Goal: Task Accomplishment & Management: Manage account settings

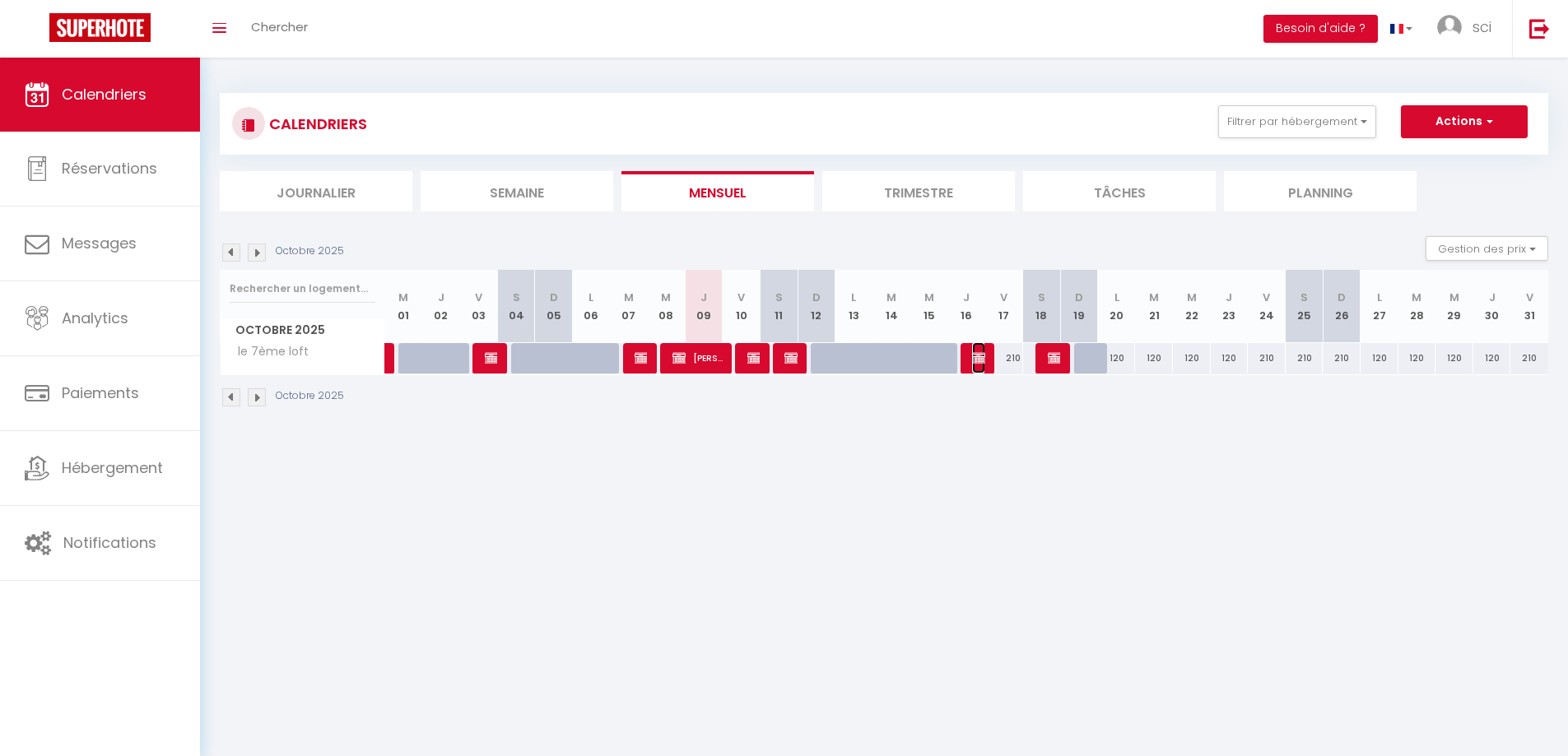
click at [971, 363] on img at bounding box center [978, 357] width 13 height 13
select select "KO"
select select "0"
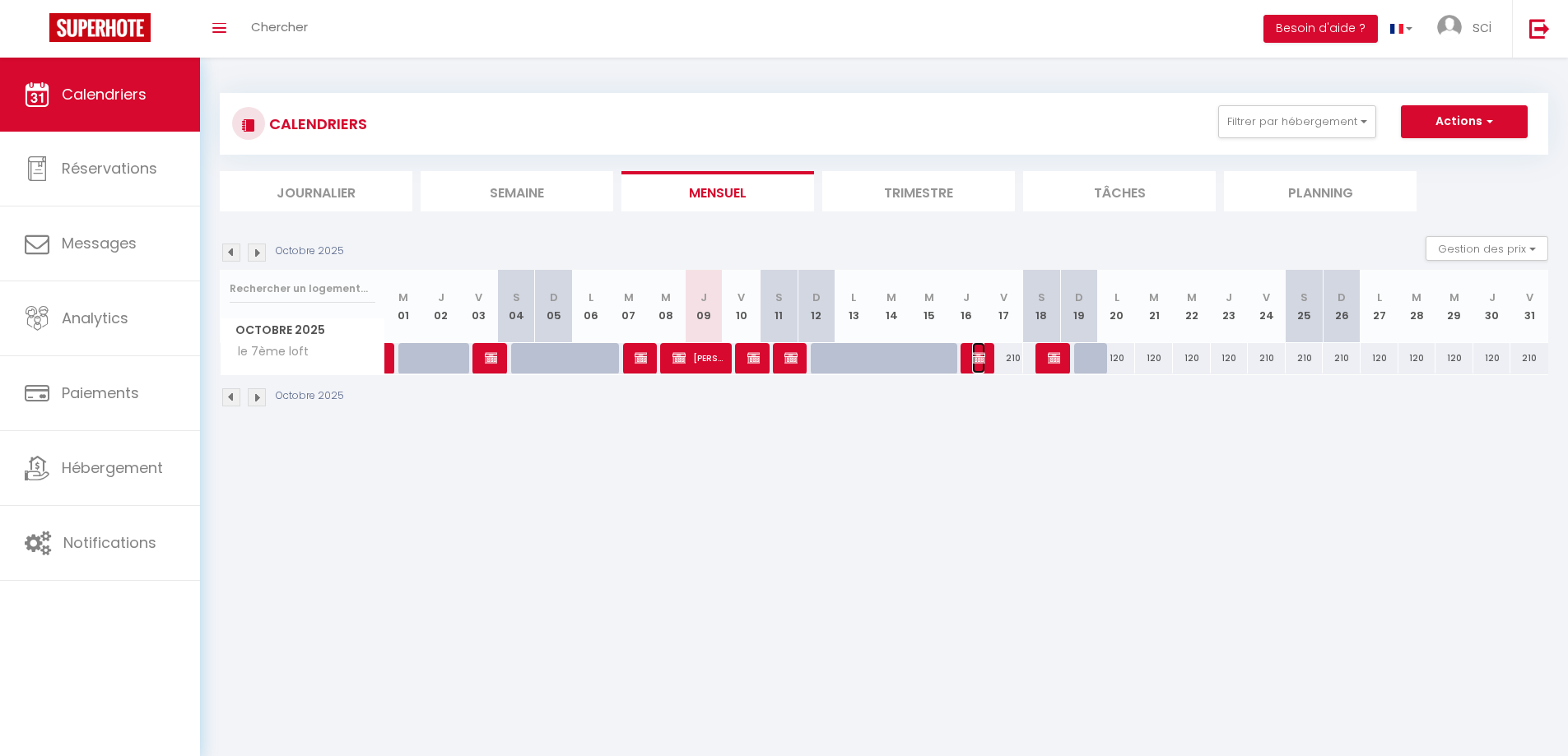
select select "1"
select select
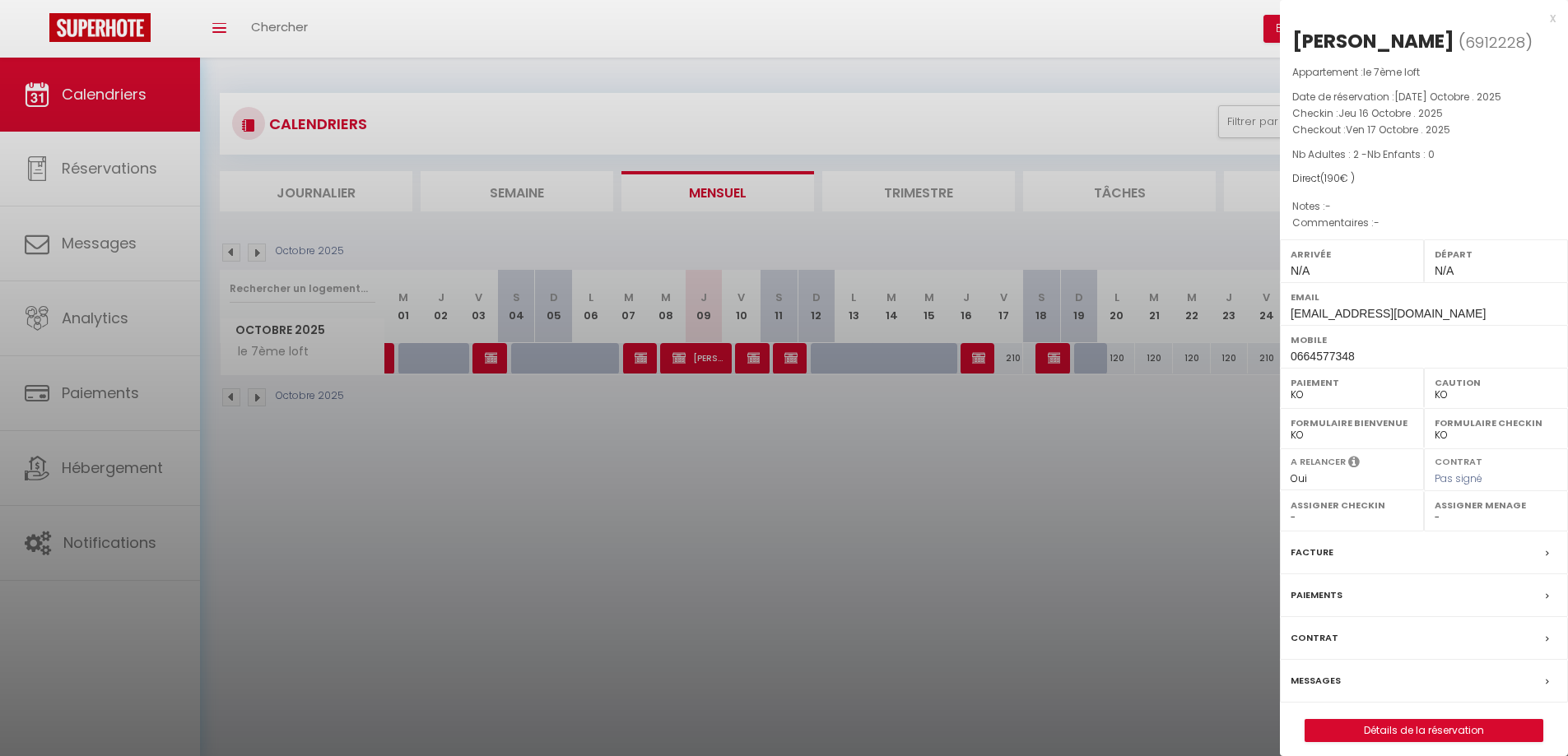
click at [979, 510] on div at bounding box center [784, 378] width 1568 height 756
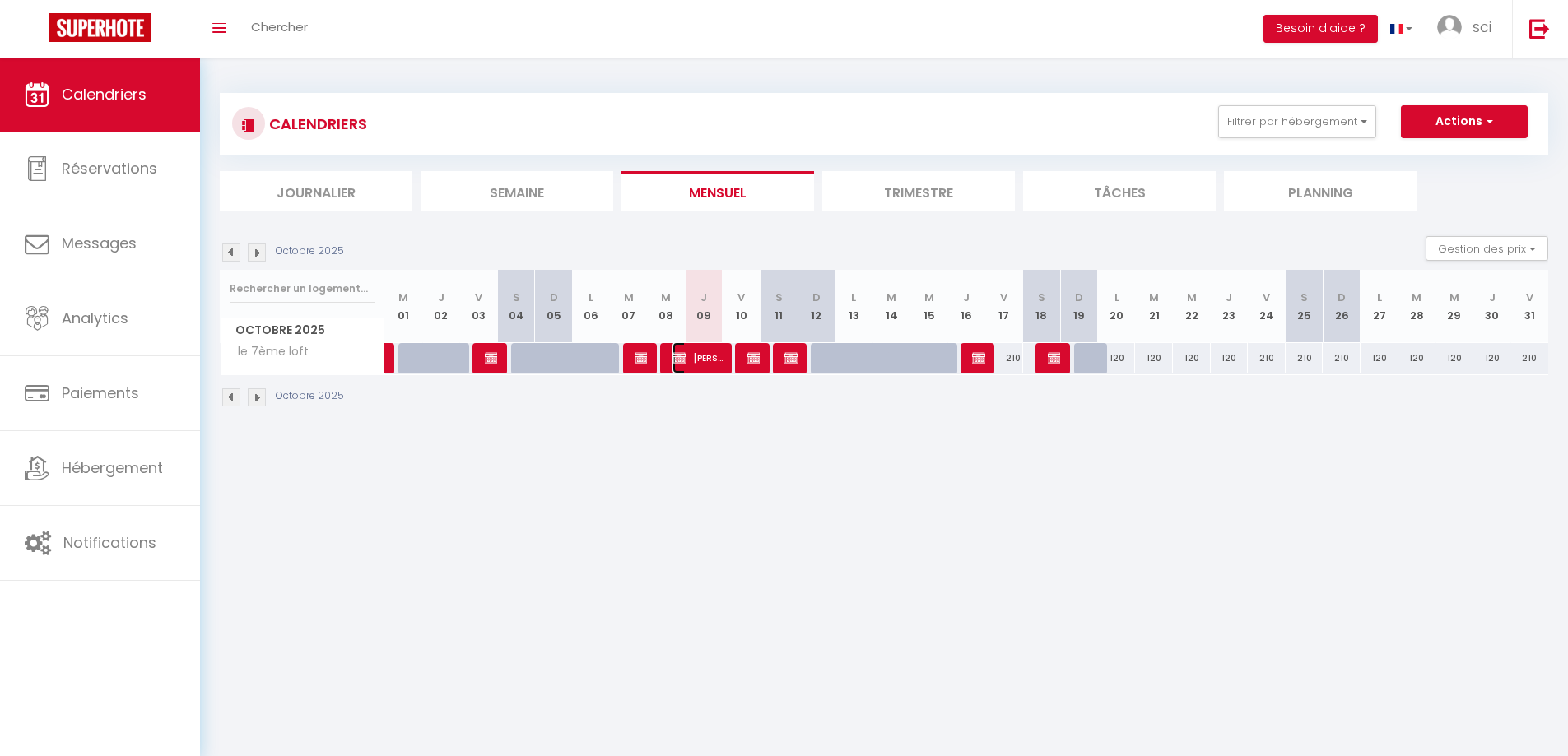
click at [700, 354] on span "[PERSON_NAME]" at bounding box center [697, 358] width 50 height 31
select select "OK"
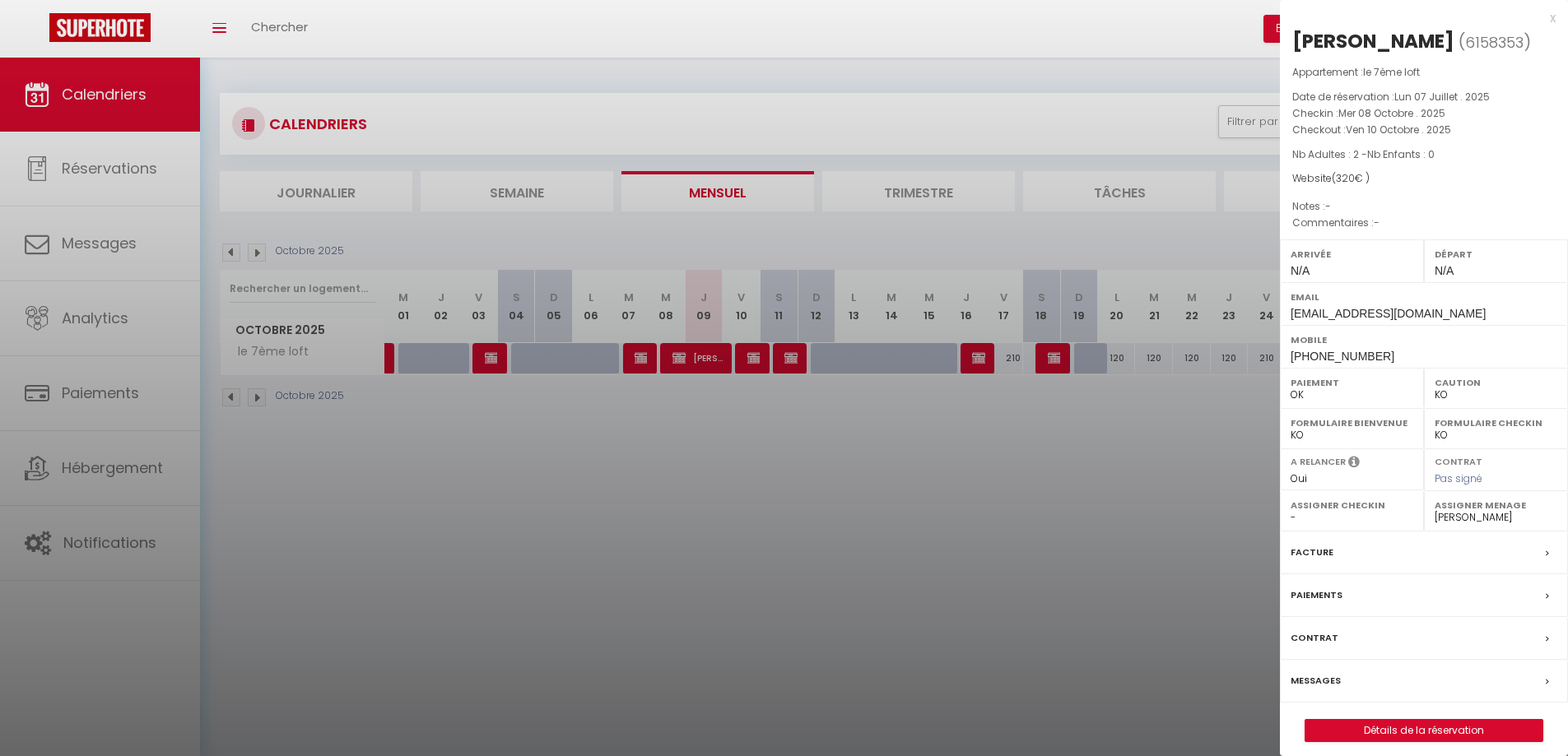
click at [761, 358] on div at bounding box center [784, 378] width 1568 height 756
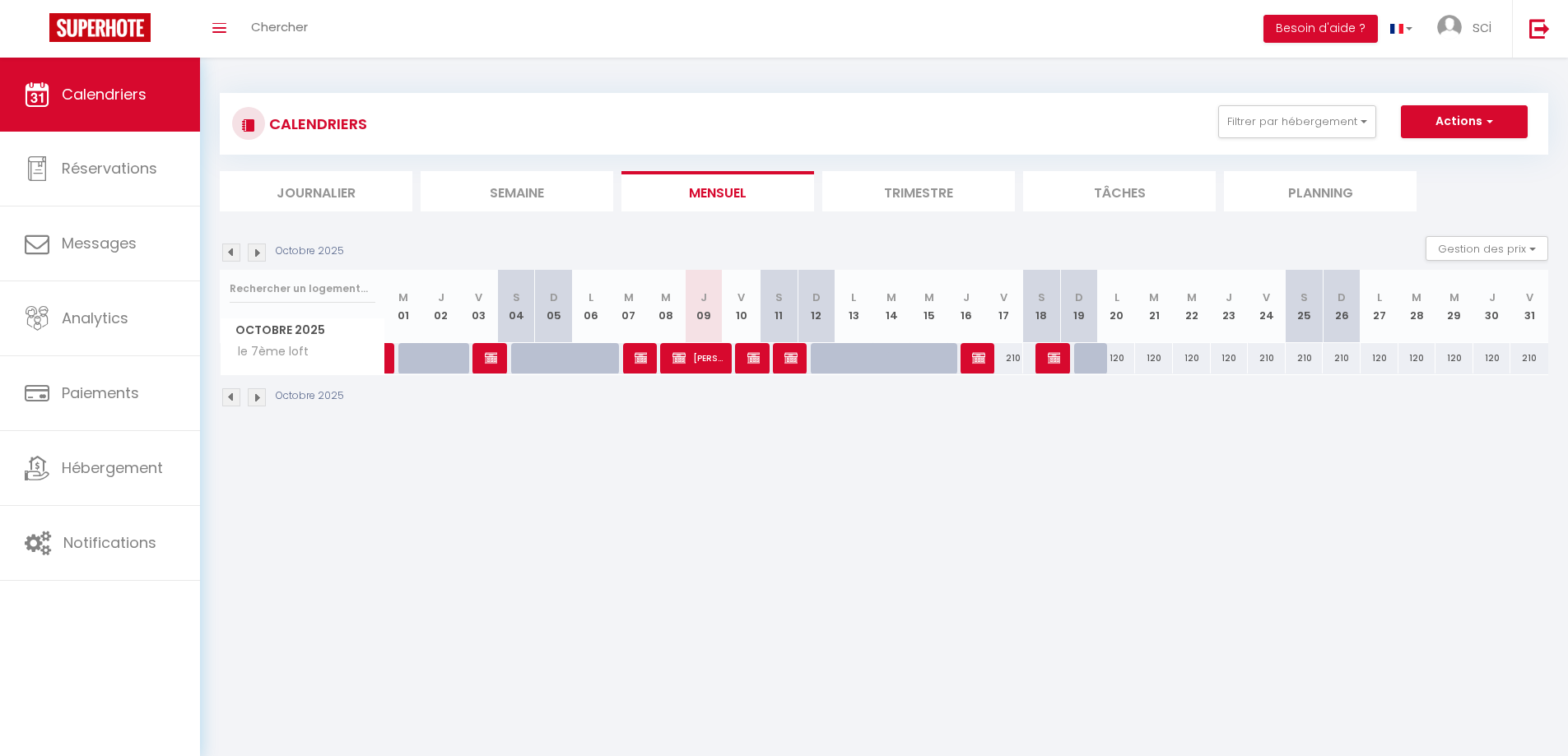
click at [761, 358] on div at bounding box center [750, 359] width 38 height 31
click at [758, 358] on img at bounding box center [754, 357] width 13 height 13
select select "31066"
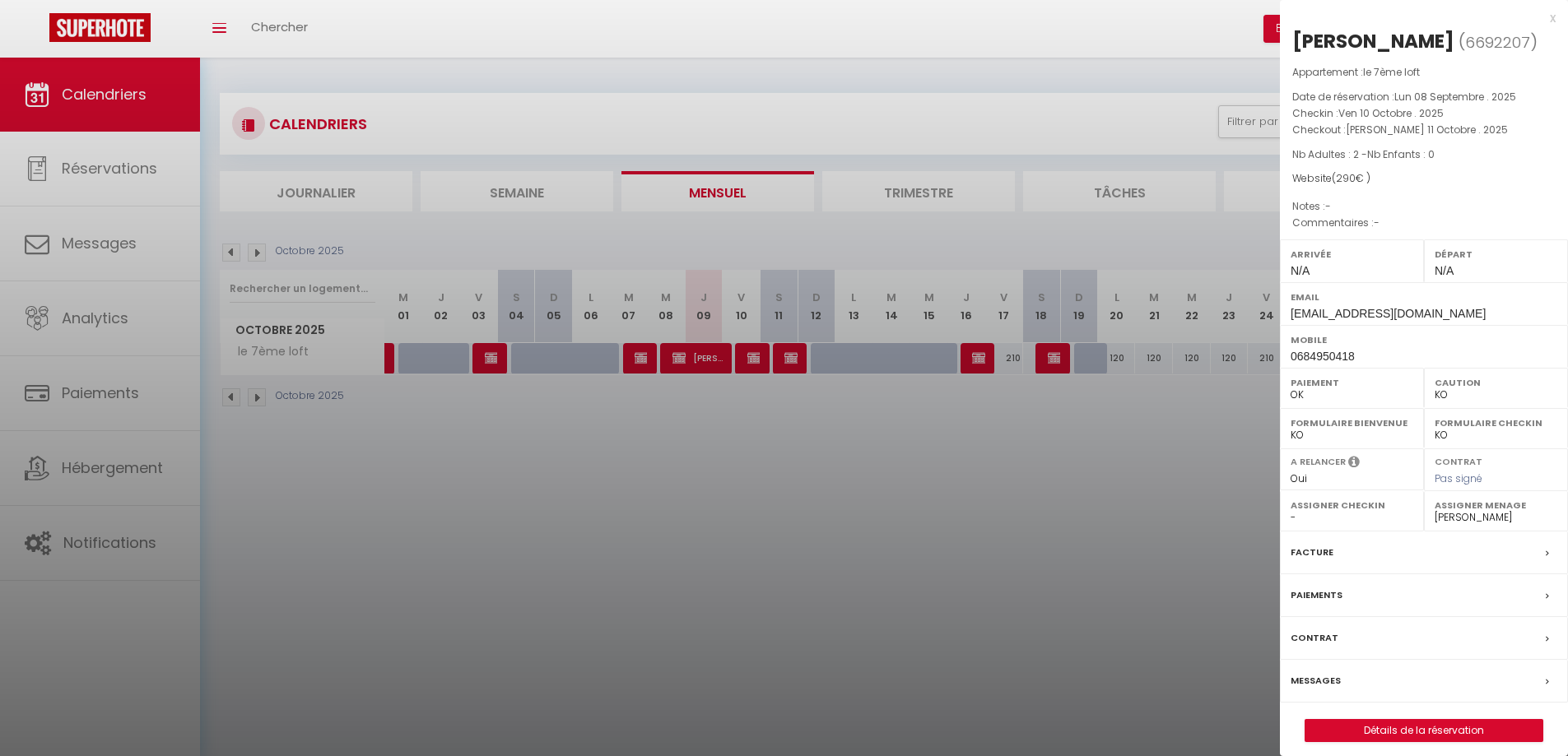
click at [790, 360] on div at bounding box center [784, 378] width 1568 height 756
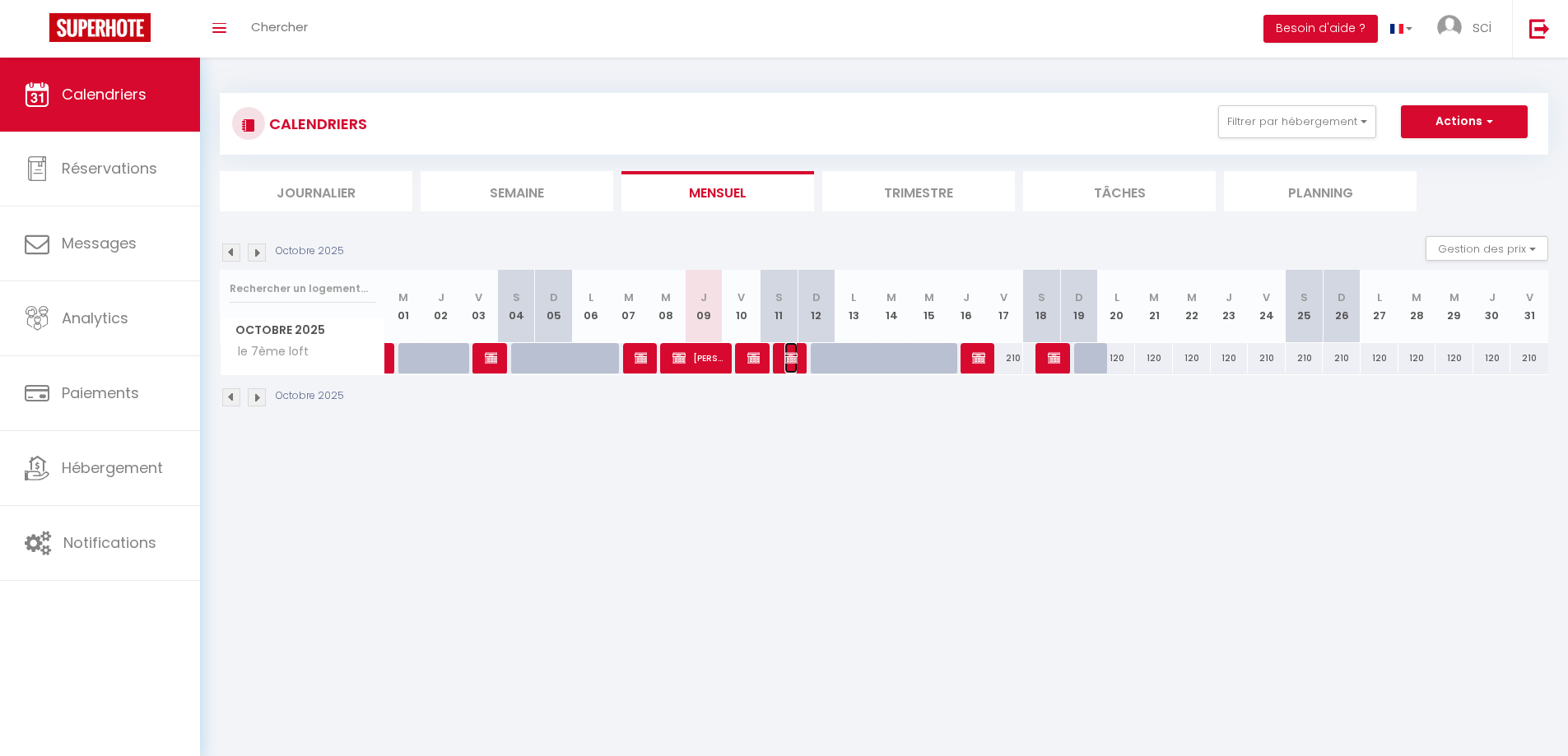
click at [790, 360] on img at bounding box center [790, 357] width 13 height 13
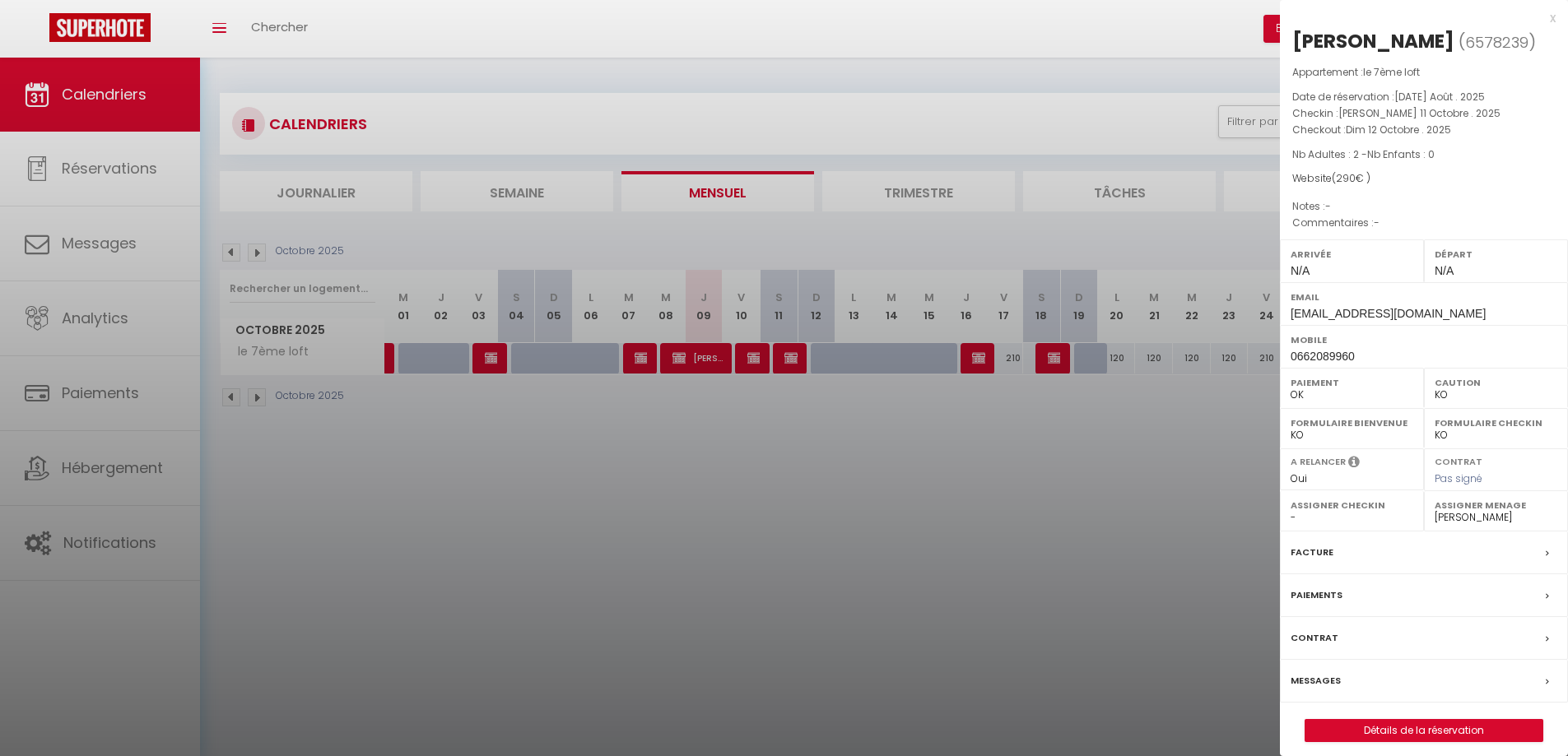
drag, startPoint x: 980, startPoint y: 553, endPoint x: 982, endPoint y: 509, distance: 44.0
click at [979, 550] on div at bounding box center [784, 378] width 1568 height 756
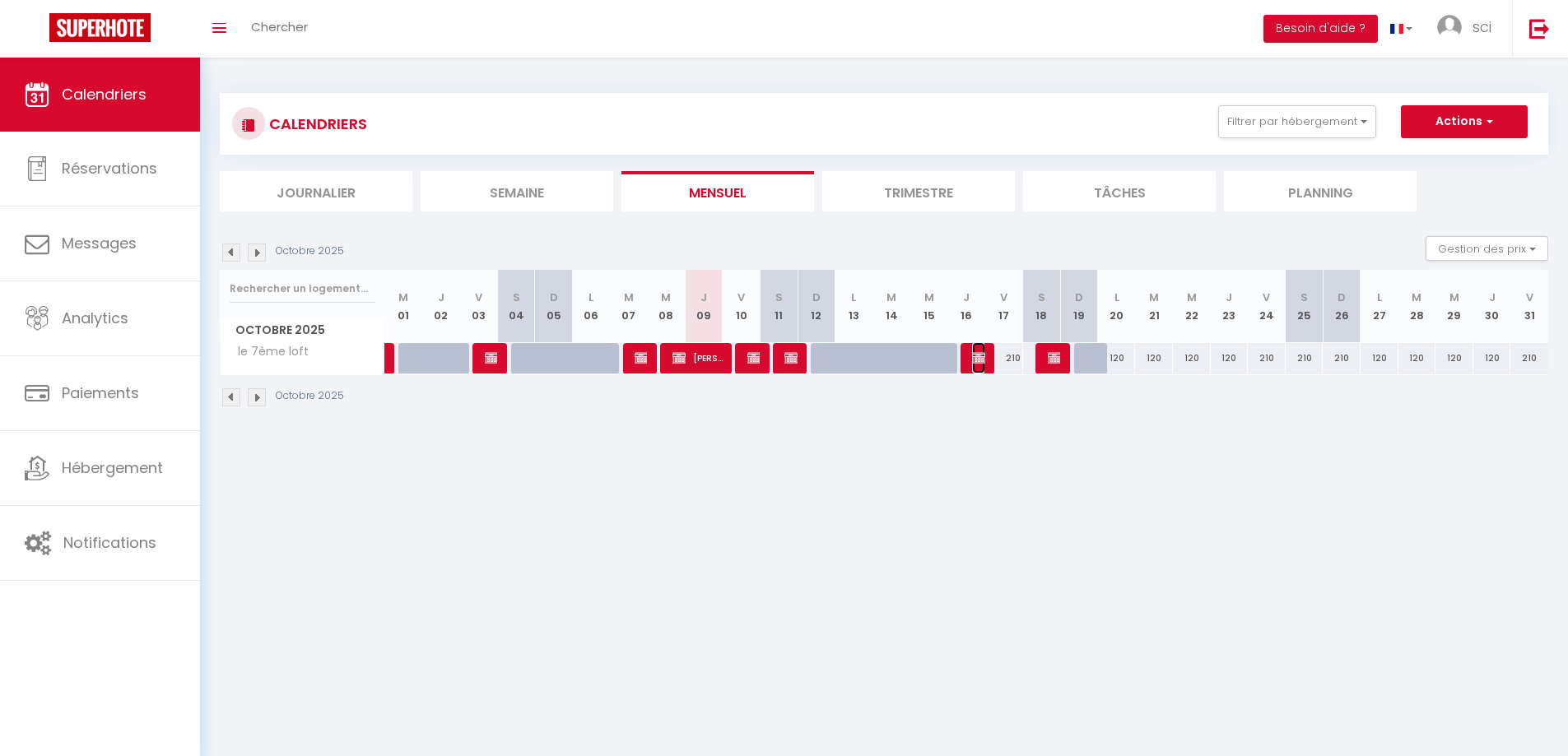
click at [982, 357] on img at bounding box center [978, 357] width 13 height 13
select select "KO"
select select
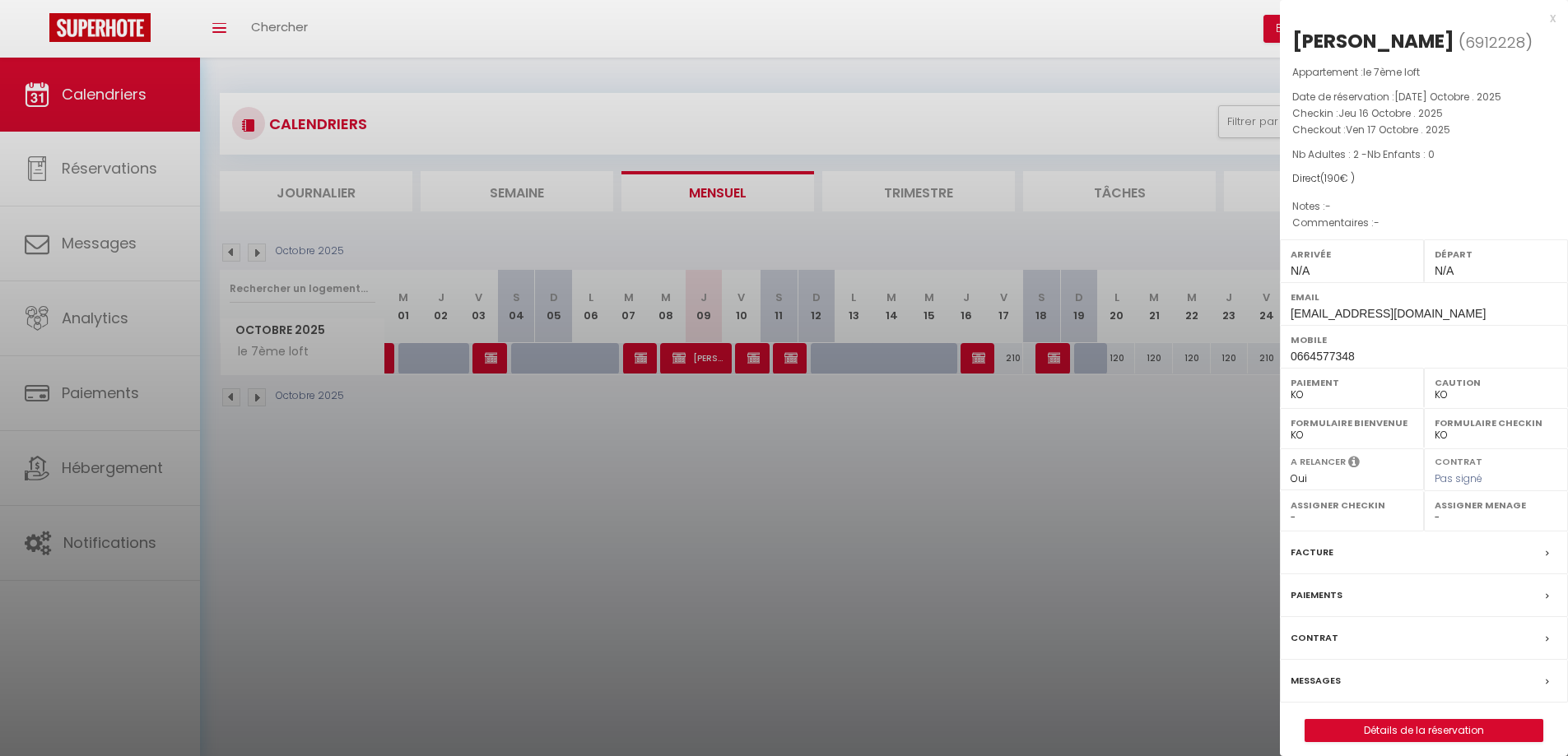
click at [1065, 419] on div at bounding box center [784, 378] width 1568 height 756
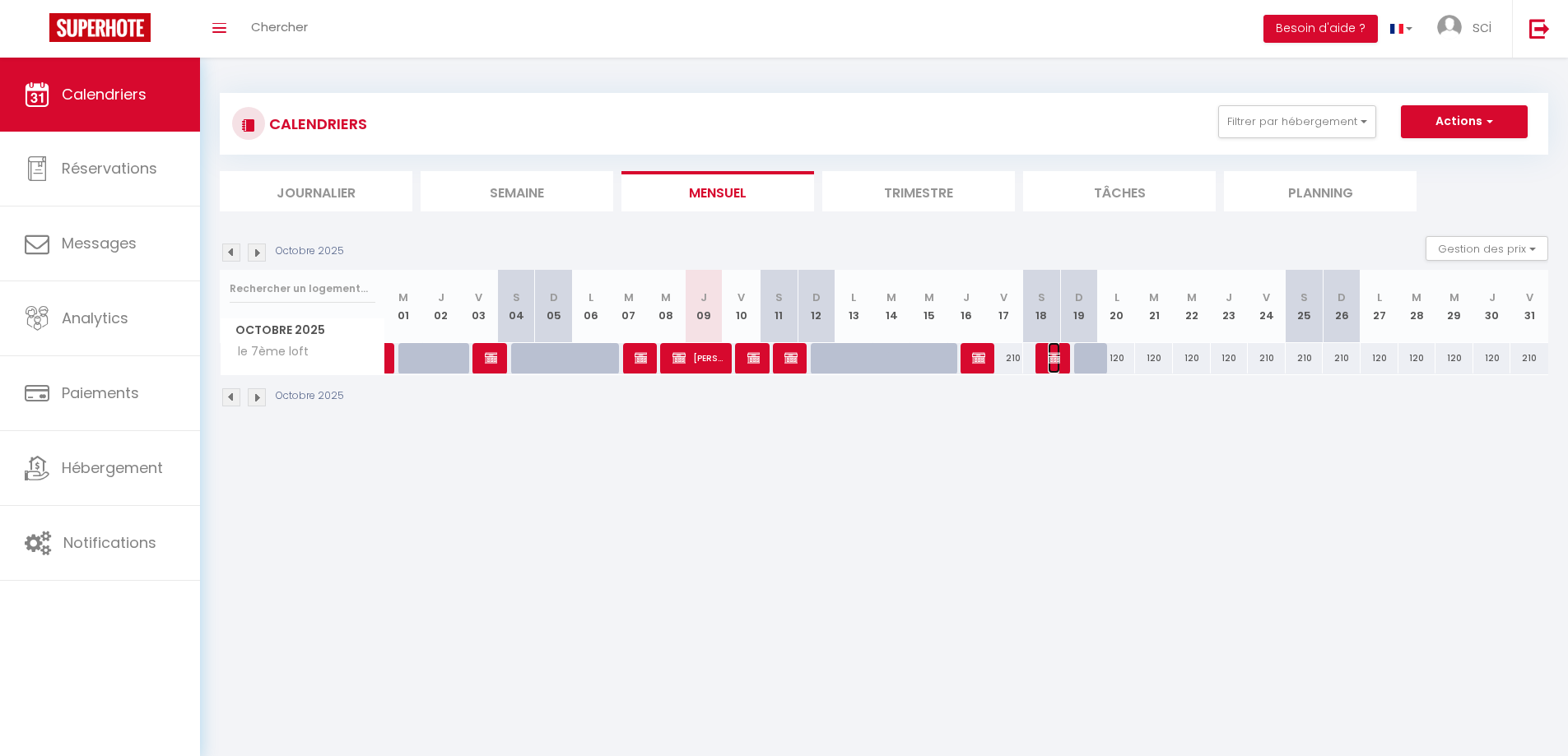
click at [1054, 358] on img at bounding box center [1054, 357] width 13 height 13
select select "OK"
select select "31066"
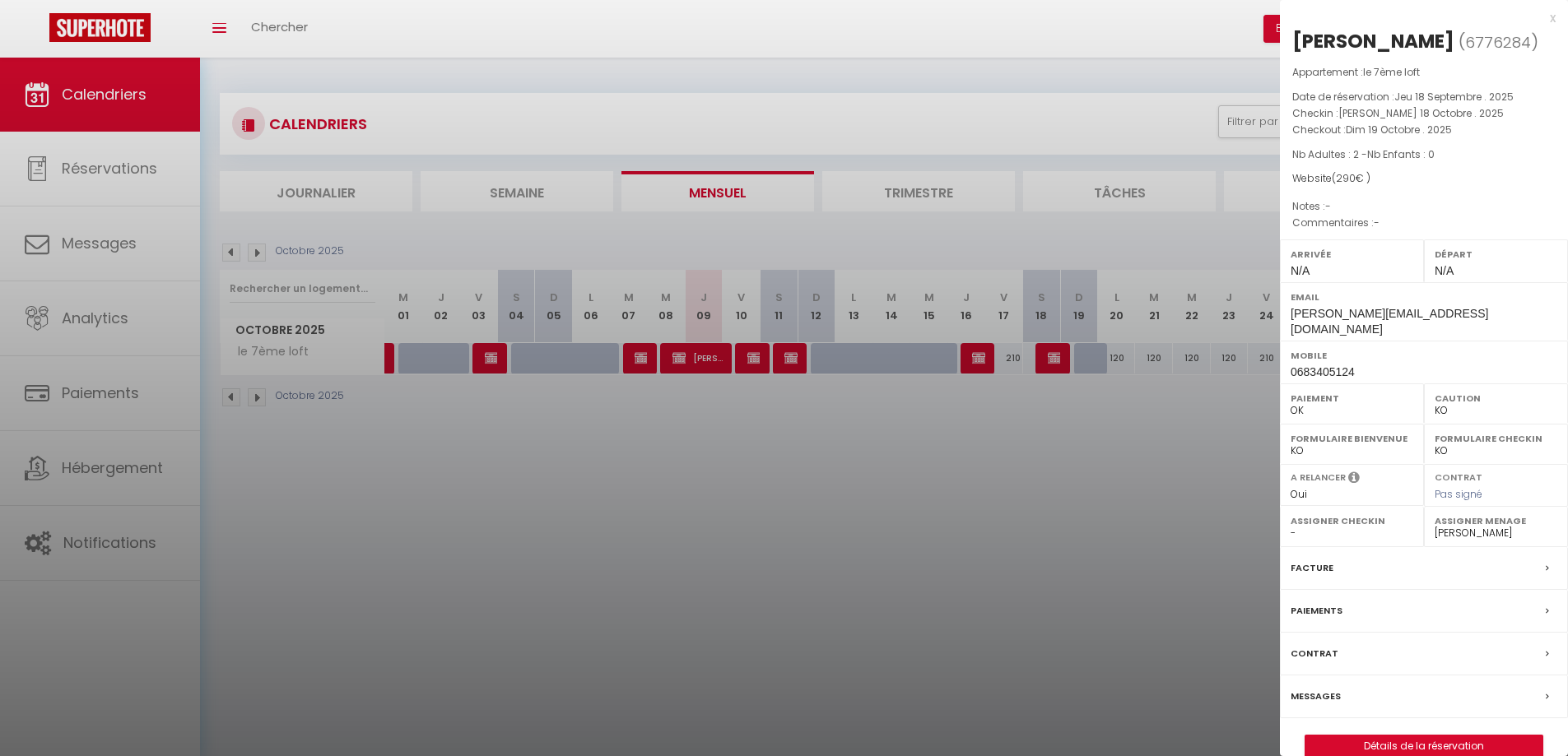
drag, startPoint x: 976, startPoint y: 520, endPoint x: 947, endPoint y: 472, distance: 56.1
click at [977, 520] on div at bounding box center [784, 378] width 1568 height 756
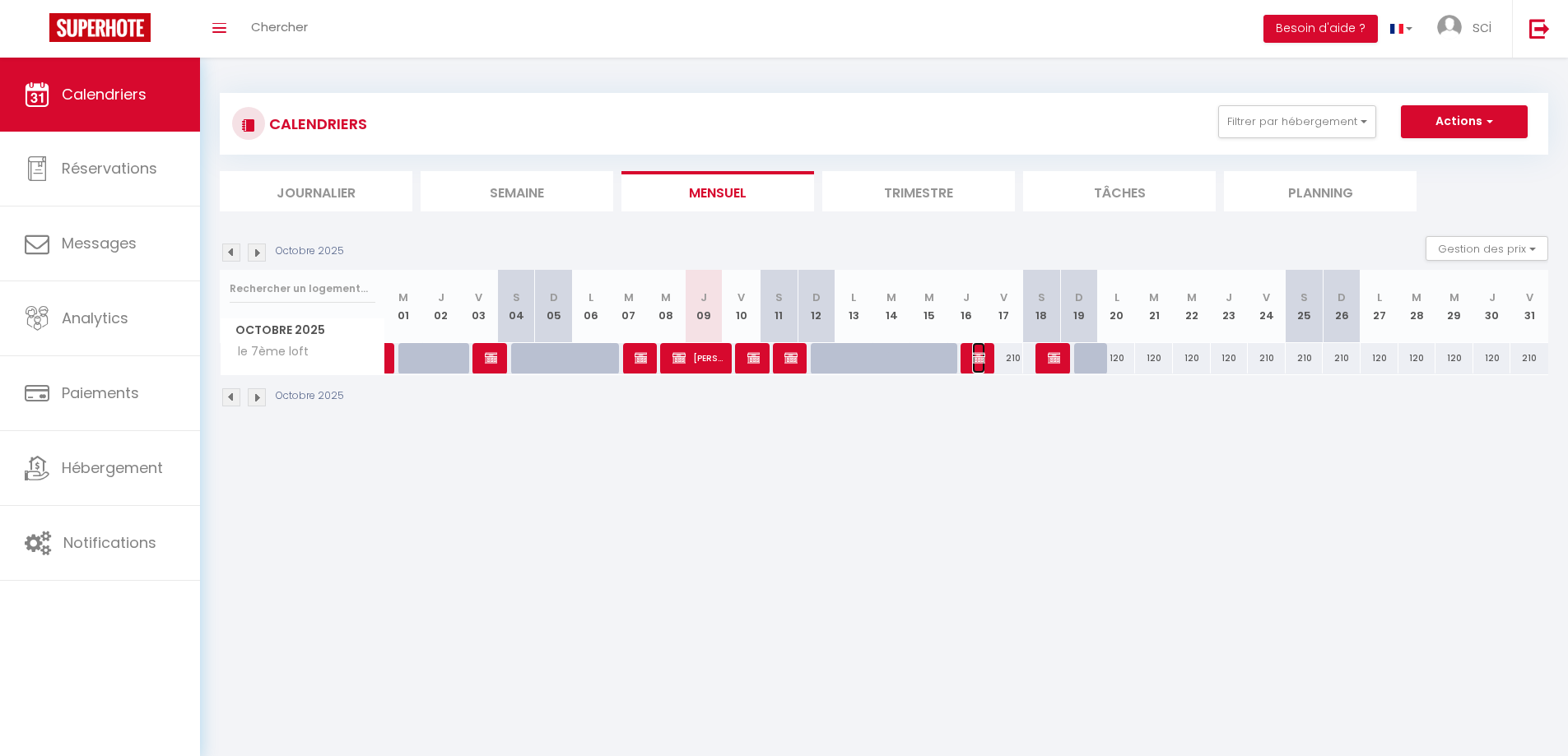
click at [975, 359] on img at bounding box center [978, 357] width 13 height 13
select select "KO"
select select
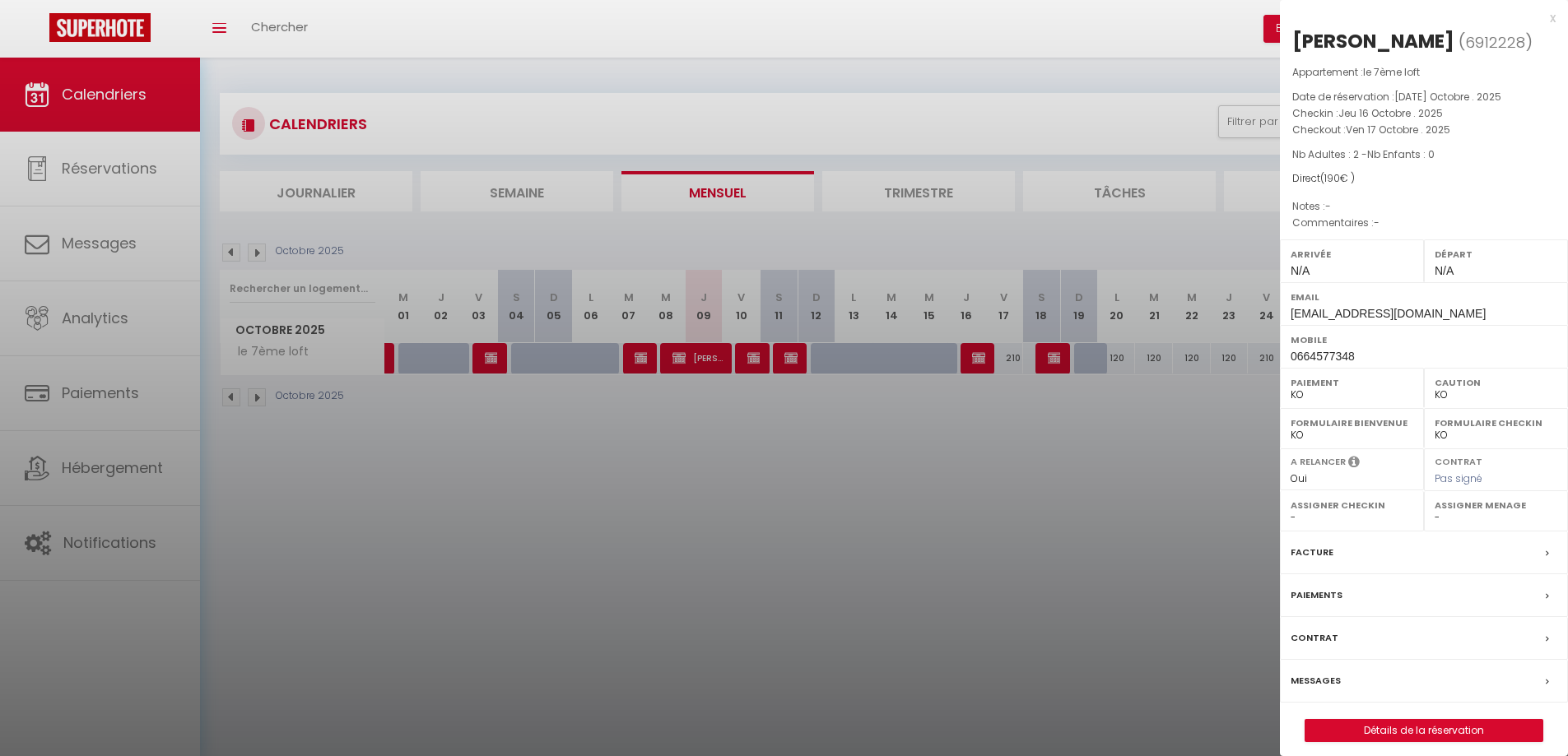
click at [982, 357] on div at bounding box center [784, 378] width 1568 height 756
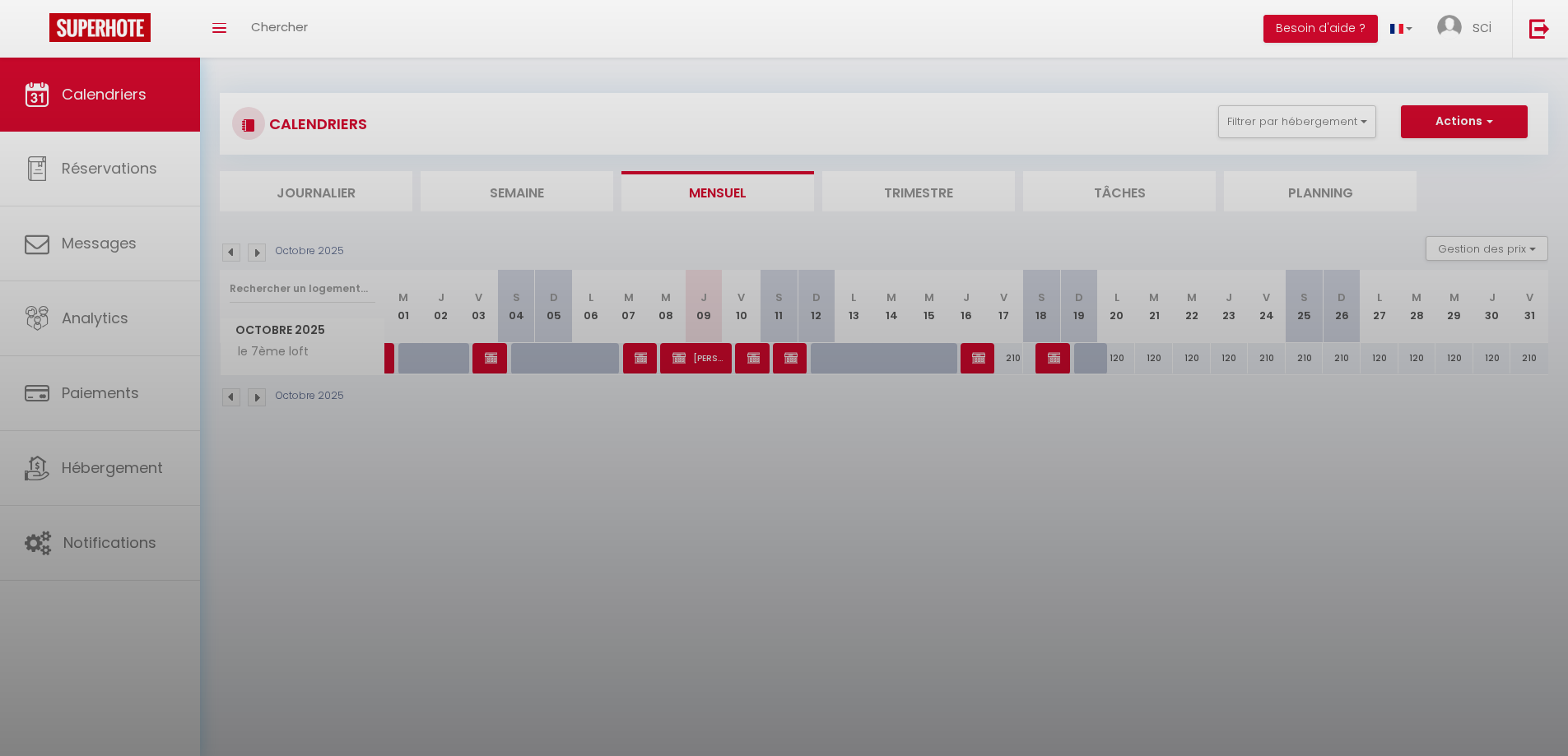
click at [982, 357] on div at bounding box center [784, 378] width 1568 height 756
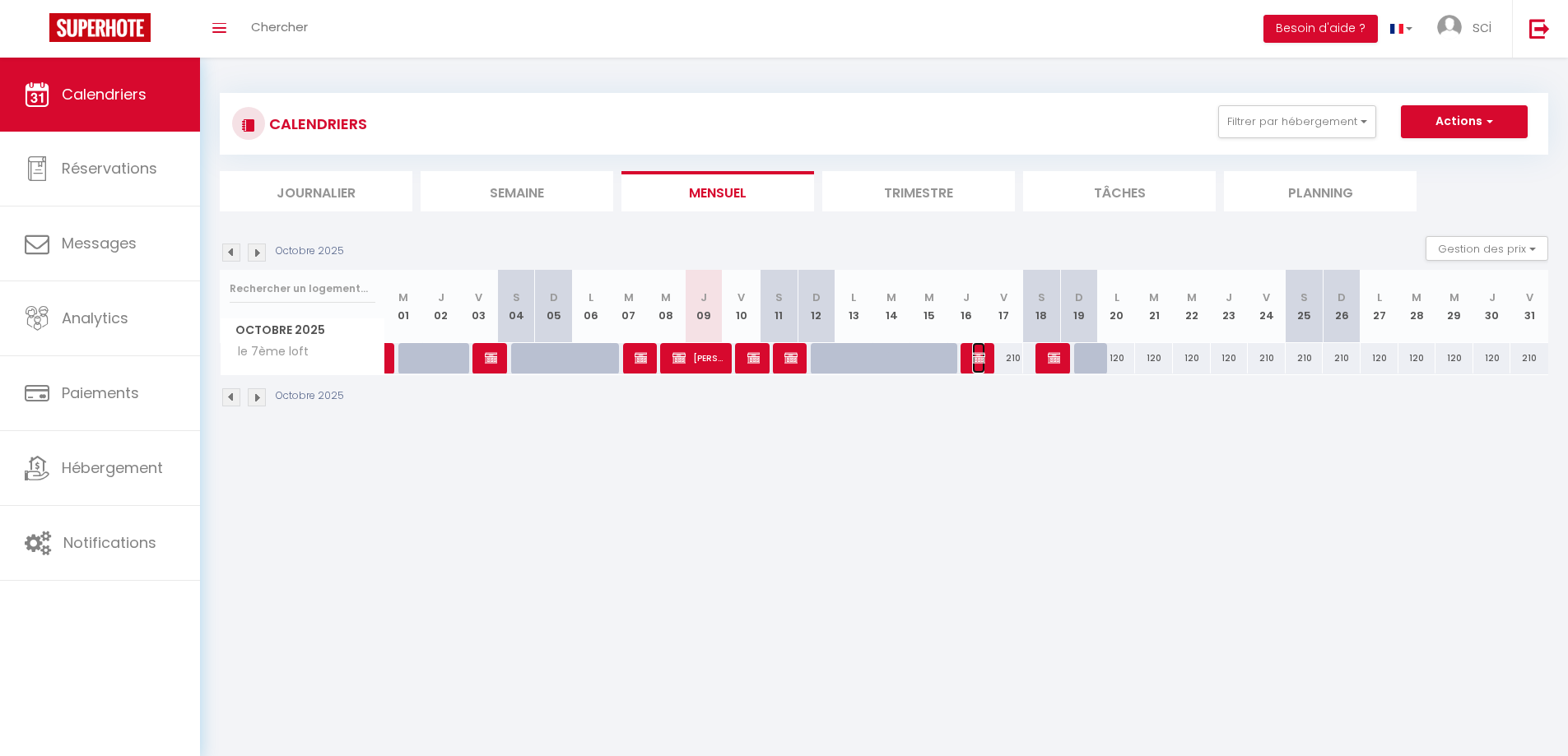
click at [982, 357] on img at bounding box center [978, 357] width 13 height 13
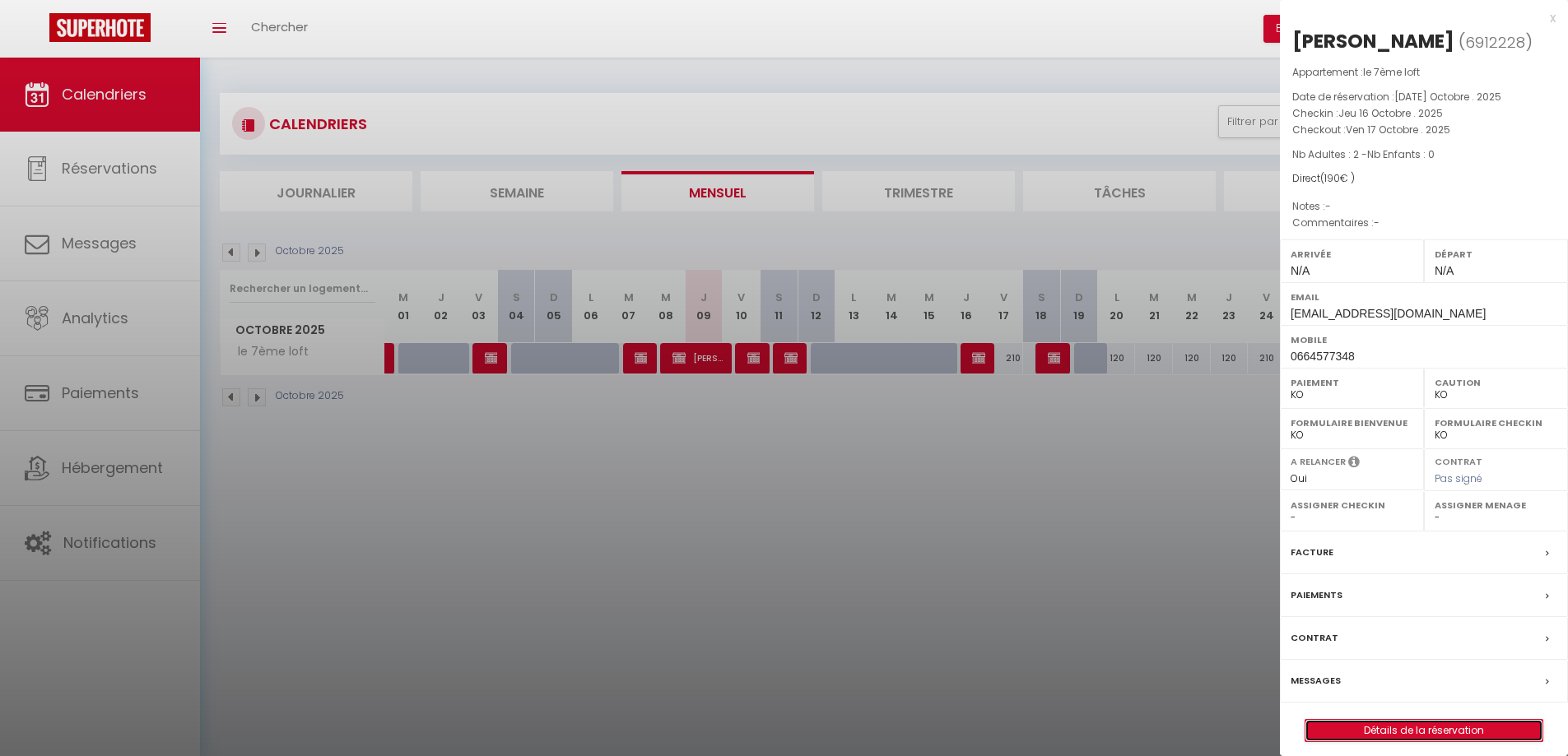
click at [1366, 734] on link "Détails de la réservation" at bounding box center [1423, 730] width 237 height 21
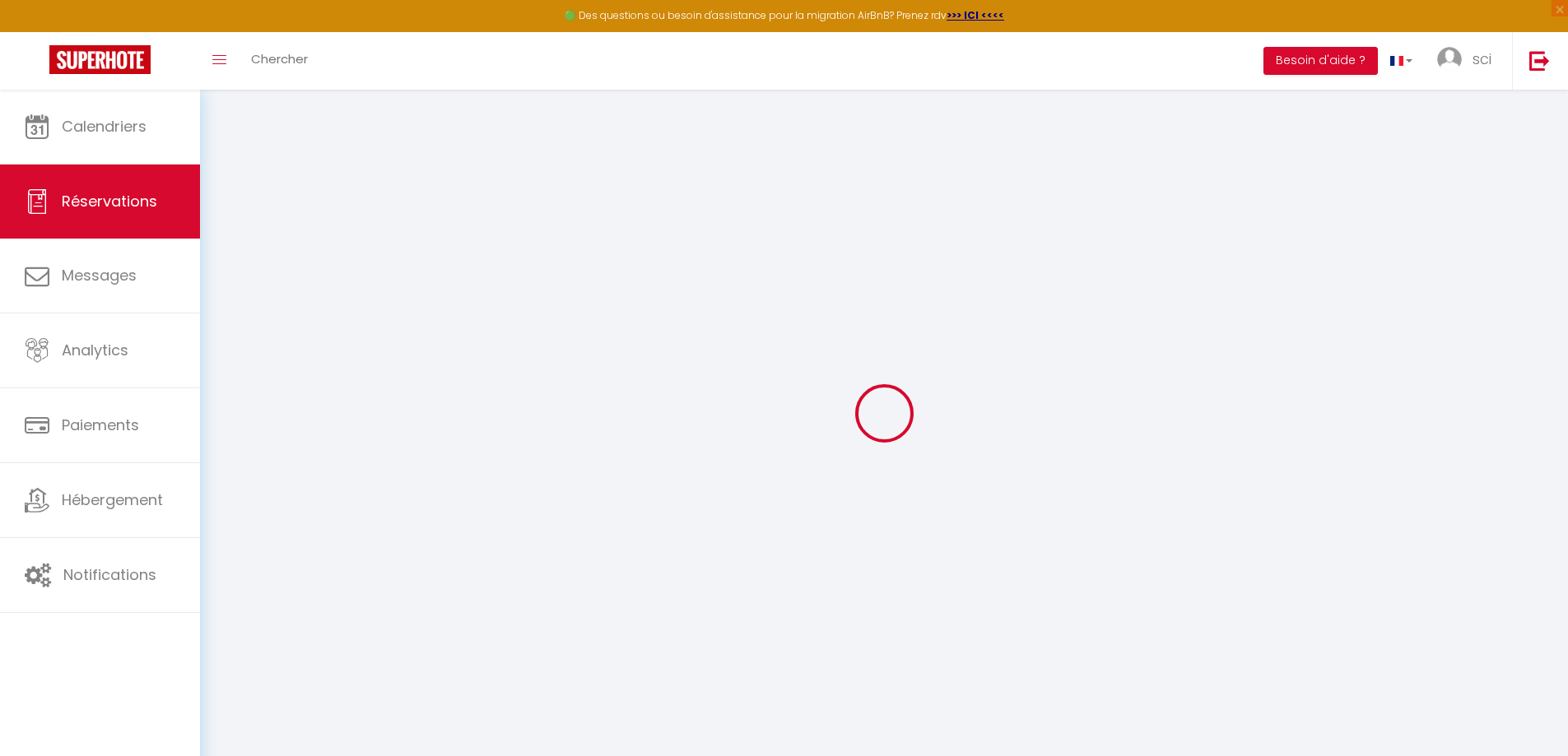
type input "[PERSON_NAME]"
type input "[EMAIL_ADDRESS][DOMAIN_NAME]"
type input "0664577348"
select select "FR"
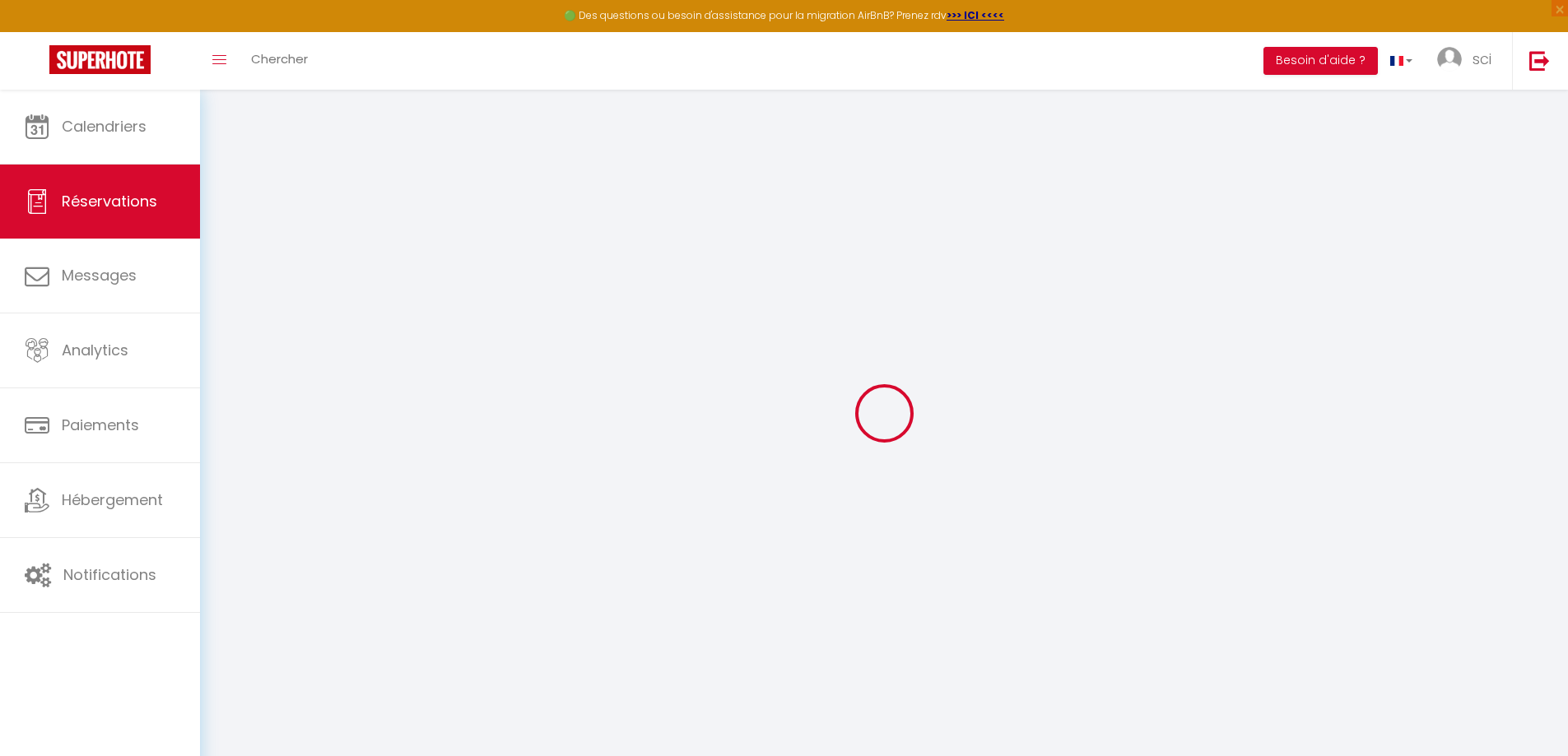
select select "38855"
select select "2"
type input "Jeu 16 Octobre 2025"
select select
type input "Ven 17 Octobre 2025"
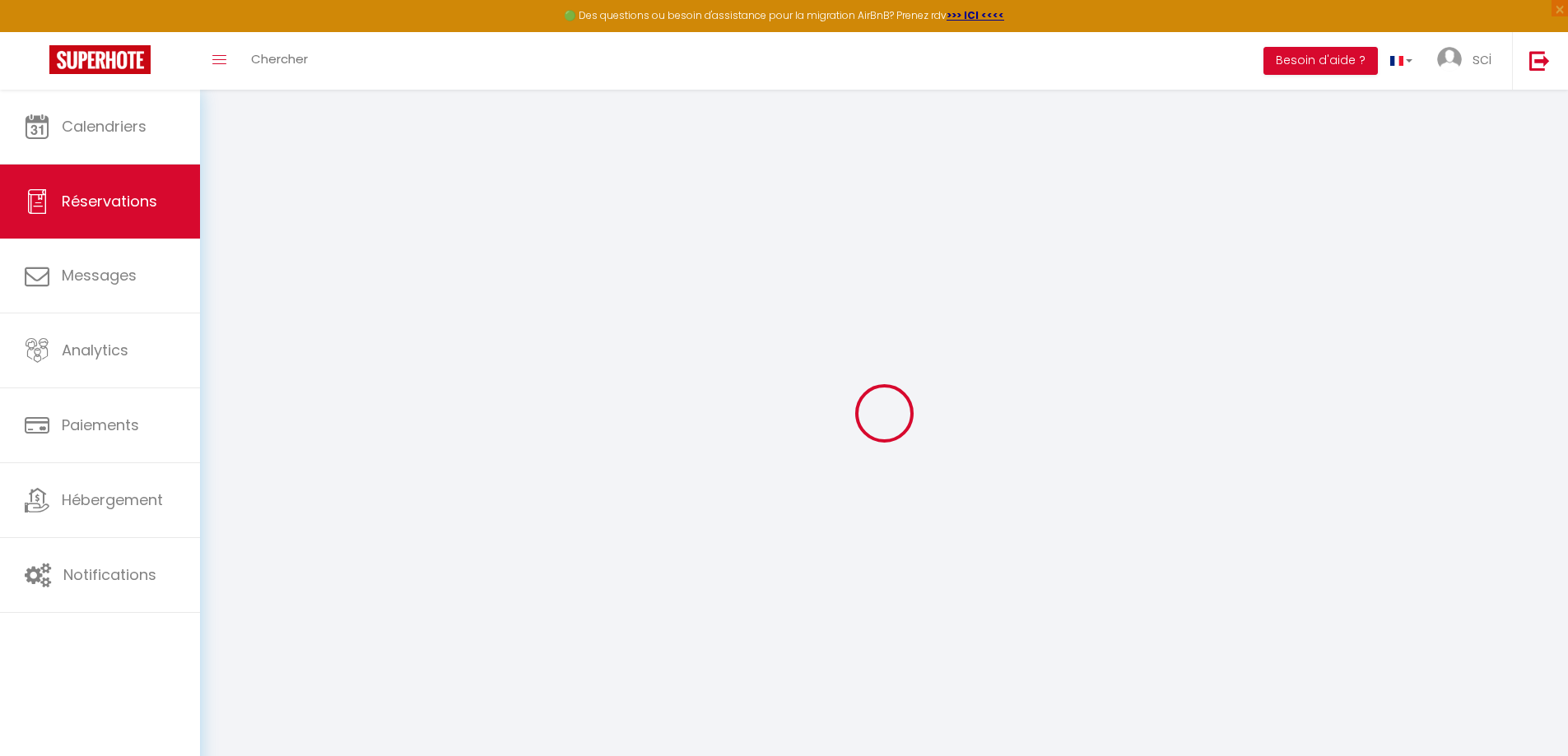
select select
type input "2"
select select "10"
select select
type input "110"
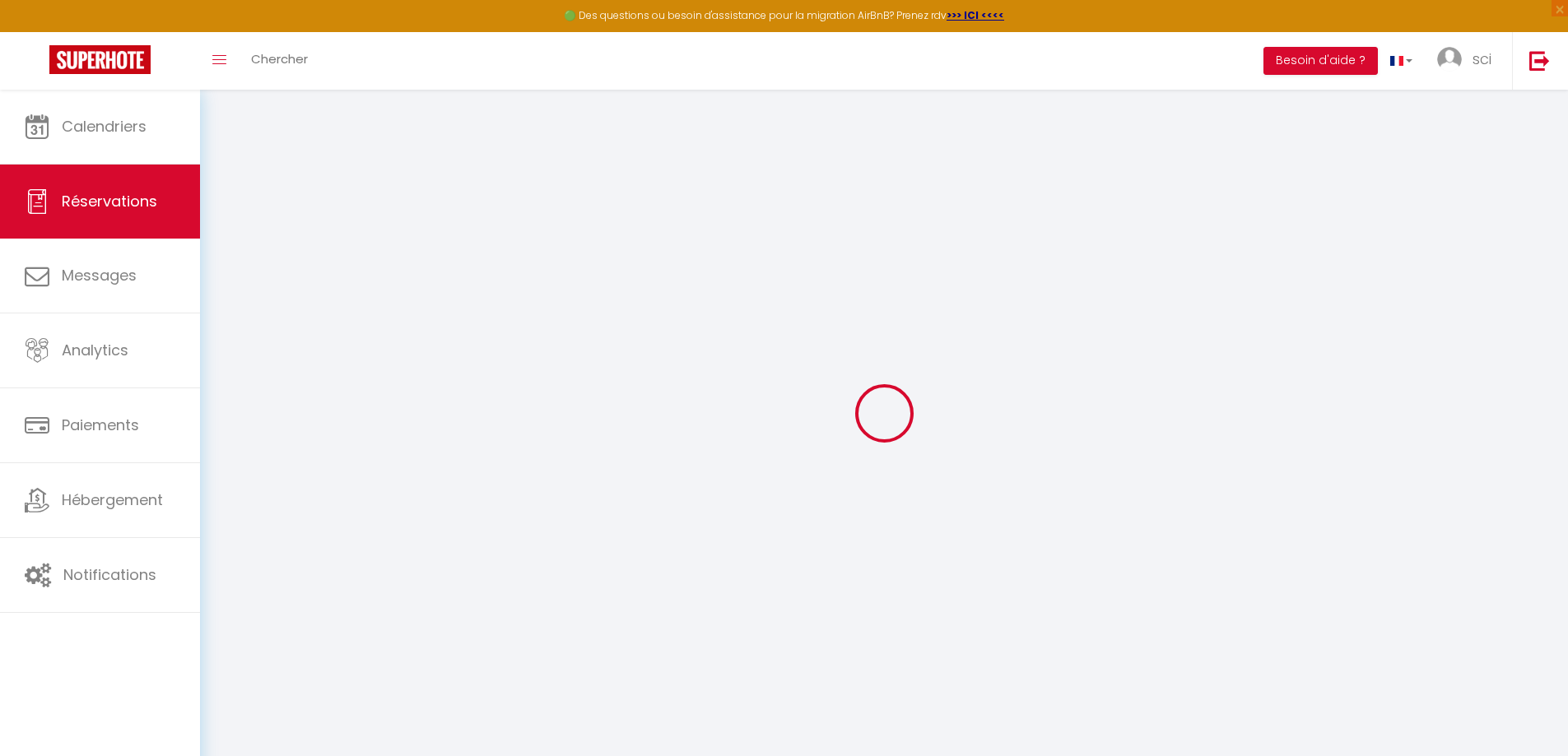
checkbox input "false"
type input "190"
type input "80"
type input "0"
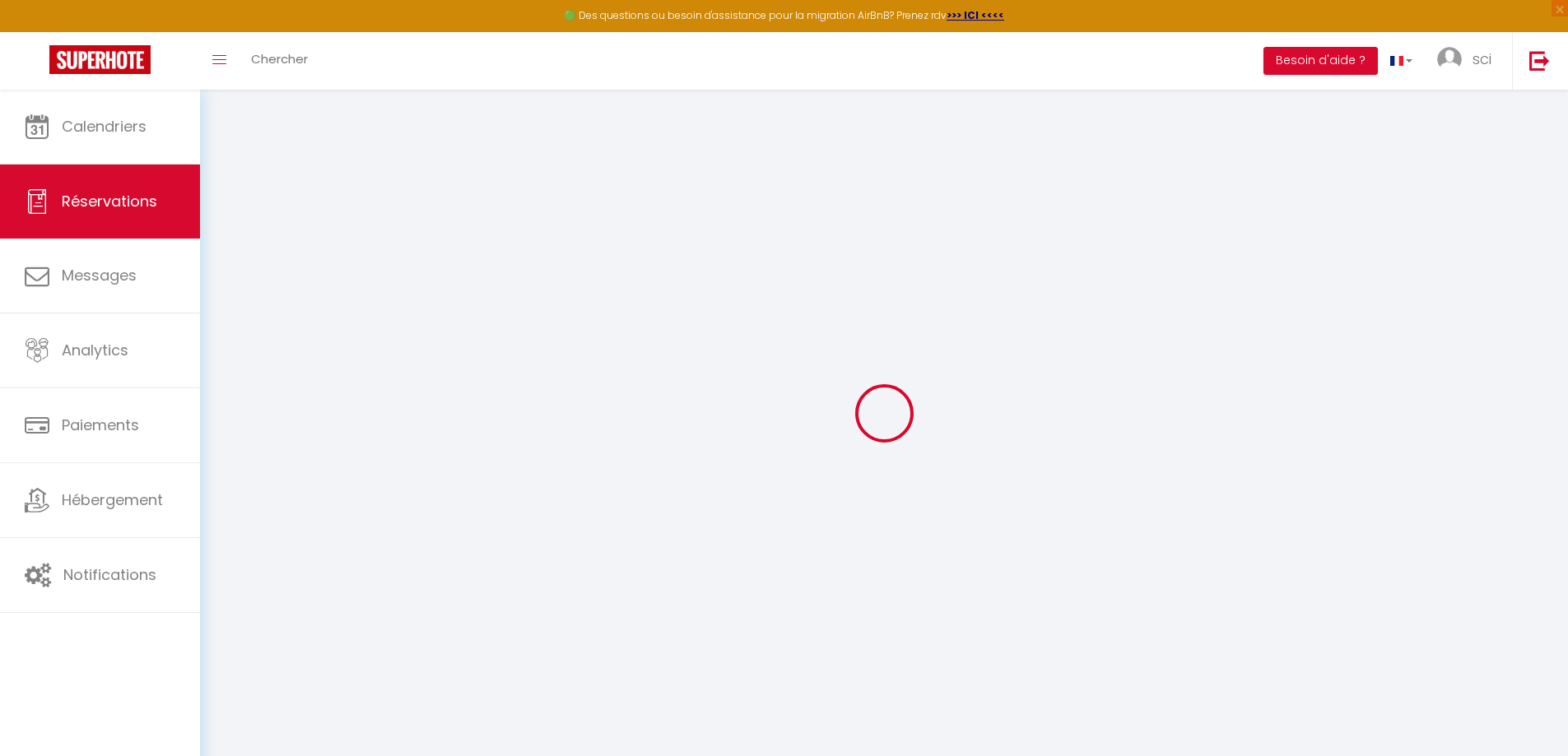
select select
select select "14"
checkbox input "false"
select select
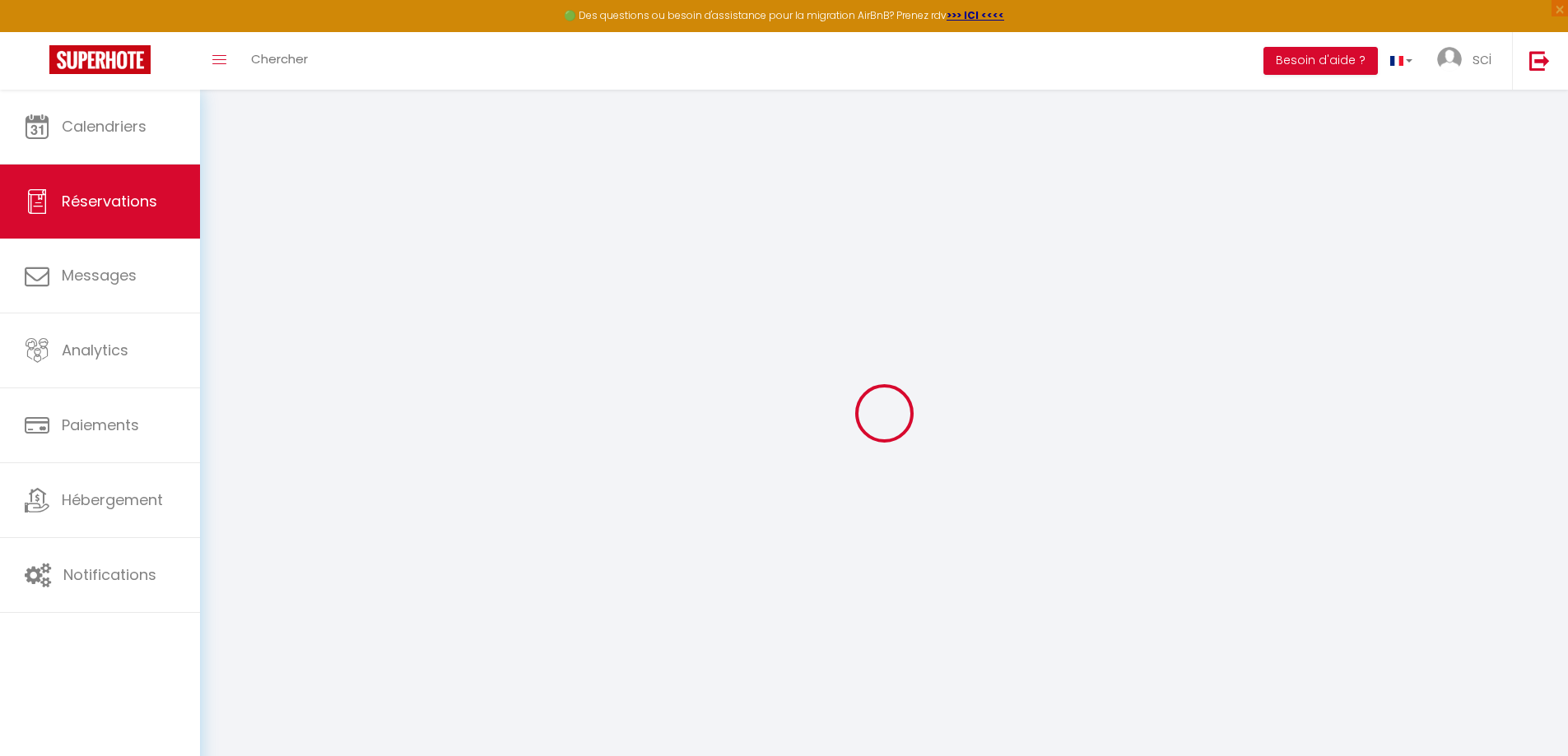
select select
checkbox input "false"
select select
checkbox input "false"
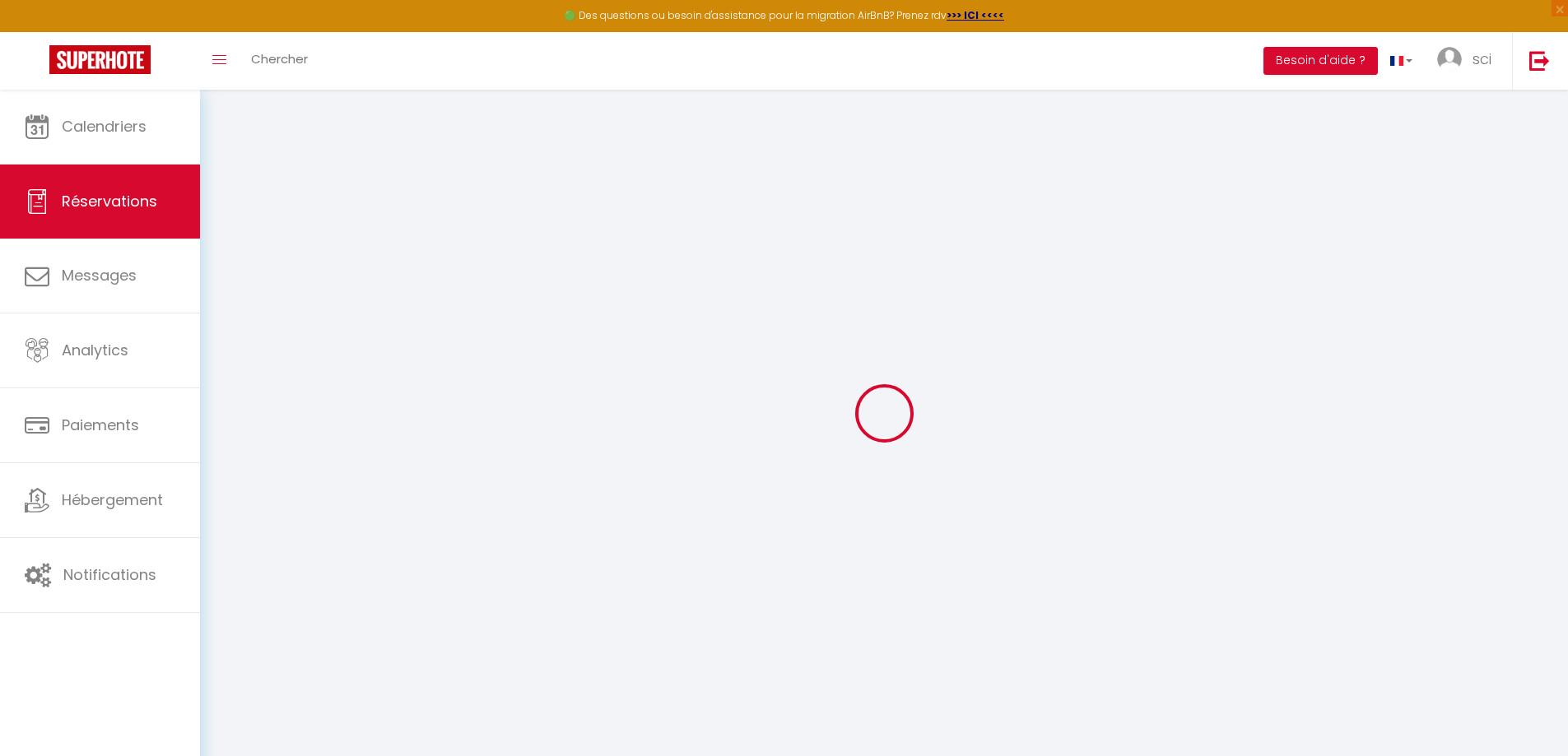
type input "80"
select select
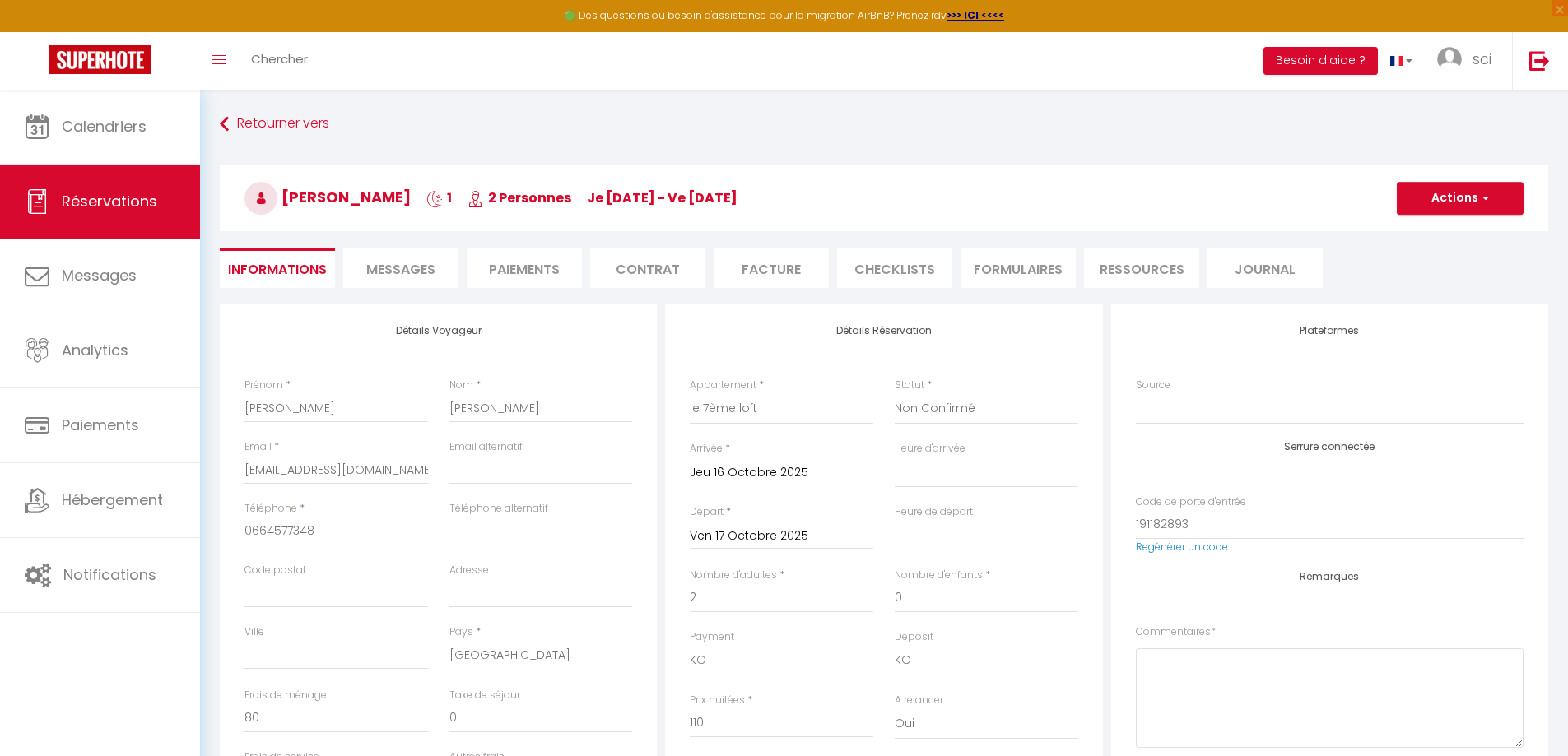
checkbox input "false"
select select
click at [936, 412] on select "Confirmé Non Confirmé [PERSON_NAME] par le voyageur No Show Request" at bounding box center [986, 409] width 184 height 31
select select "1"
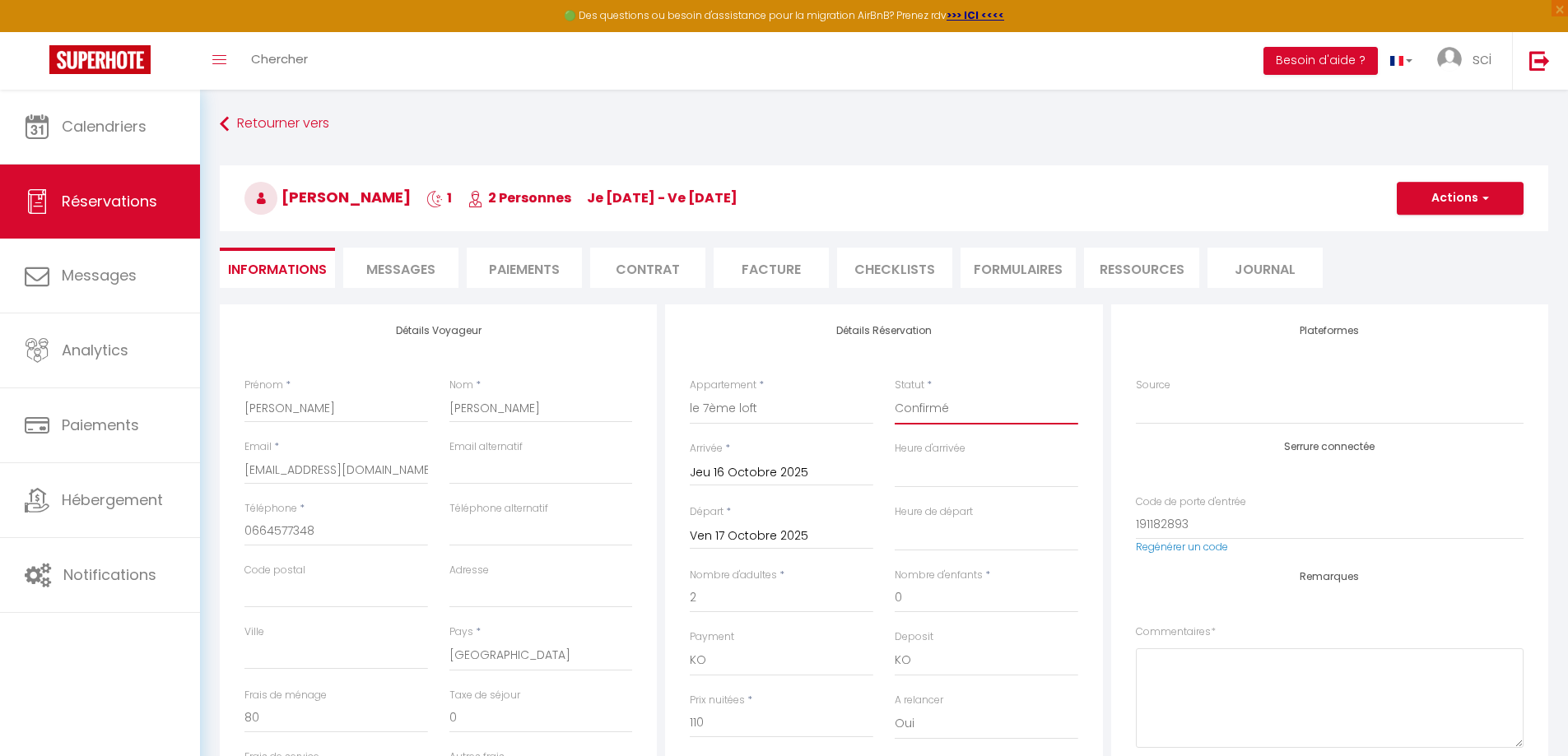
click at [895, 393] on select "Confirmé Non Confirmé [PERSON_NAME] par le voyageur No Show Request" at bounding box center [986, 409] width 184 height 31
select select
checkbox input "false"
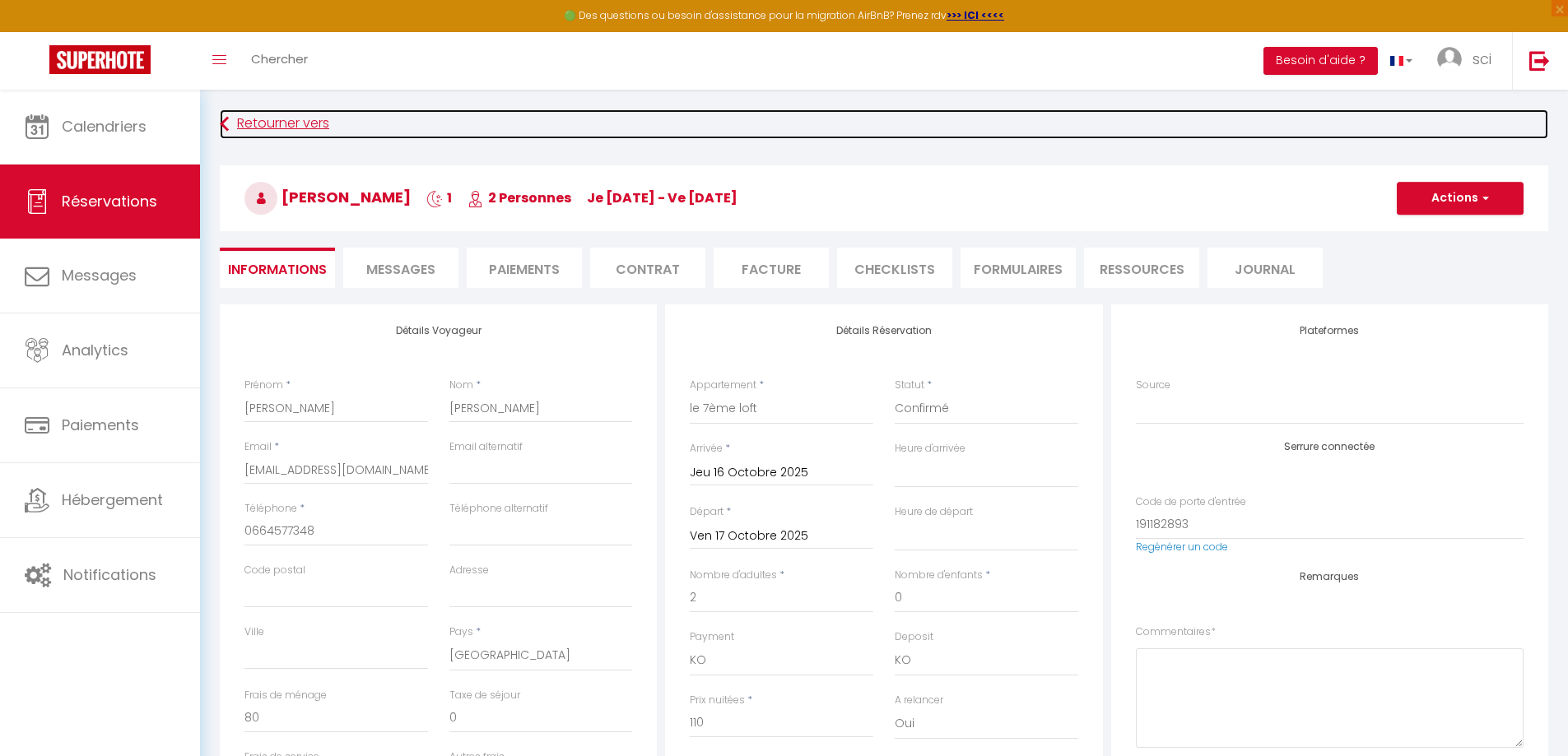
click at [222, 129] on icon at bounding box center [224, 125] width 9 height 30
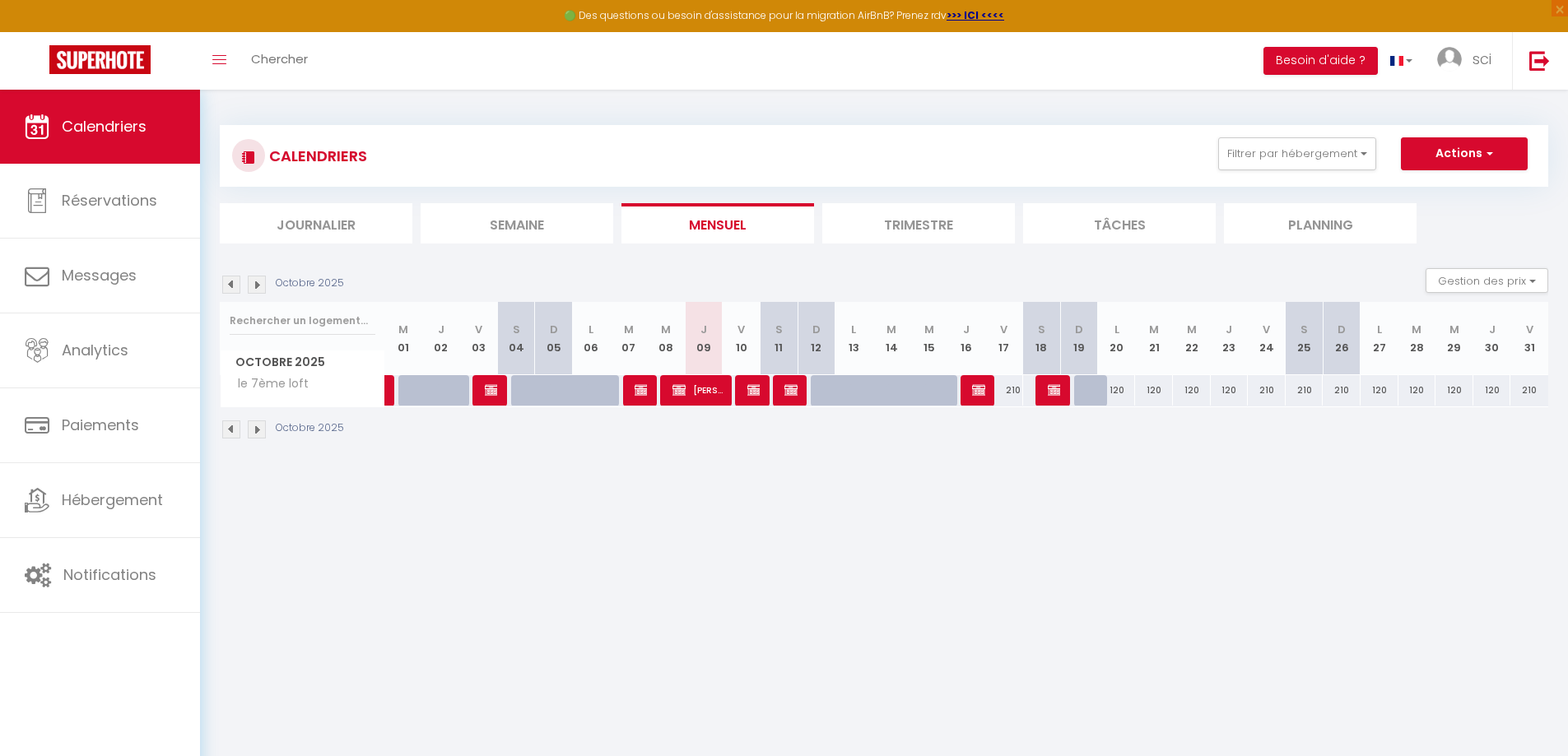
click at [986, 383] on div "210" at bounding box center [1004, 390] width 38 height 30
type input "210"
type input "Ven 17 Octobre 2025"
type input "[PERSON_NAME] 18 Octobre 2025"
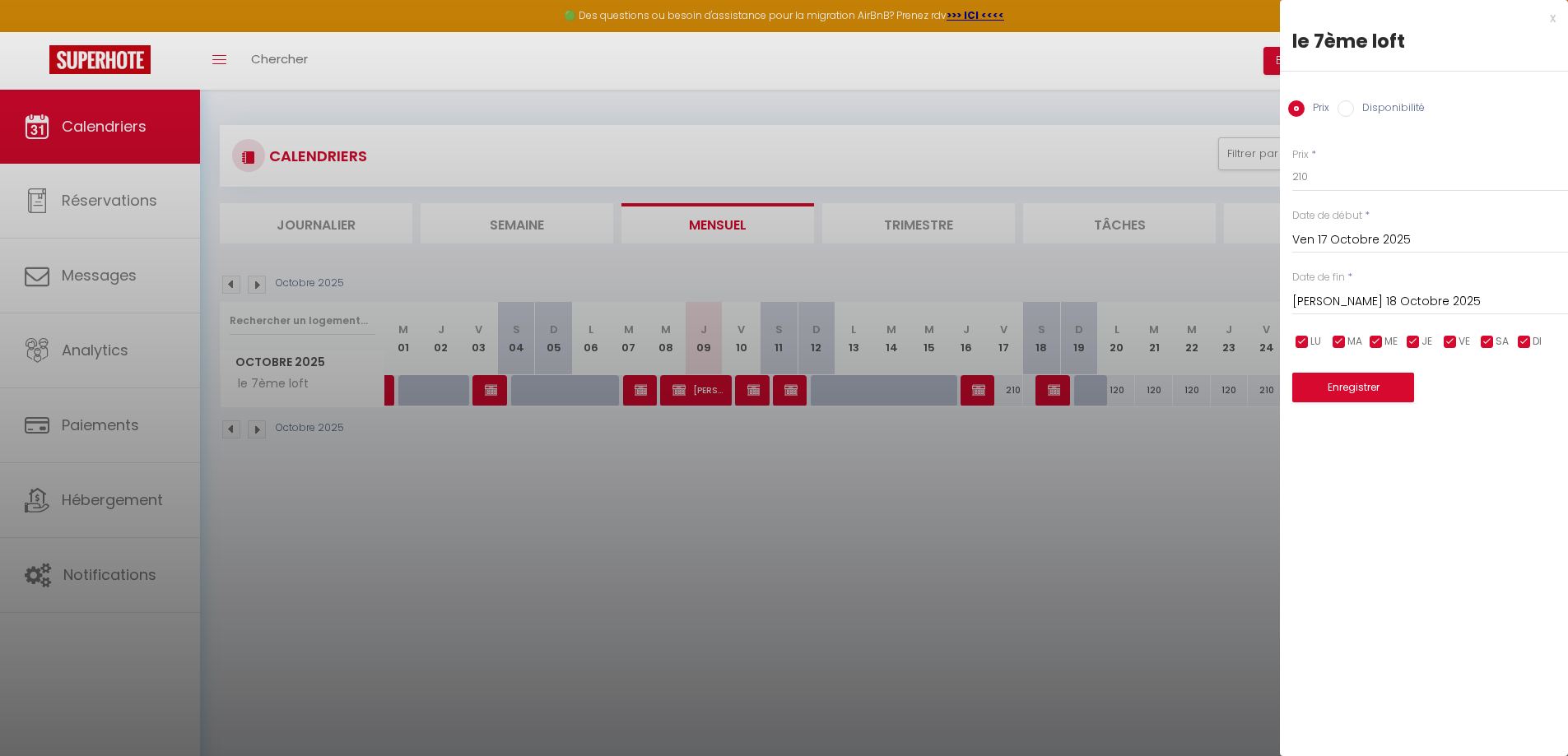
click at [947, 610] on div at bounding box center [784, 378] width 1568 height 756
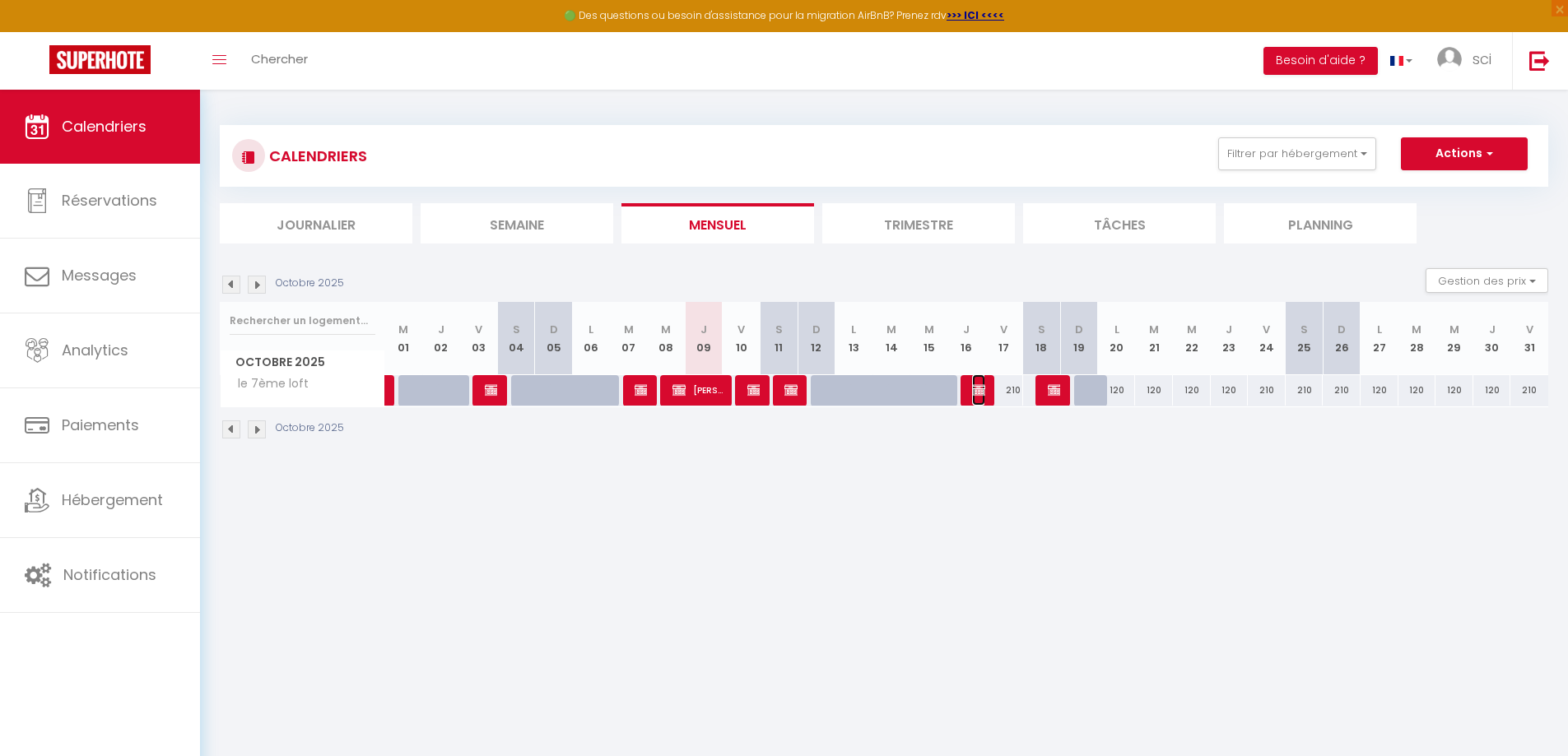
click at [973, 399] on span "[PERSON_NAME]" at bounding box center [977, 390] width 12 height 31
select select "KO"
select select "0"
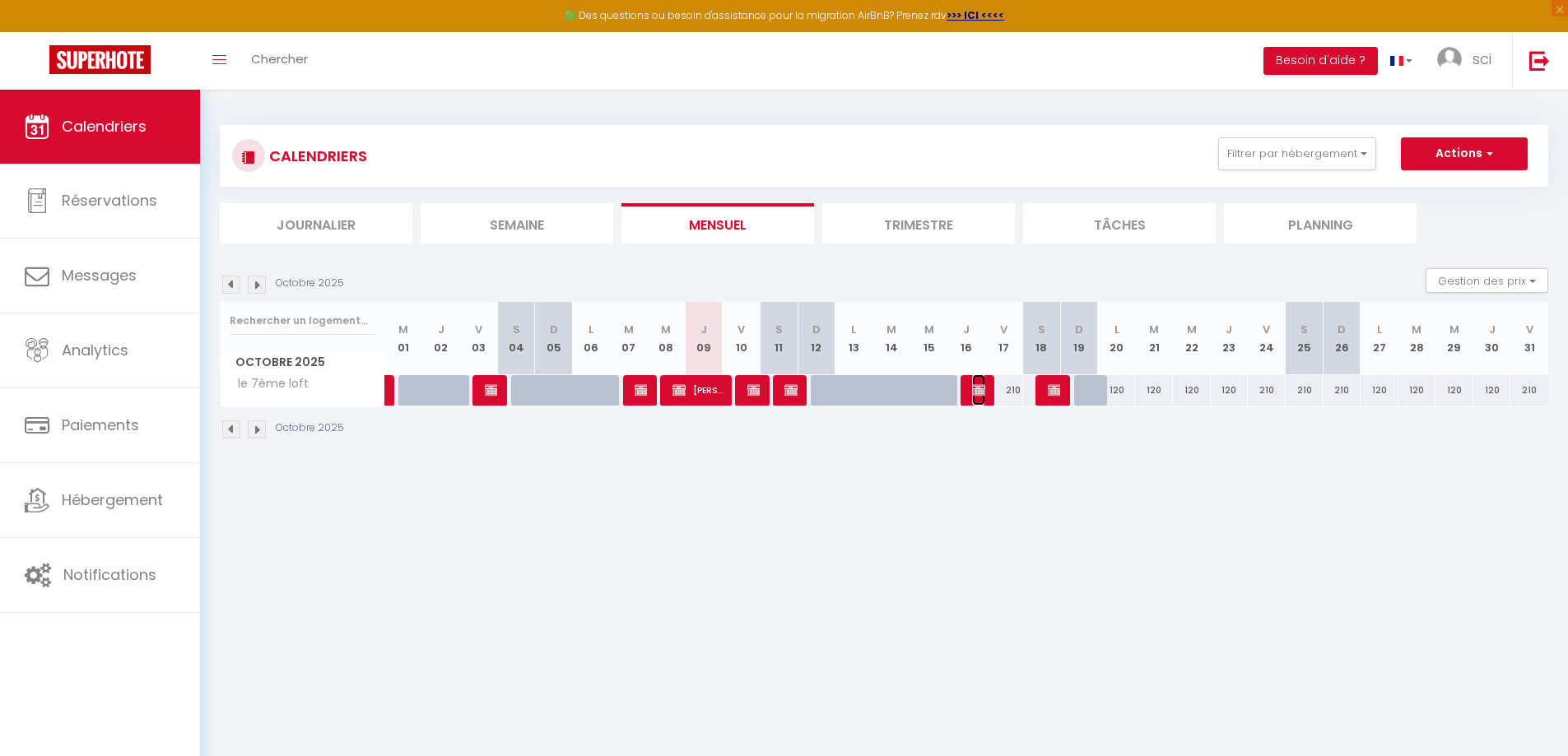
select select "1"
select select
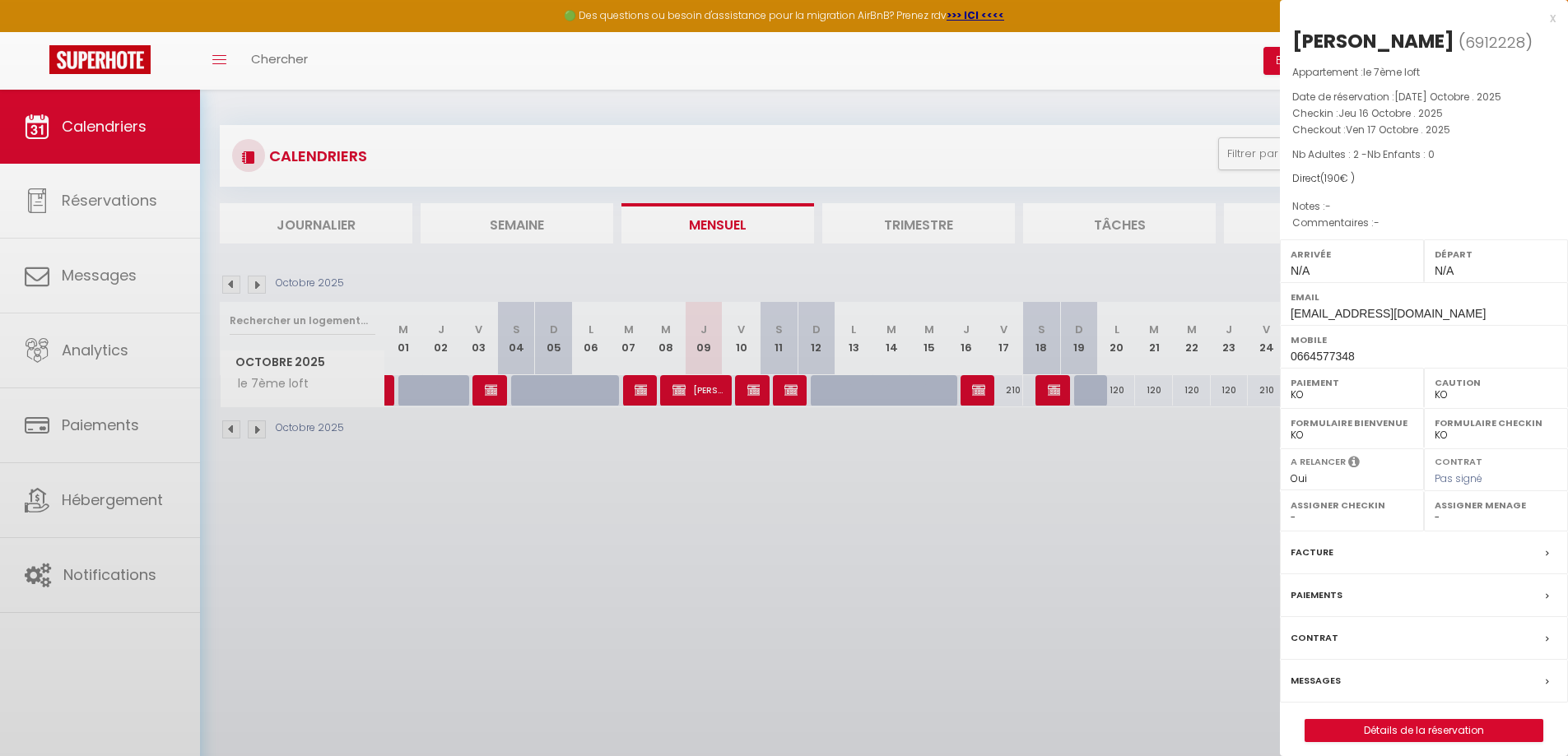
click at [973, 399] on div at bounding box center [784, 378] width 1568 height 756
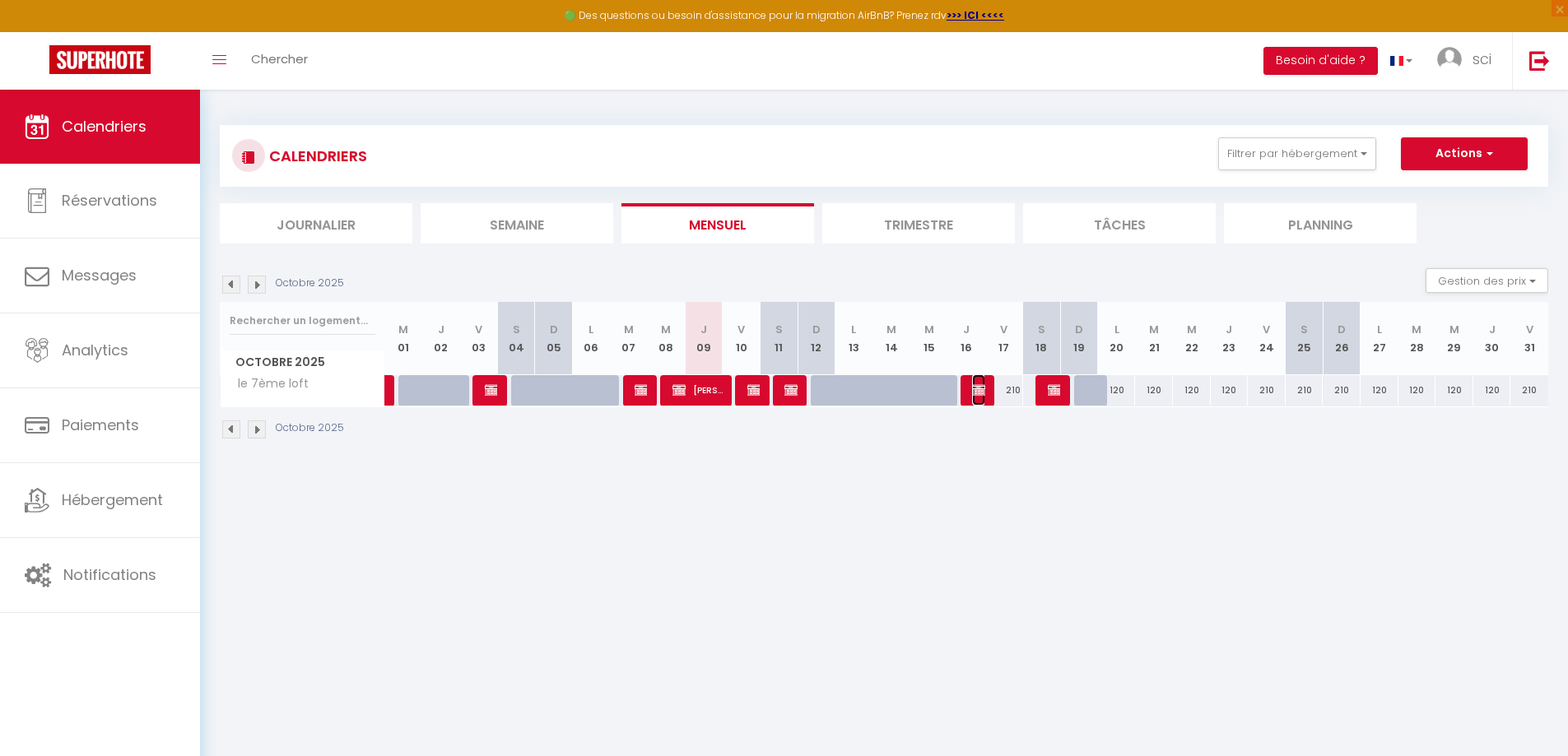
click at [973, 399] on span "[PERSON_NAME]" at bounding box center [977, 390] width 12 height 31
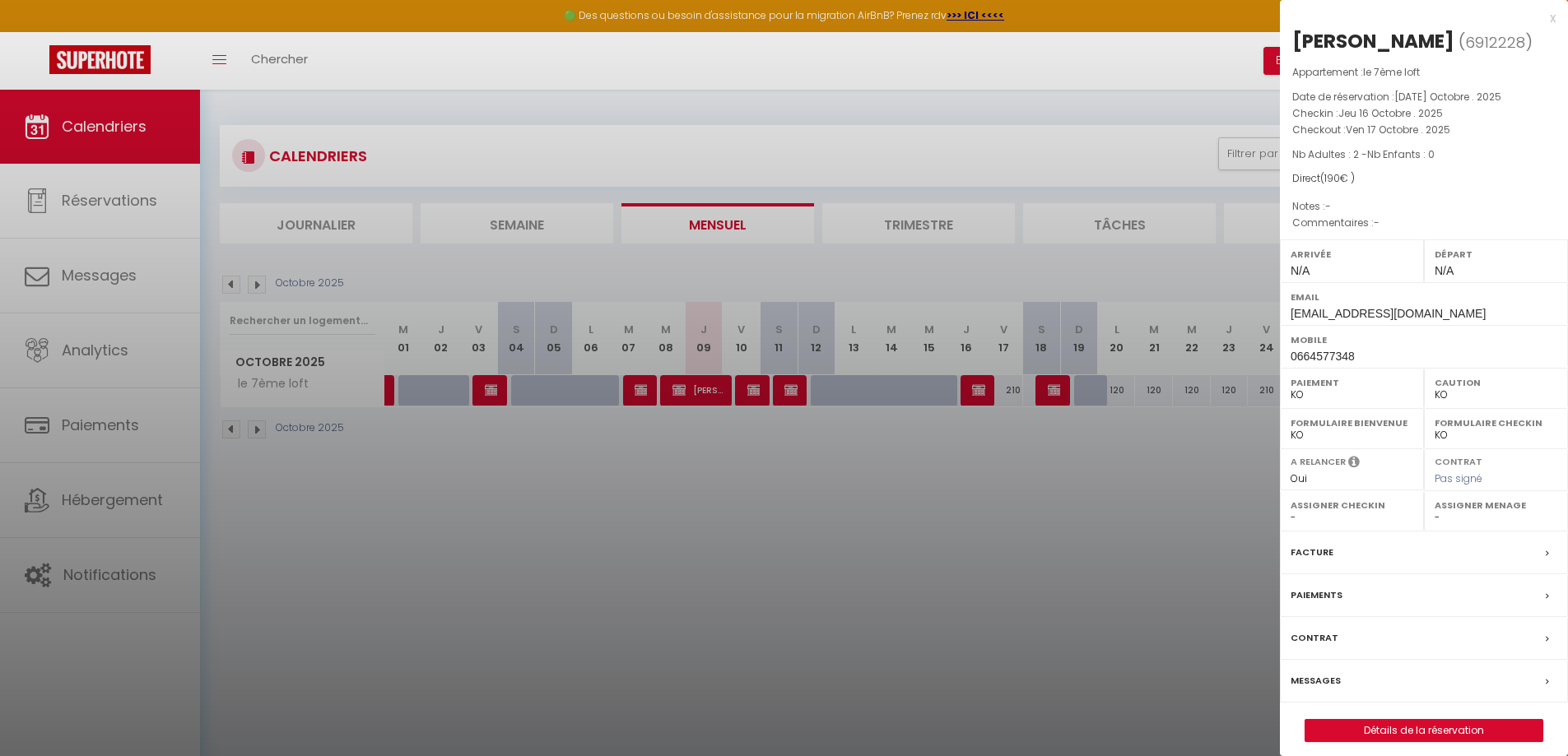
click at [1340, 677] on div "Messages" at bounding box center [1424, 681] width 288 height 42
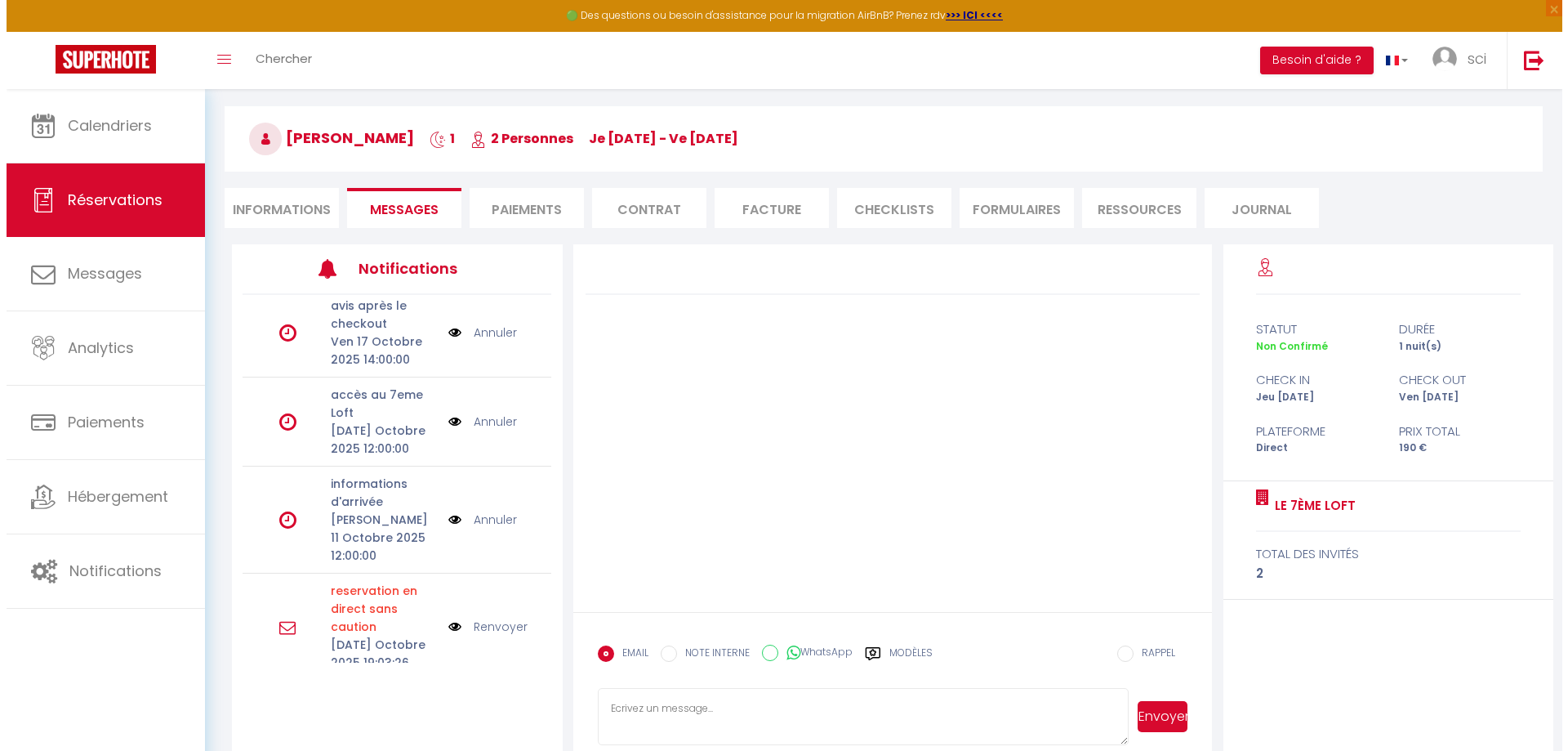
scroll to position [89, 0]
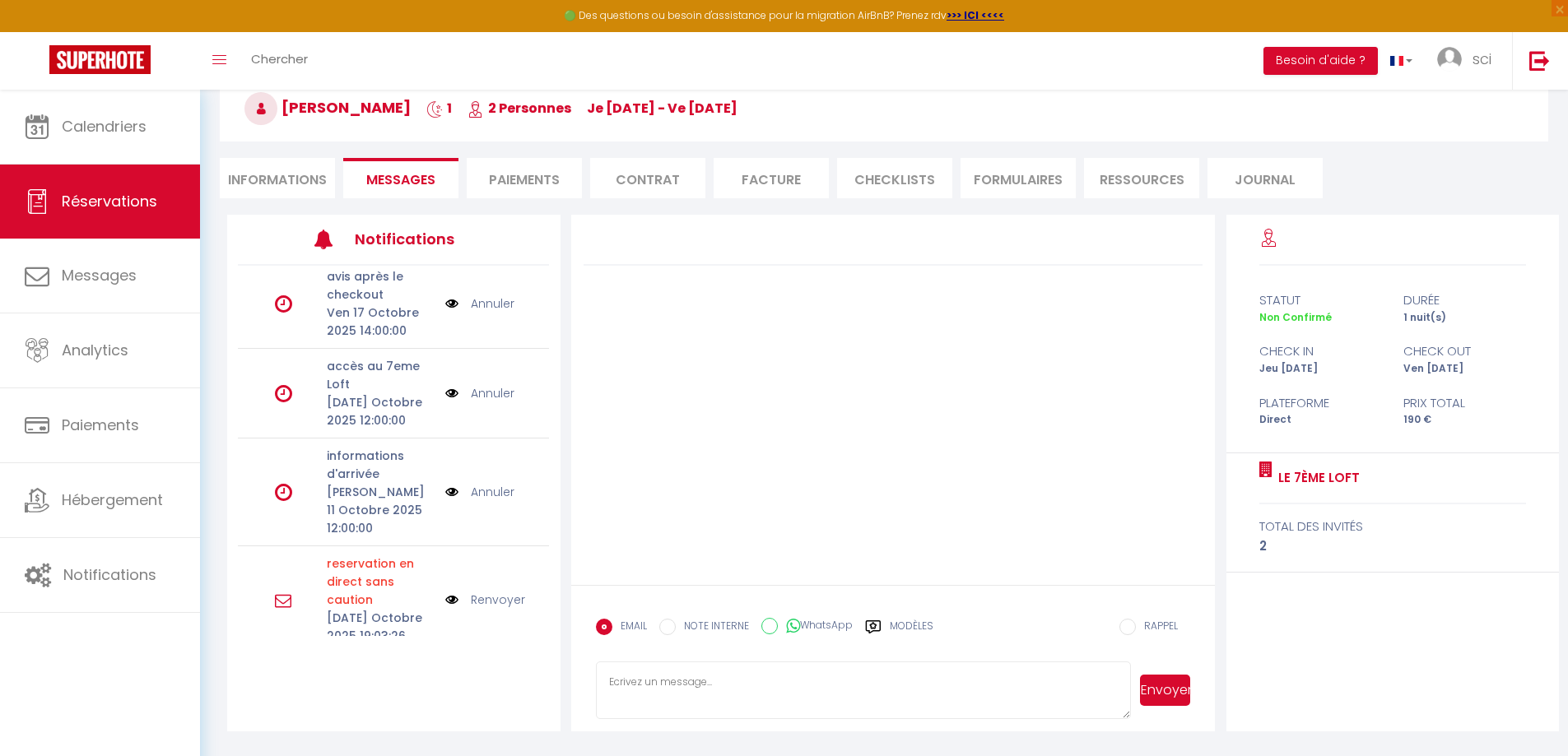
click at [479, 591] on link "Renvoyer" at bounding box center [498, 600] width 54 height 18
click at [364, 470] on p "informations d'arrivée" at bounding box center [380, 464] width 108 height 36
click at [445, 485] on img at bounding box center [452, 492] width 13 height 18
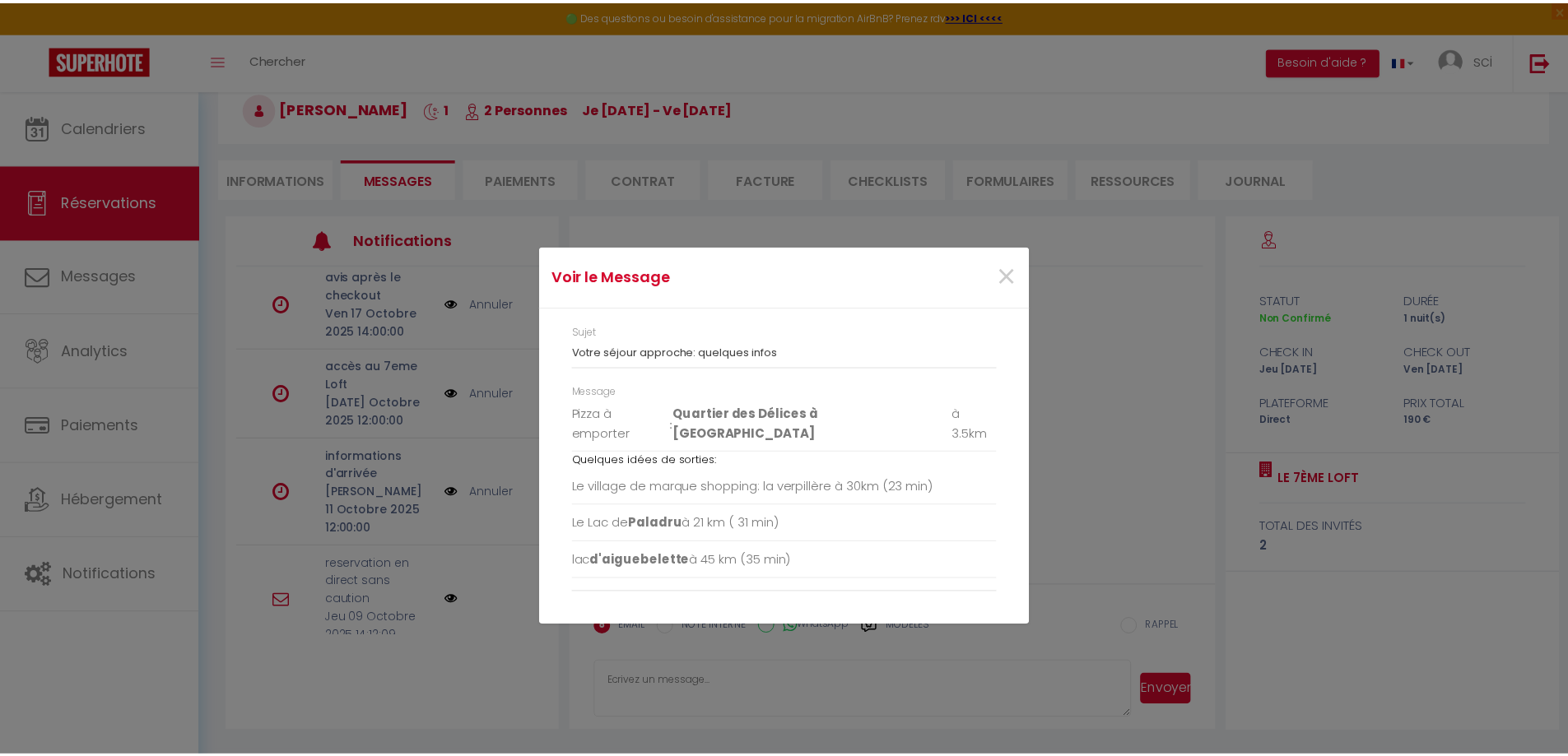
scroll to position [0, 0]
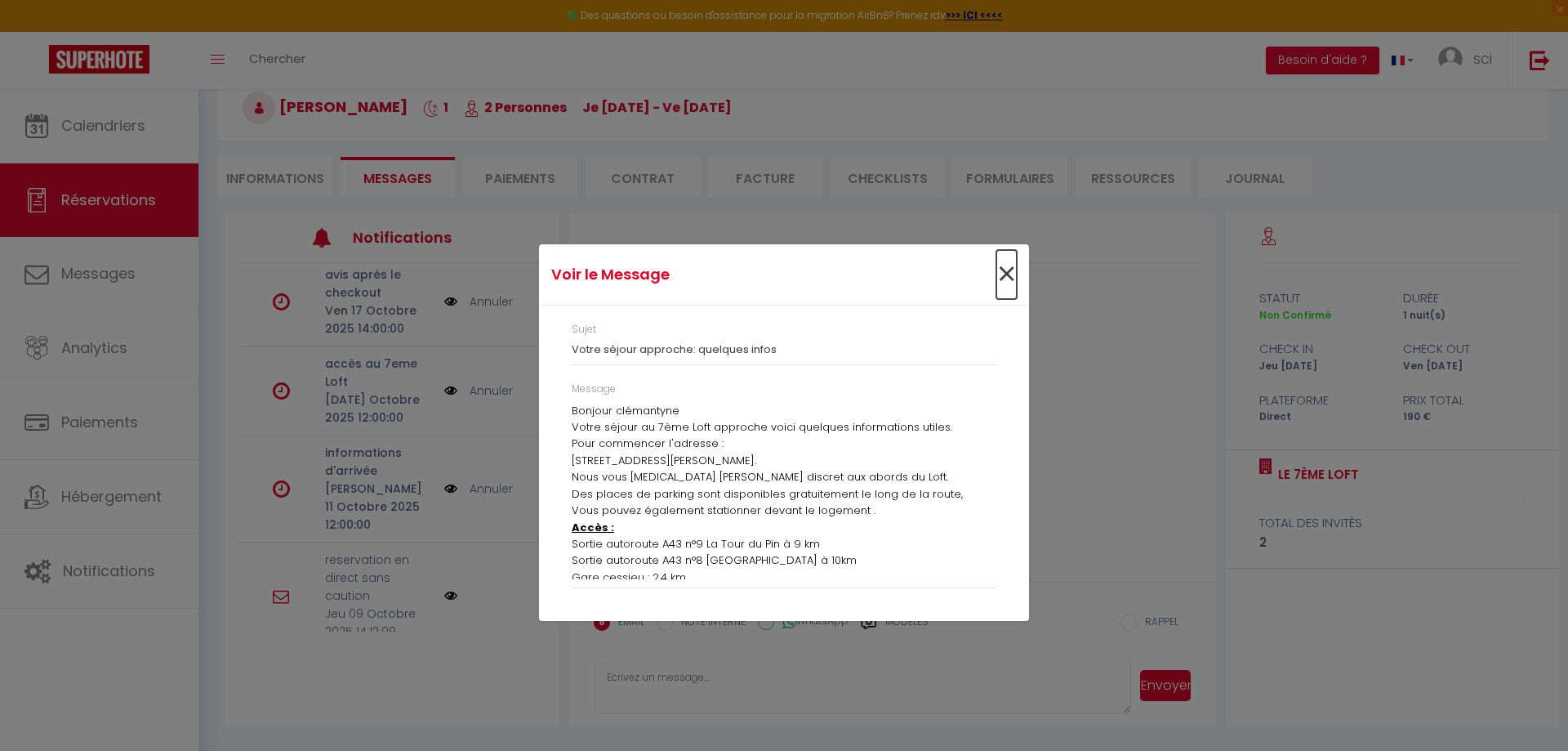
click at [1010, 280] on span "×" at bounding box center [1006, 274] width 20 height 49
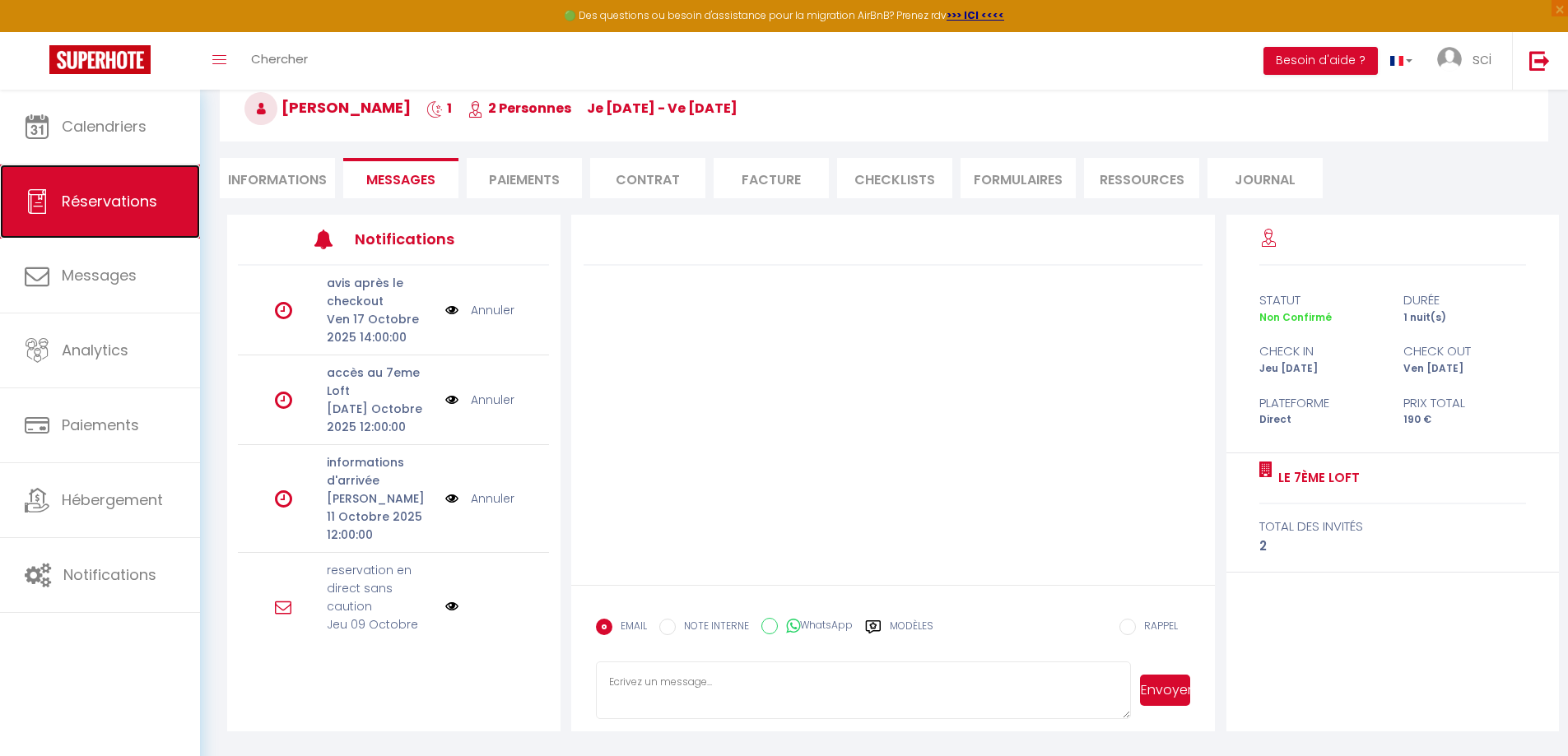
click at [87, 198] on span "Réservations" at bounding box center [109, 201] width 95 height 20
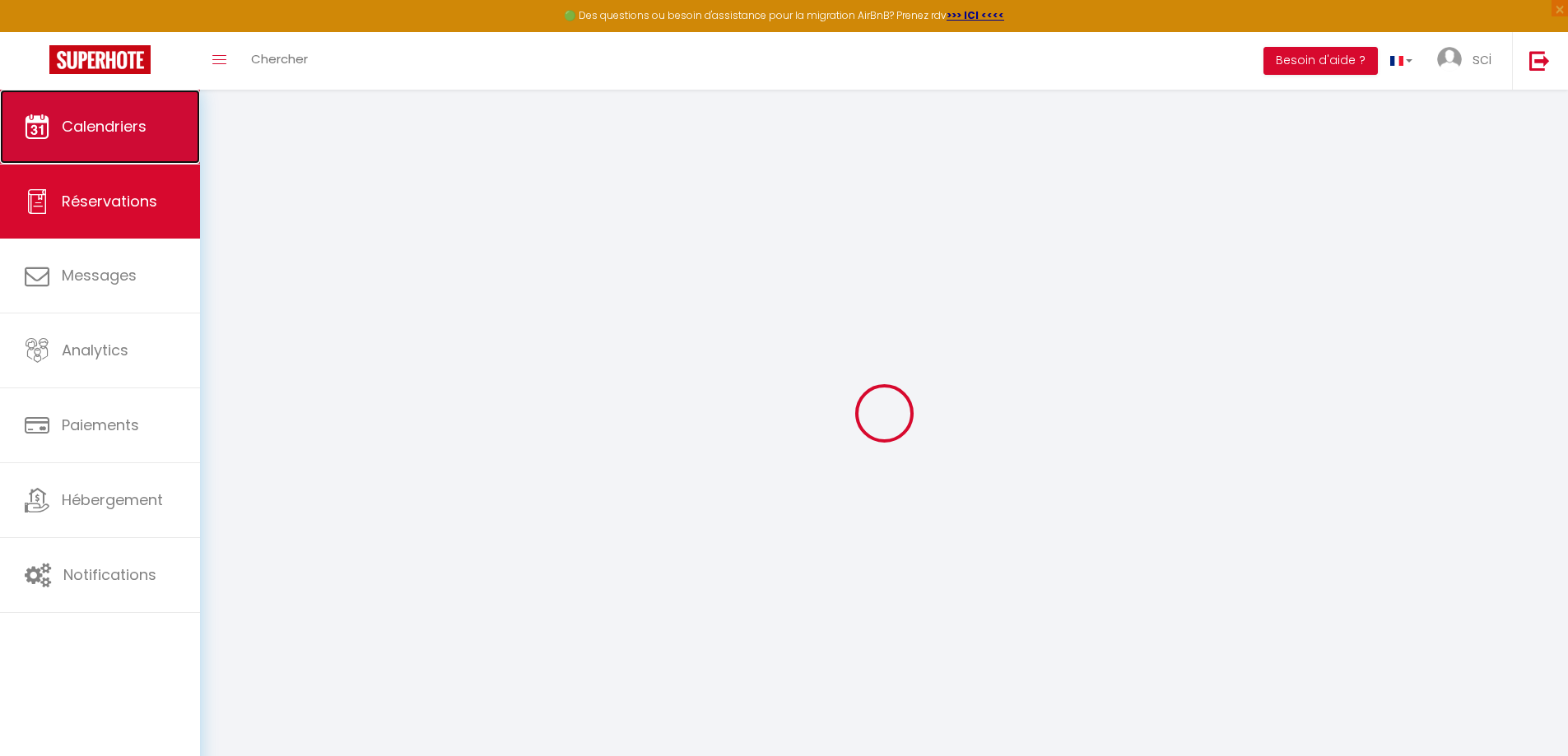
click at [89, 114] on link "Calendriers" at bounding box center [100, 126] width 200 height 74
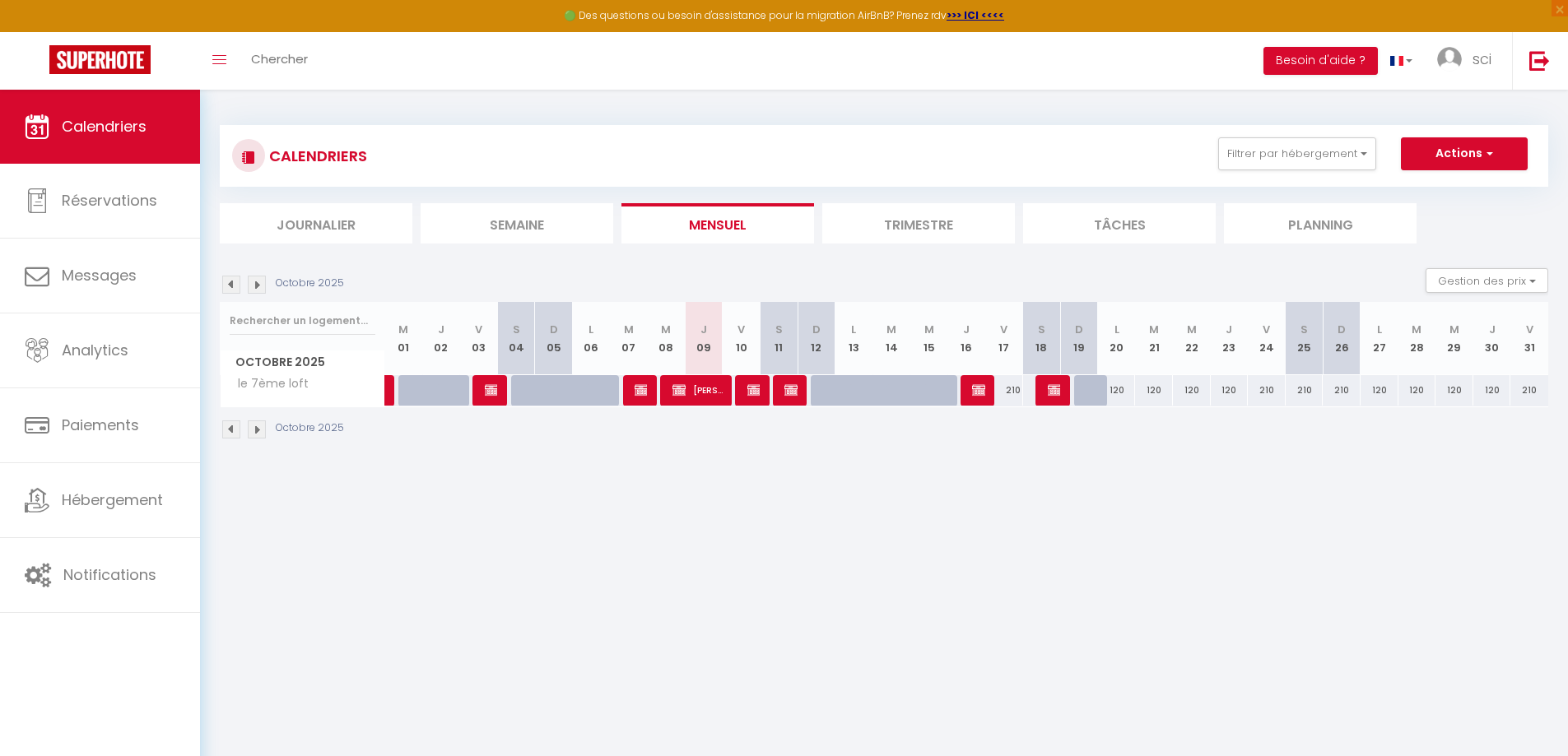
click at [235, 284] on img at bounding box center [232, 285] width 18 height 18
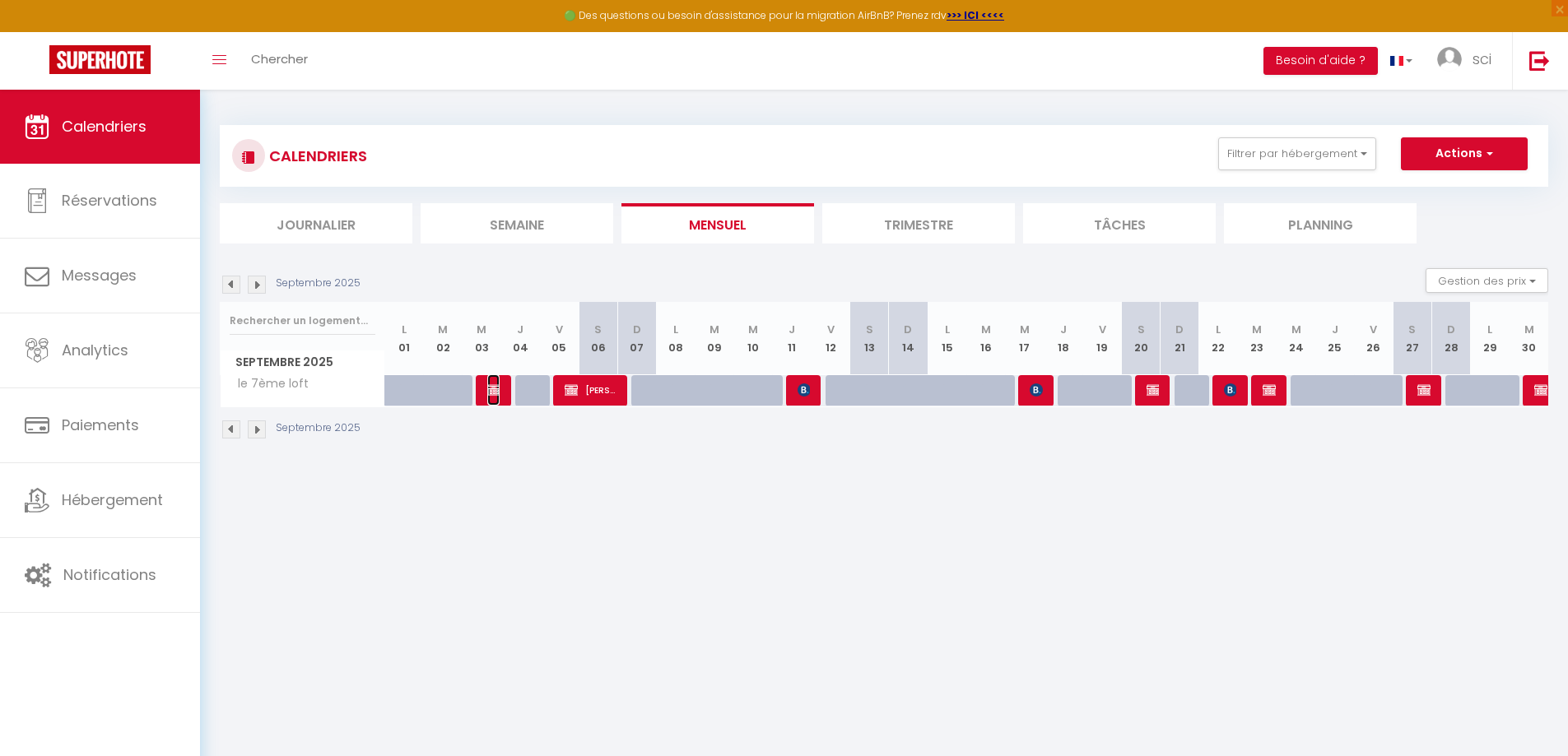
click at [488, 397] on span "[PERSON_NAME]" at bounding box center [494, 390] width 13 height 31
select select "OK"
select select "KO"
select select "0"
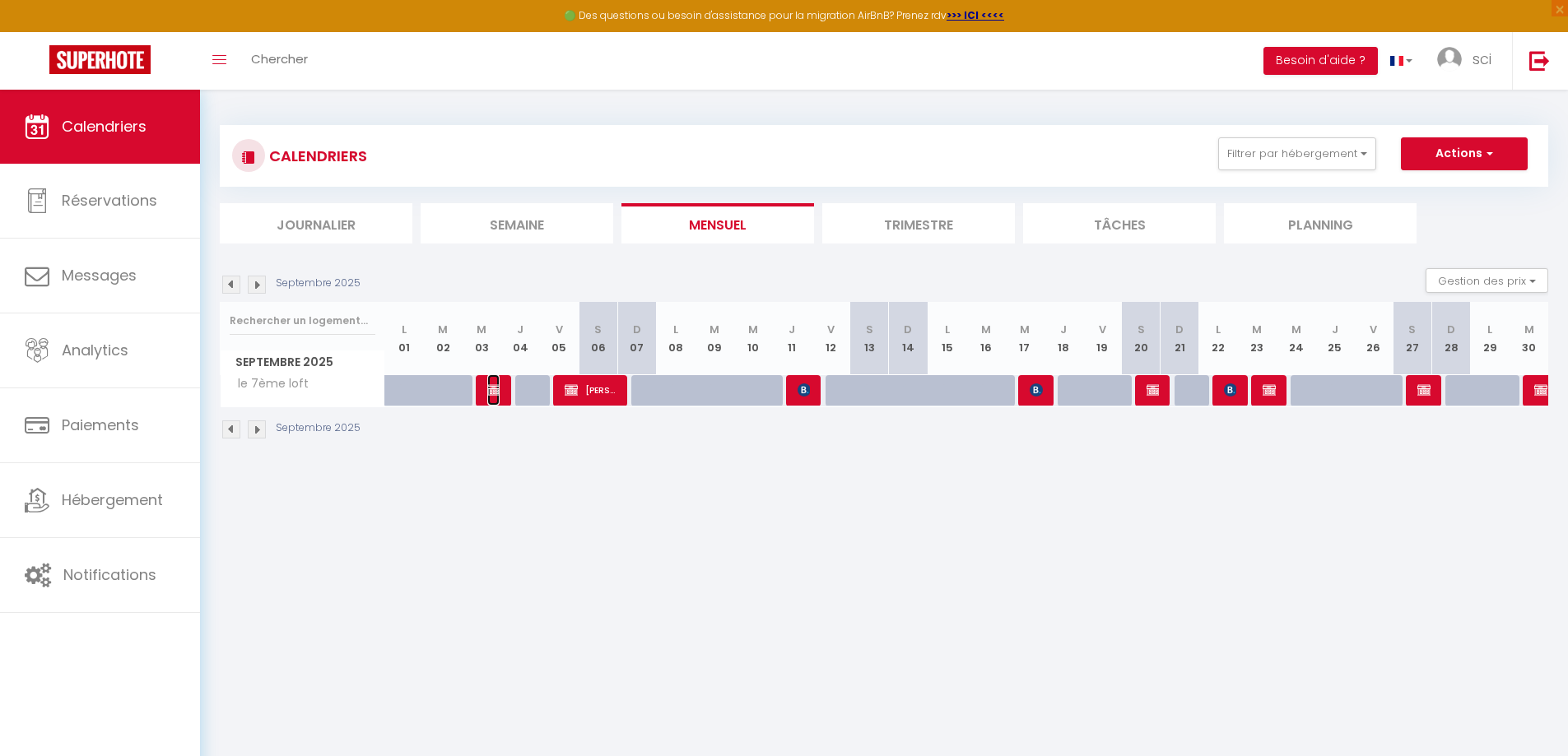
select select "1"
select select
select select "31066"
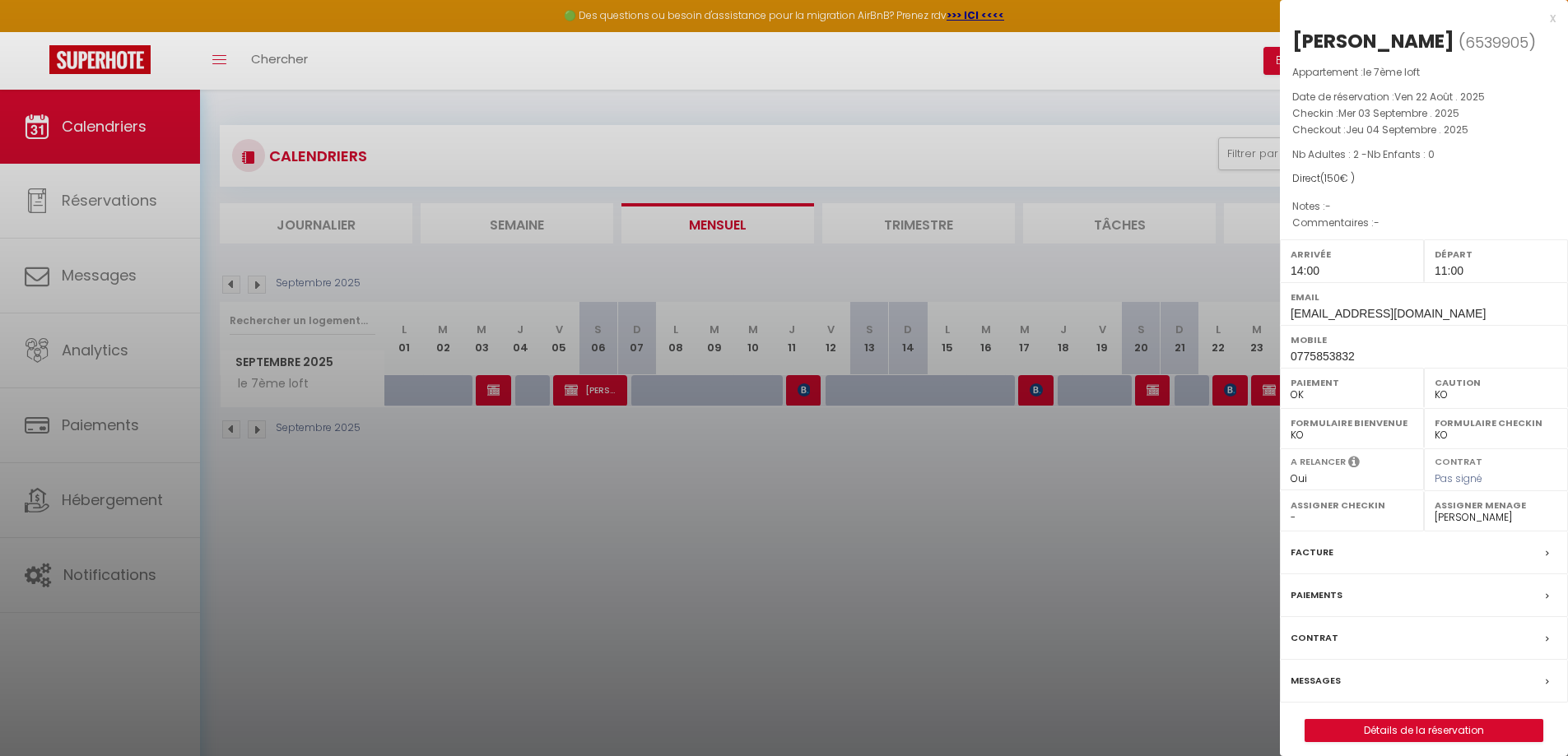
click at [1053, 564] on div at bounding box center [784, 378] width 1568 height 756
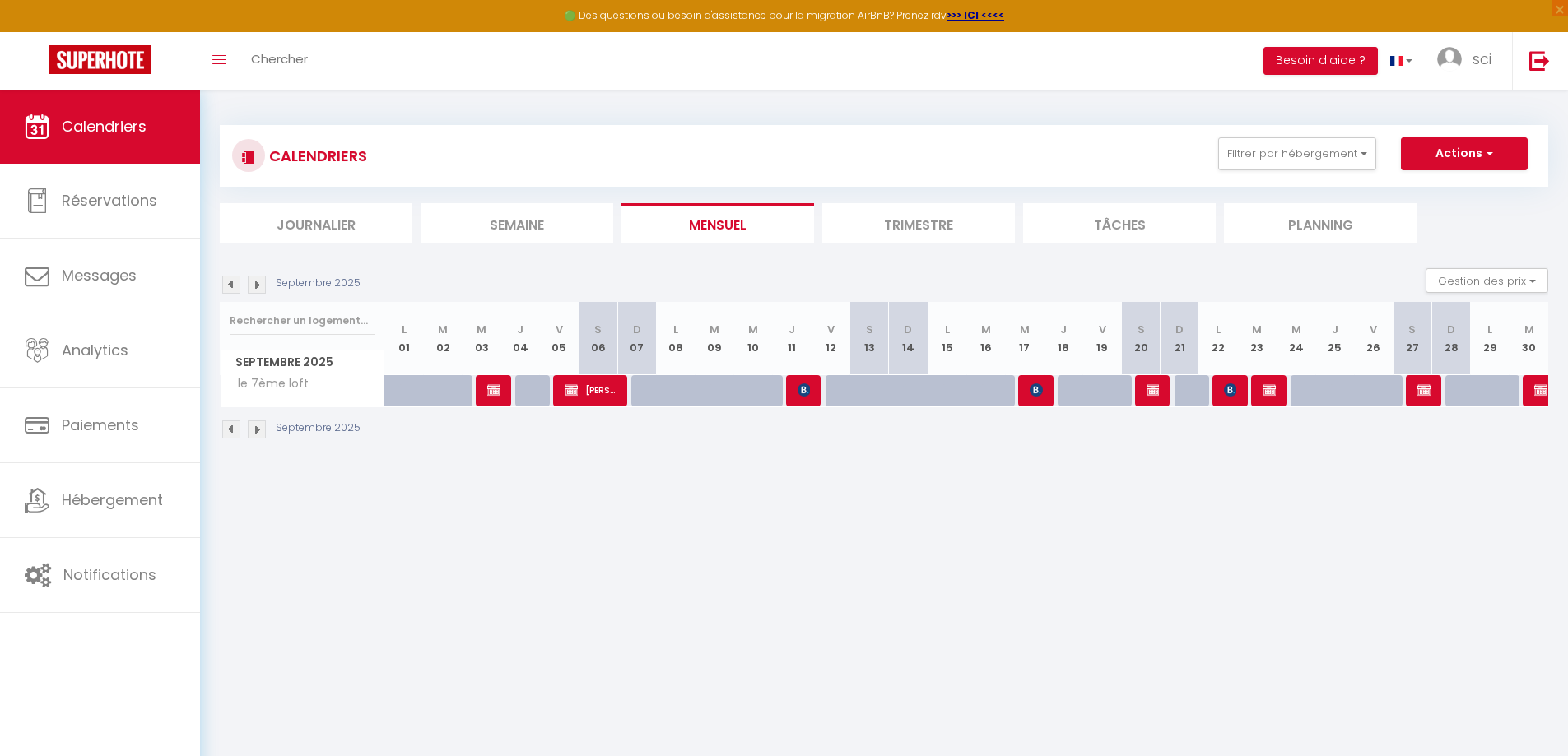
click at [545, 477] on body "🟢 Des questions ou besoin d'assistance pour la migration AirBnB? Prenez rdv >>>…" at bounding box center [784, 467] width 1568 height 756
click at [1039, 397] on span "[PERSON_NAME]" at bounding box center [1036, 390] width 13 height 31
select select "OK"
select select "31067"
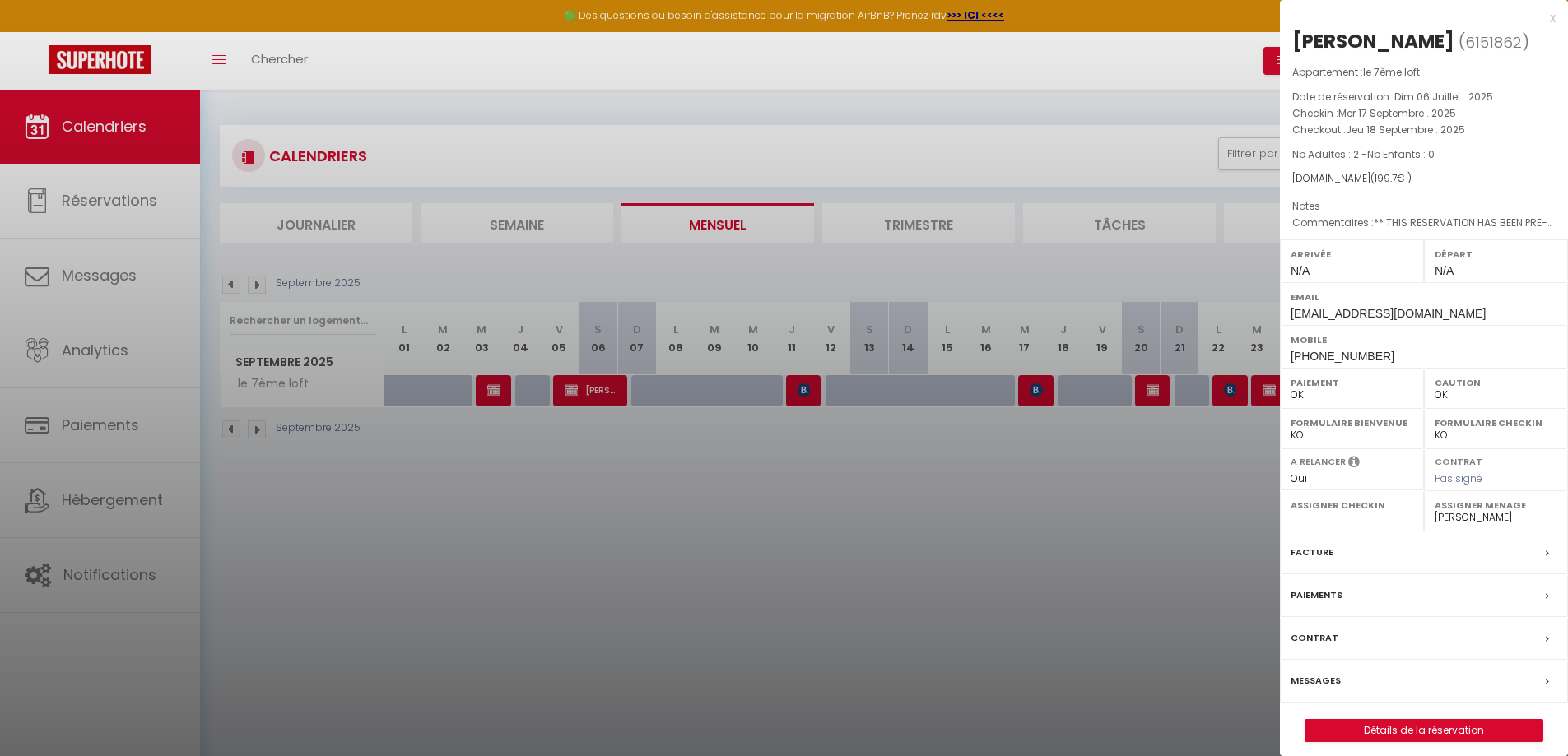
click at [1053, 515] on div at bounding box center [784, 378] width 1568 height 756
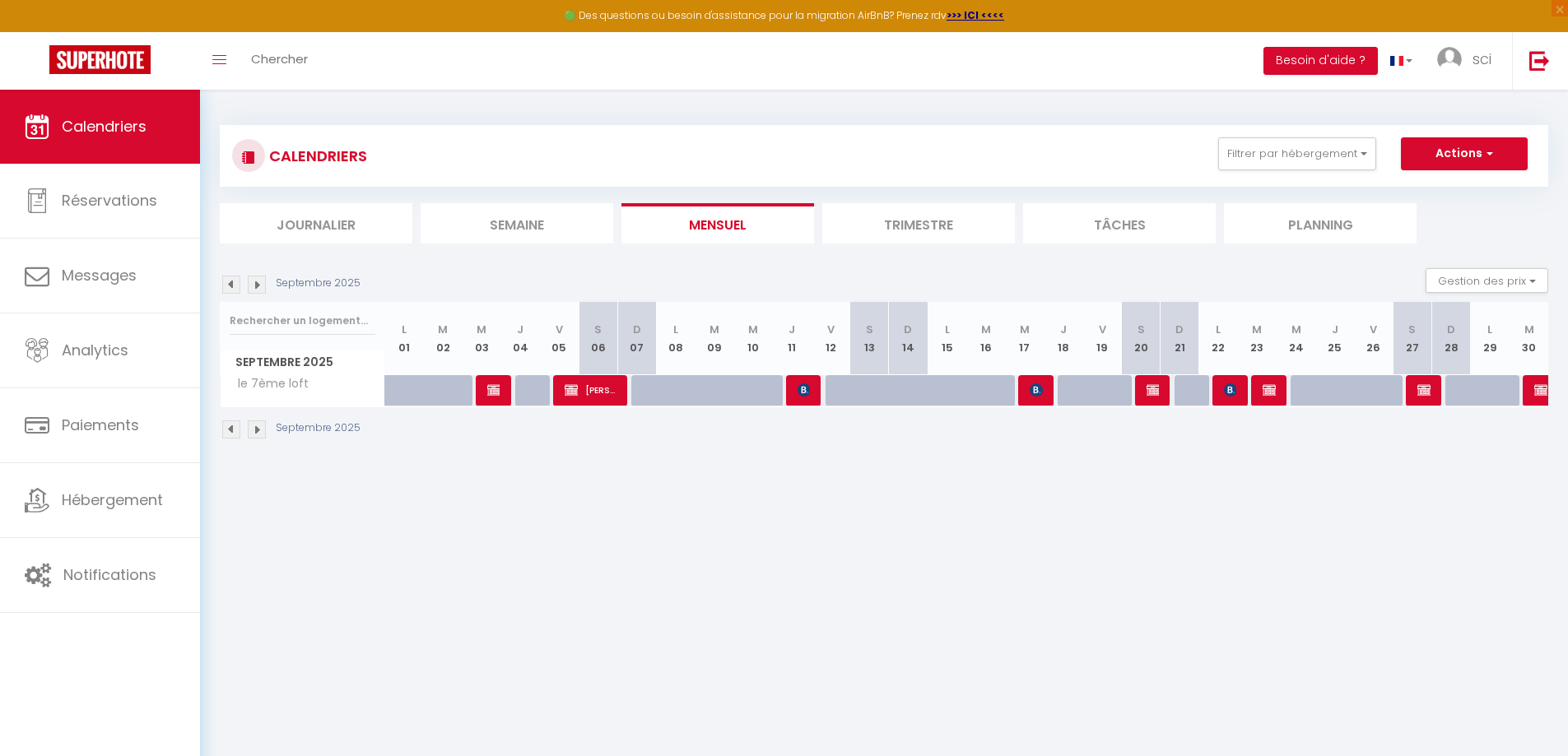
click at [262, 287] on img at bounding box center [257, 285] width 18 height 18
select select "0"
select select "31067"
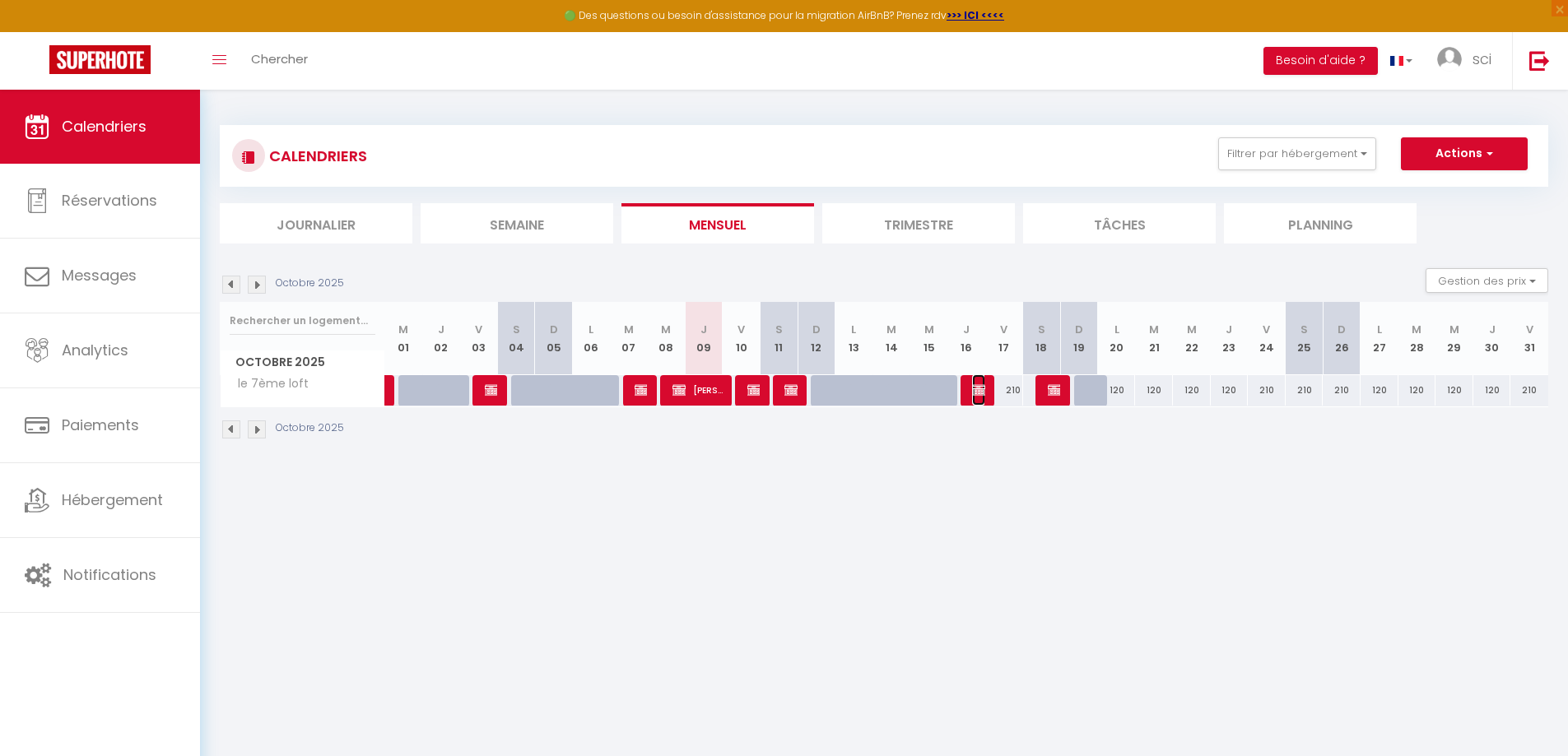
click at [977, 390] on img at bounding box center [978, 390] width 13 height 13
select select "KO"
select select
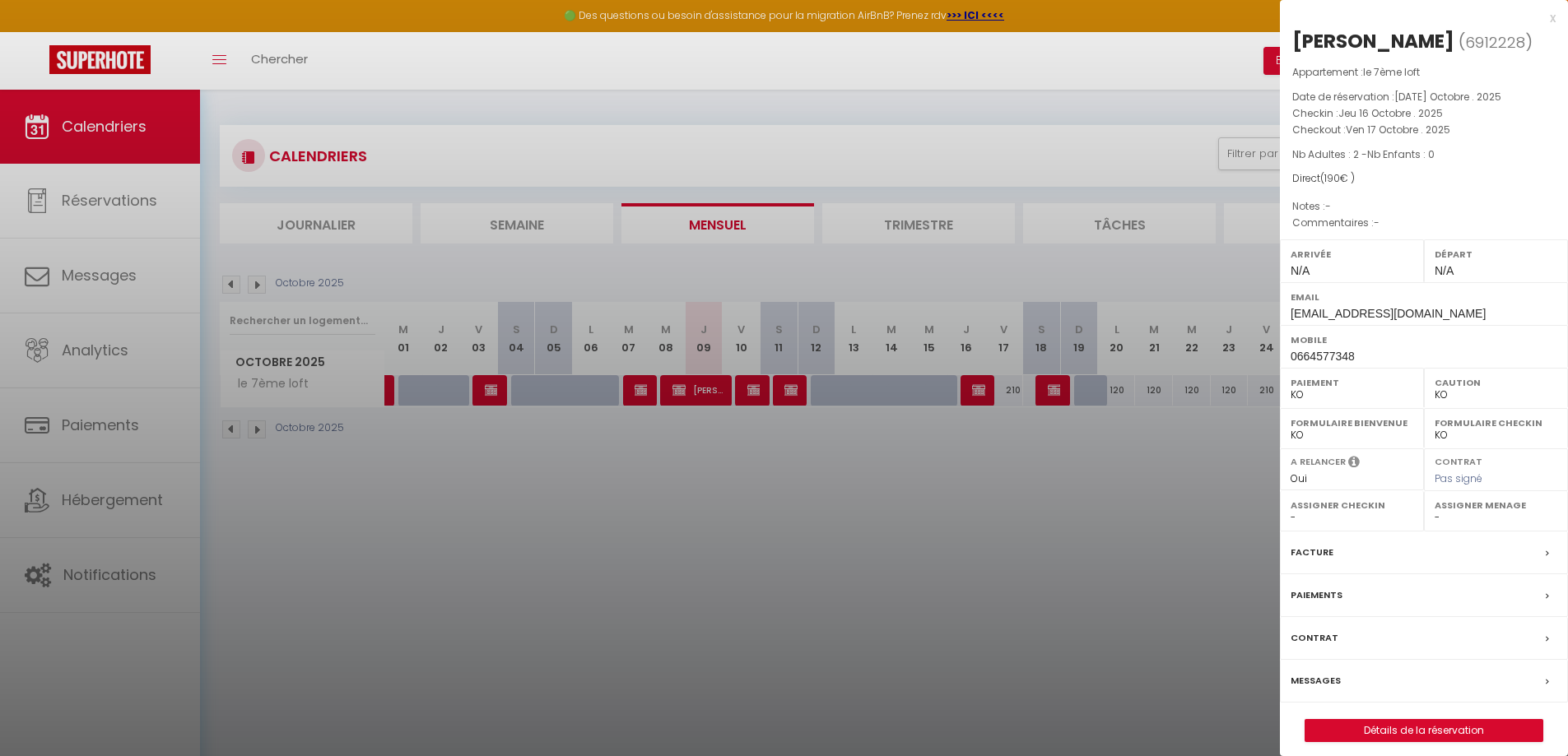
click at [977, 396] on div at bounding box center [784, 378] width 1568 height 756
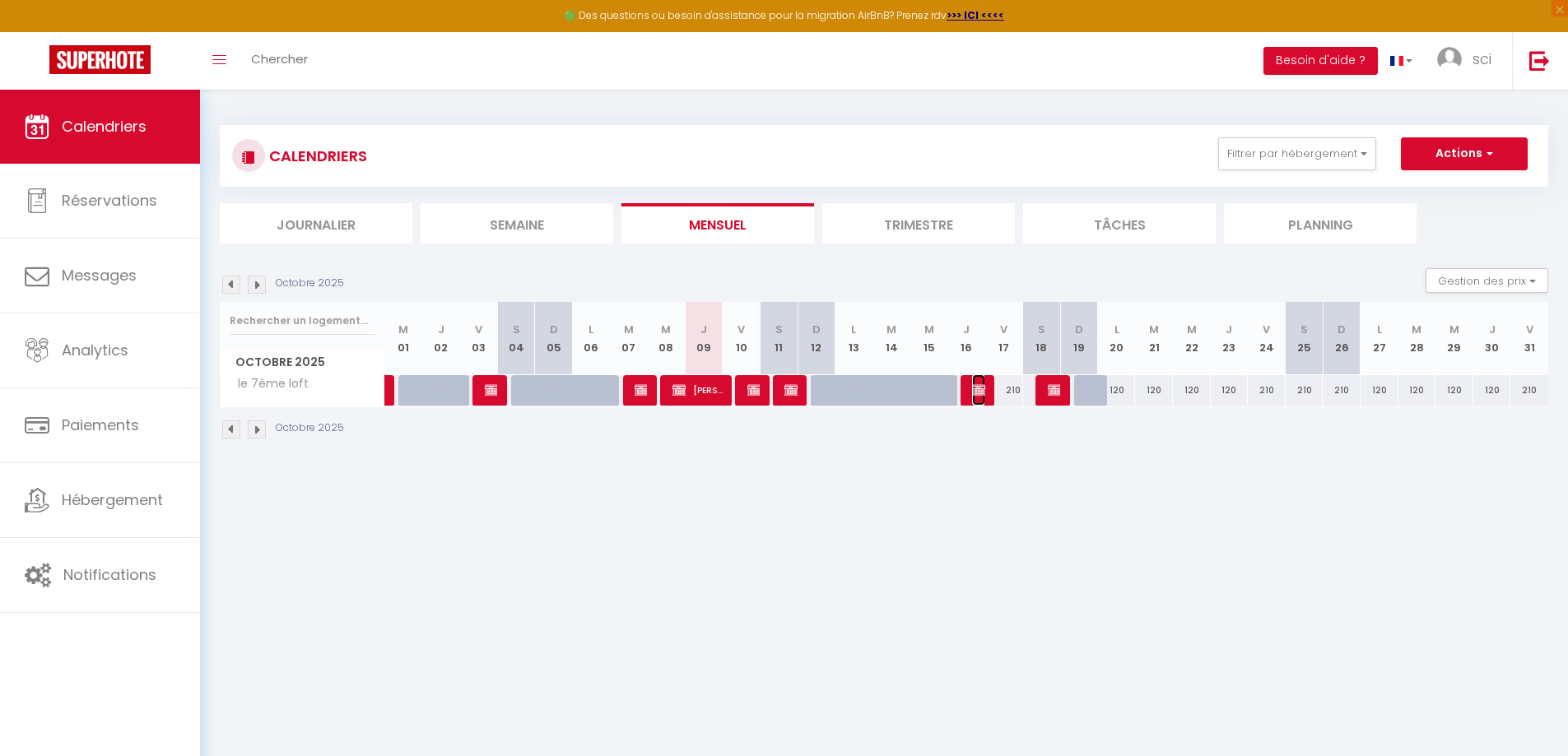
click at [975, 390] on img at bounding box center [978, 390] width 13 height 13
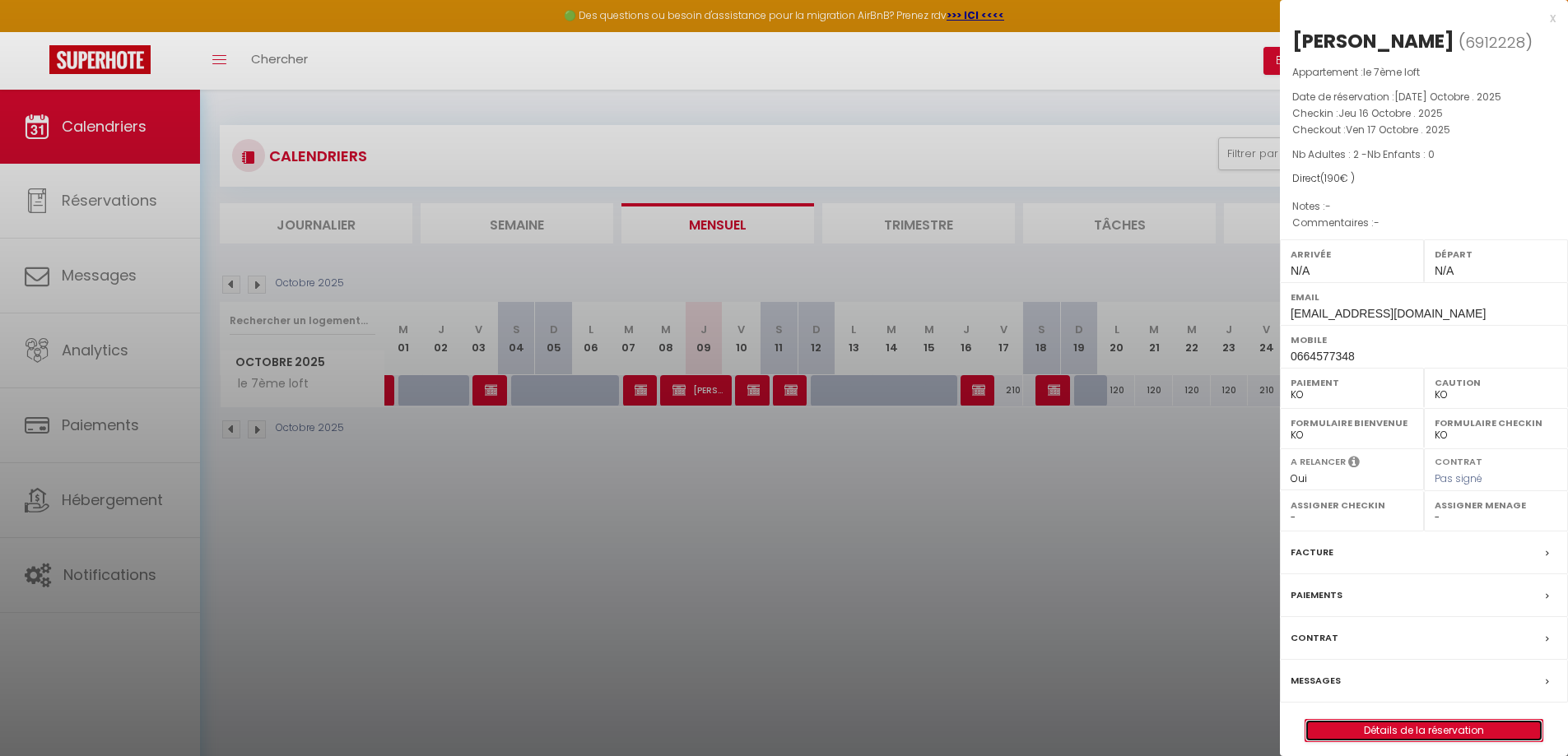
click at [1431, 721] on link "Détails de la réservation" at bounding box center [1423, 730] width 237 height 21
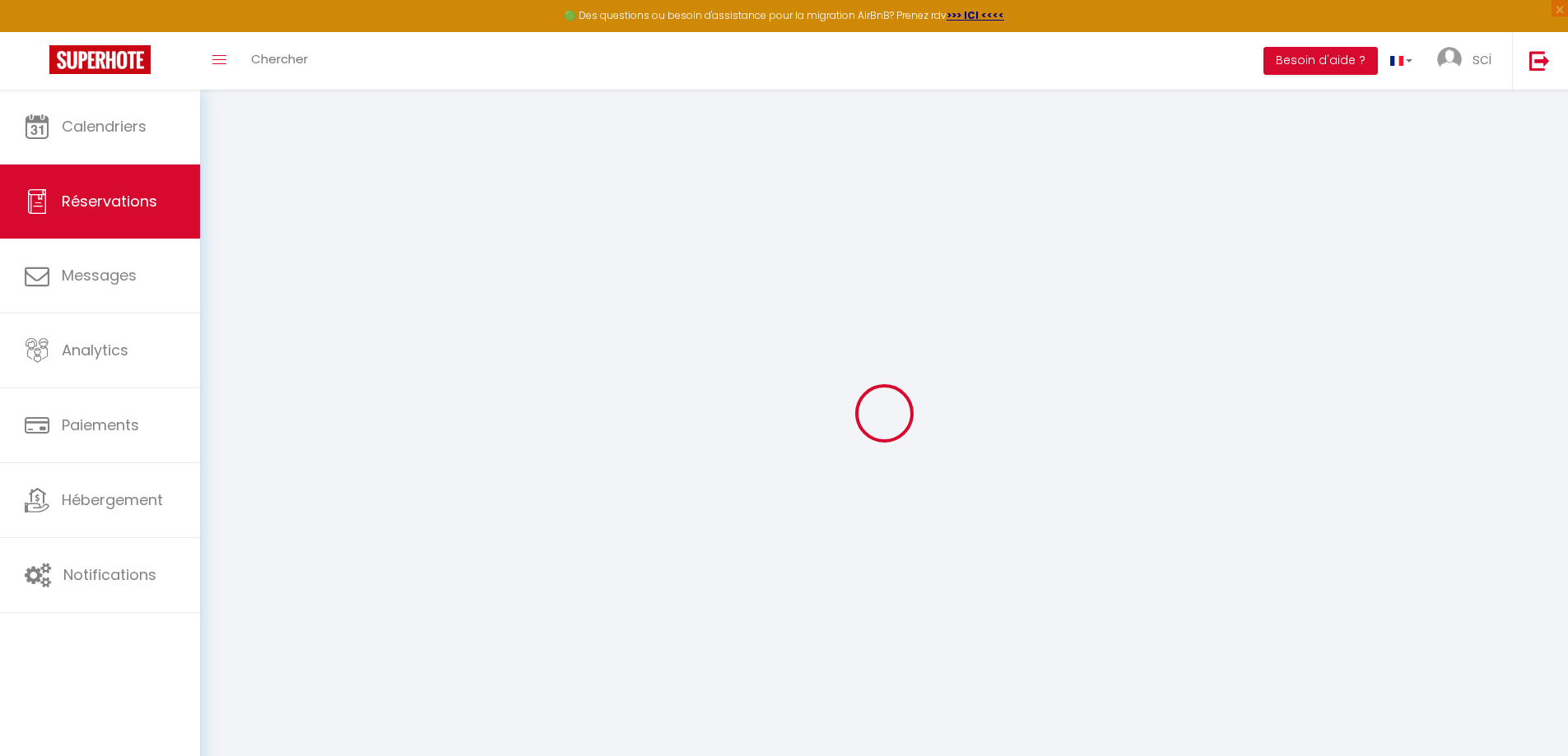
type input "[PERSON_NAME]"
type input "[EMAIL_ADDRESS][DOMAIN_NAME]"
type input "0664577348"
select select "FR"
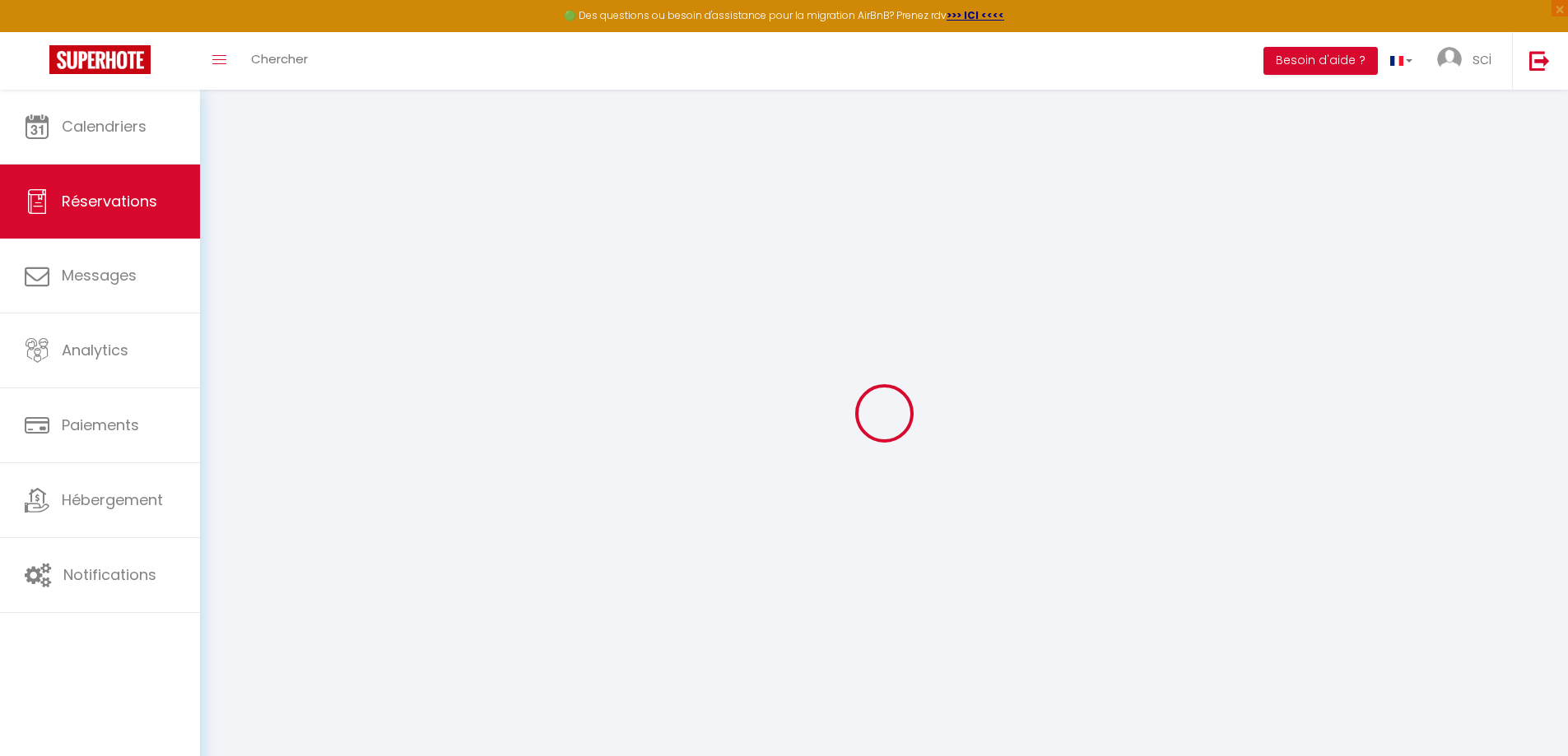
select select "38855"
select select "2"
type input "Jeu 16 Octobre 2025"
select select
type input "Ven 17 Octobre 2025"
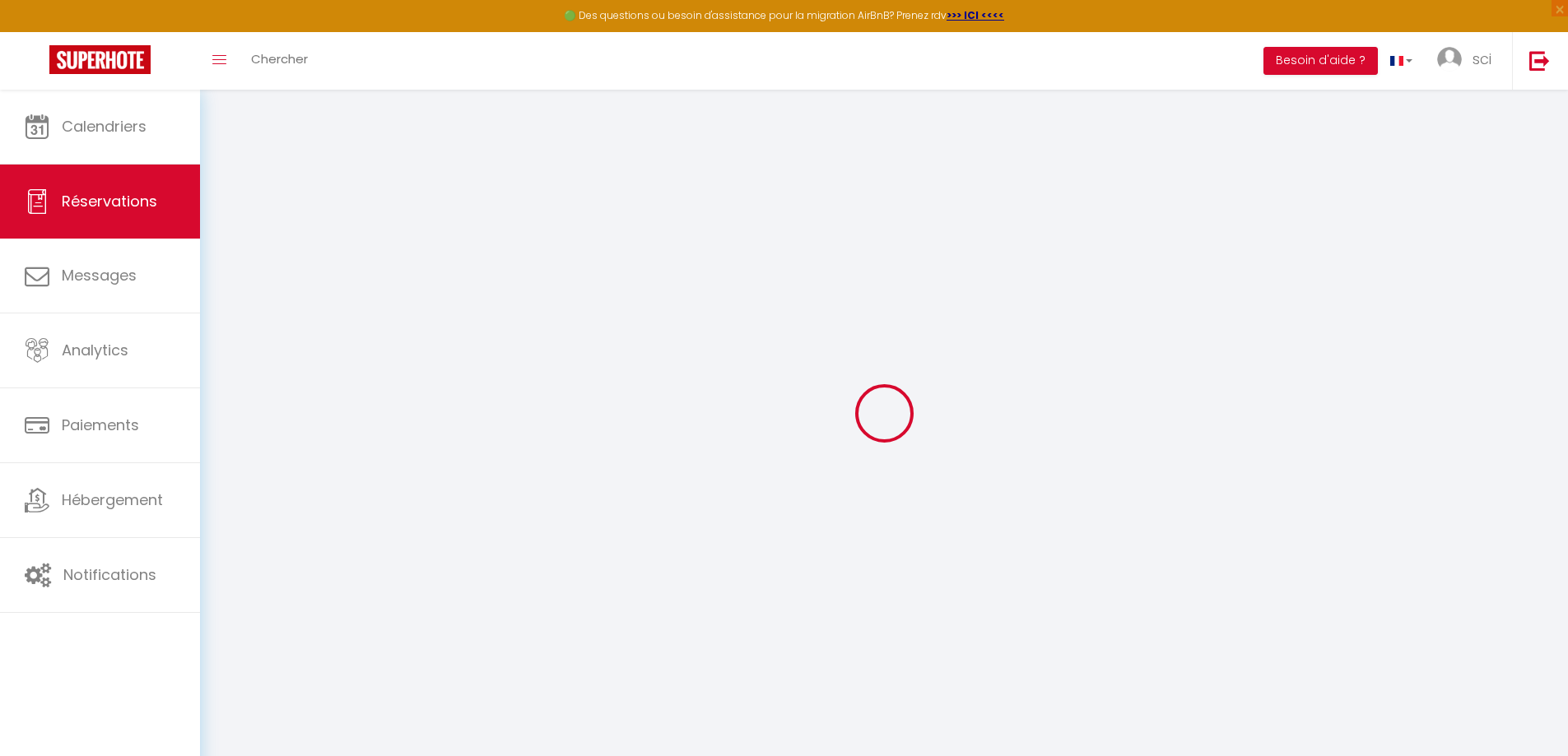
select select
type input "2"
select select "10"
select select
type input "110"
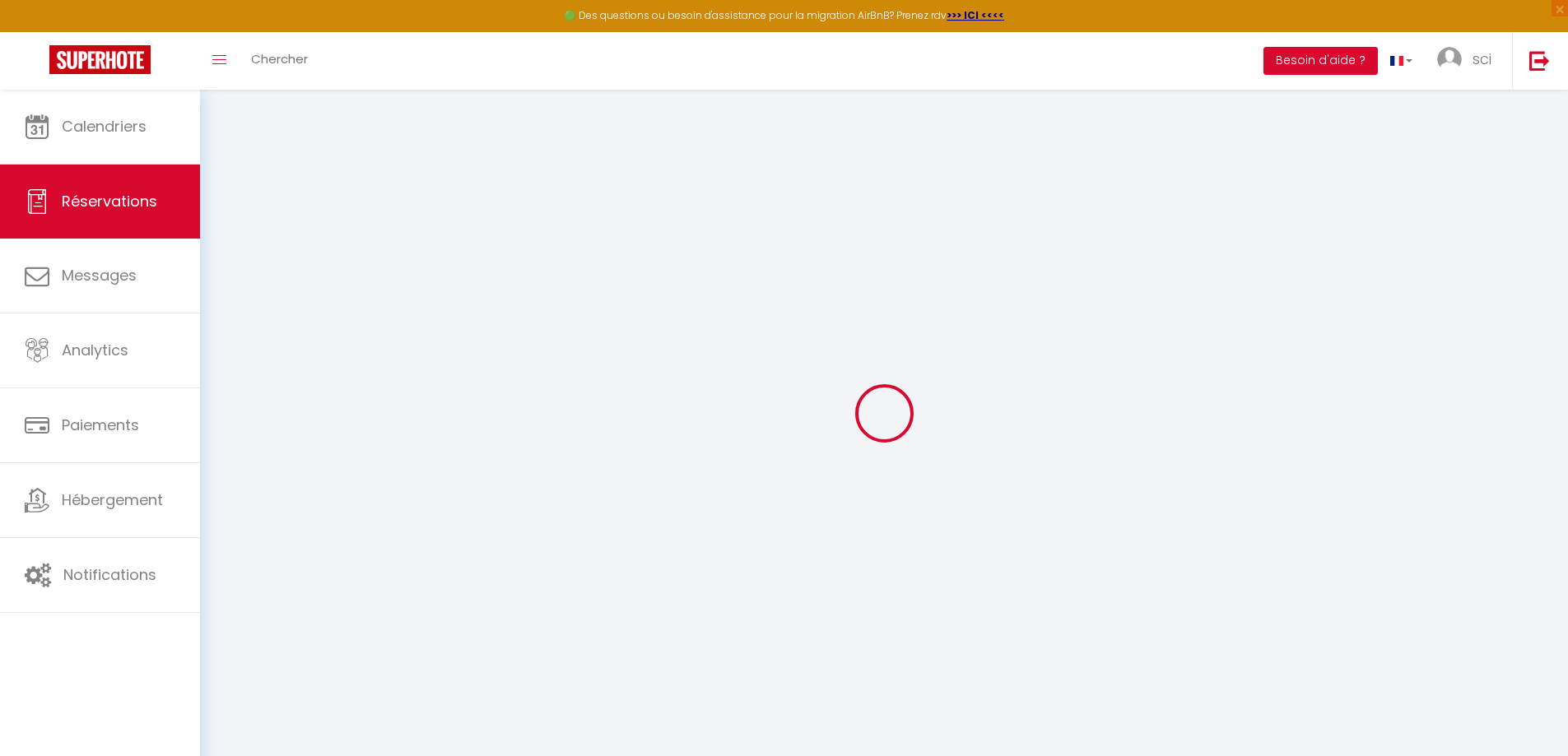
checkbox input "false"
type input "190"
type input "80"
type input "0"
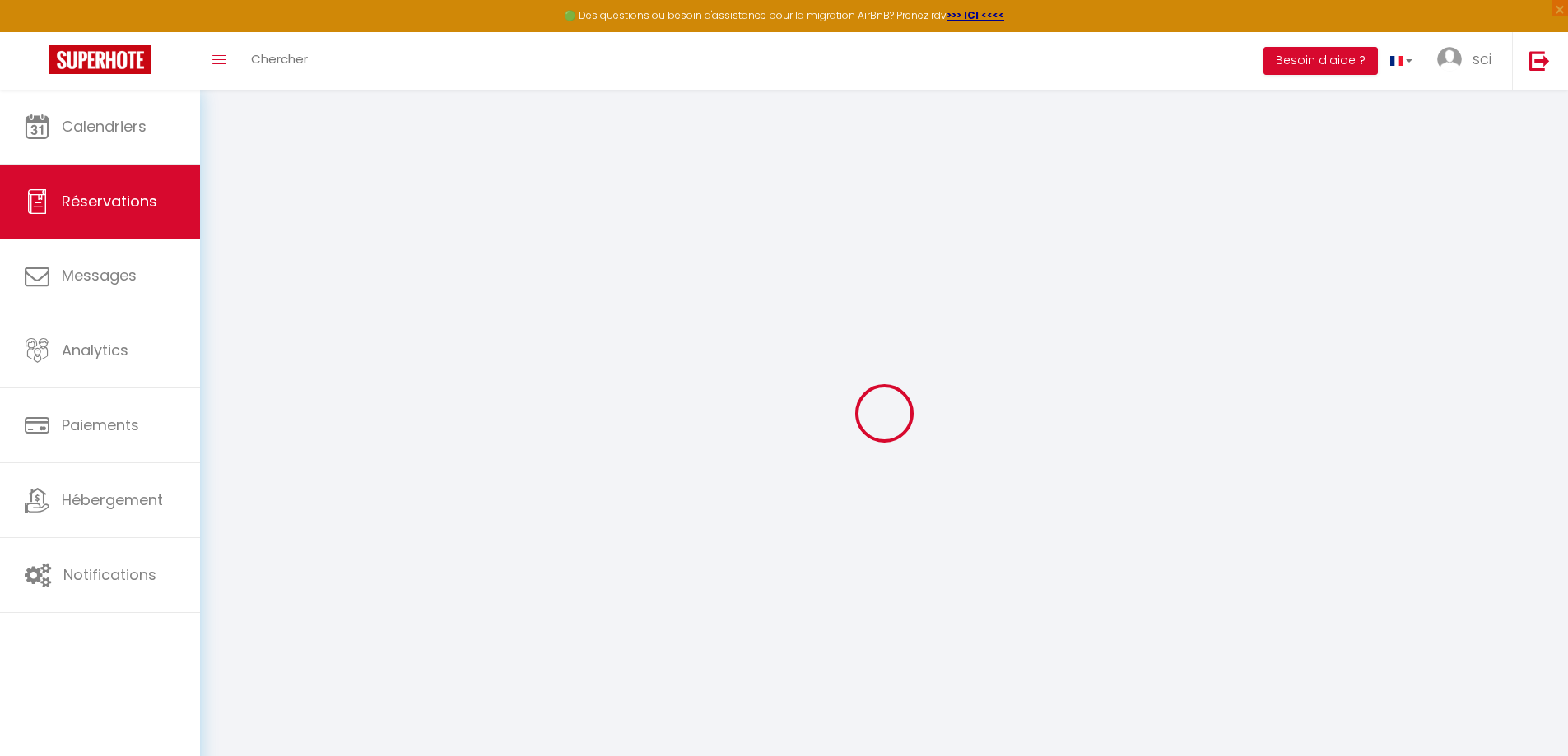
select select
select select "14"
checkbox input "false"
select select
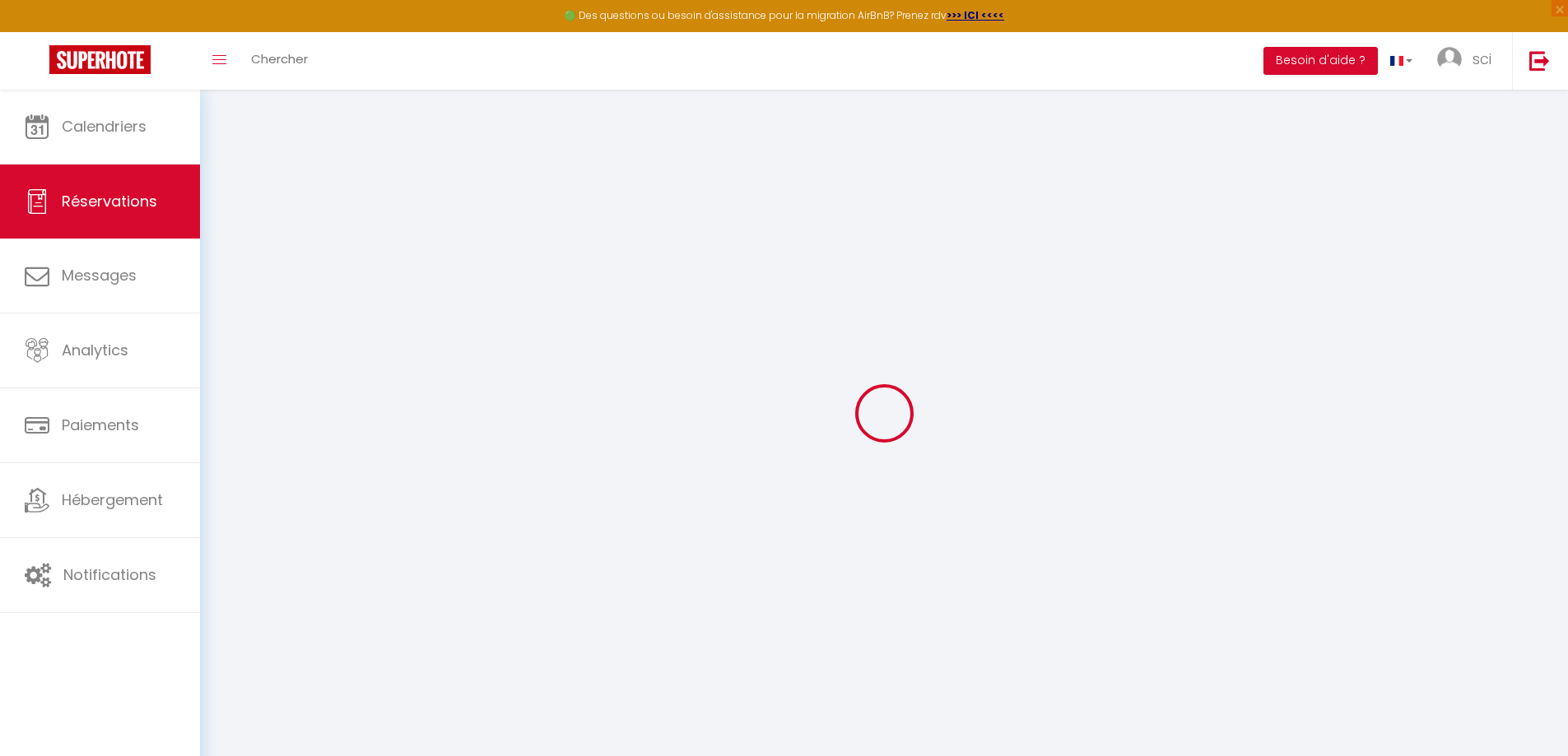
select select
checkbox input "false"
select select
checkbox input "false"
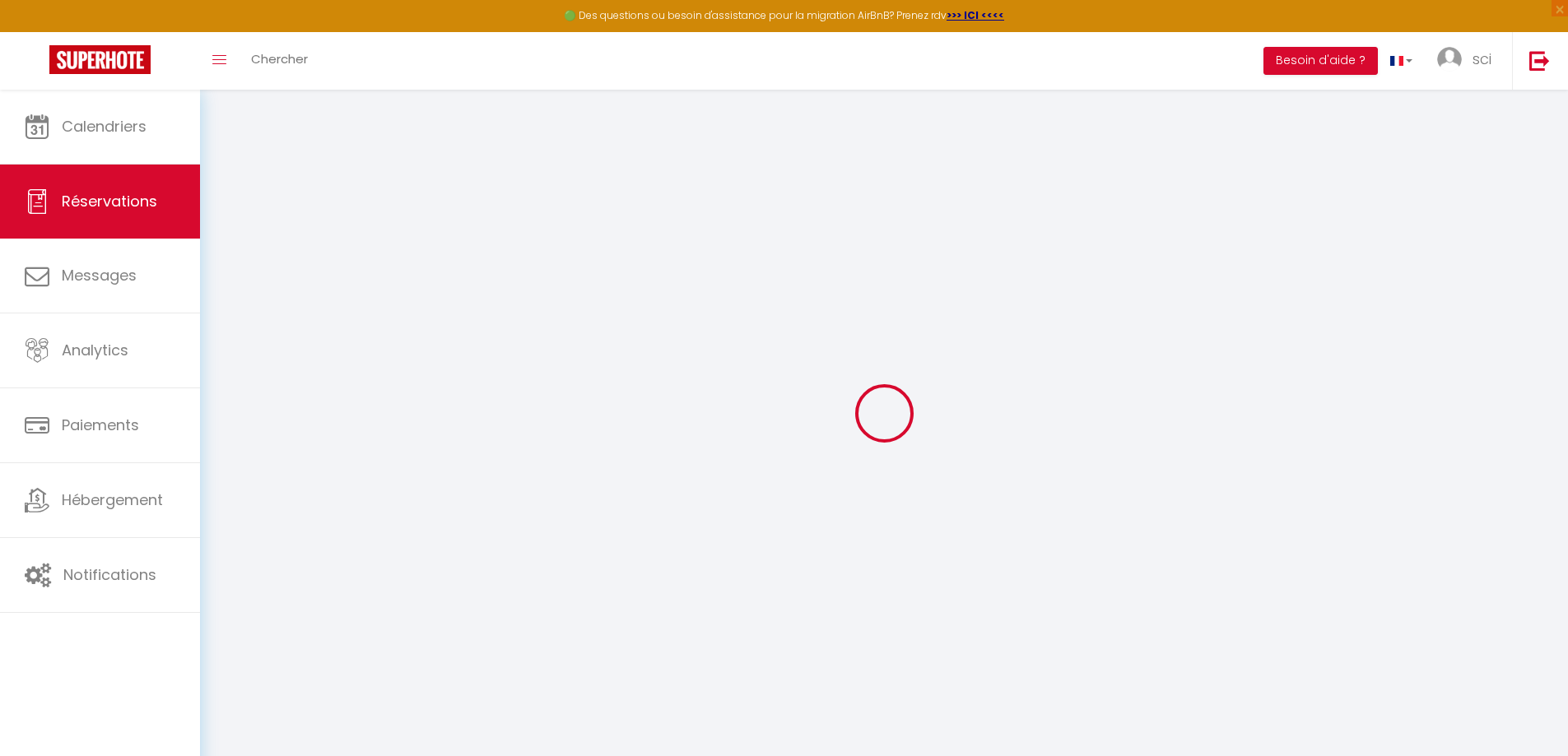
type input "80"
select select
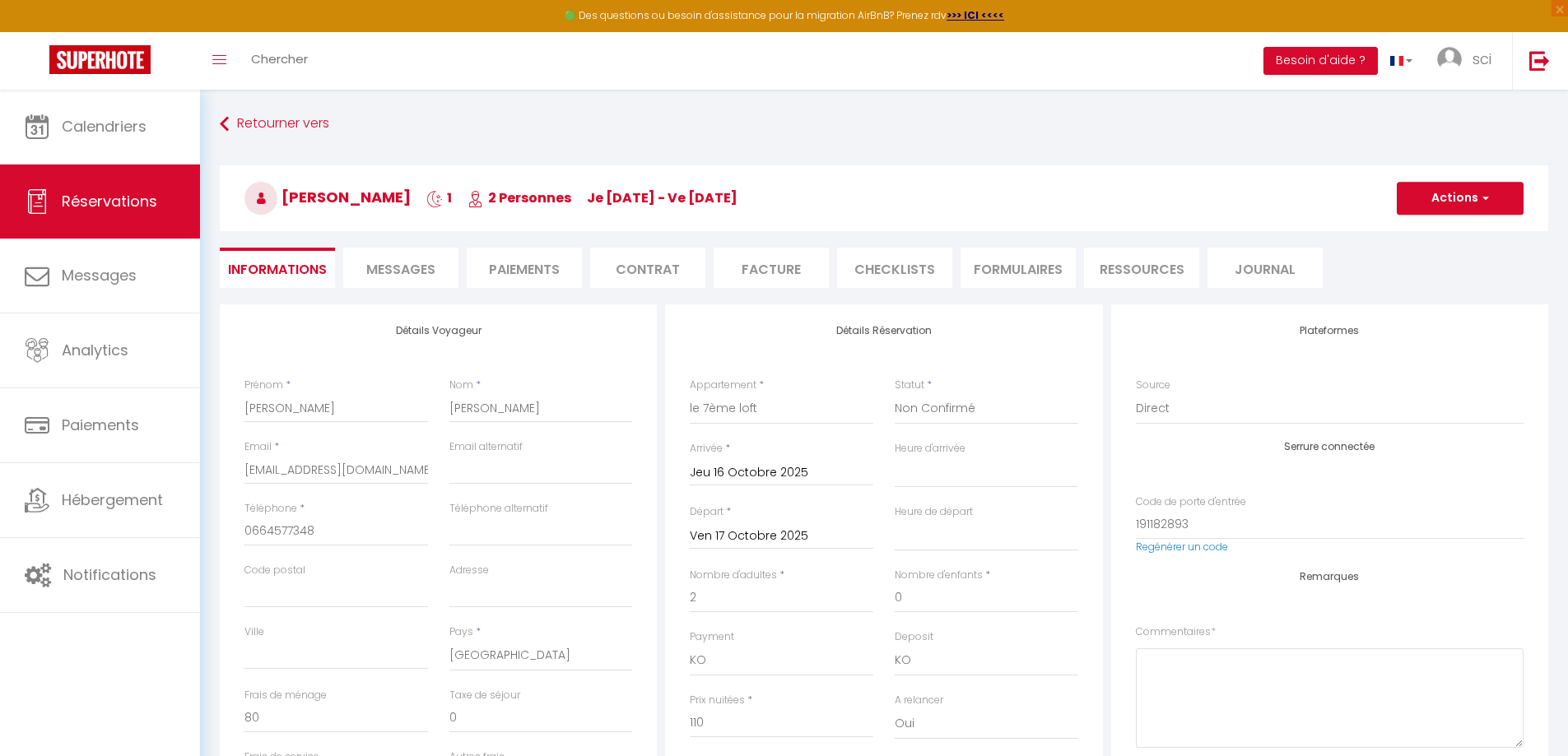
checkbox input "false"
select select
click at [986, 403] on select "Confirmé Non Confirmé [PERSON_NAME] par le voyageur No Show Request" at bounding box center [986, 409] width 184 height 31
select select "1"
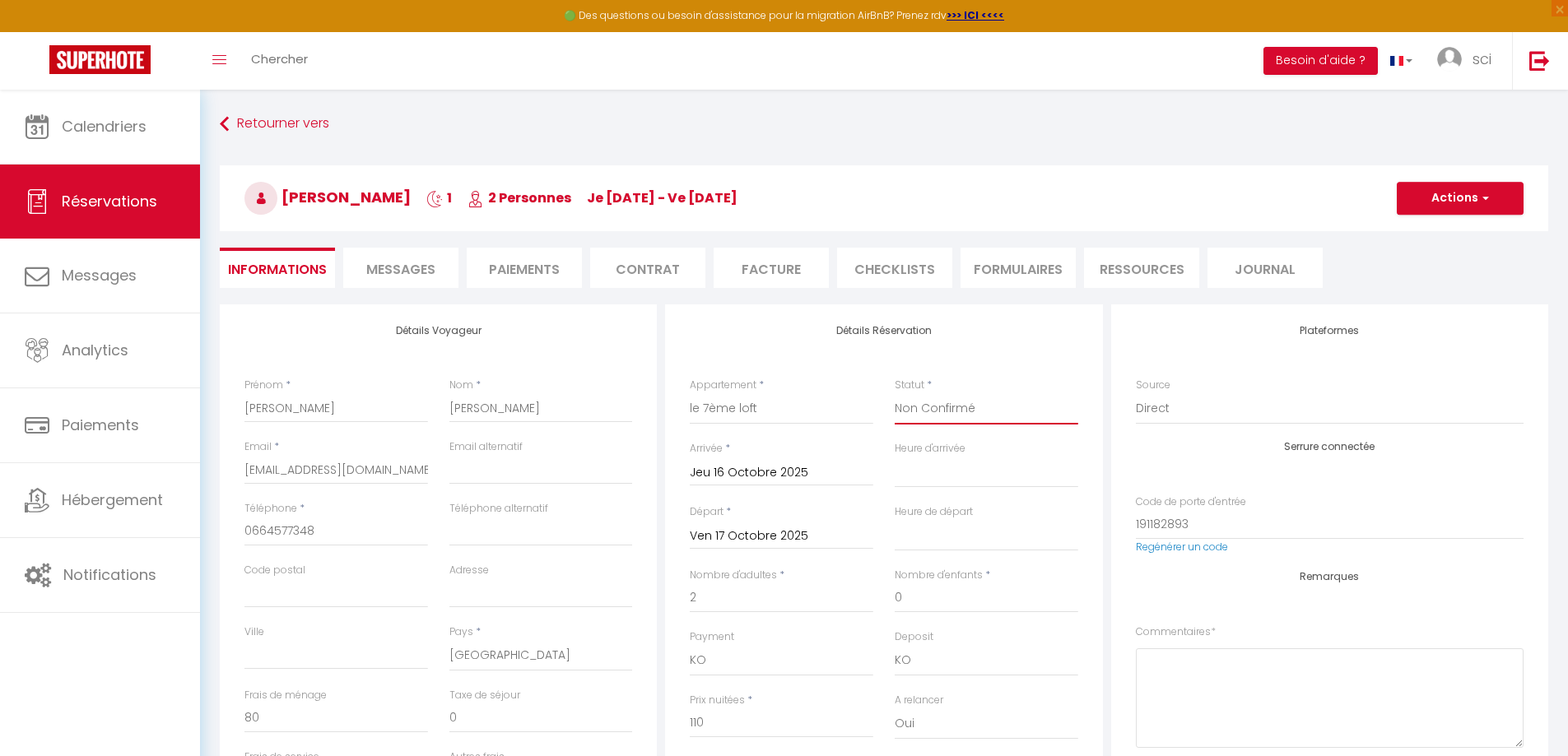
click at [895, 393] on select "Confirmé Non Confirmé [PERSON_NAME] par le voyageur No Show Request" at bounding box center [986, 409] width 184 height 31
select select
checkbox input "false"
click at [1514, 200] on button "Actions" at bounding box center [1459, 198] width 127 height 33
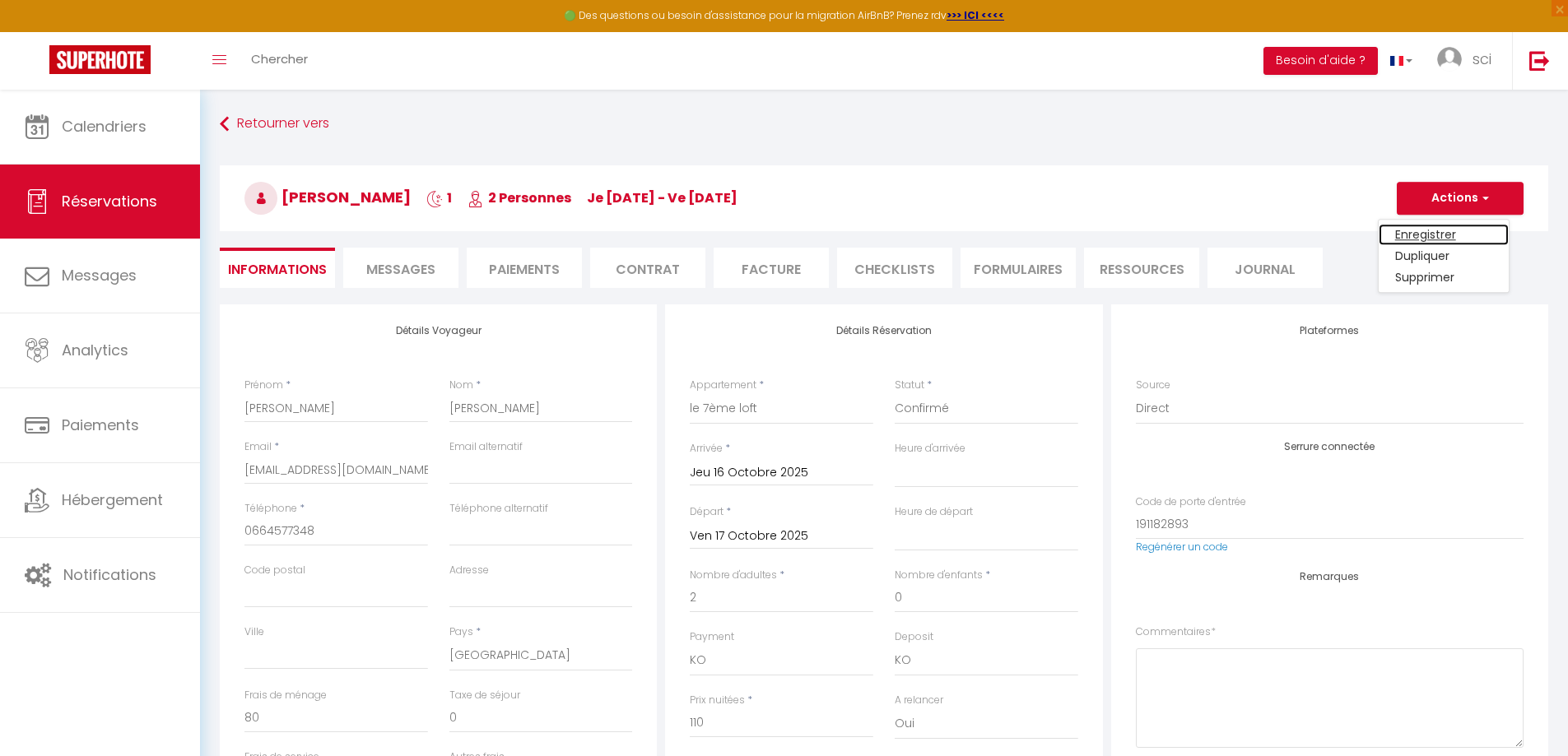
click at [1442, 230] on link "Enregistrer" at bounding box center [1443, 234] width 130 height 21
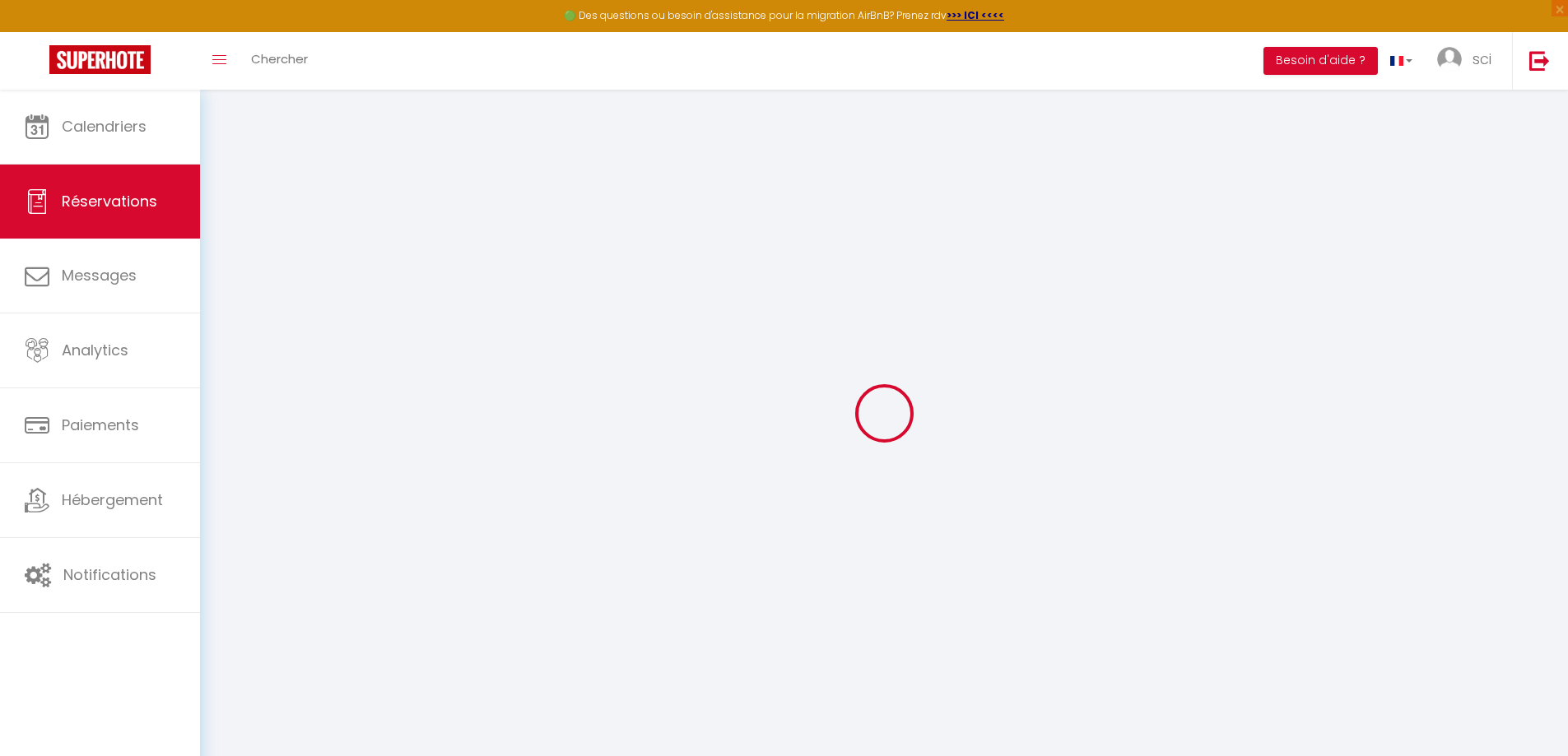
select select "not_cancelled"
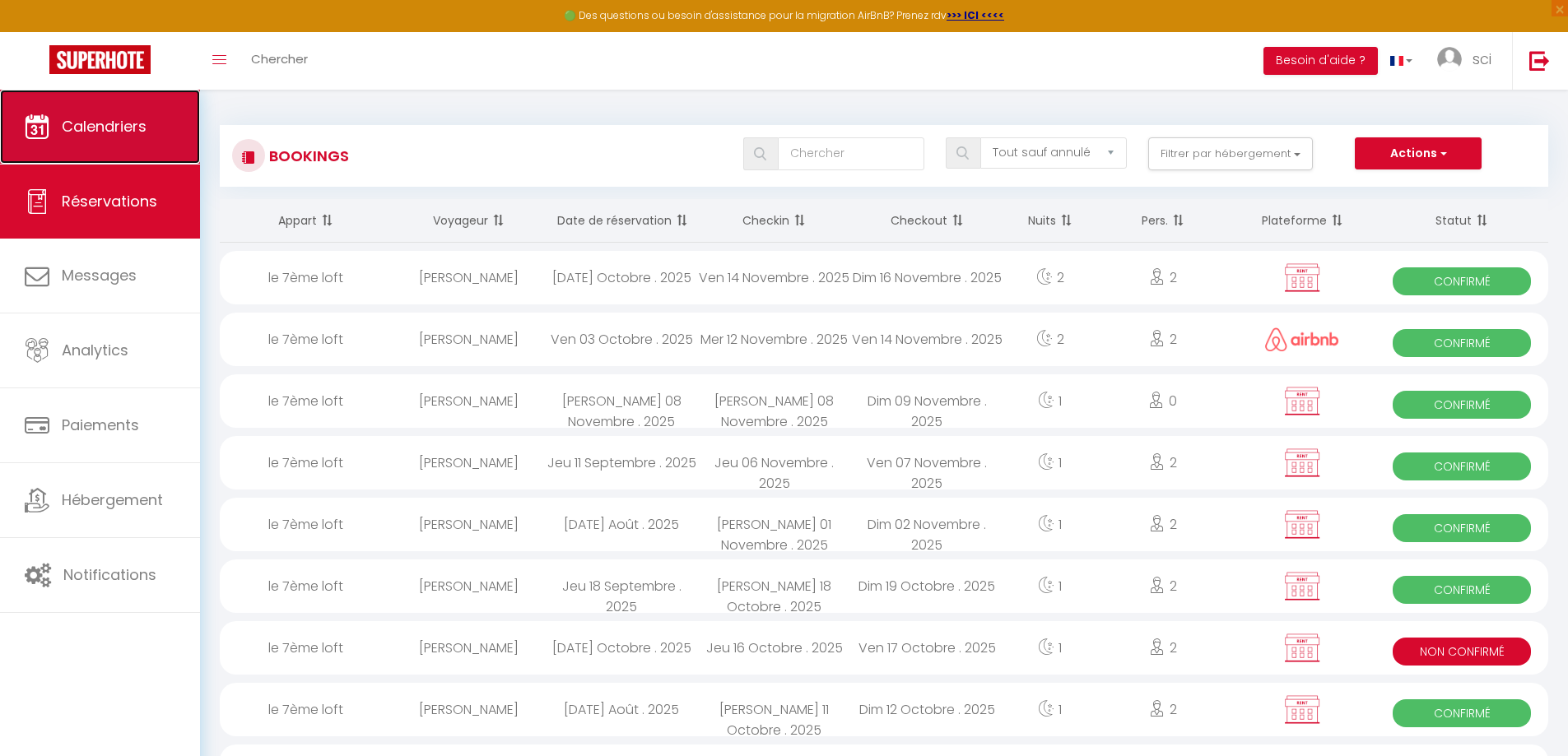
click at [77, 148] on link "Calendriers" at bounding box center [100, 126] width 200 height 74
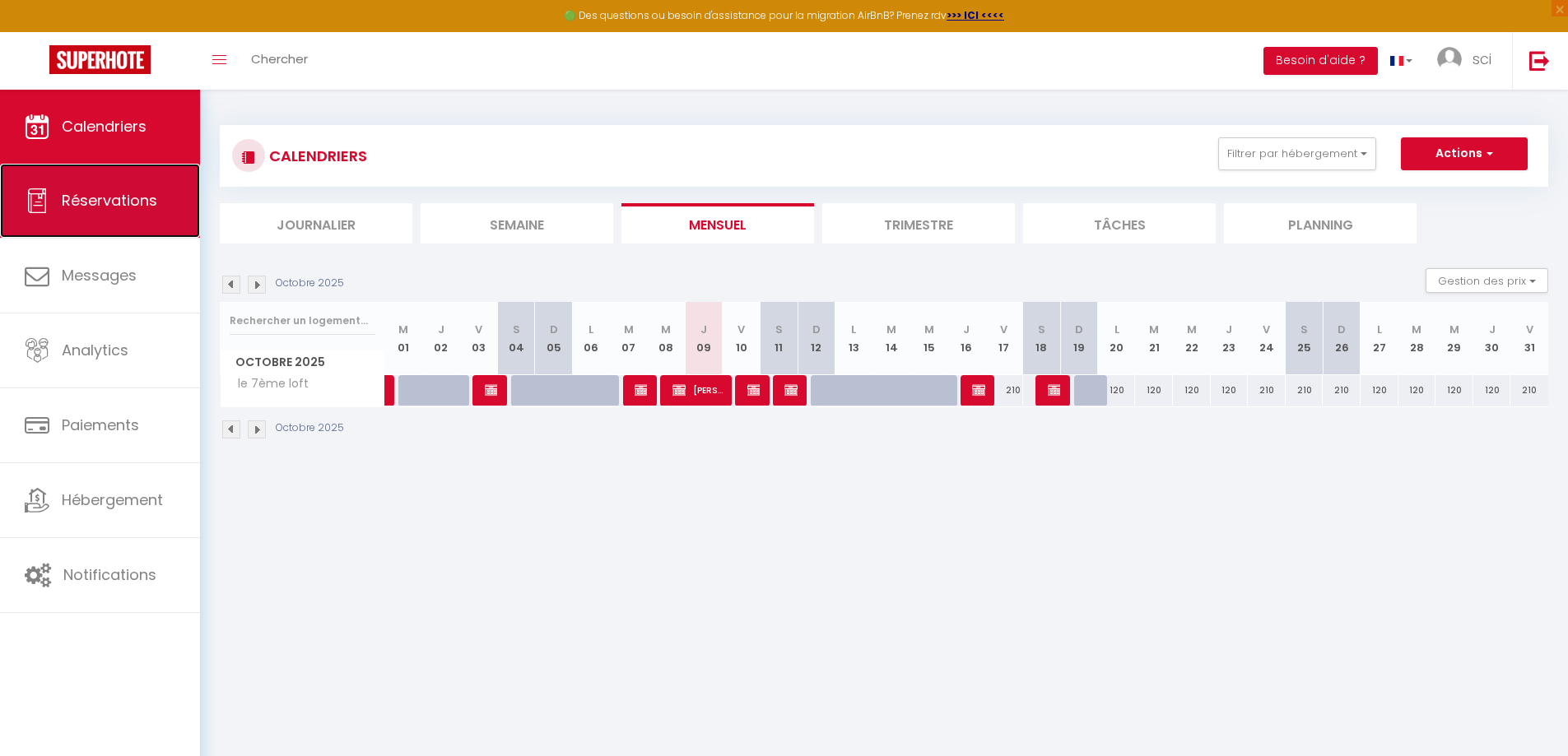
click at [90, 188] on link "Réservations" at bounding box center [100, 200] width 200 height 74
select select "not_cancelled"
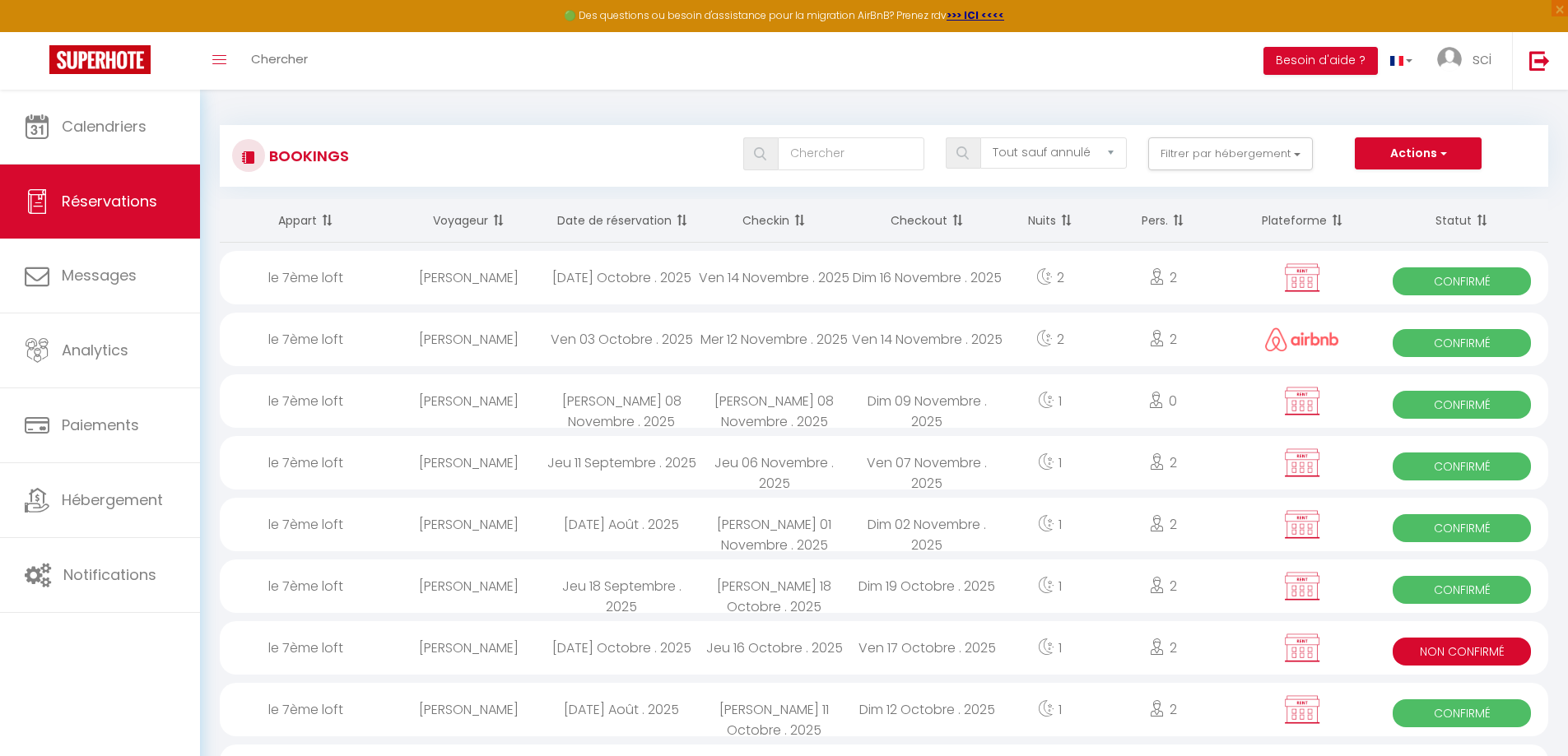
click at [503, 654] on div "[PERSON_NAME]" at bounding box center [469, 648] width 153 height 54
select select "KO"
select select "0"
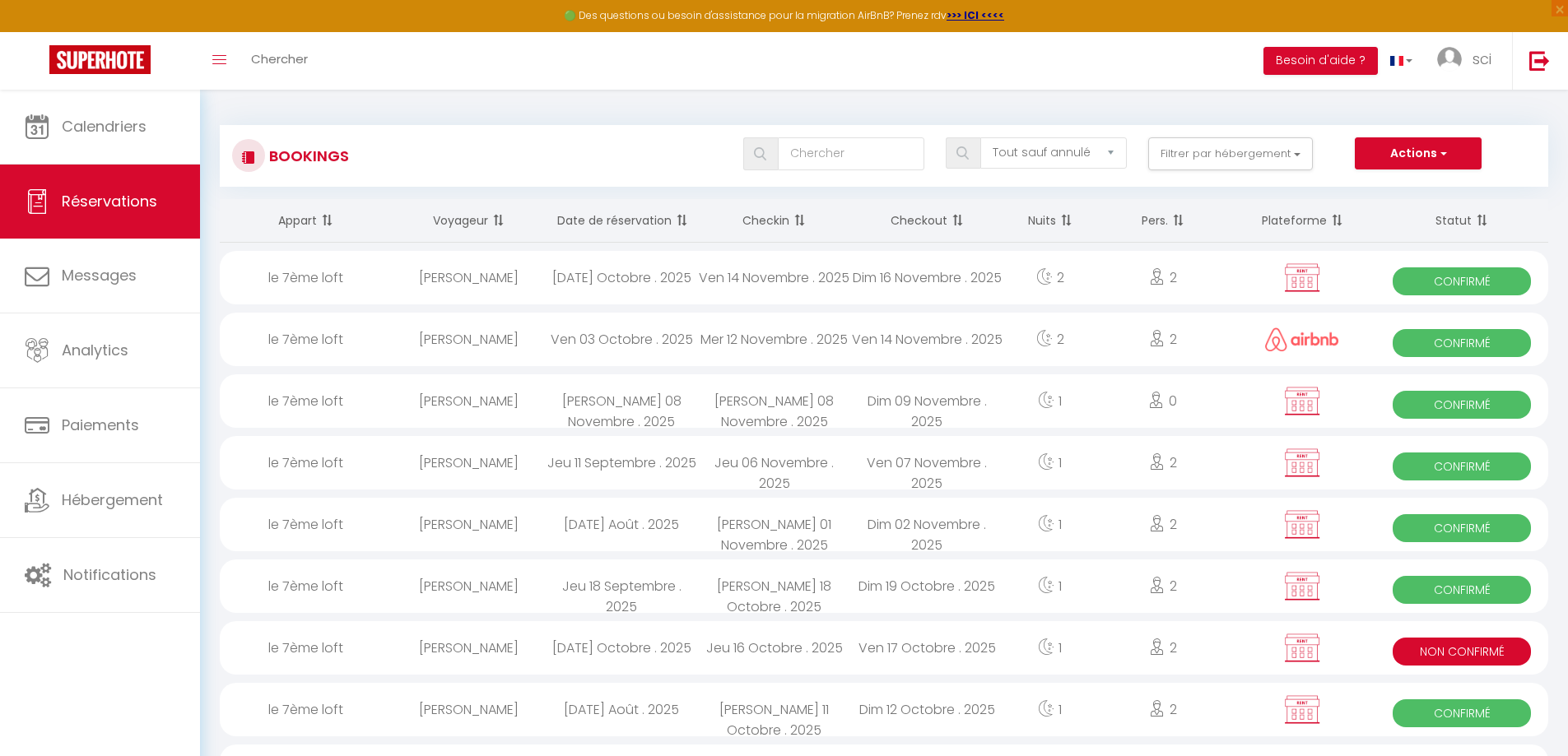
select select "1"
select select
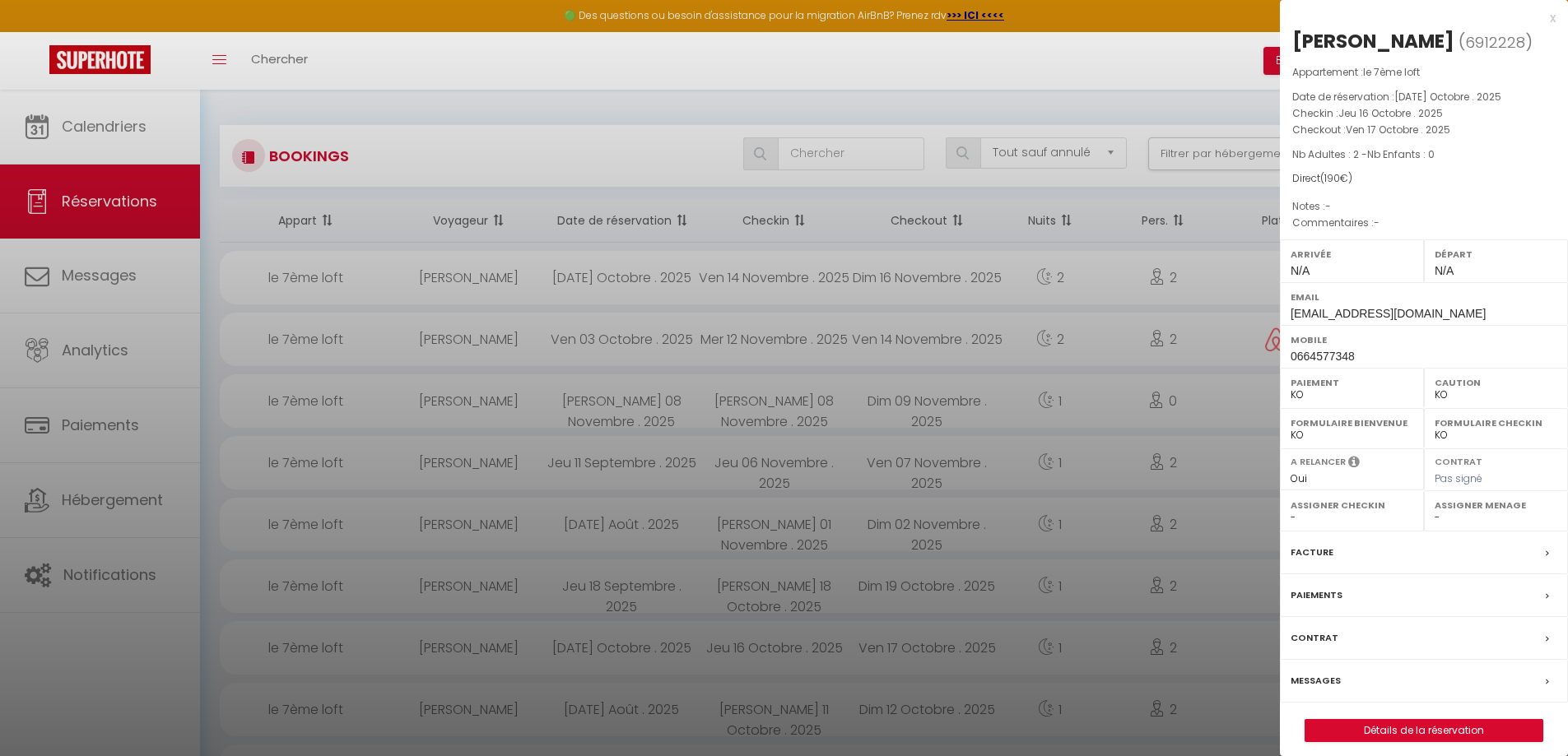
click at [744, 76] on div at bounding box center [784, 378] width 1568 height 756
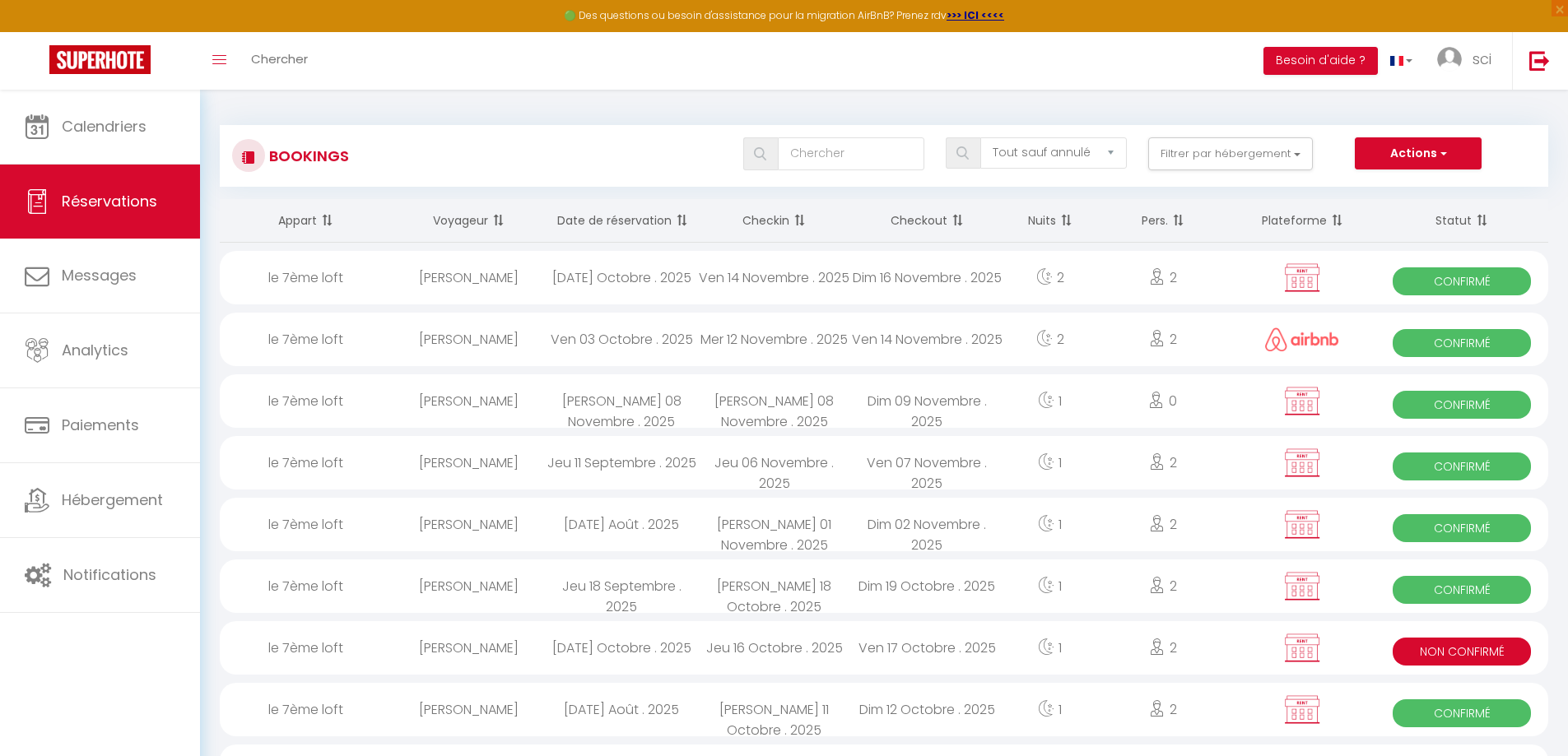
click at [612, 654] on div "[DATE] Octobre . 2025" at bounding box center [621, 648] width 153 height 54
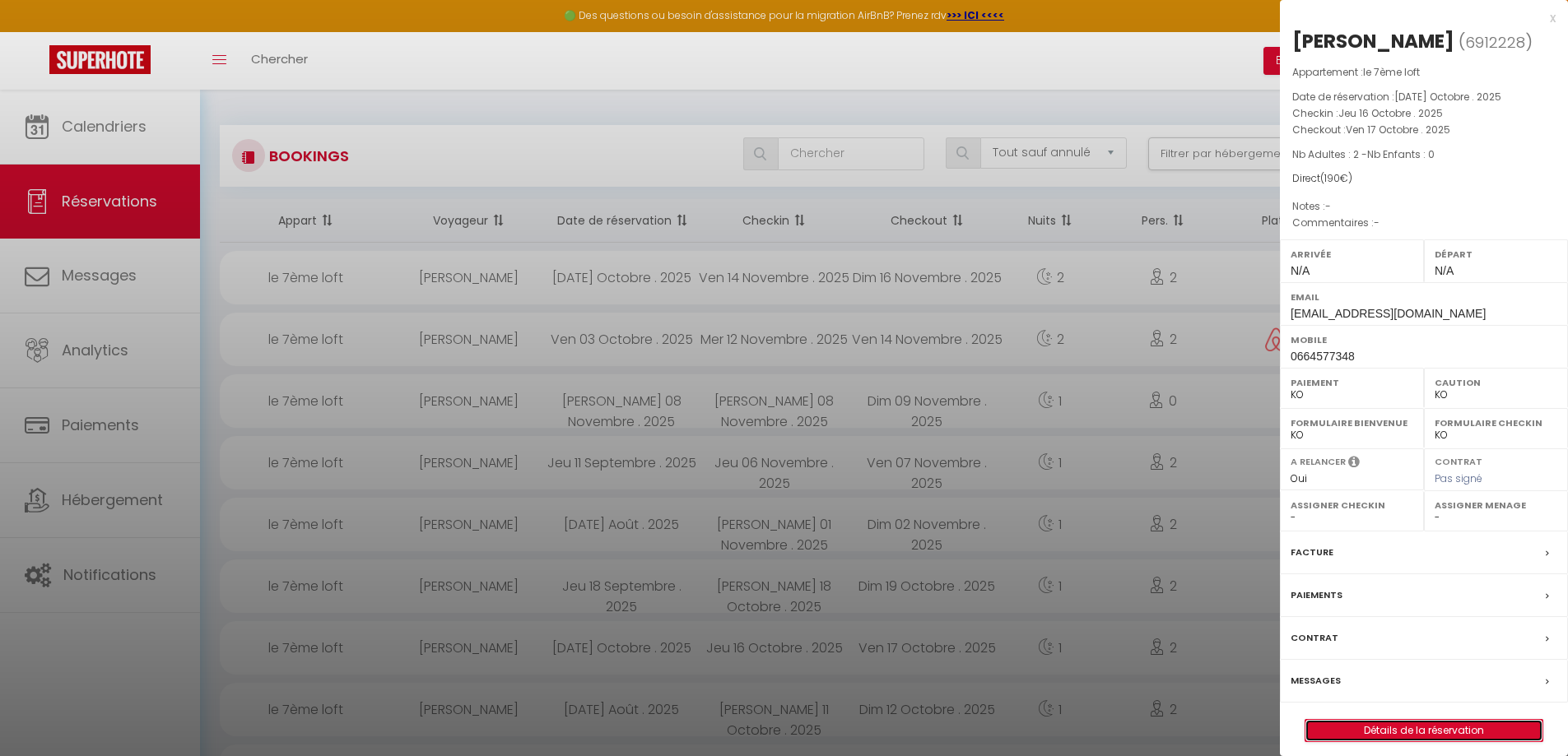
click at [1414, 726] on link "Détails de la réservation" at bounding box center [1423, 730] width 237 height 21
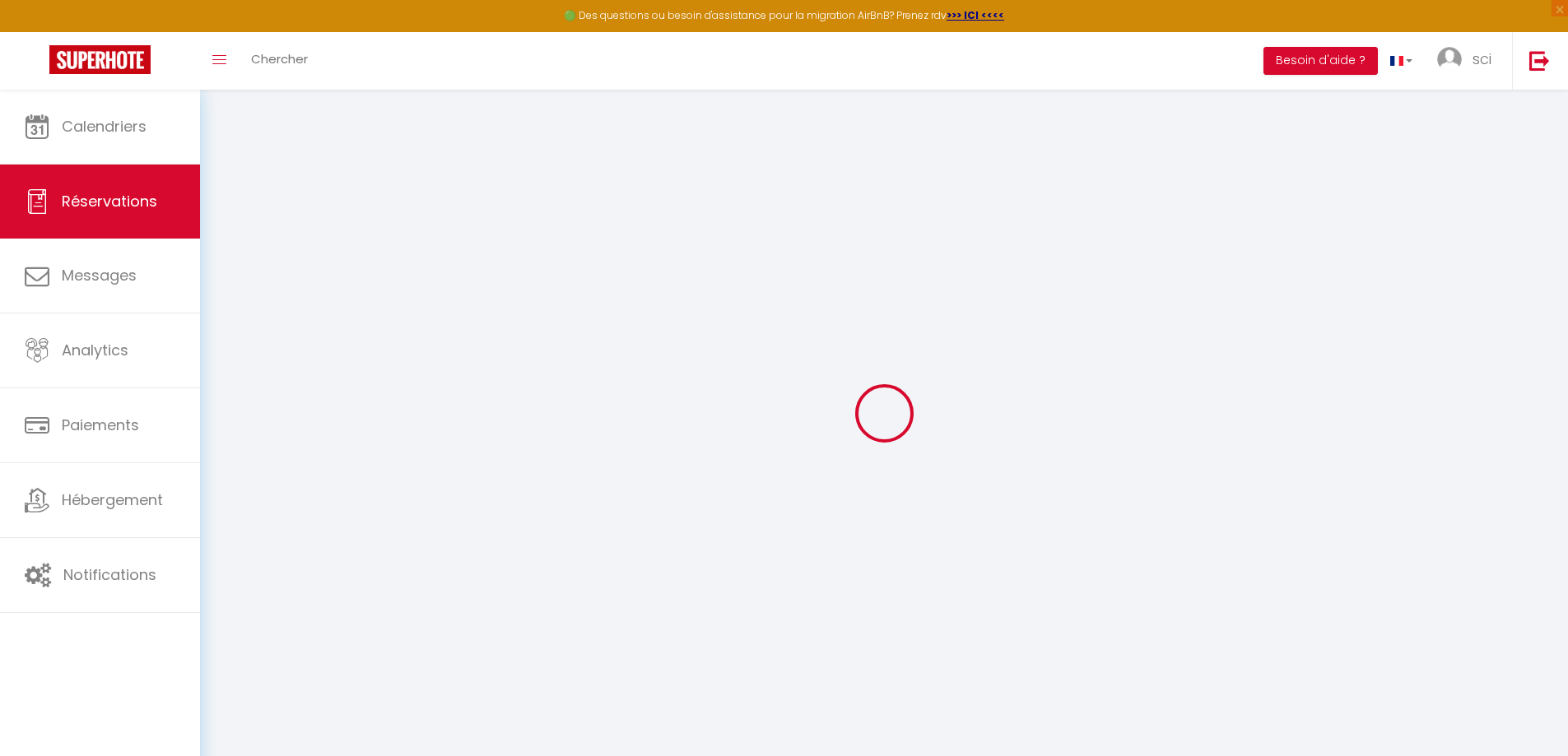
type input "[PERSON_NAME]"
type input "[EMAIL_ADDRESS][DOMAIN_NAME]"
type input "0664577348"
select select "FR"
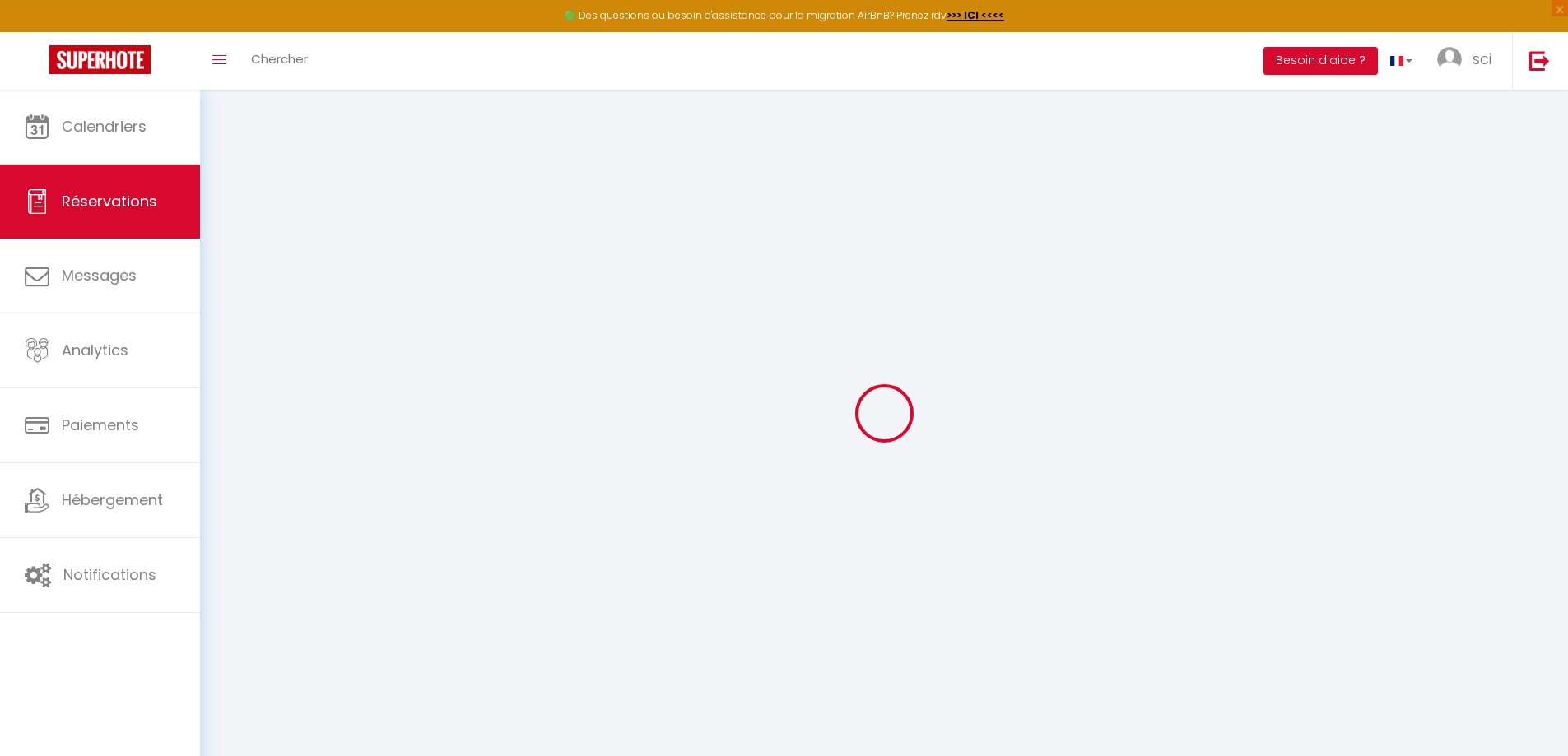
select select "38855"
select select "1"
type input "Jeu 16 Octobre 2025"
select select
type input "Ven 17 Octobre 2025"
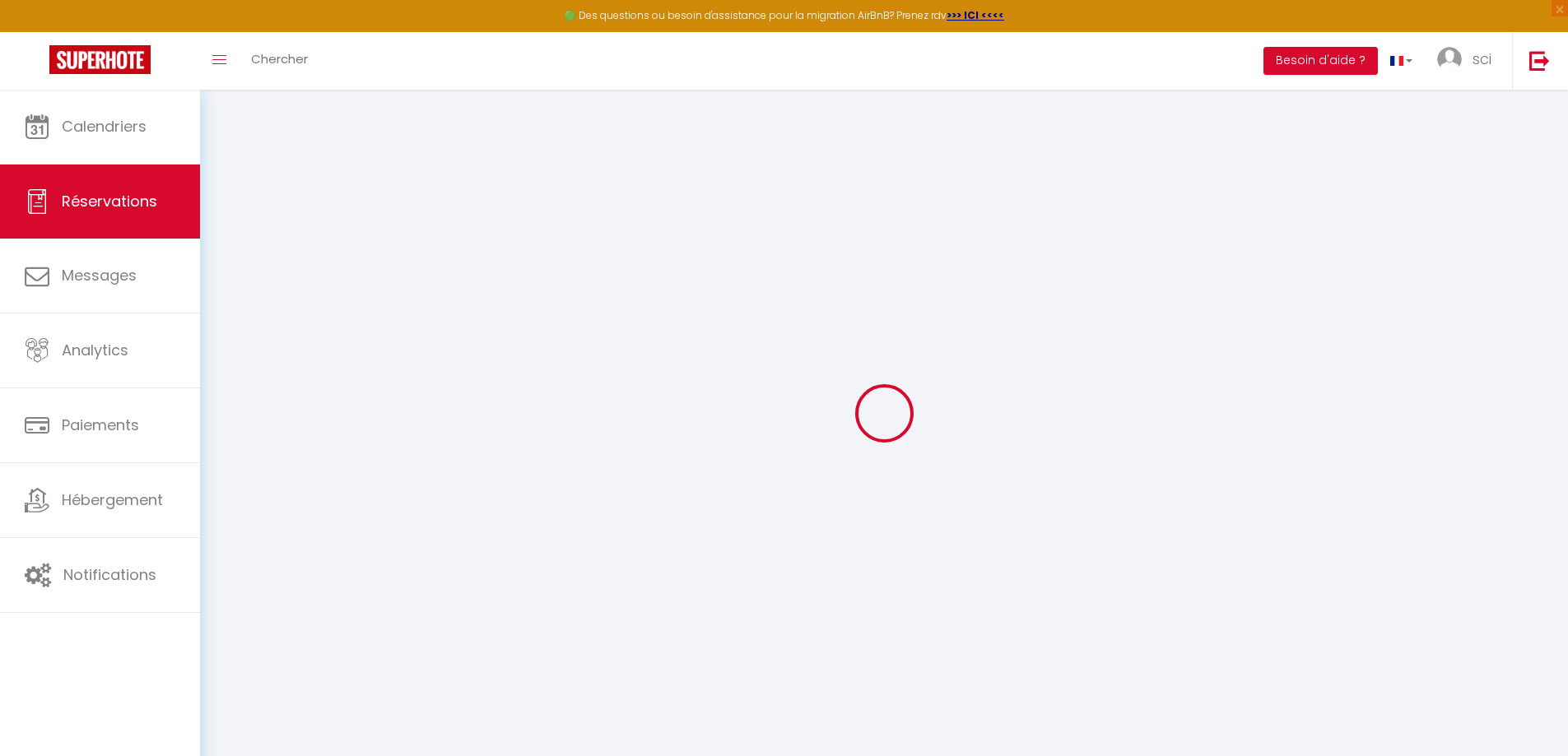
select select
type input "2"
select select "10"
select select
type input "110"
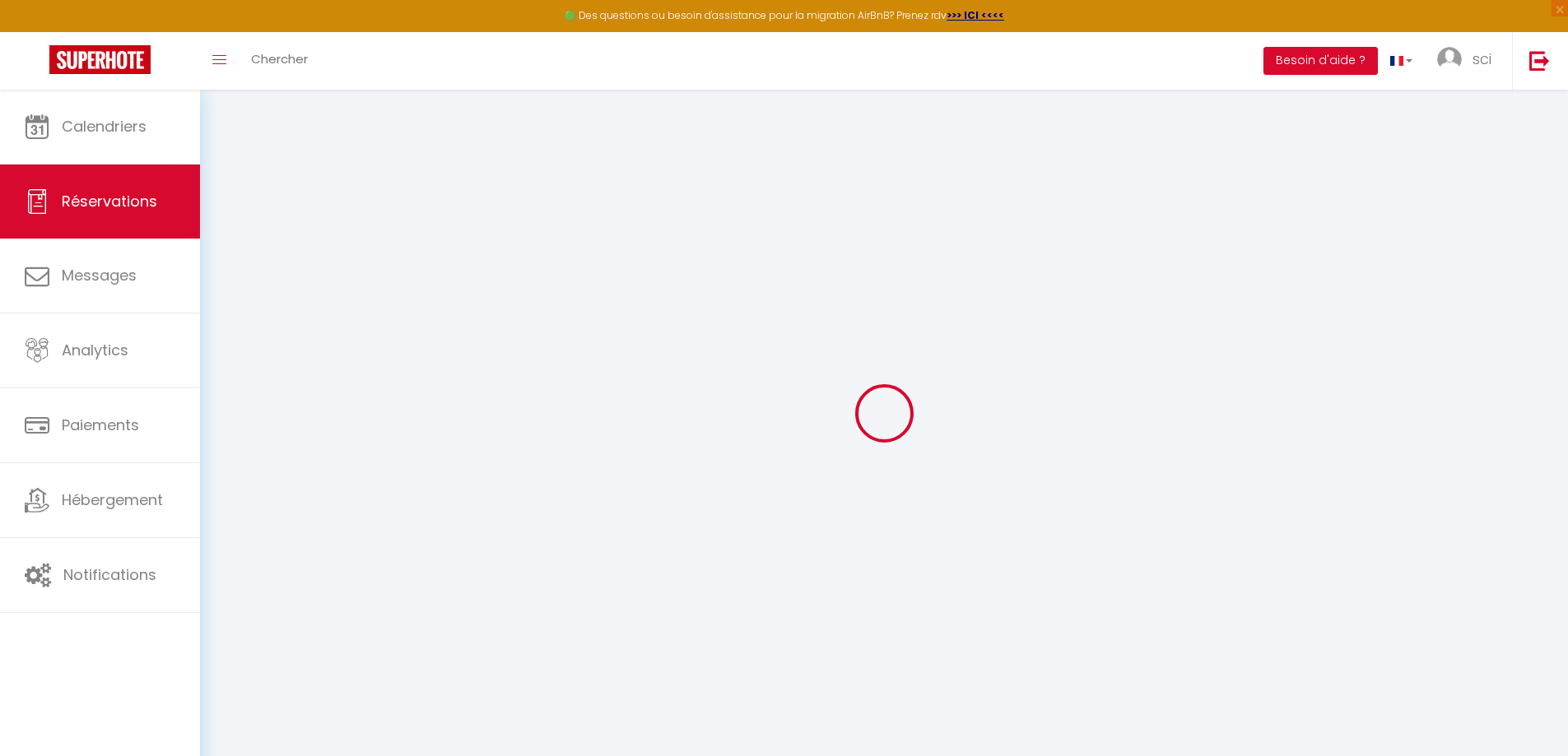
checkbox input "false"
type input "190"
type input "80"
type input "0"
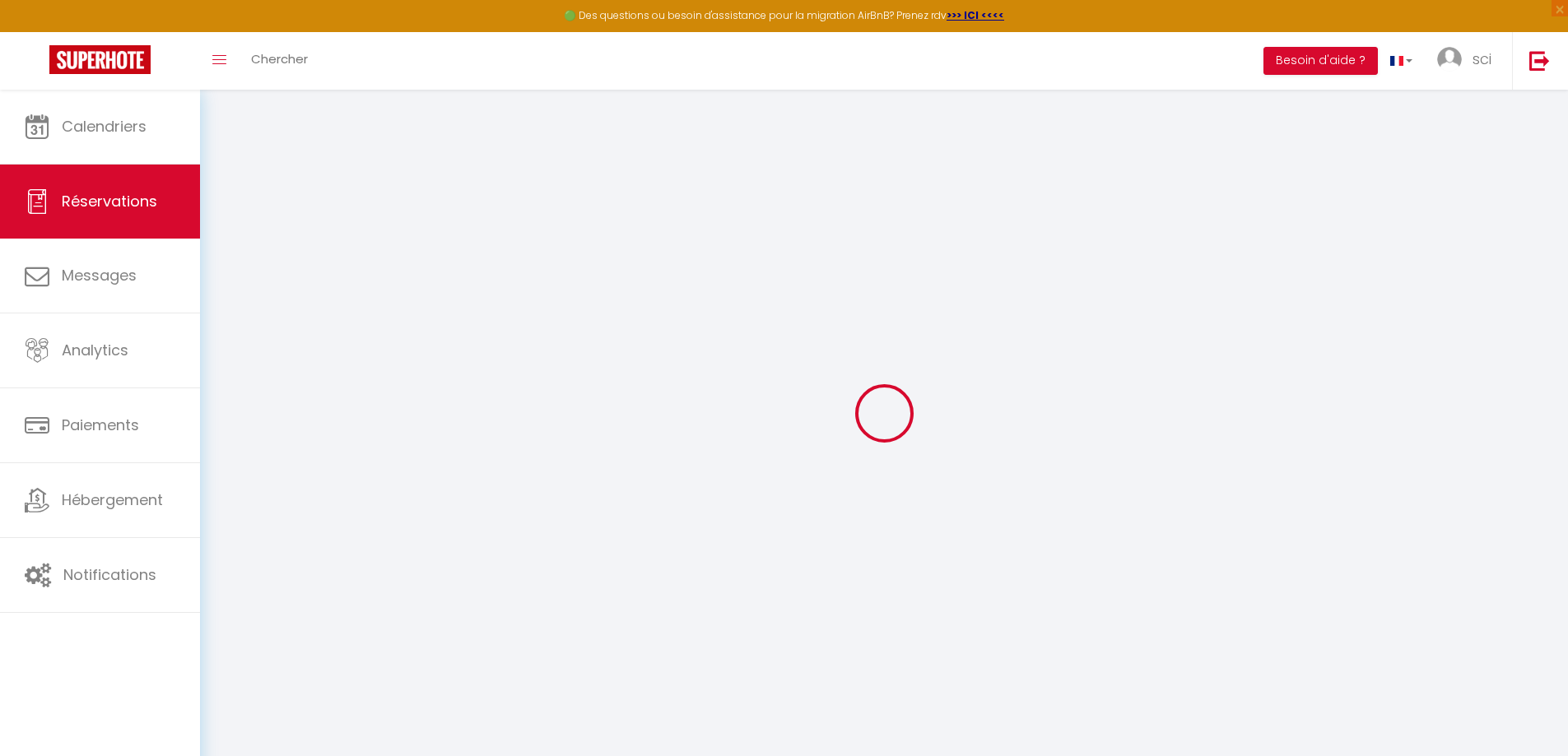
select select
select select "14"
checkbox input "false"
select select
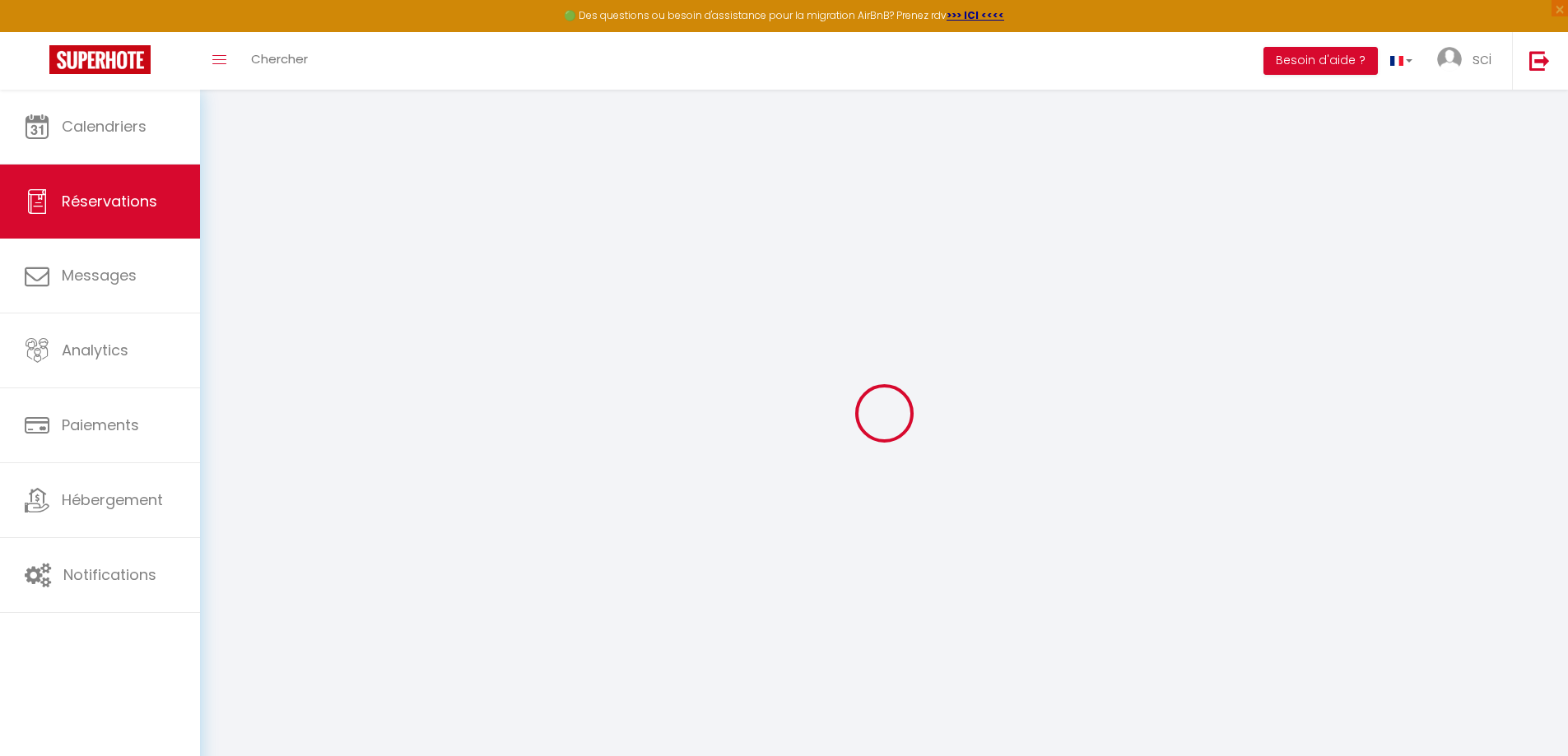
select select
checkbox input "false"
select select
checkbox input "false"
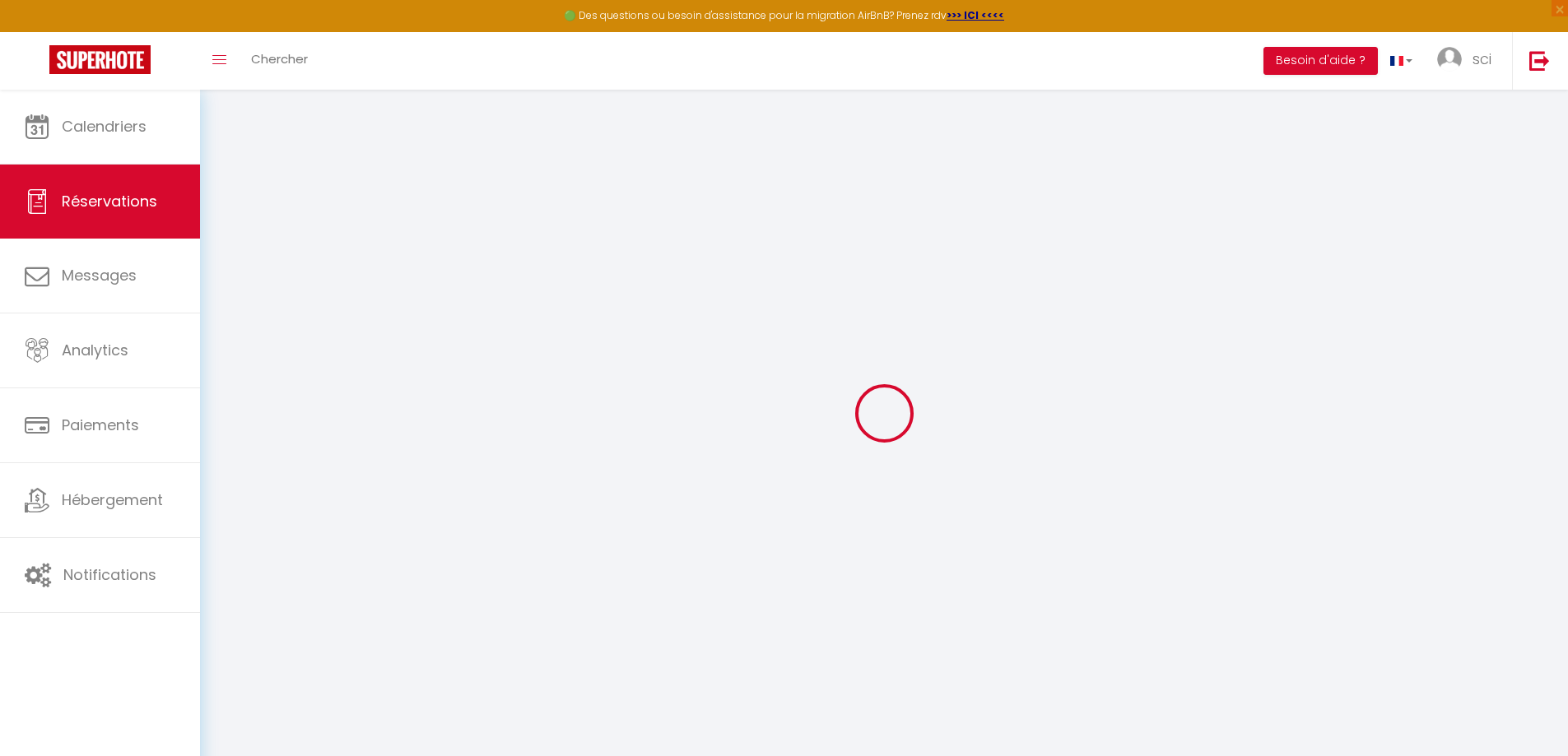
select select
checkbox input "false"
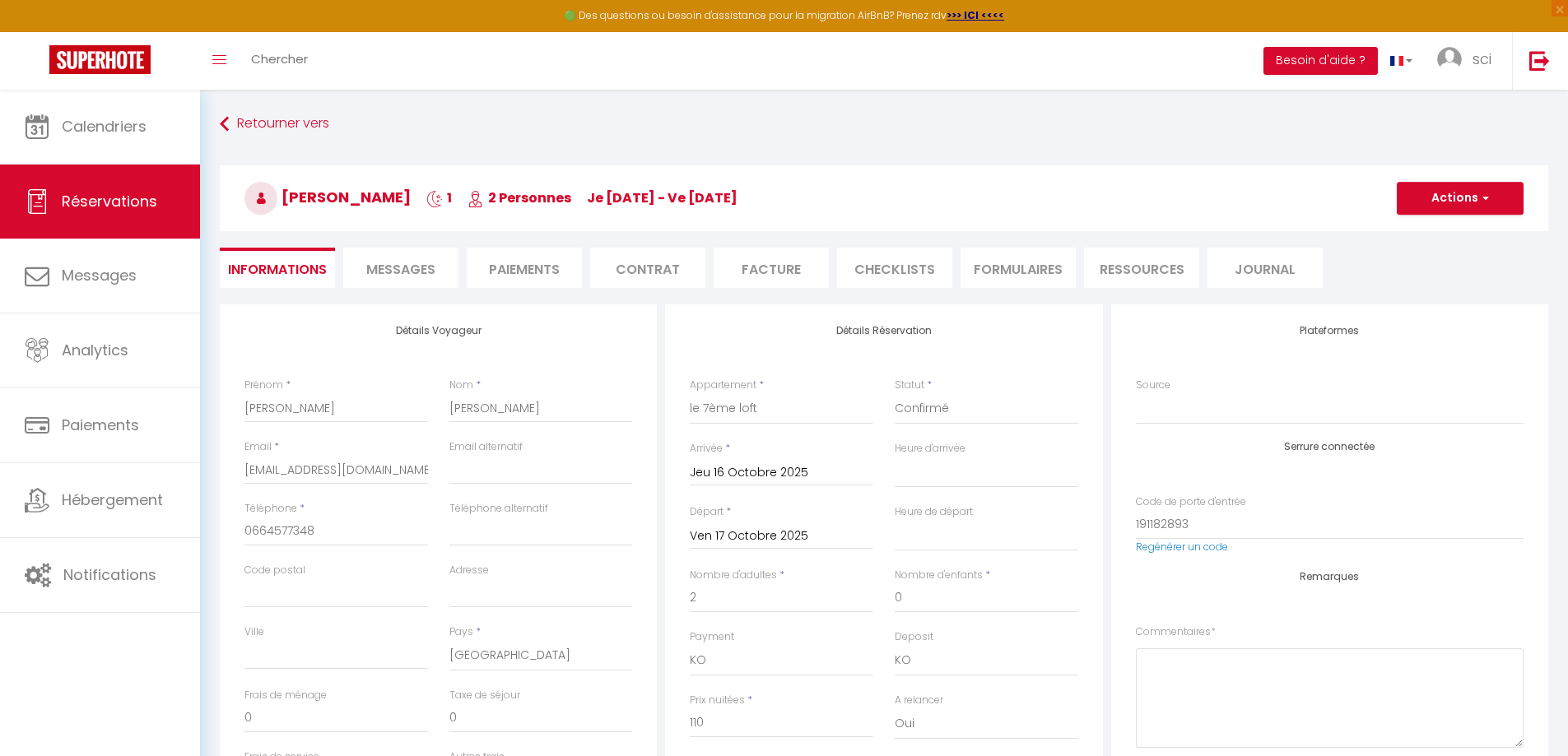
type input "80"
select select
checkbox input "false"
select select
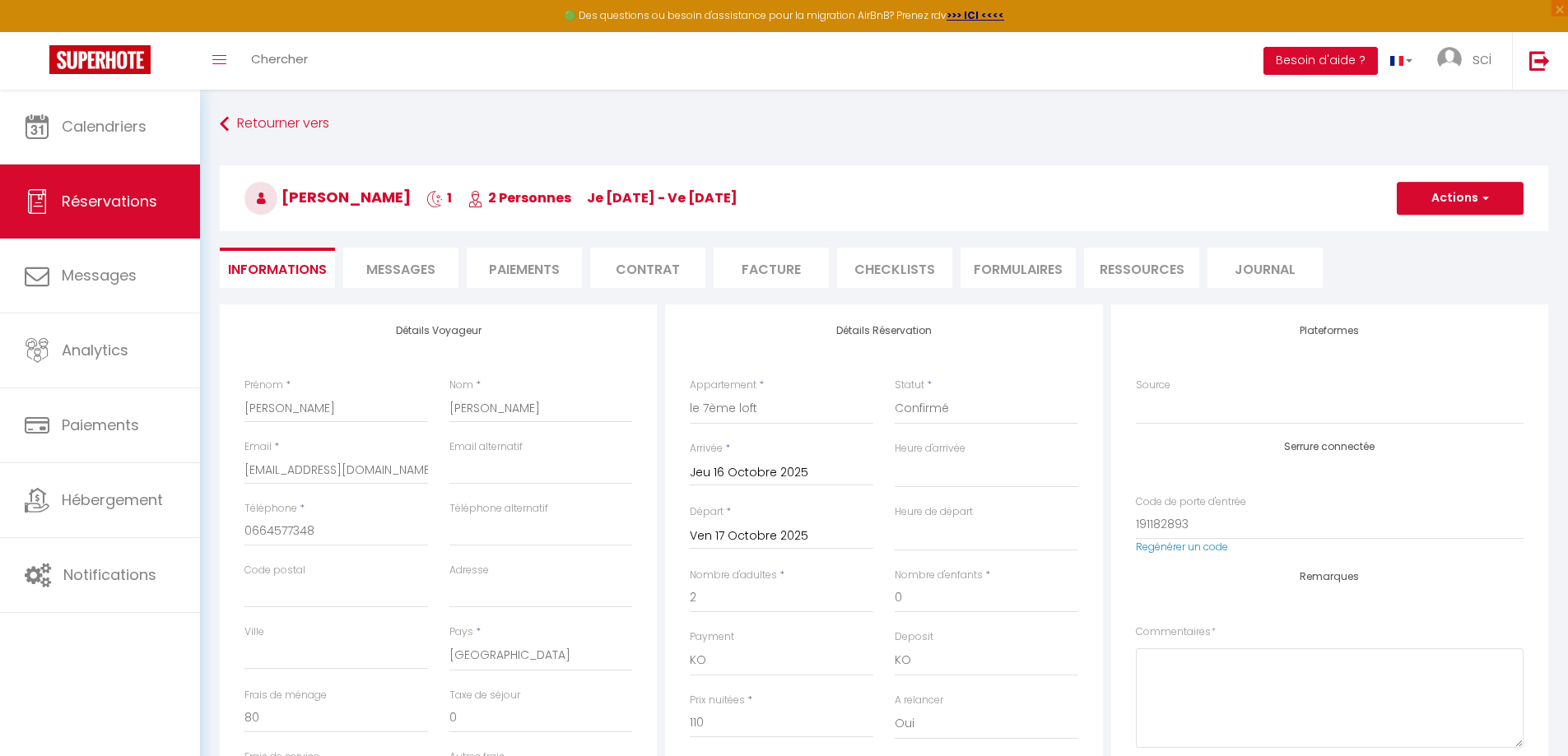
select select
click at [961, 406] on select "Confirmé Non Confirmé [PERSON_NAME] par le voyageur No Show Request" at bounding box center [986, 409] width 184 height 31
select select "1"
click at [895, 393] on select "Confirmé Non Confirmé [PERSON_NAME] par le voyageur No Show Request" at bounding box center [986, 409] width 184 height 31
select select
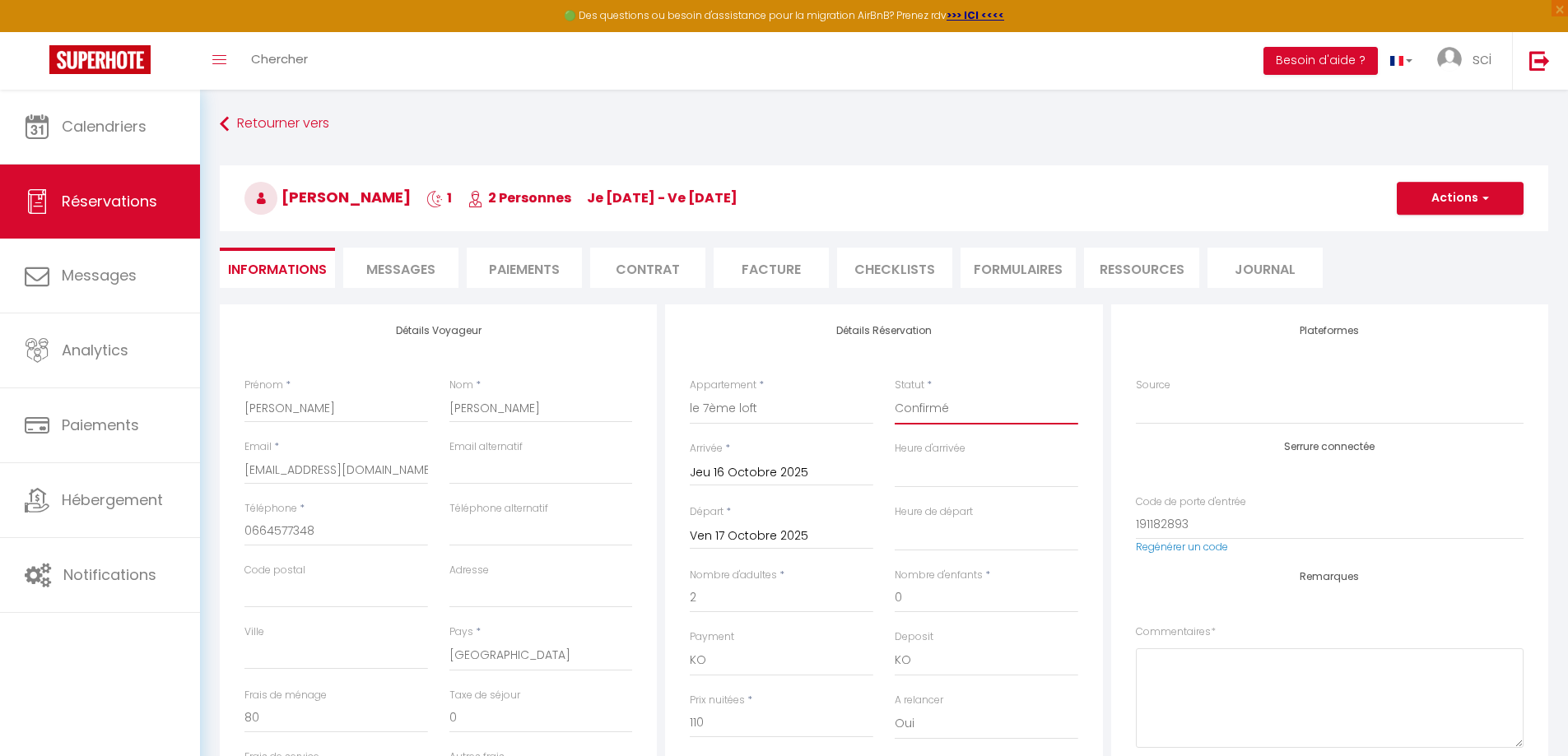
select select
checkbox input "false"
click at [1464, 187] on button "Actions" at bounding box center [1459, 198] width 127 height 33
click at [1443, 232] on link "Enregistrer" at bounding box center [1443, 234] width 130 height 21
select select "not_cancelled"
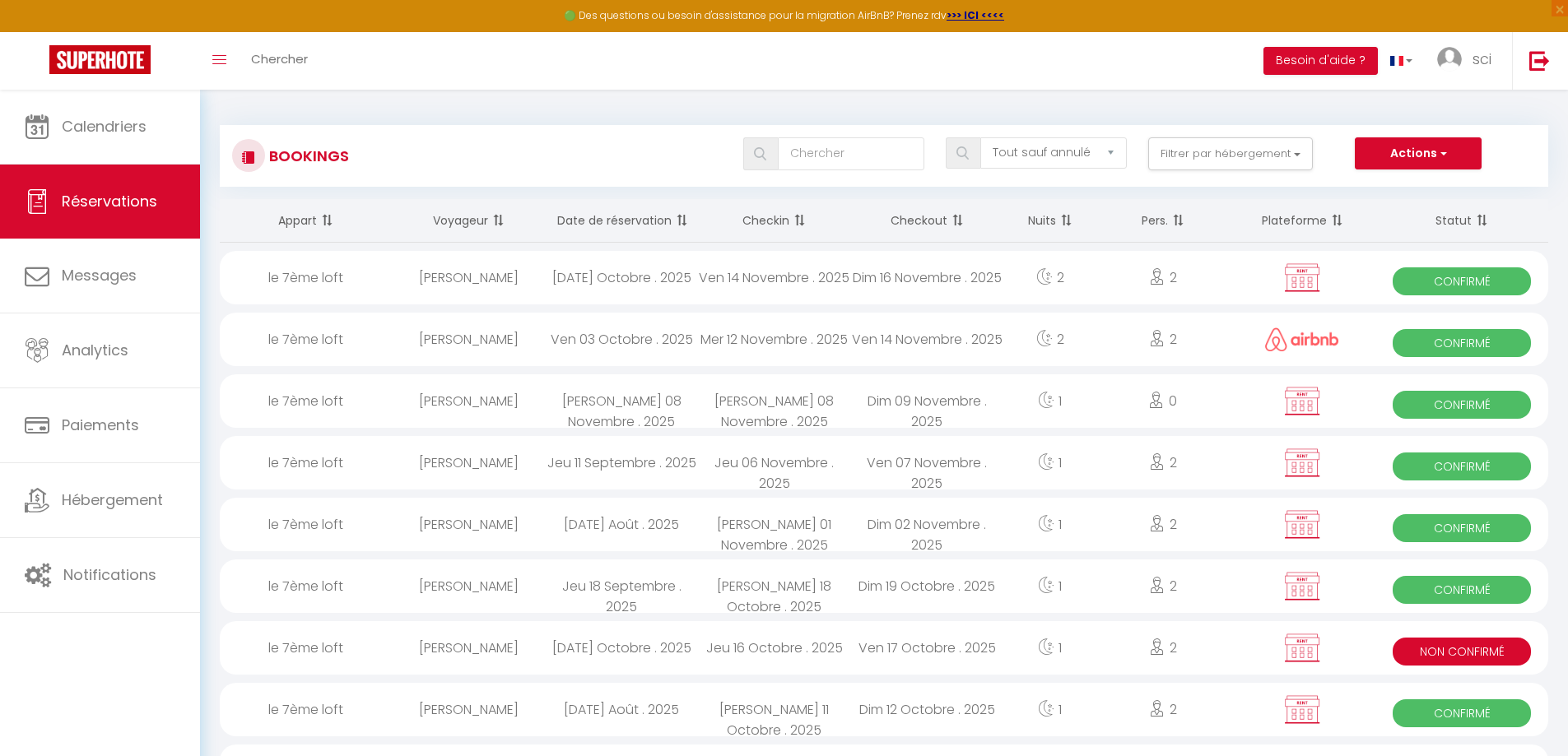
click at [456, 633] on div "[PERSON_NAME]" at bounding box center [469, 648] width 153 height 54
select select "KO"
select select "0"
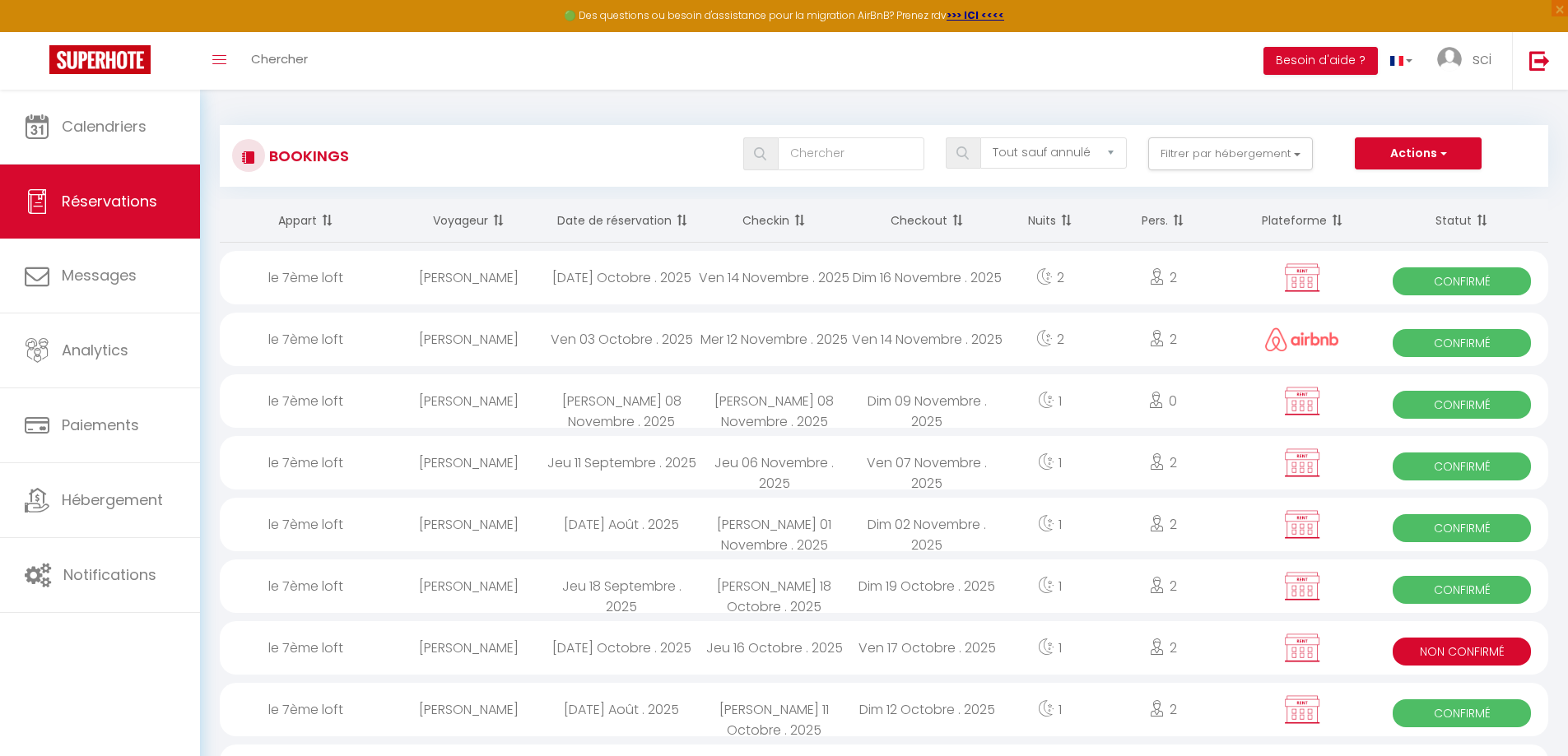
select select "1"
select select
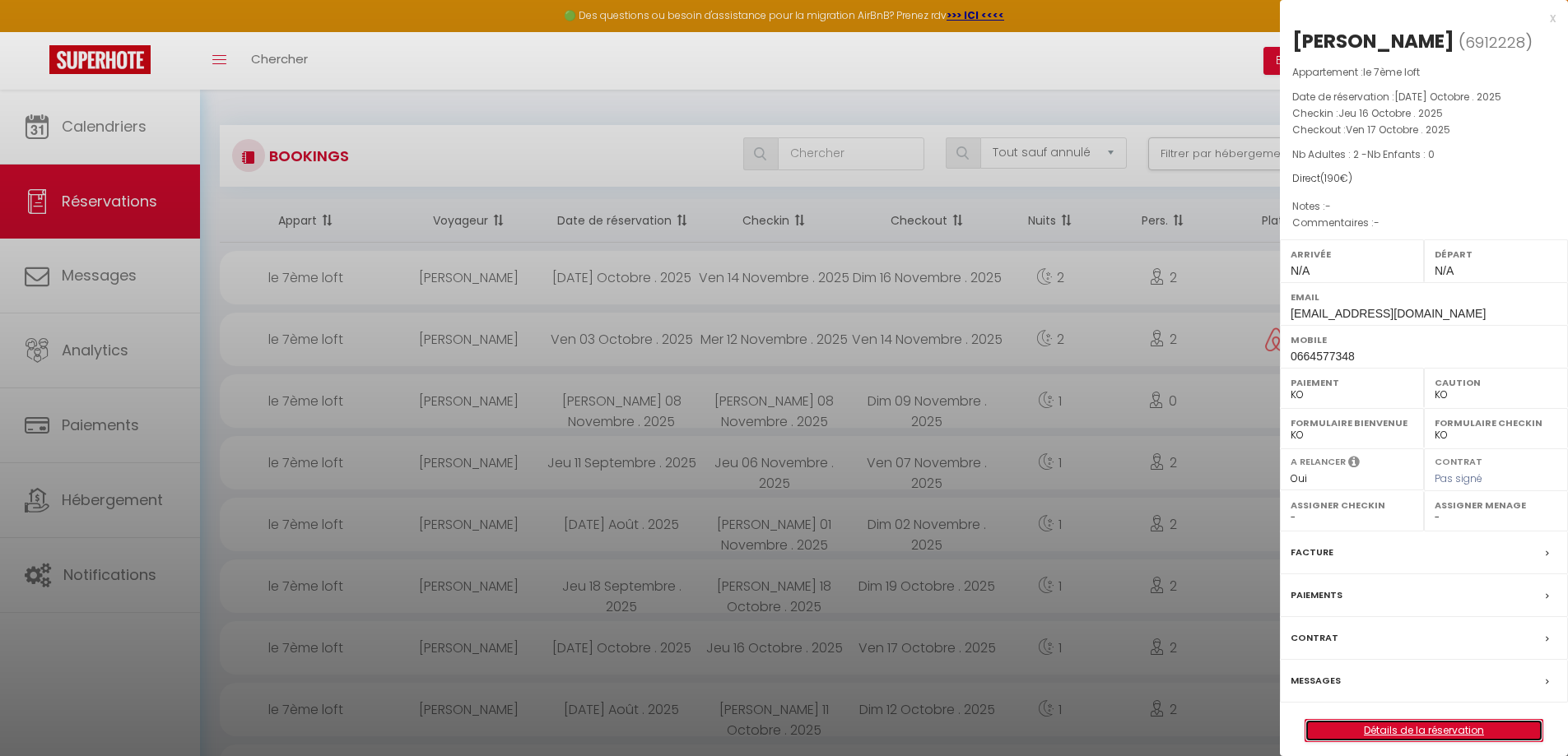
click at [1383, 731] on link "Détails de la réservation" at bounding box center [1423, 730] width 237 height 21
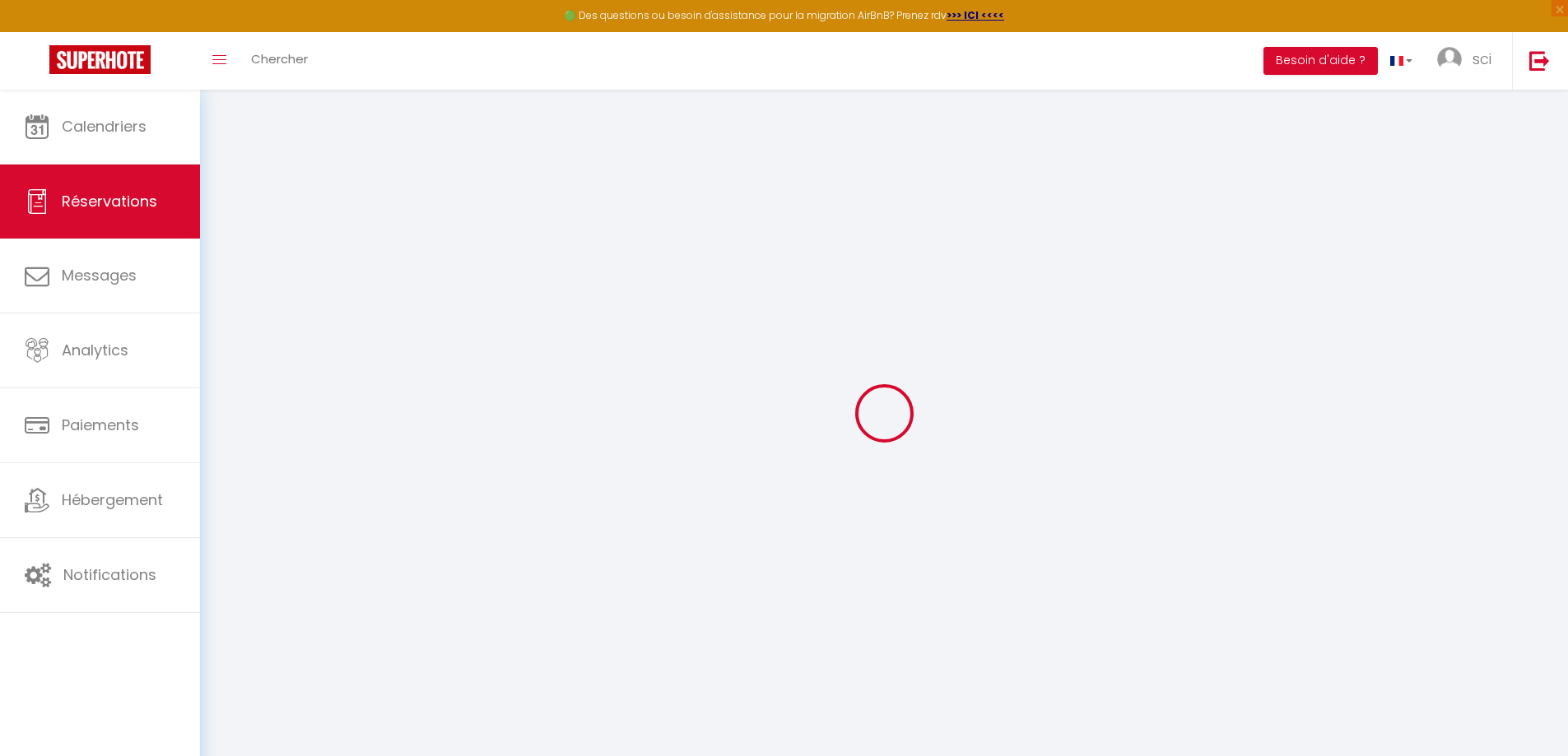
select select
select select "14"
checkbox input "false"
select select
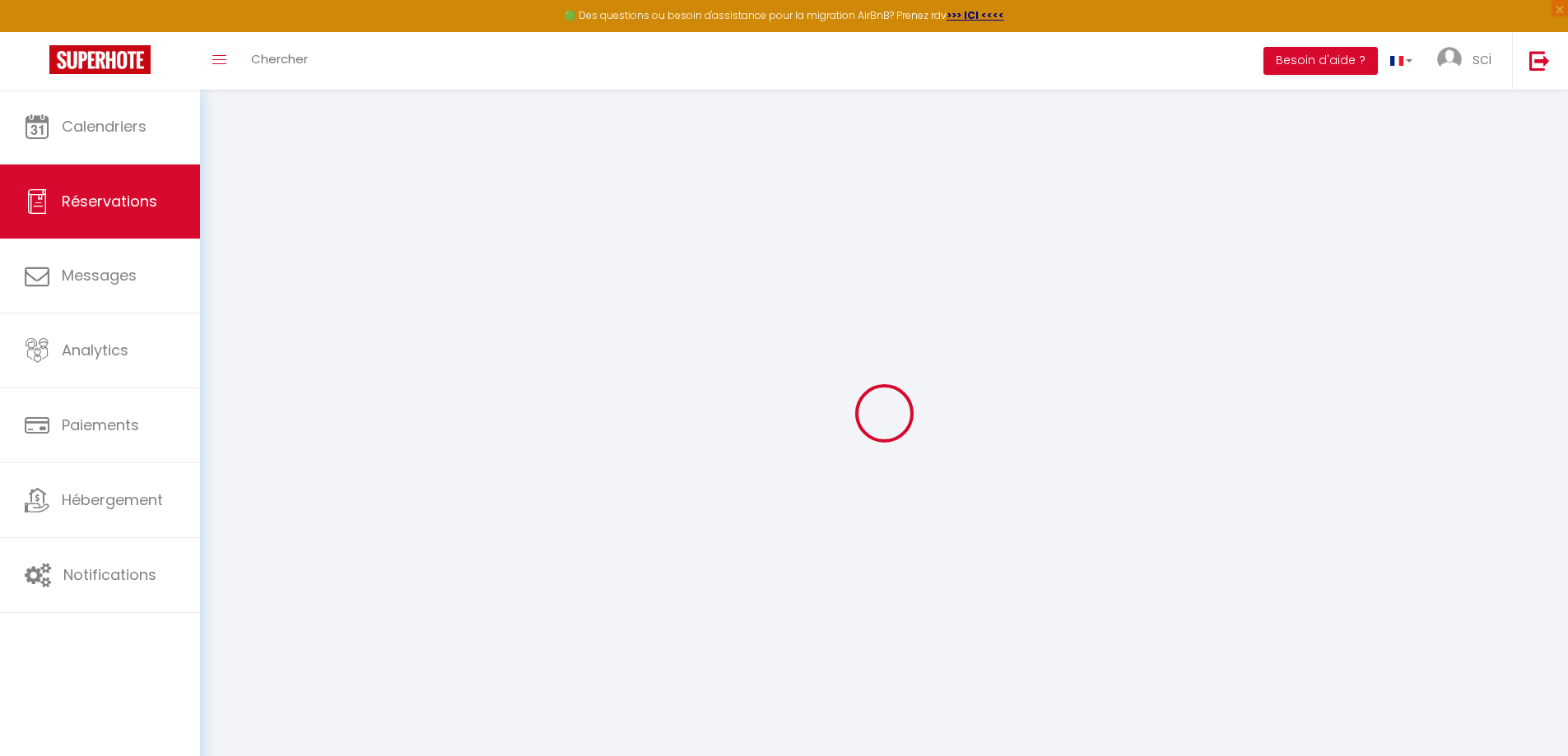
select select
checkbox input "false"
select select
checkbox input "false"
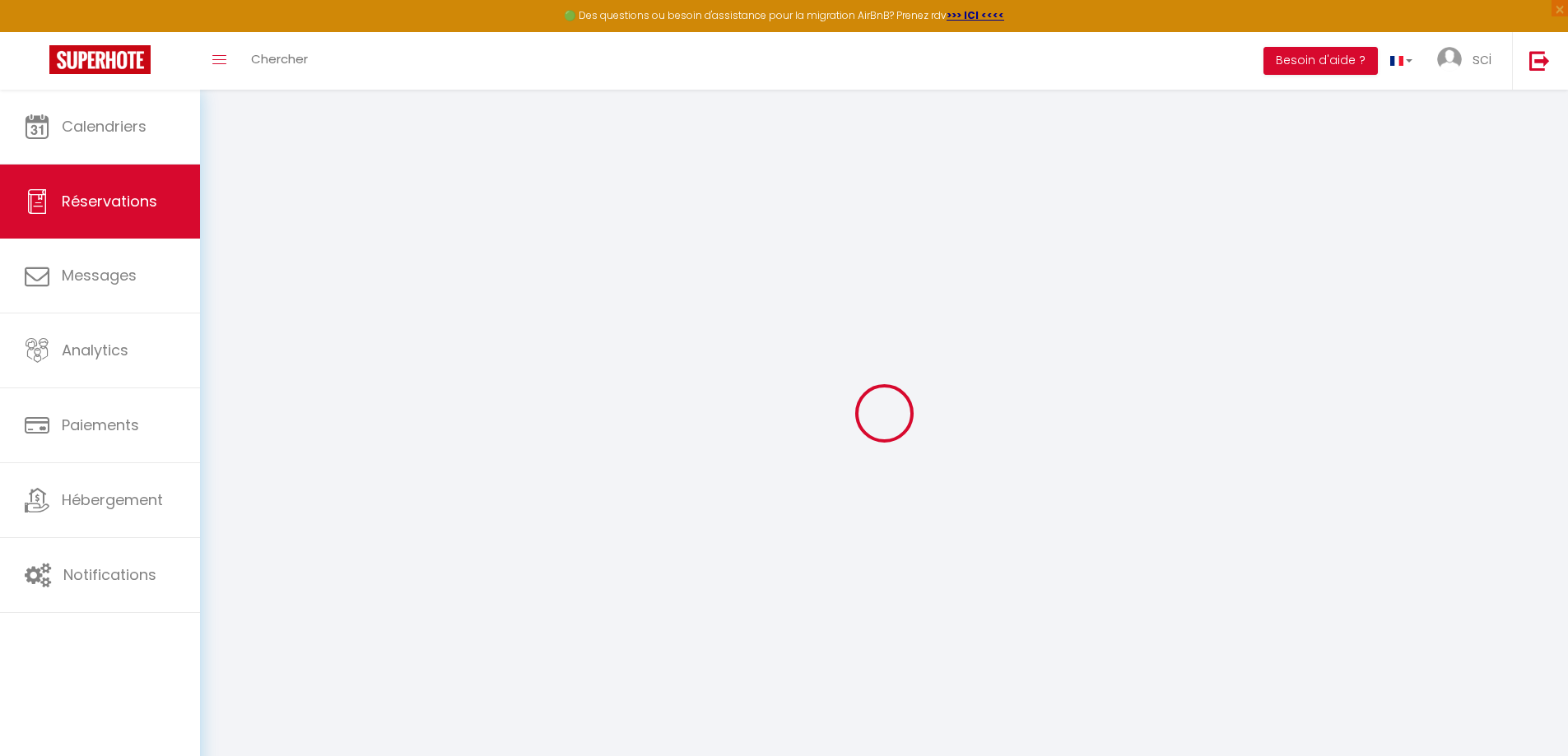
type input "80"
select select
checkbox input "false"
select select
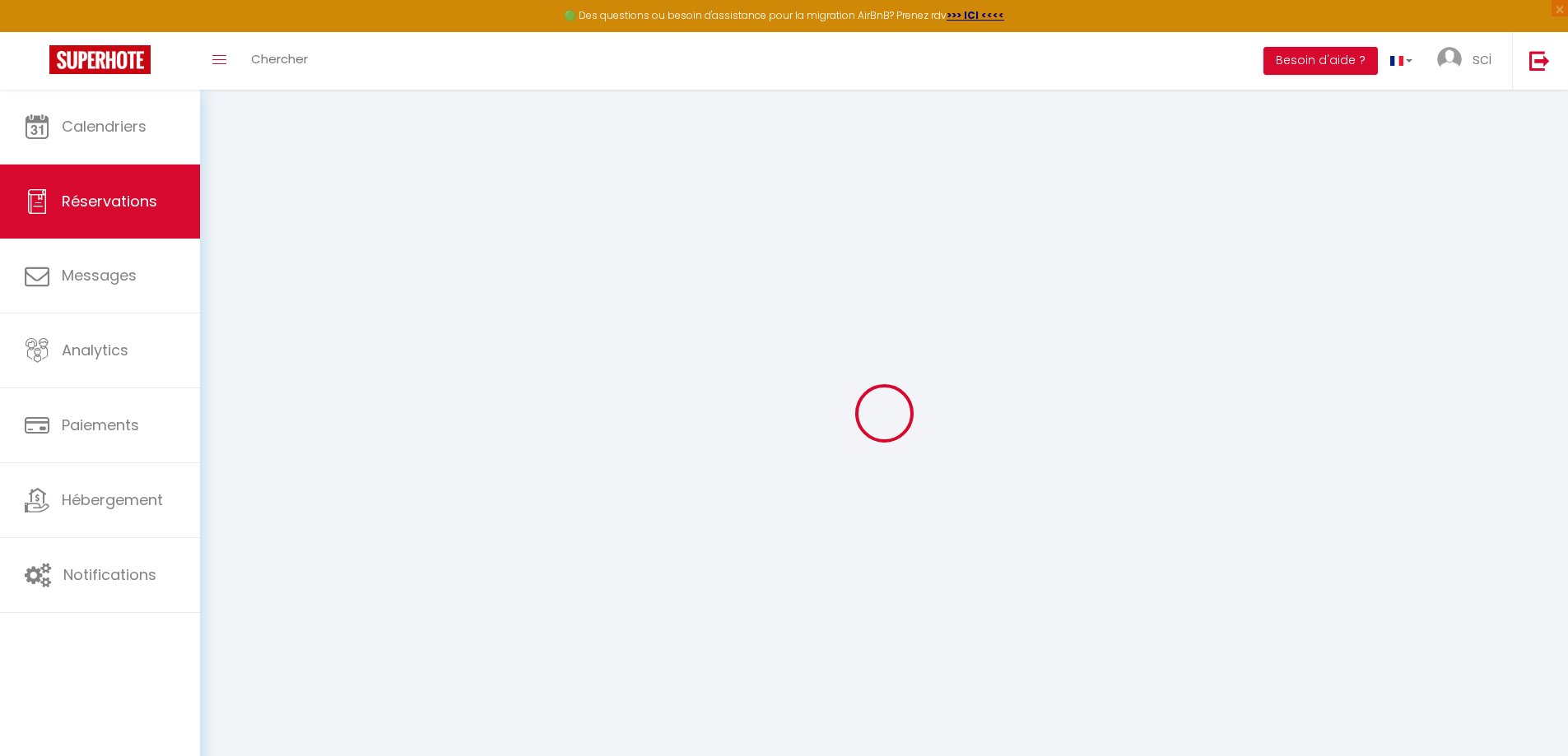
select select
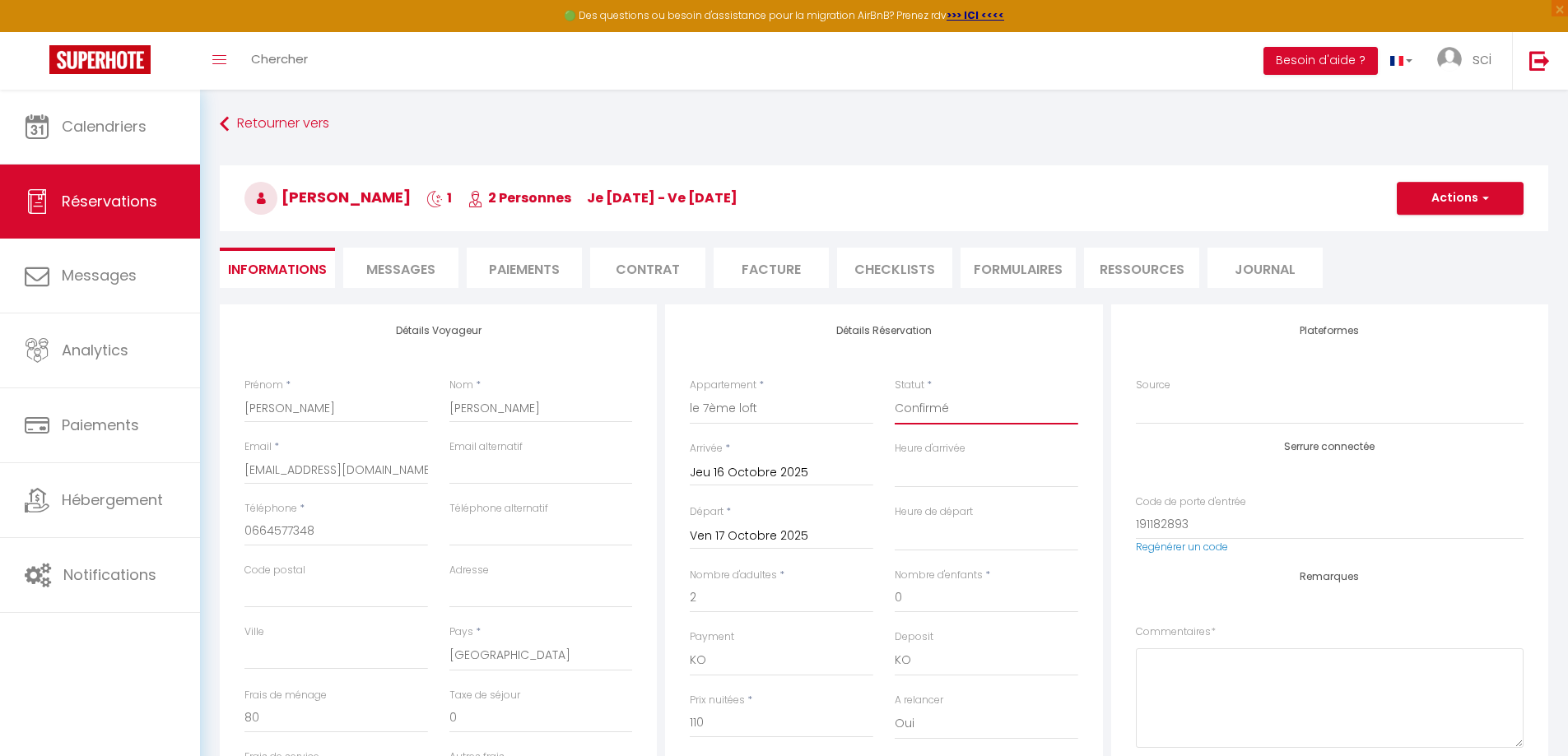
click at [976, 397] on select "Confirmé Non Confirmé [PERSON_NAME] par le voyageur No Show Request" at bounding box center [986, 409] width 184 height 31
select select "1"
click at [895, 393] on select "Confirmé Non Confirmé [PERSON_NAME] par le voyageur No Show Request" at bounding box center [986, 409] width 184 height 31
select select
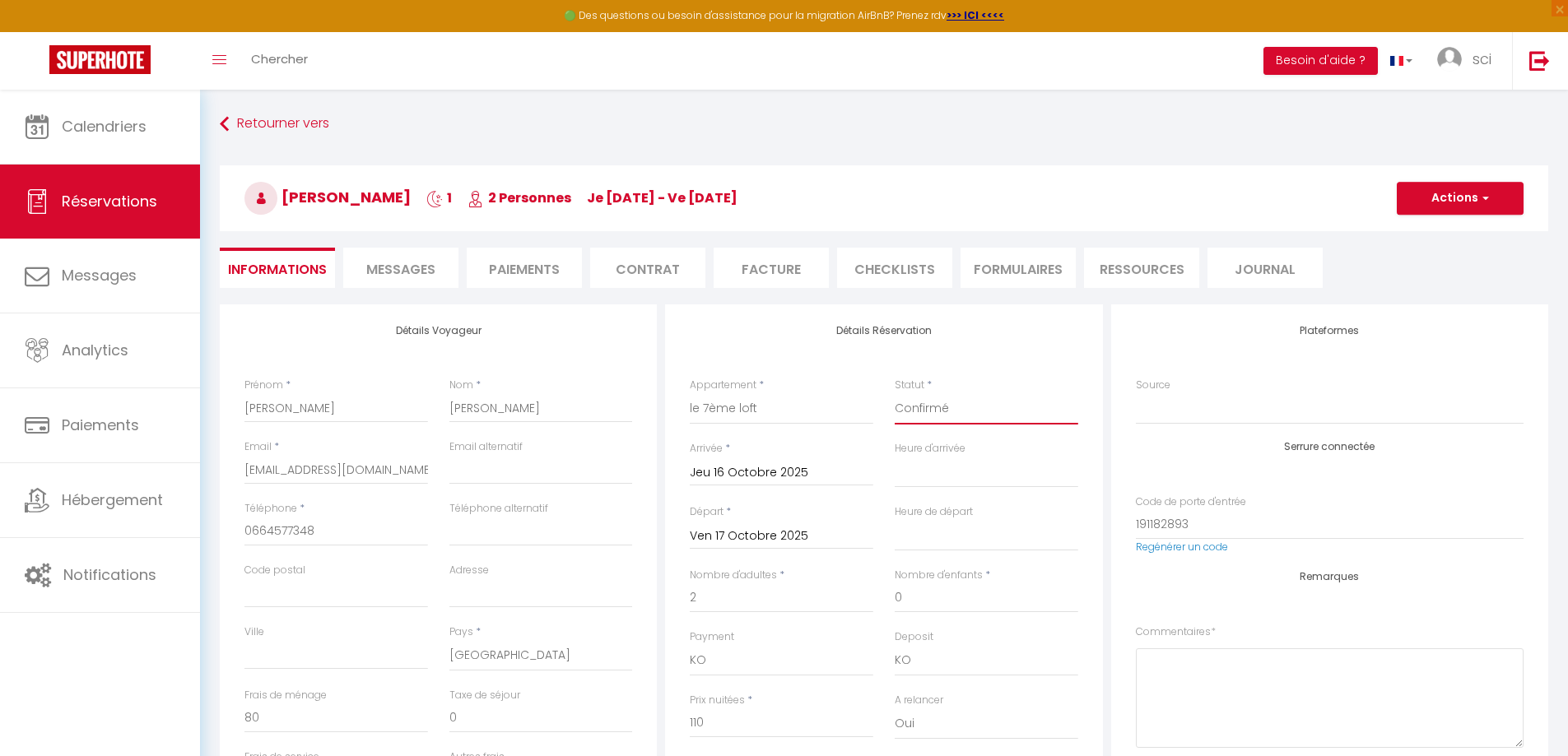
checkbox input "false"
click at [1444, 198] on button "Actions" at bounding box center [1459, 198] width 127 height 33
click at [1419, 235] on link "Enregistrer" at bounding box center [1443, 234] width 130 height 21
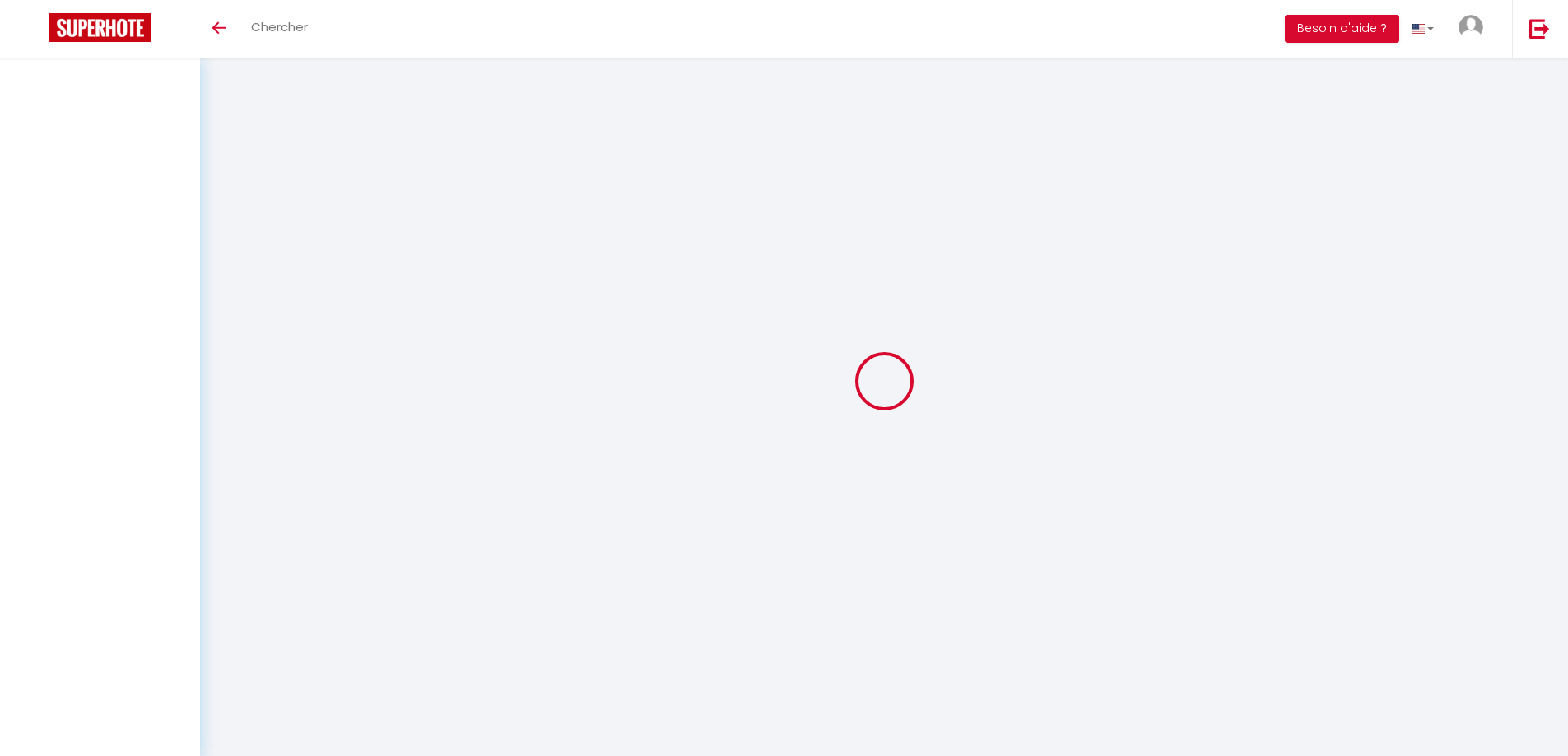
select select "not_cancelled"
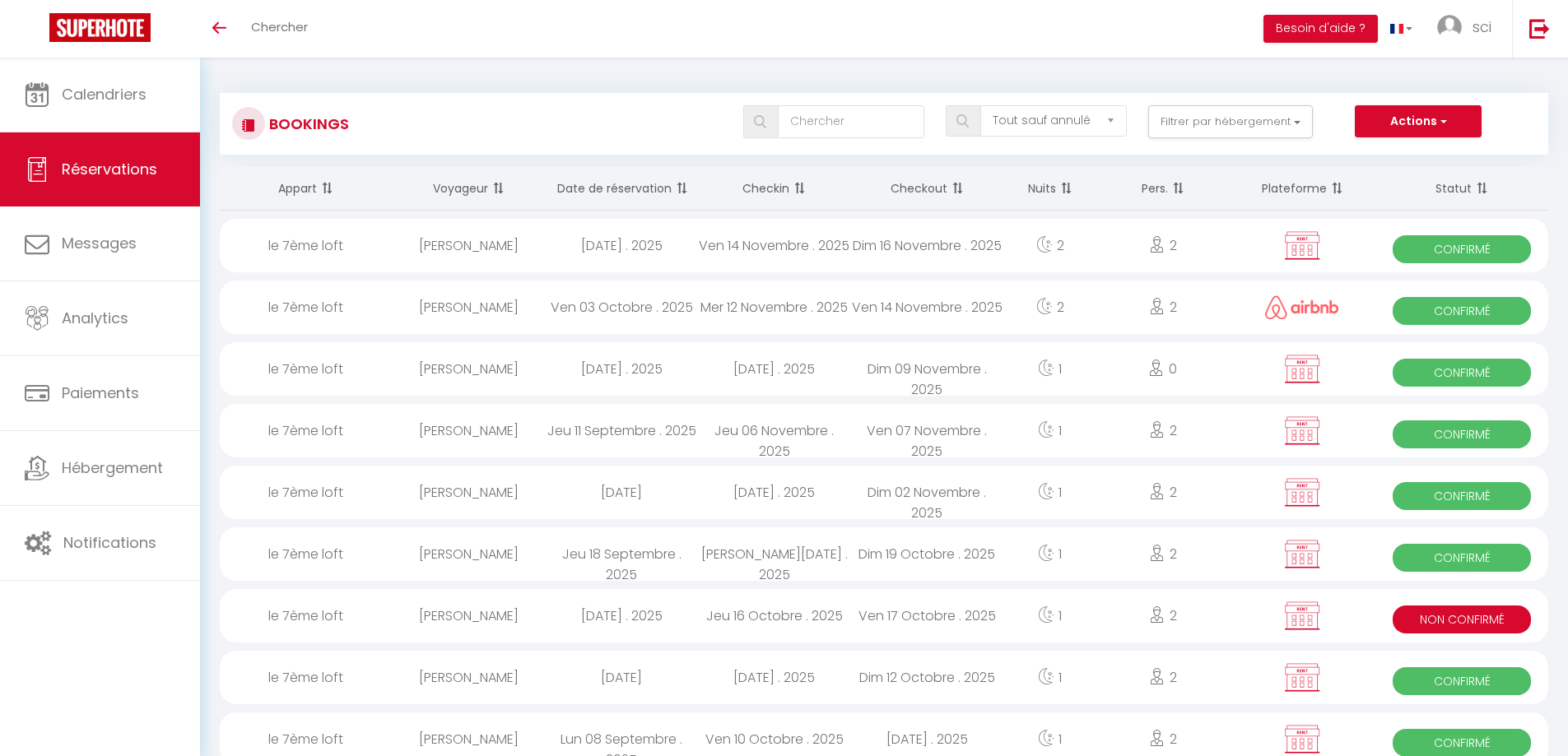
click at [773, 608] on div "Jeu 16 Octobre . 2025" at bounding box center [775, 616] width 153 height 54
select select "KO"
select select "0"
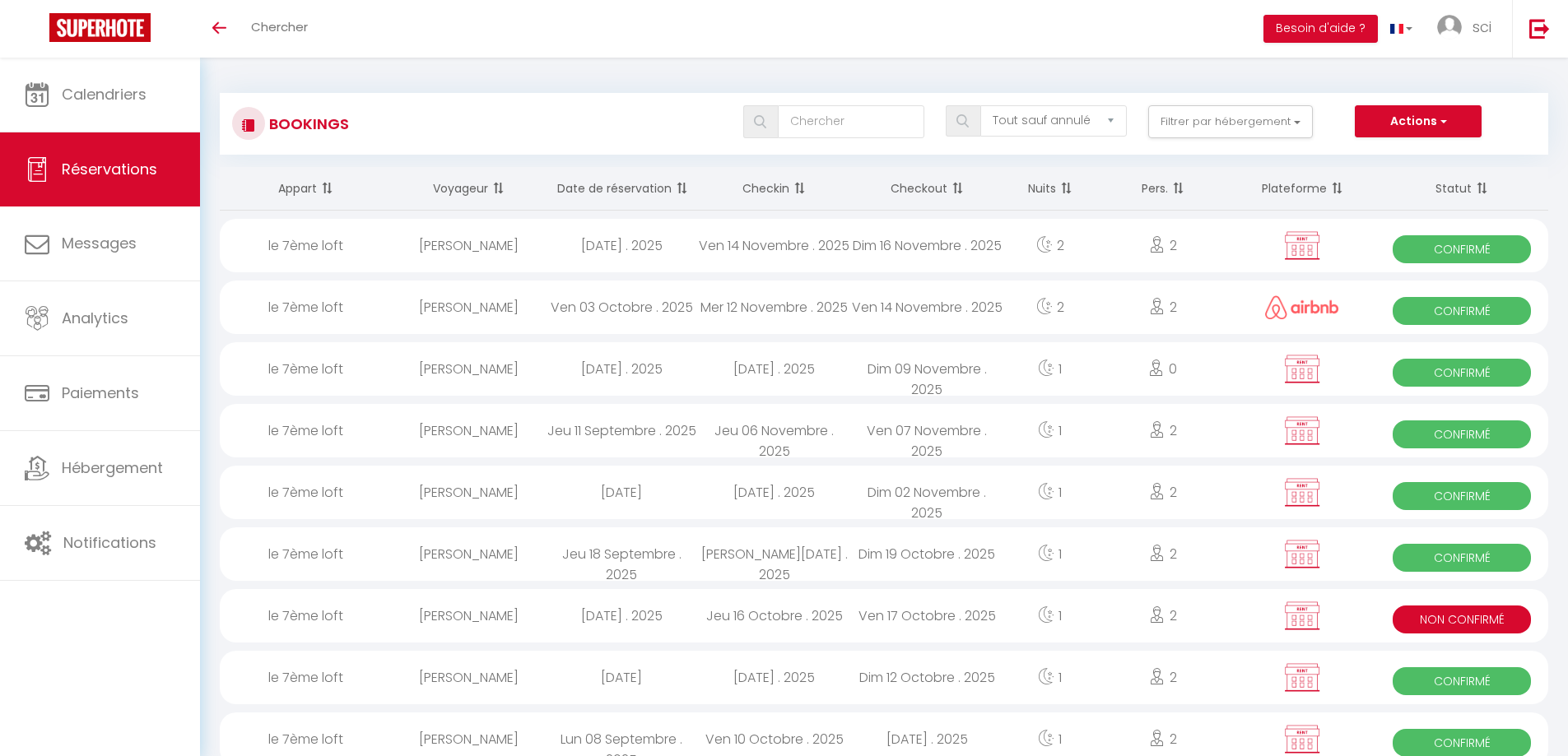
select select "1"
select select
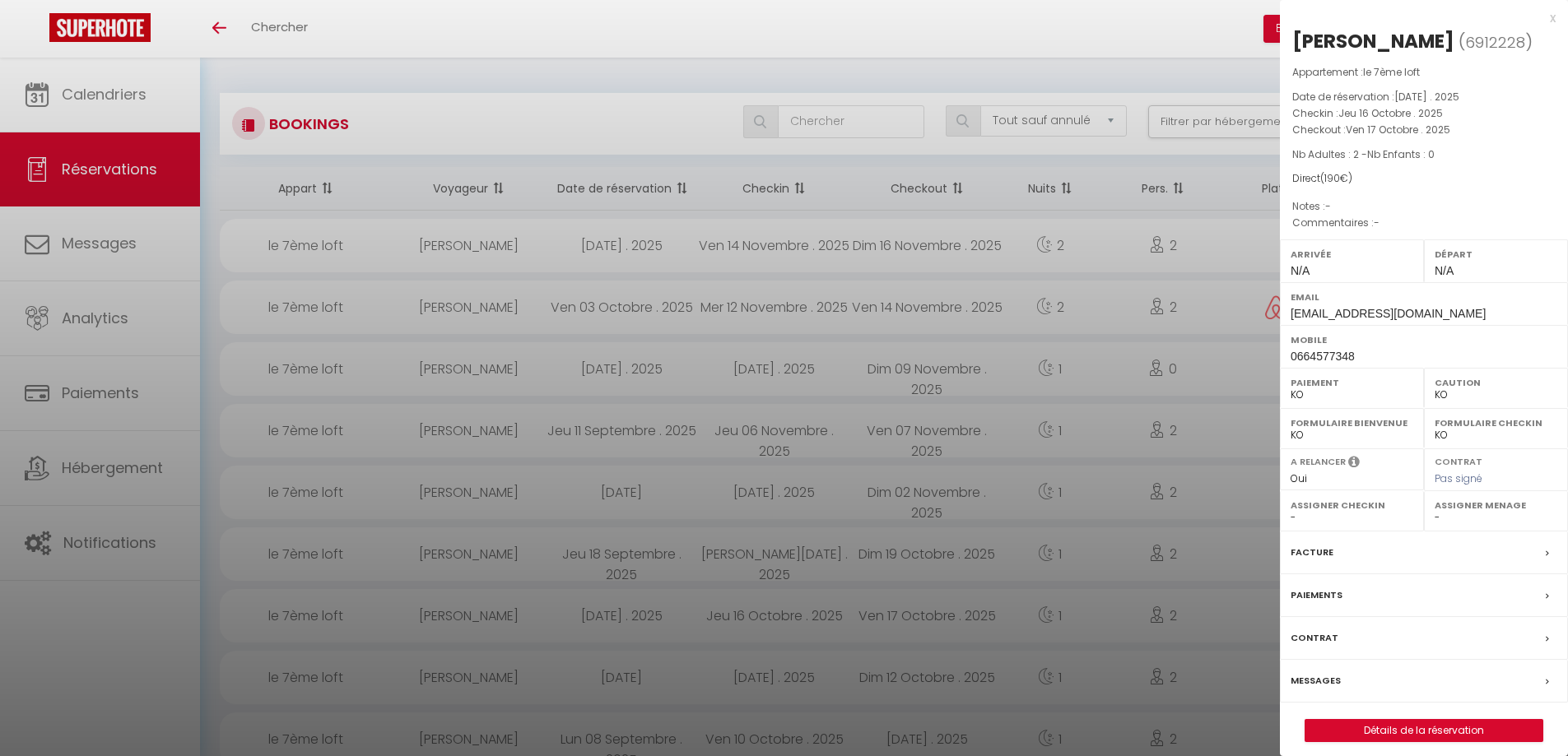
scroll to position [438, 0]
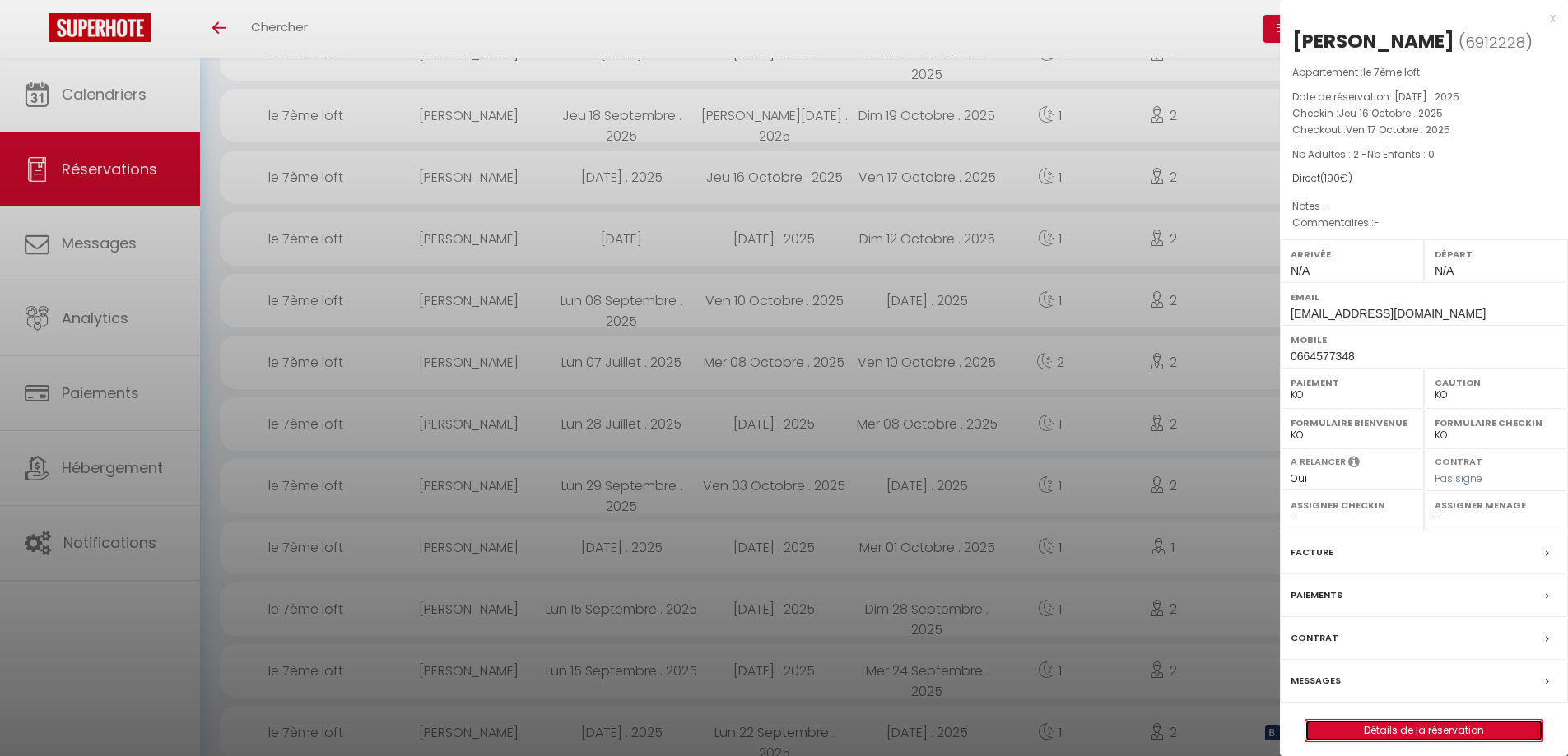
click at [1414, 724] on link "Détails de la réservation" at bounding box center [1423, 730] width 237 height 21
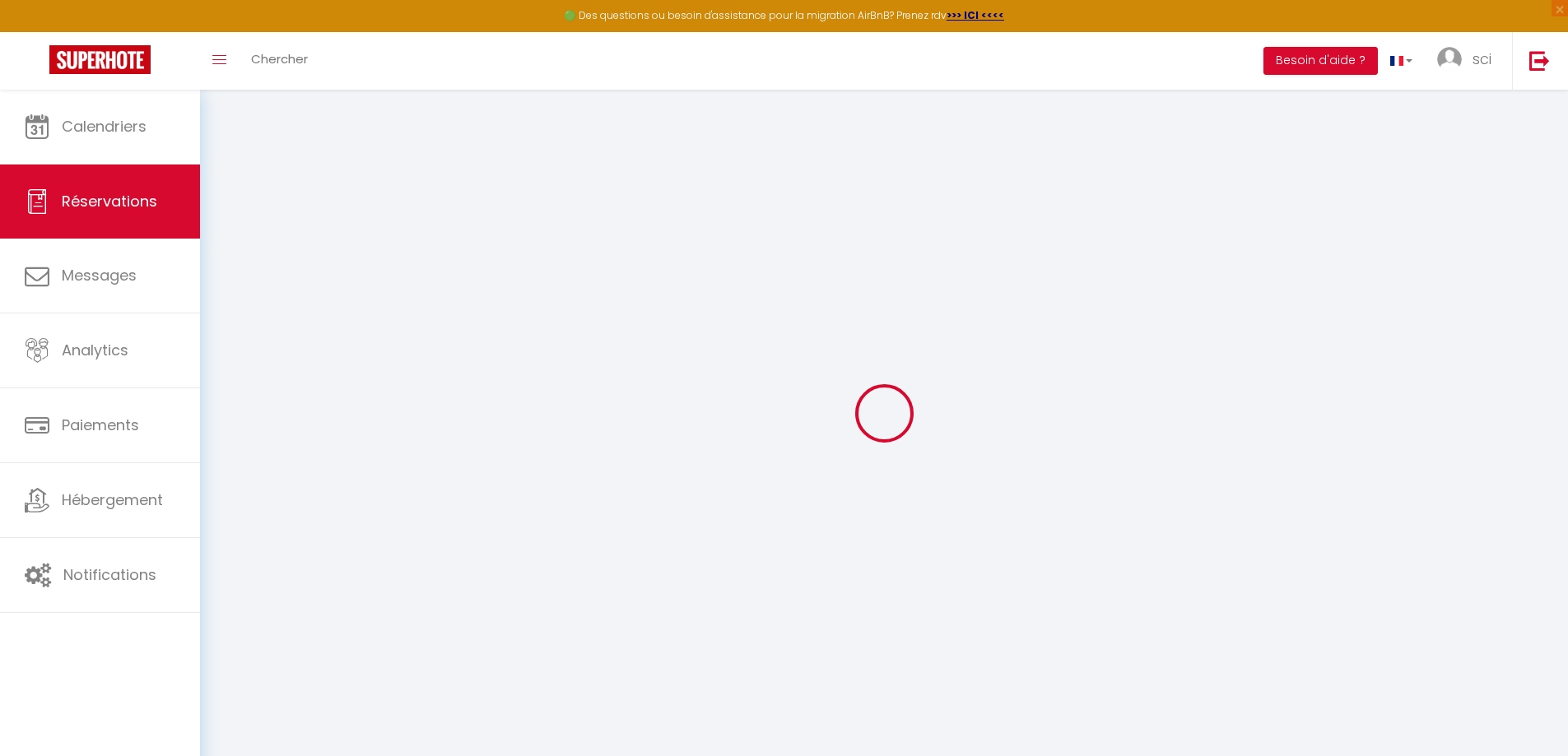
select select
checkbox input "false"
select select
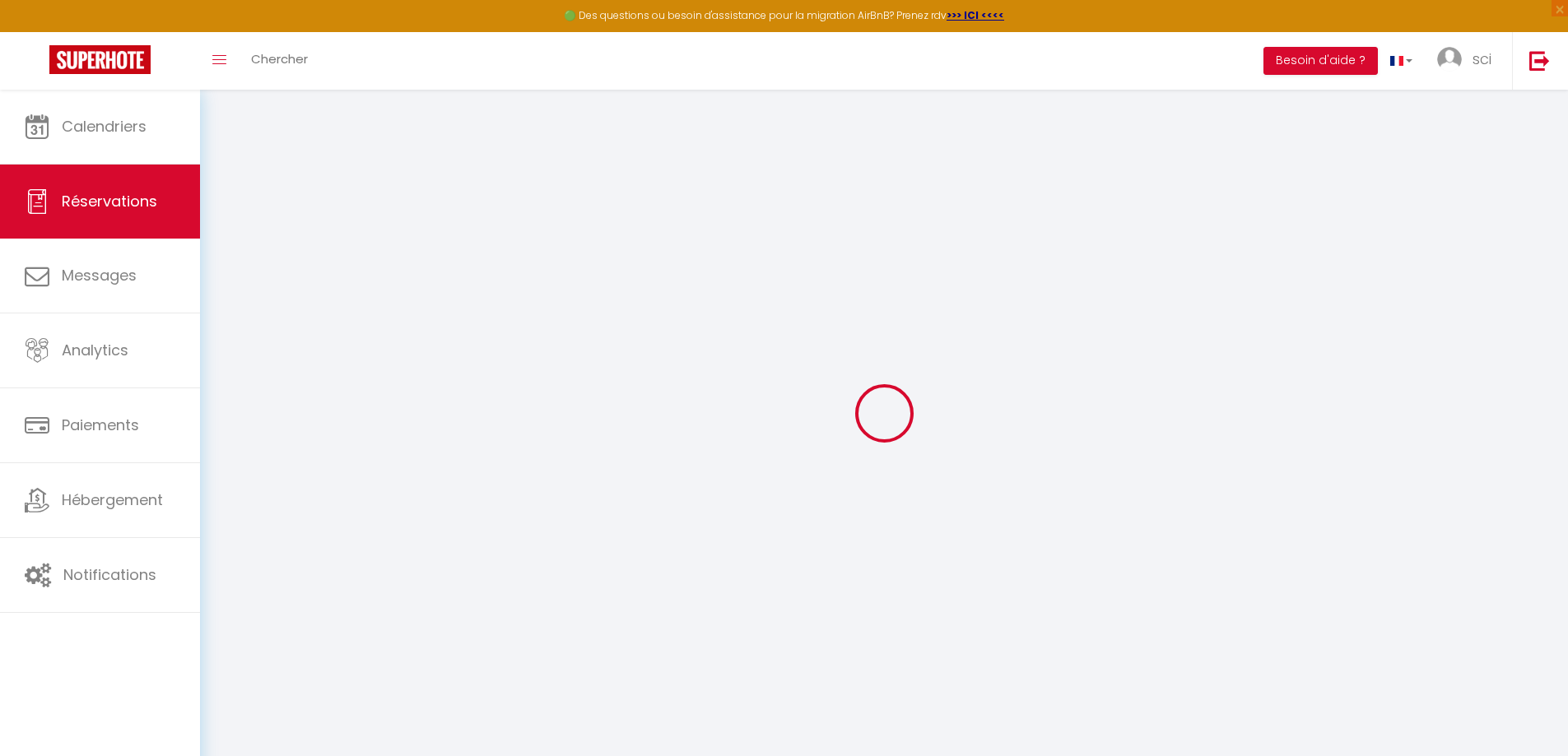
checkbox input "false"
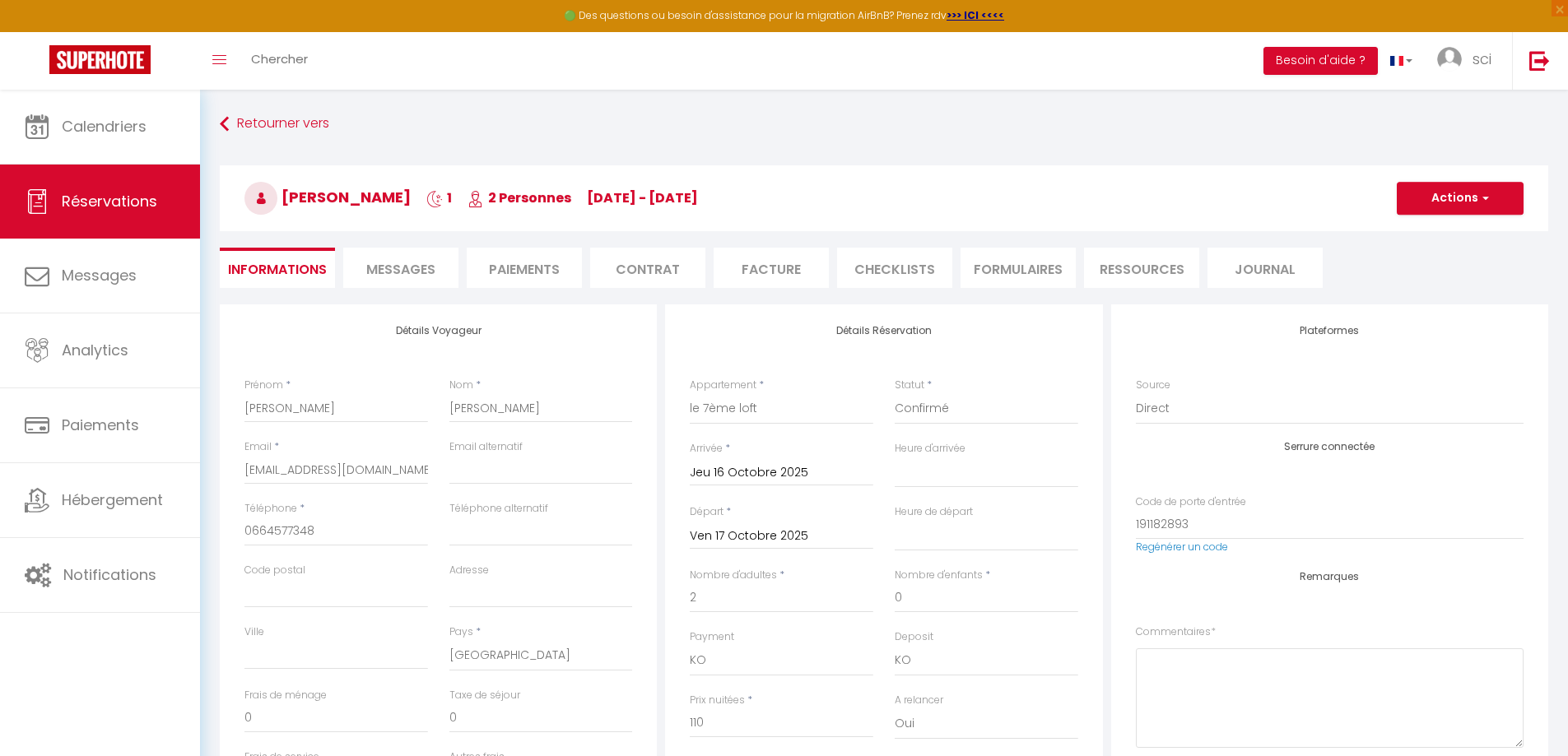
type input "80"
select select
checkbox input "false"
select select
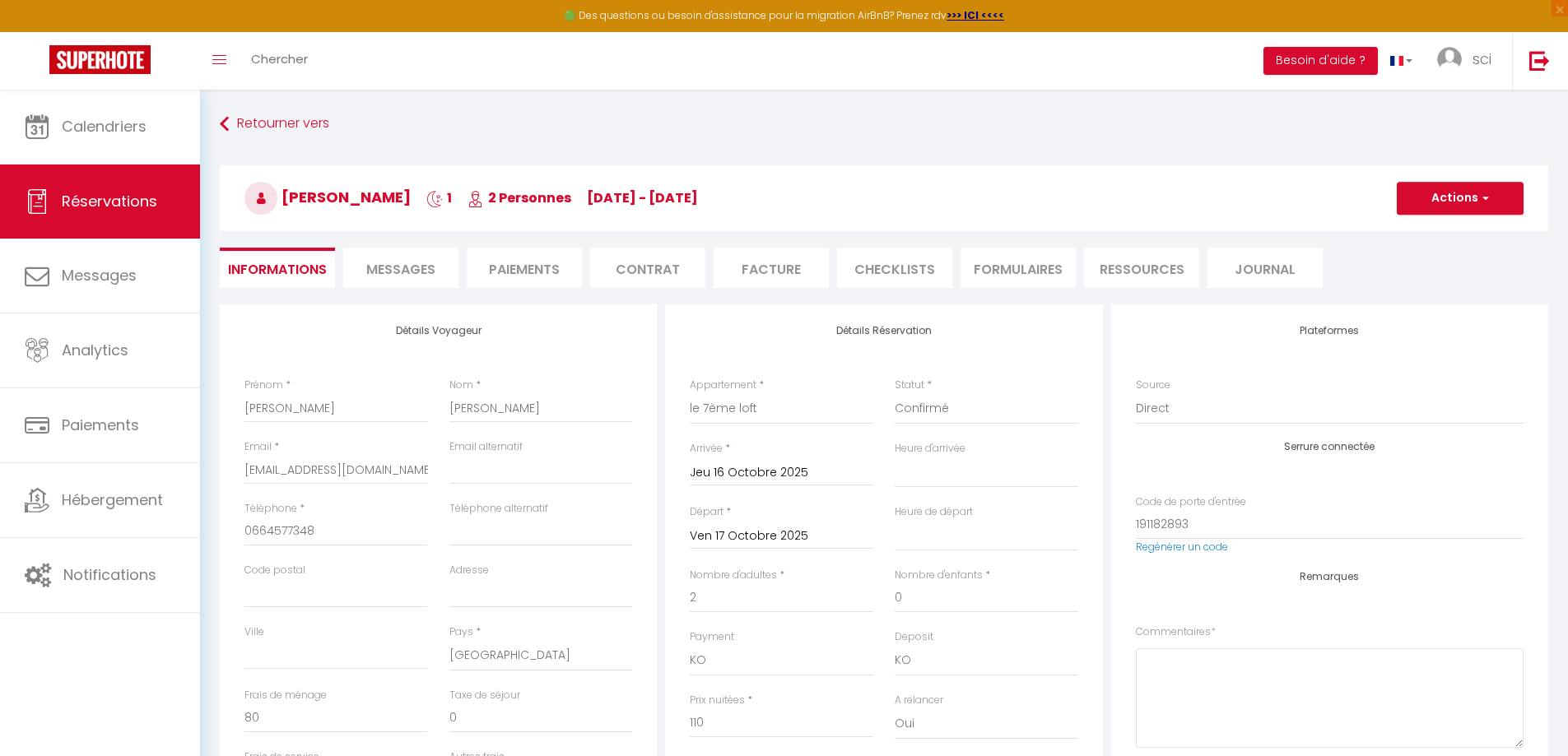
select select
click at [975, 415] on select "Confirmé Non Confirmé [PERSON_NAME] par le voyageur No Show Request" at bounding box center [986, 409] width 184 height 31
select select "1"
click at [895, 393] on select "Confirmé Non Confirmé [PERSON_NAME] par le voyageur No Show Request" at bounding box center [986, 409] width 184 height 31
select select
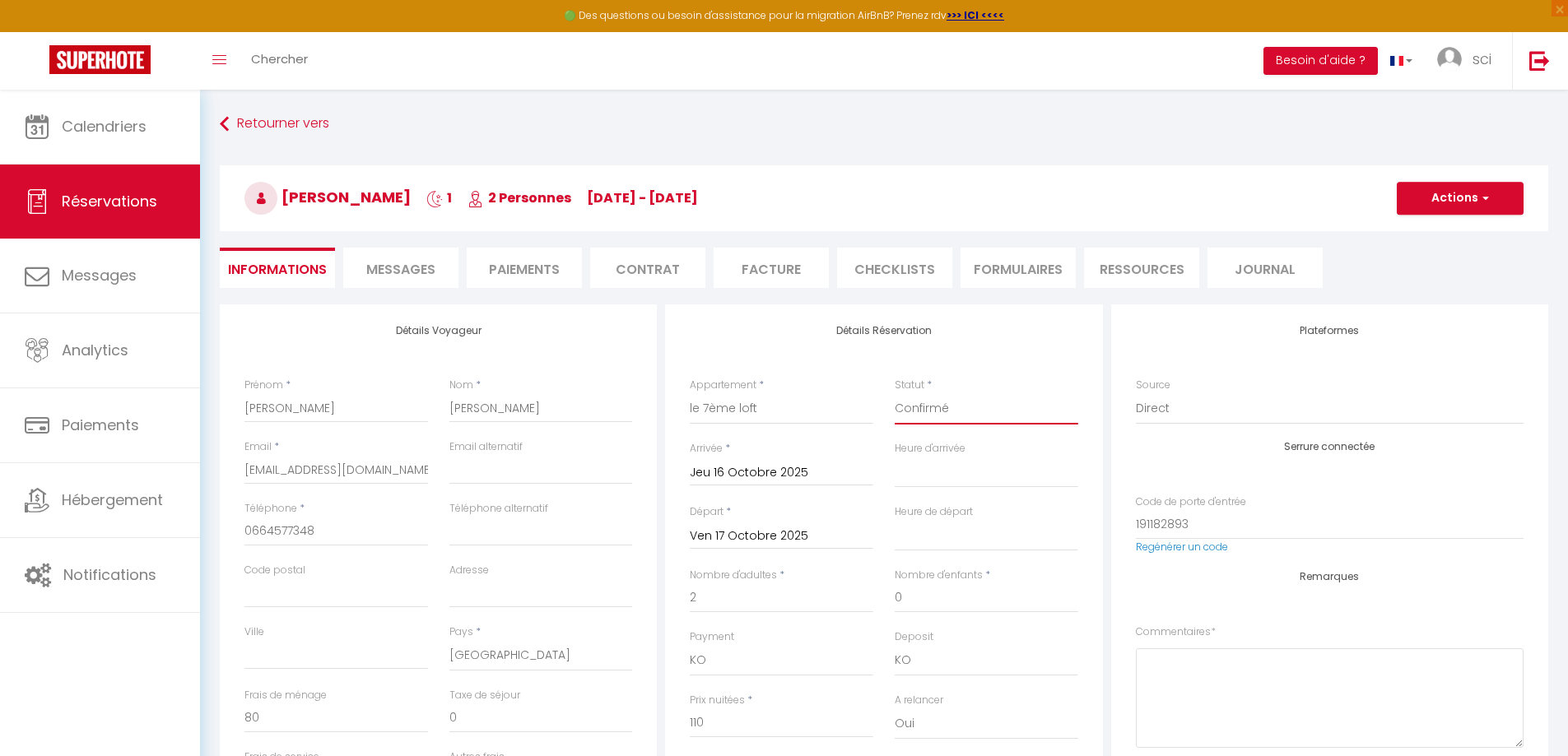
select select
checkbox input "false"
click at [1465, 206] on button "Actions" at bounding box center [1459, 198] width 127 height 33
click at [1401, 241] on link "Enregistrer" at bounding box center [1443, 234] width 130 height 21
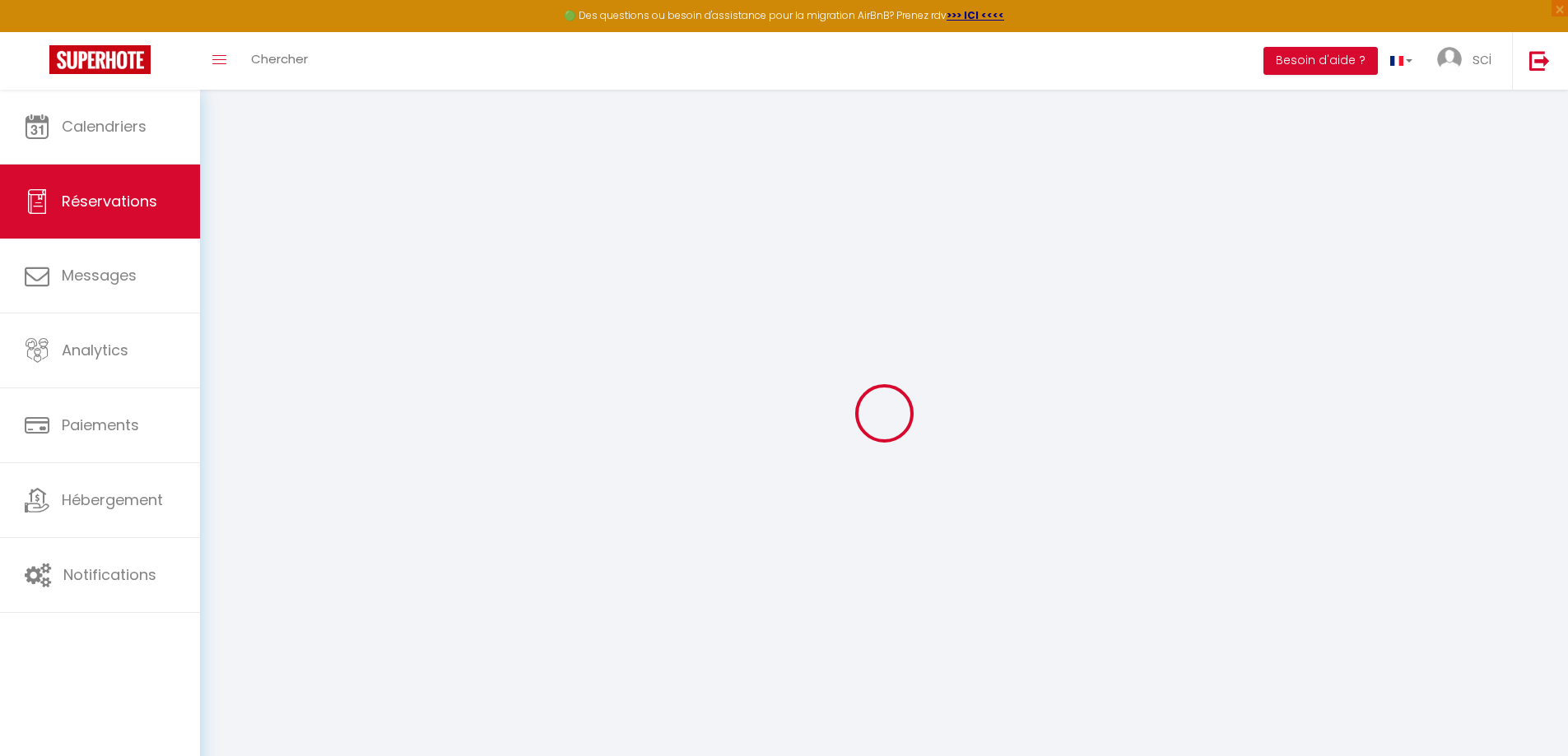
select select "not_cancelled"
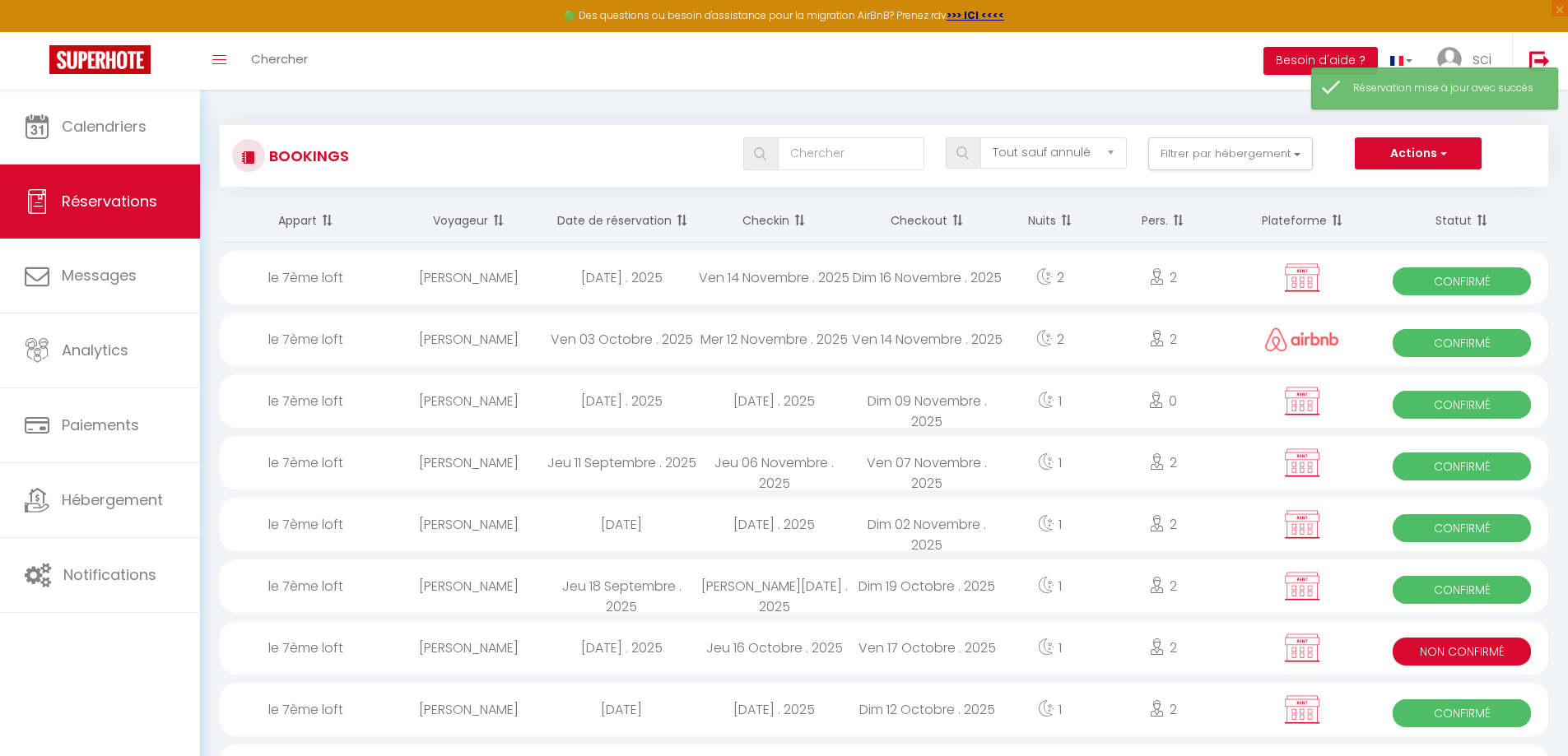
click at [463, 651] on div "[PERSON_NAME]" at bounding box center [469, 648] width 153 height 54
select select "KO"
select select "0"
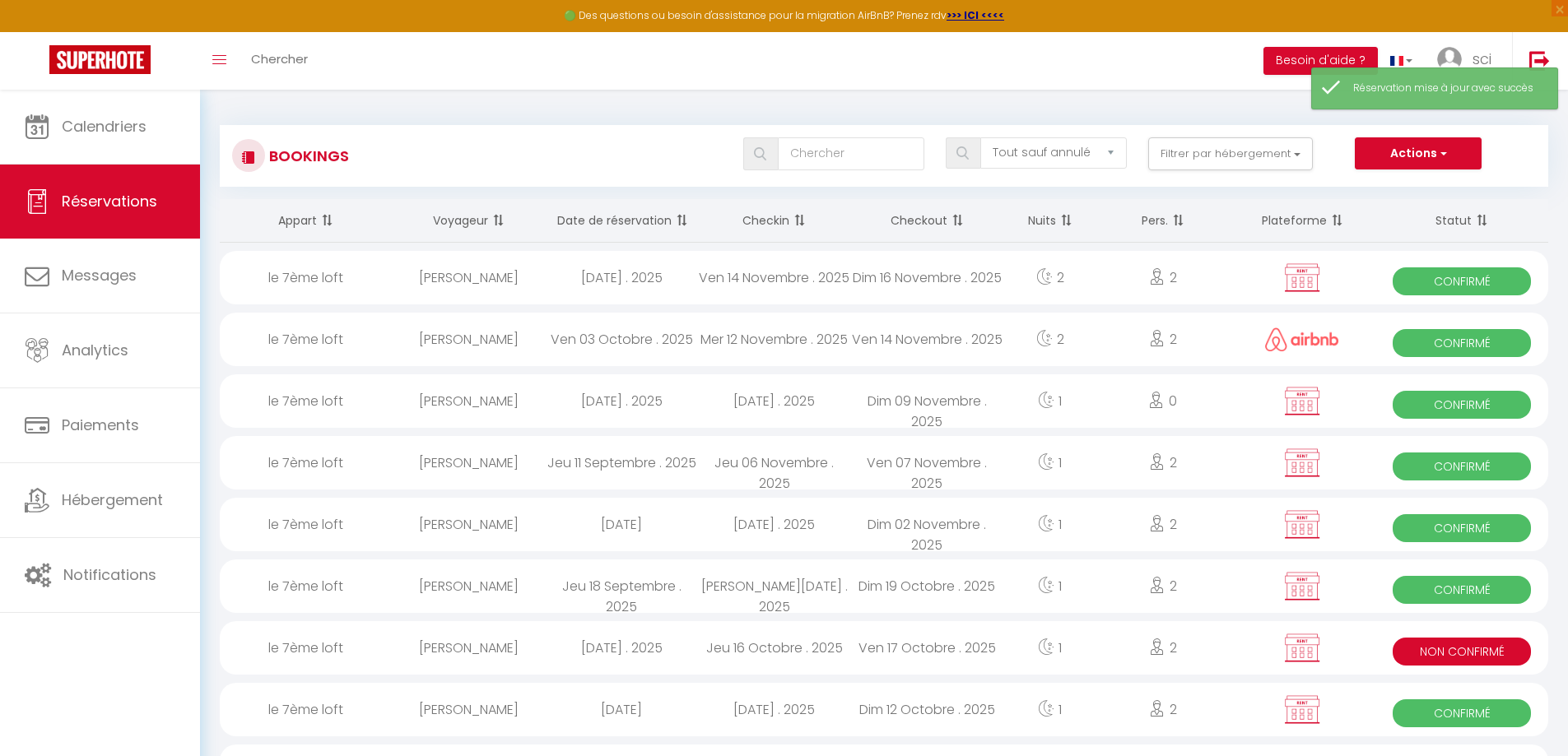
select select "1"
select select
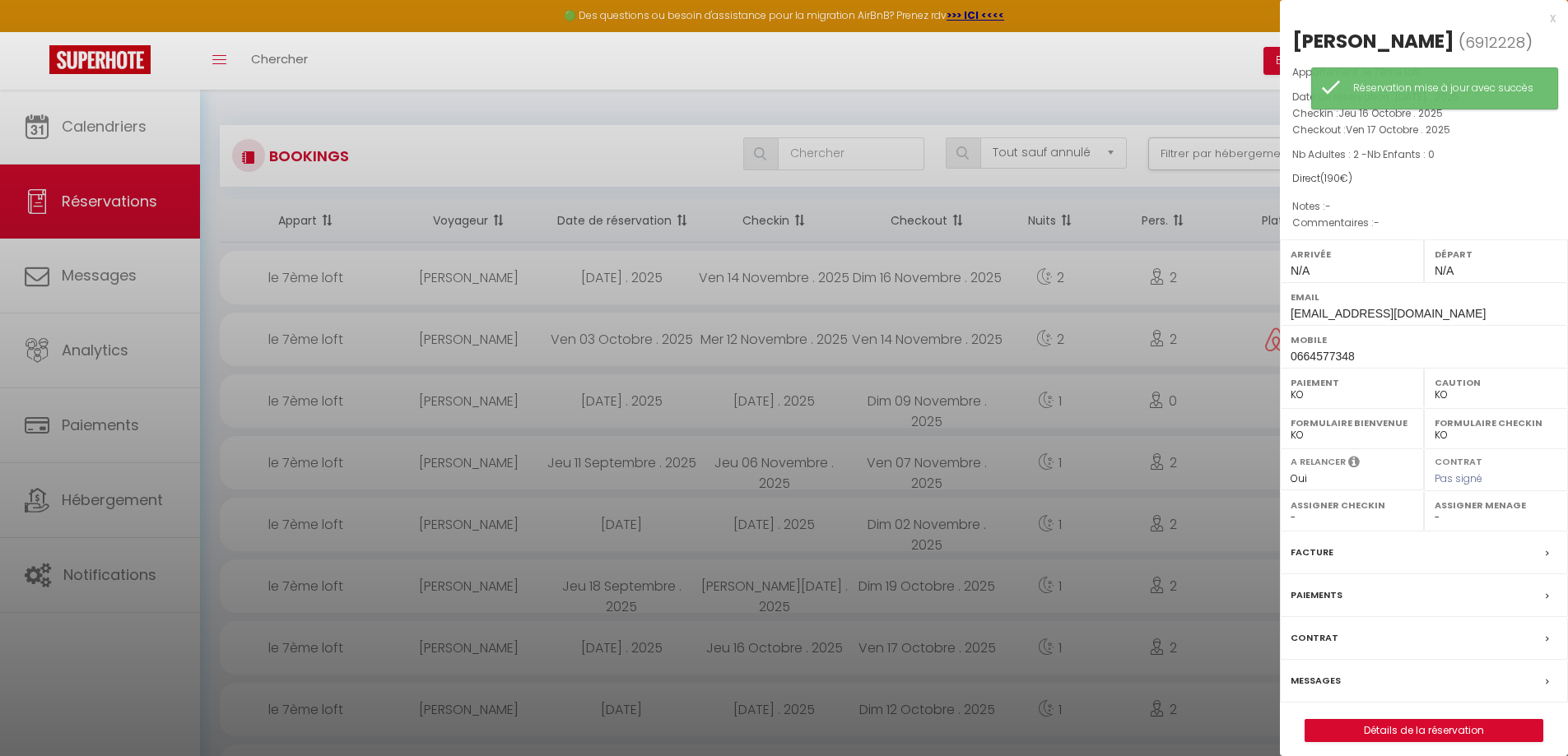
click at [1482, 513] on select "- mylene renard adeline gronlier" at bounding box center [1495, 517] width 123 height 15
click at [296, 636] on div at bounding box center [784, 378] width 1568 height 756
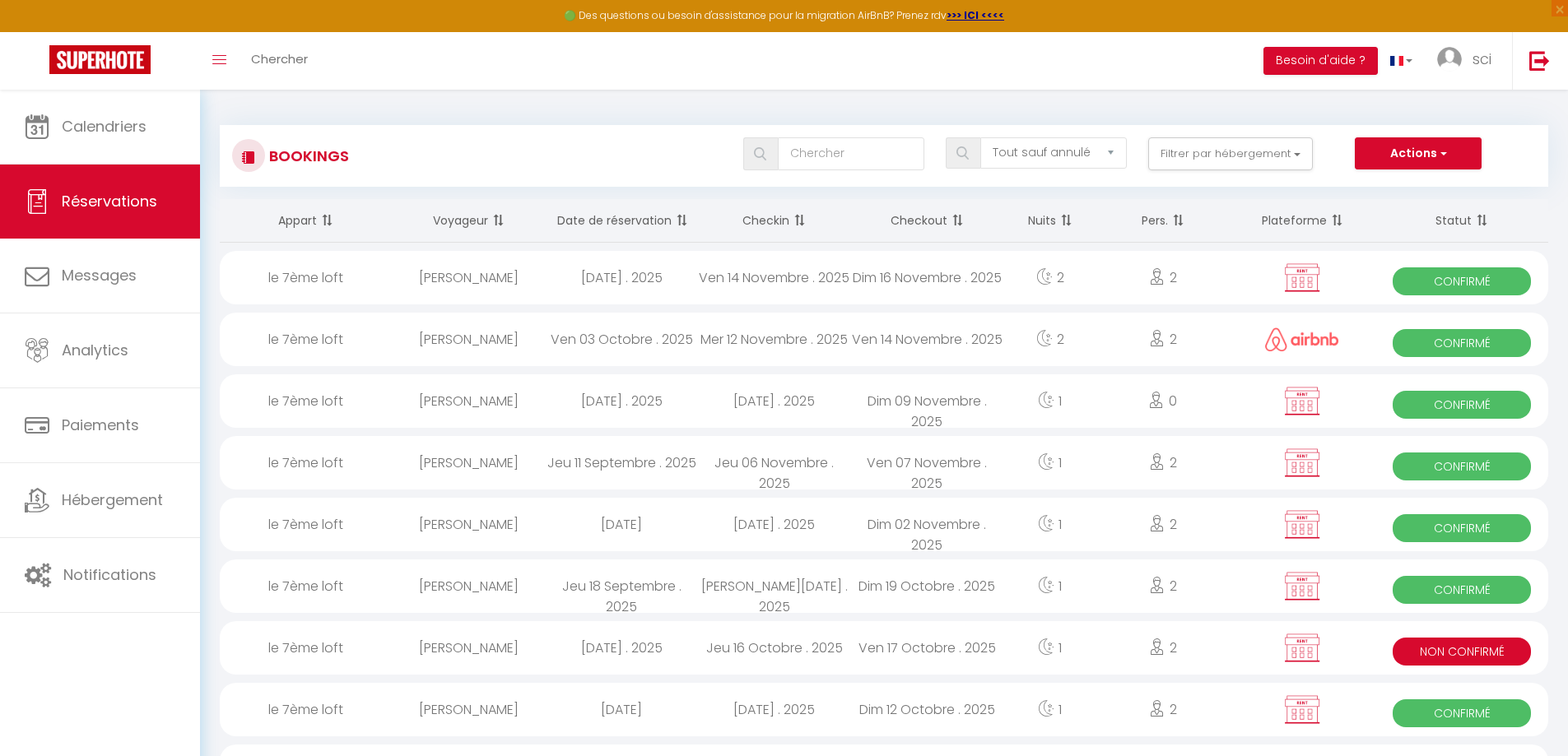
click at [1506, 648] on span "Non Confirmé" at bounding box center [1462, 652] width 139 height 28
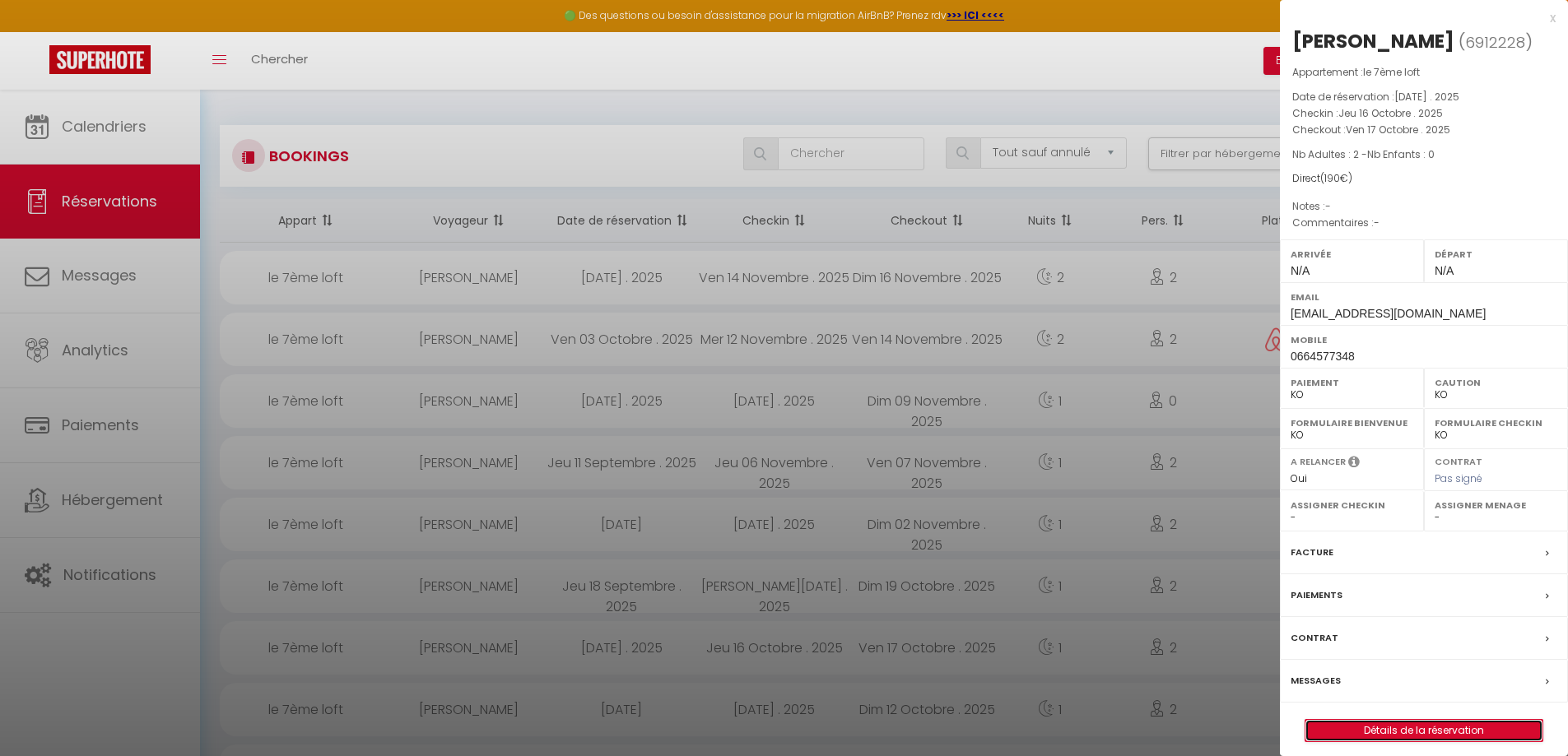
click at [1449, 735] on link "Détails de la réservation" at bounding box center [1423, 730] width 237 height 21
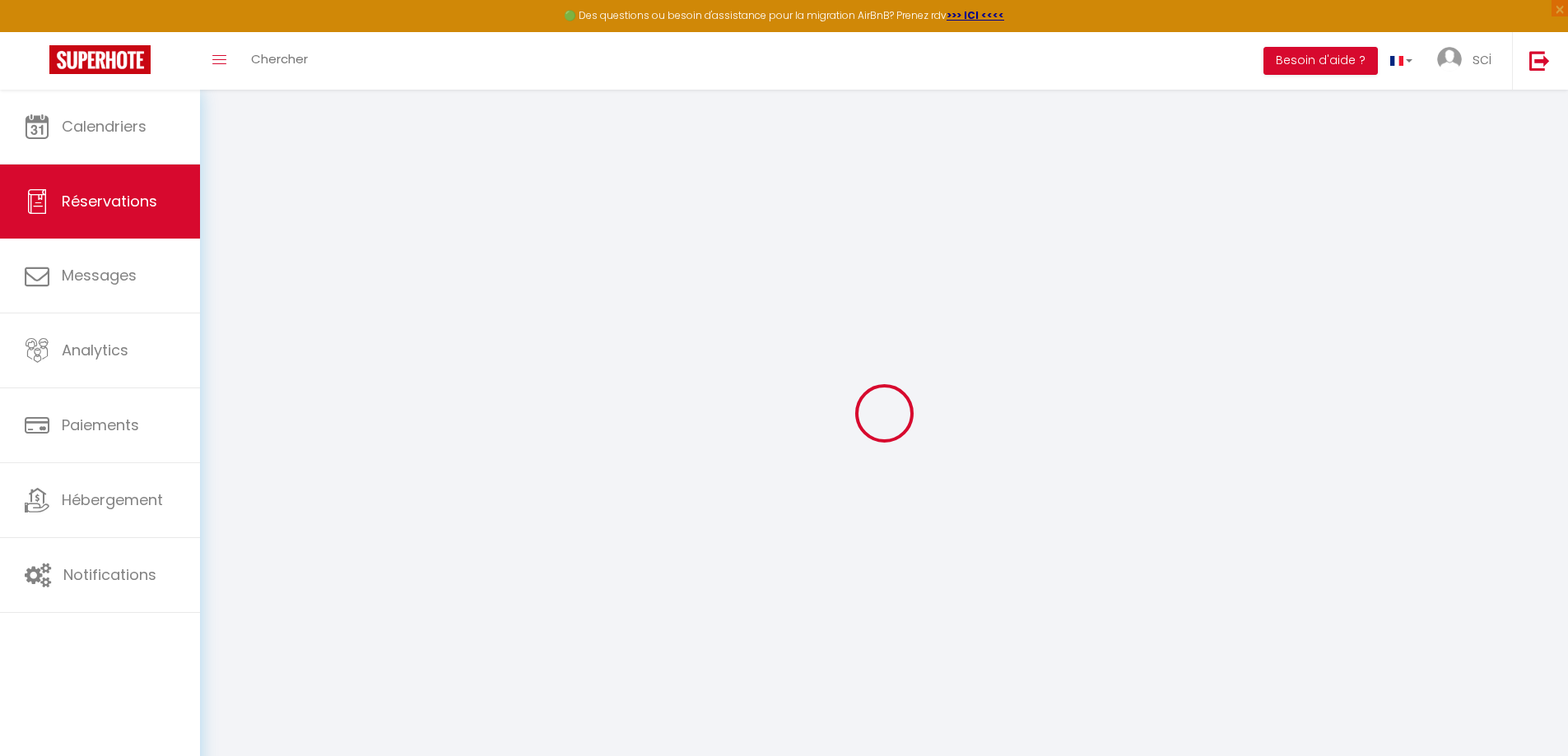
select select
checkbox input "false"
select select
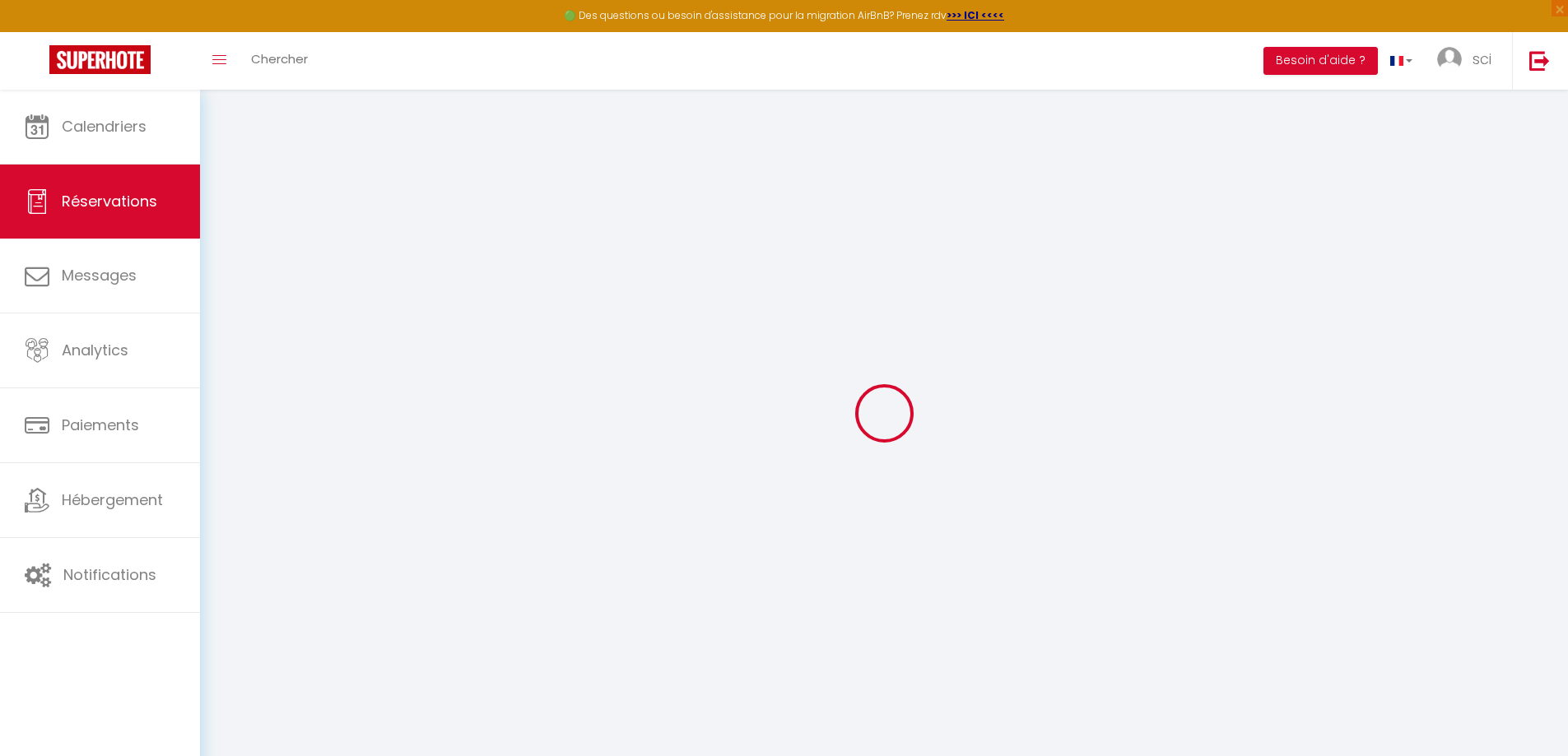
checkbox input "false"
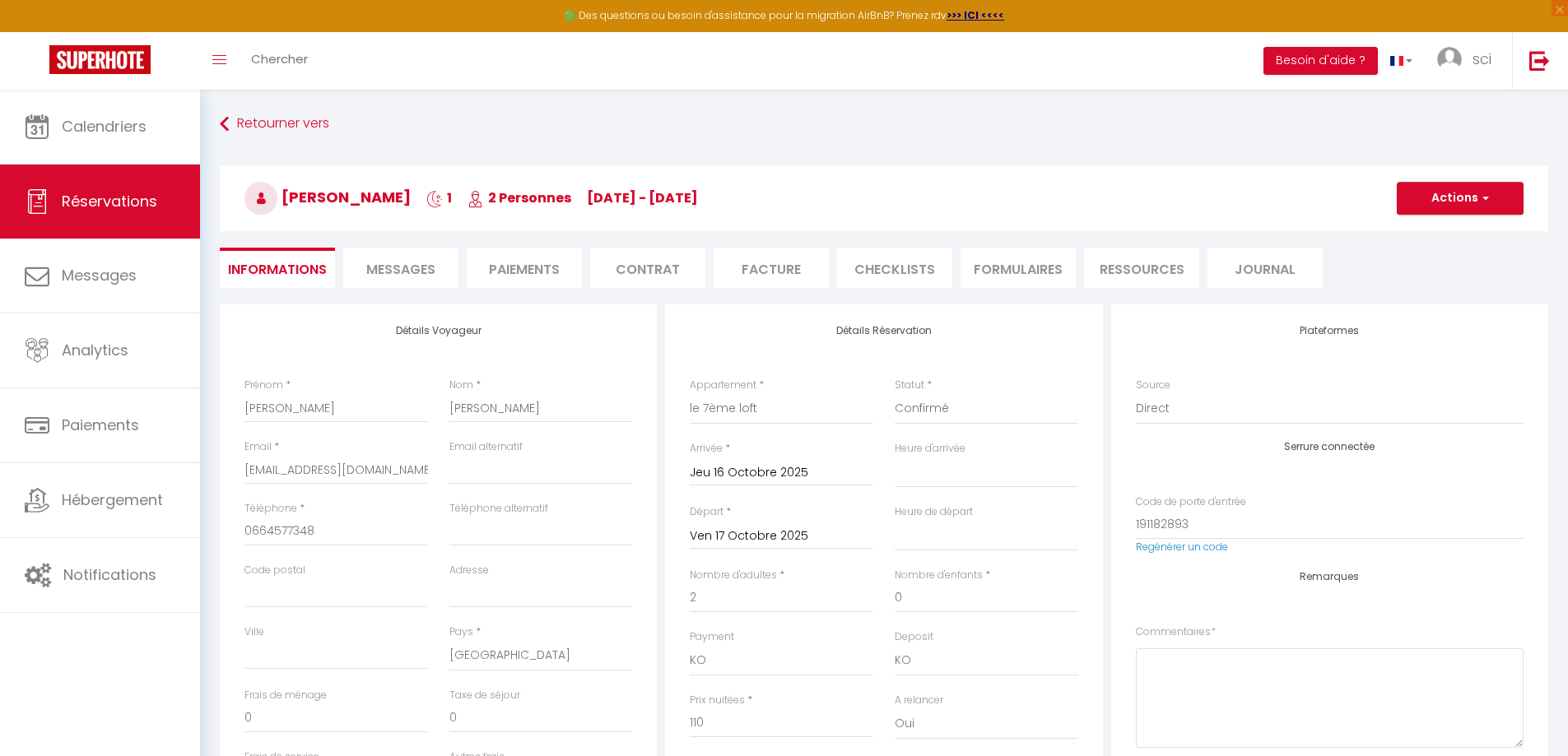
type input "80"
select select
checkbox input "false"
select select
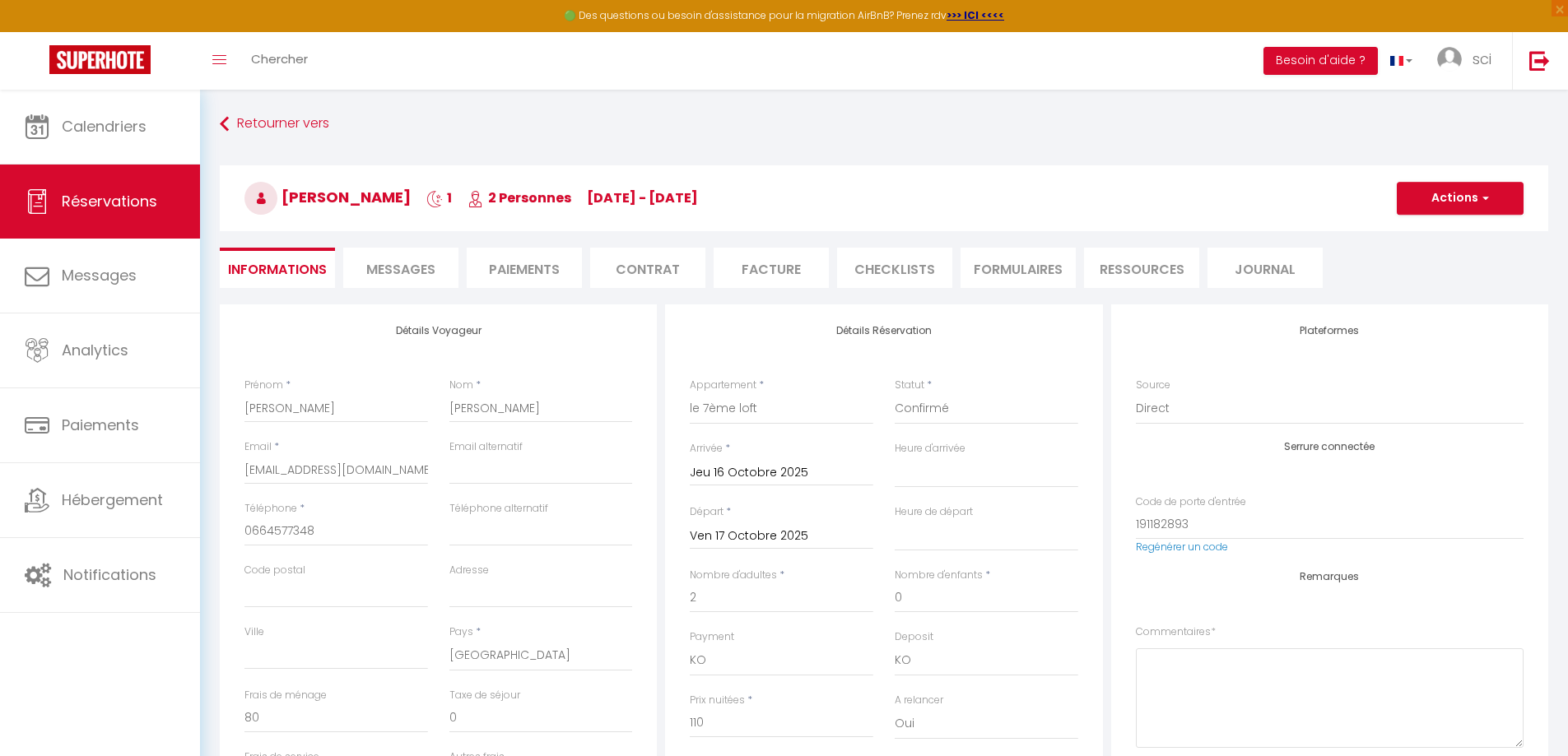
select select
click at [985, 412] on select "Confirmé Non Confirmé [PERSON_NAME] par le voyageur No Show Request" at bounding box center [986, 409] width 184 height 31
select select "1"
click at [895, 393] on select "Confirmé Non Confirmé [PERSON_NAME] par le voyageur No Show Request" at bounding box center [986, 409] width 184 height 31
select select
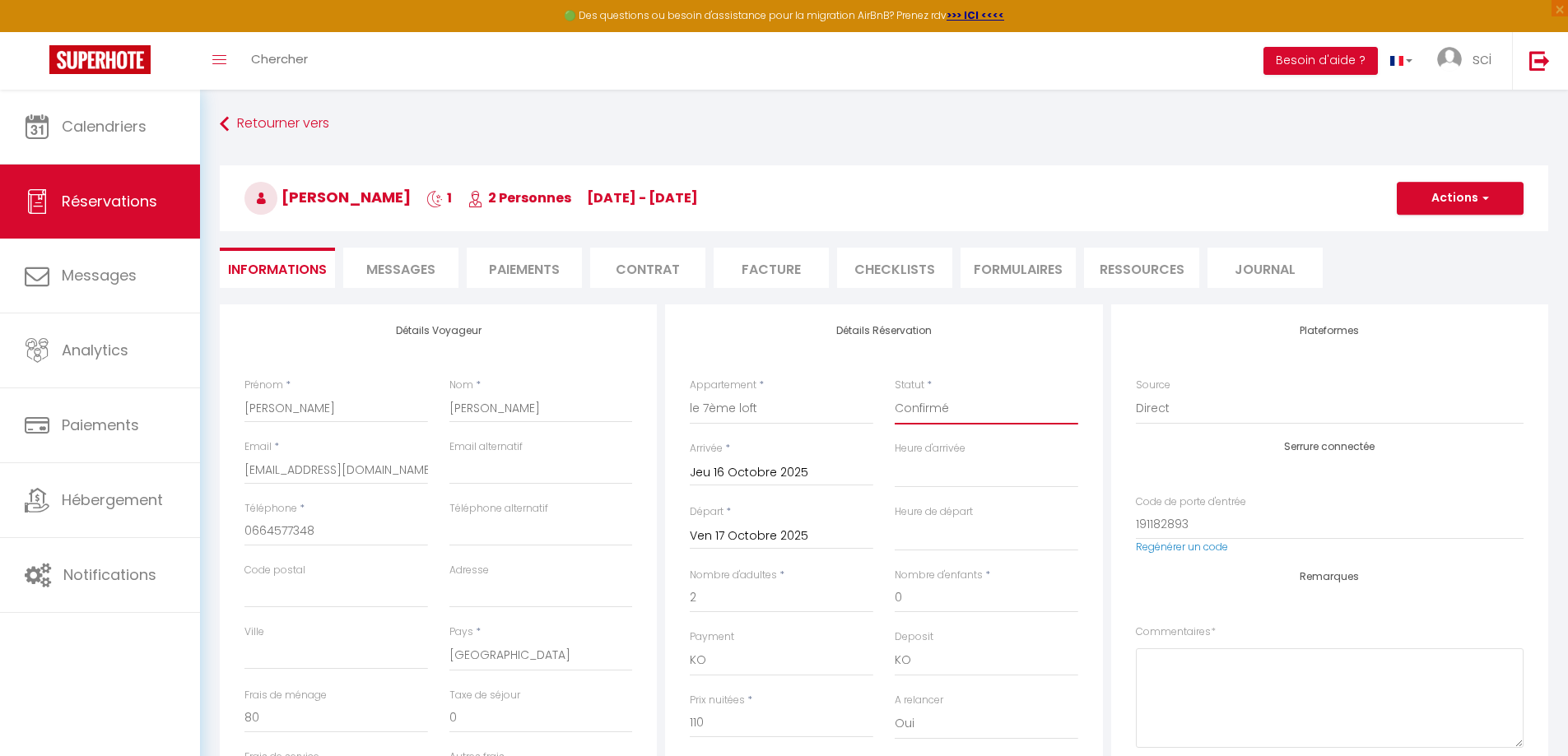
select select
checkbox input "false"
click at [1447, 199] on button "Actions" at bounding box center [1459, 198] width 127 height 33
click at [1396, 235] on link "Enregistrer" at bounding box center [1443, 234] width 130 height 21
select select "not_cancelled"
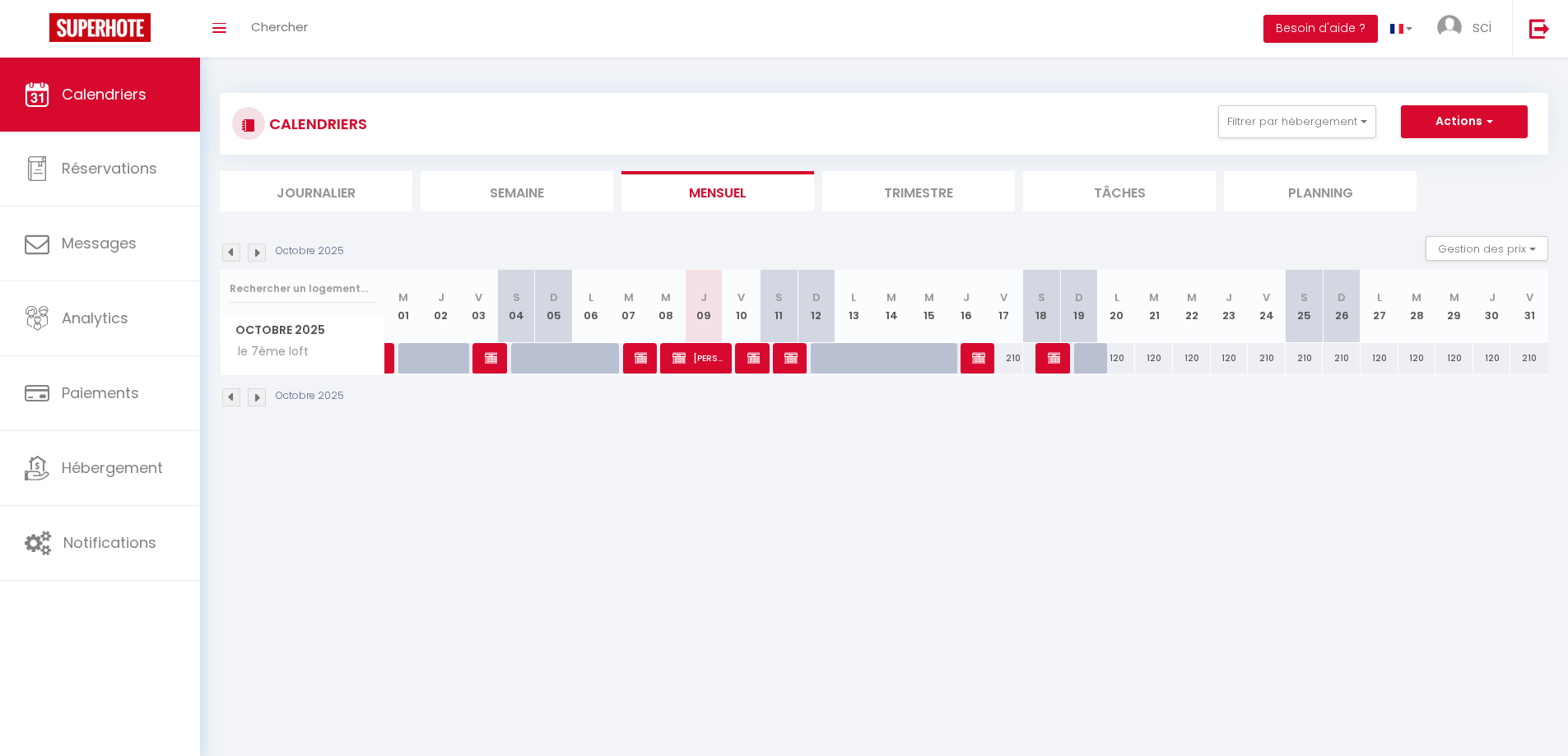
click at [971, 365] on div at bounding box center [979, 359] width 38 height 31
click at [973, 354] on img at bounding box center [978, 357] width 13 height 13
select select "KO"
select select "0"
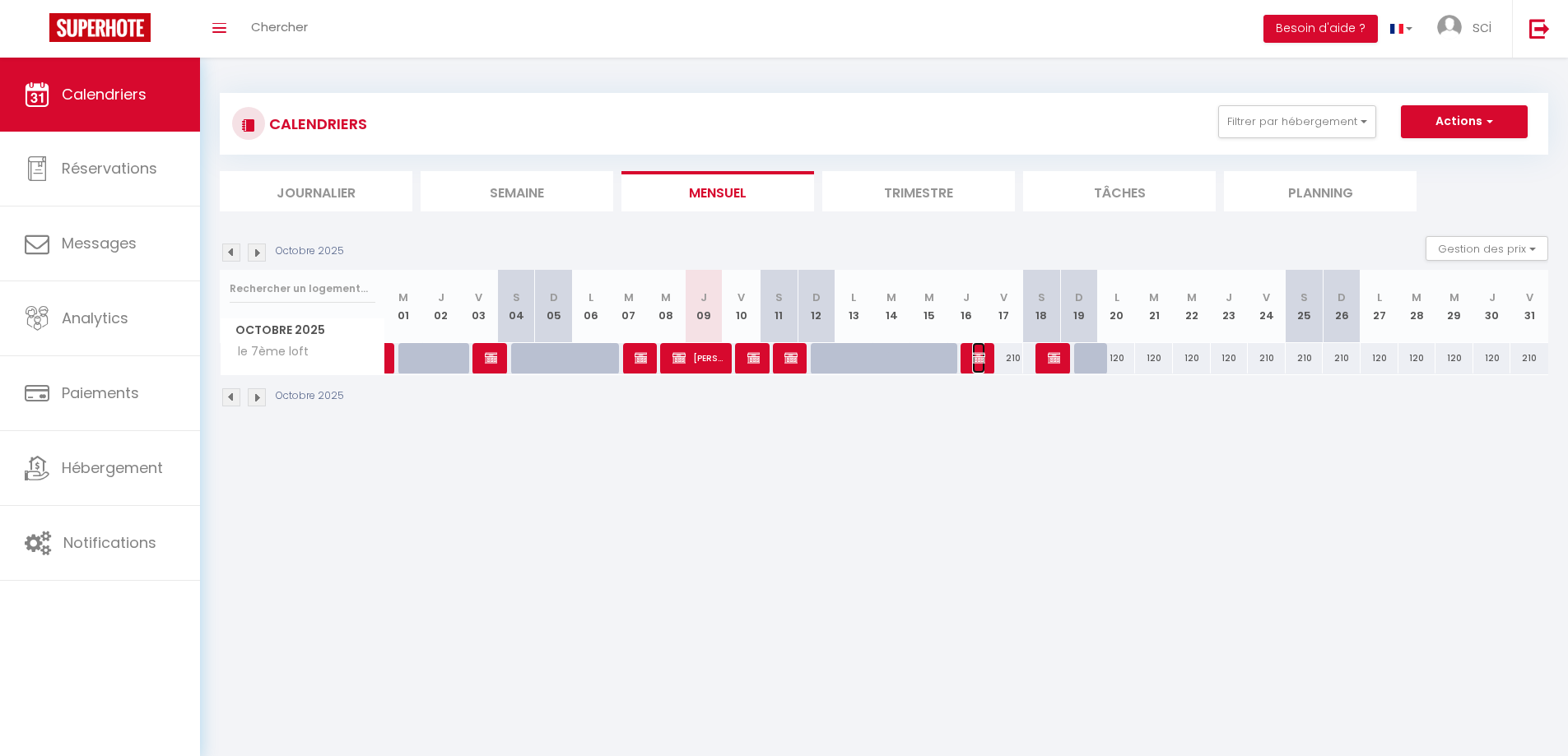
select select "0"
select select "1"
select select
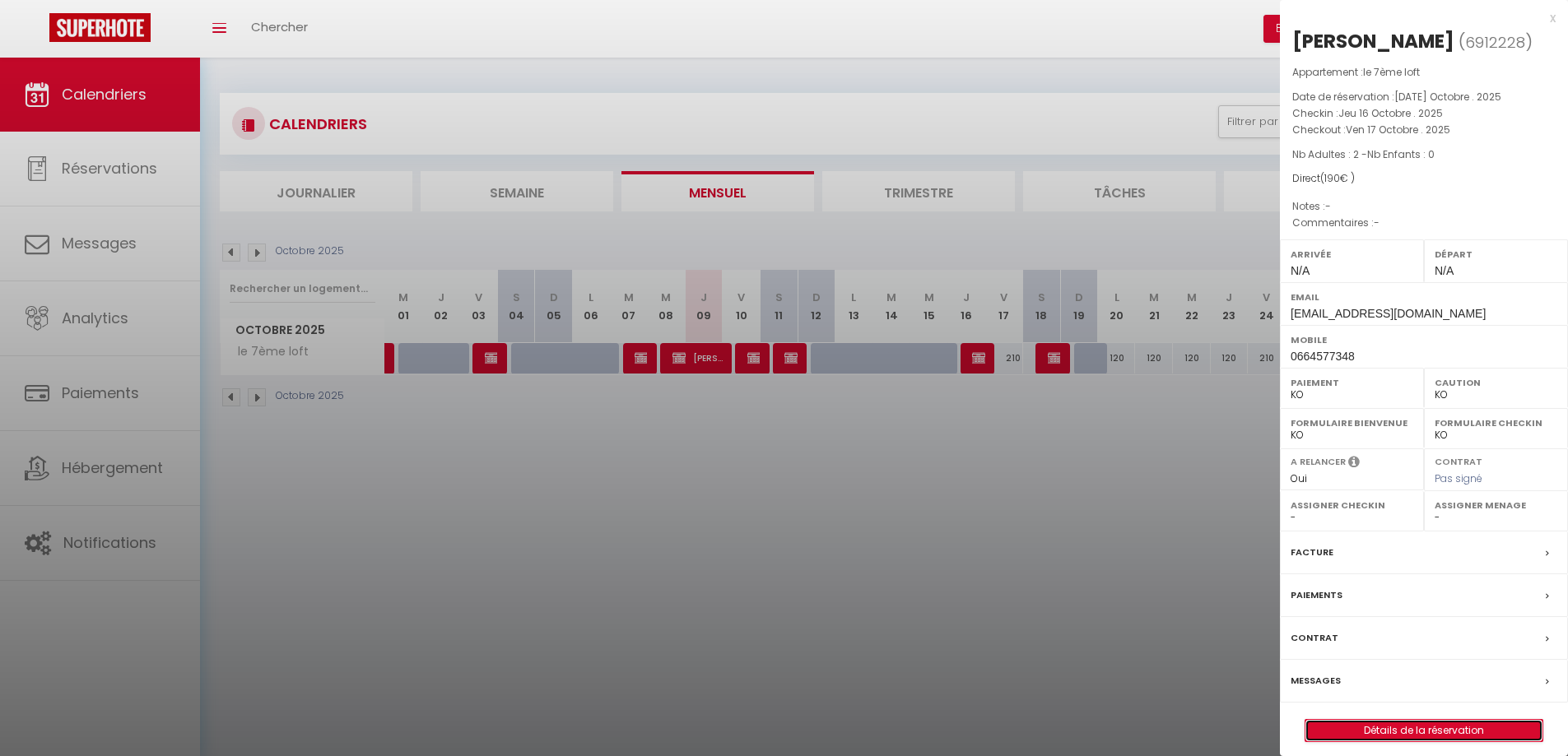
click at [1415, 737] on link "Détails de la réservation" at bounding box center [1423, 730] width 237 height 21
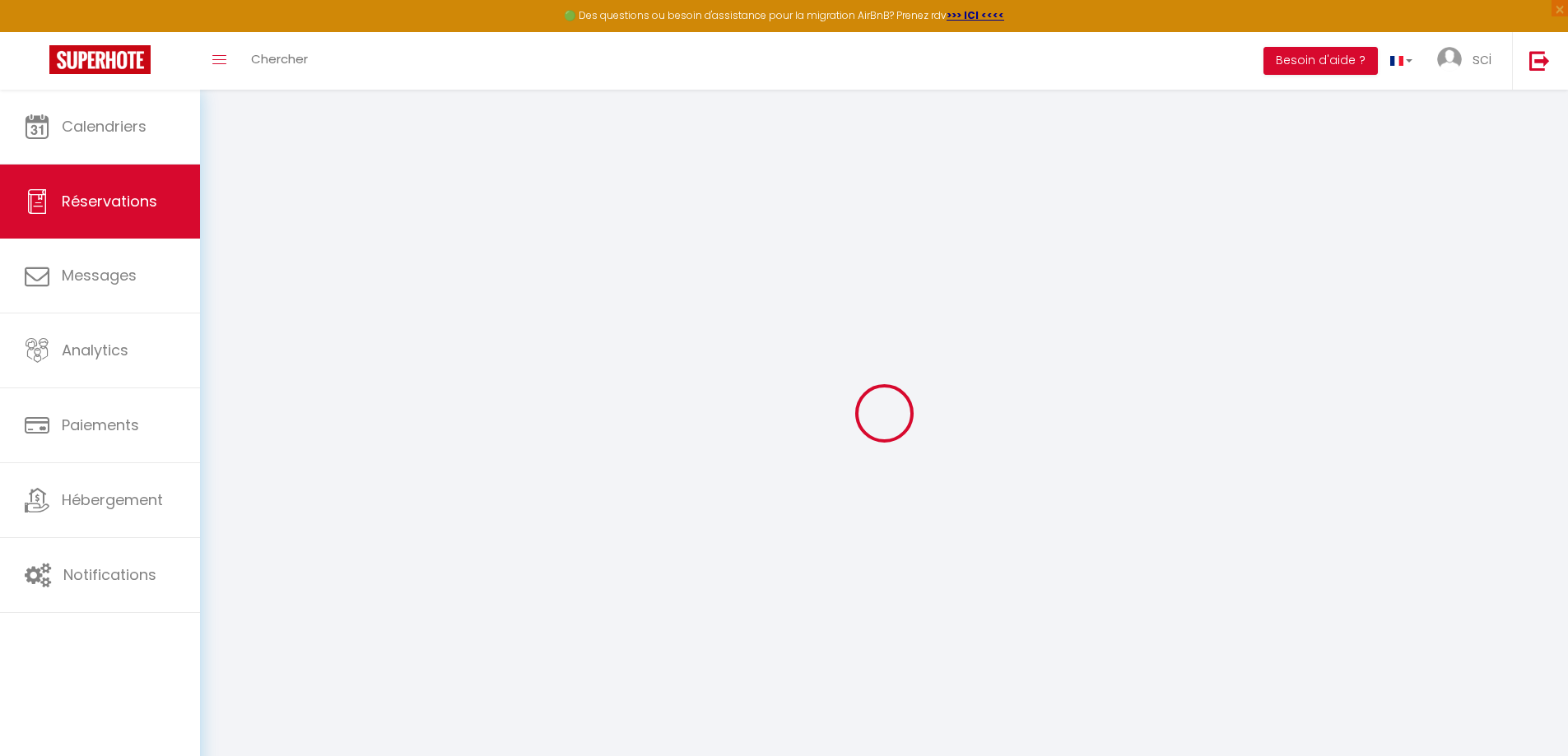
select select
checkbox input "false"
type input "80"
select select
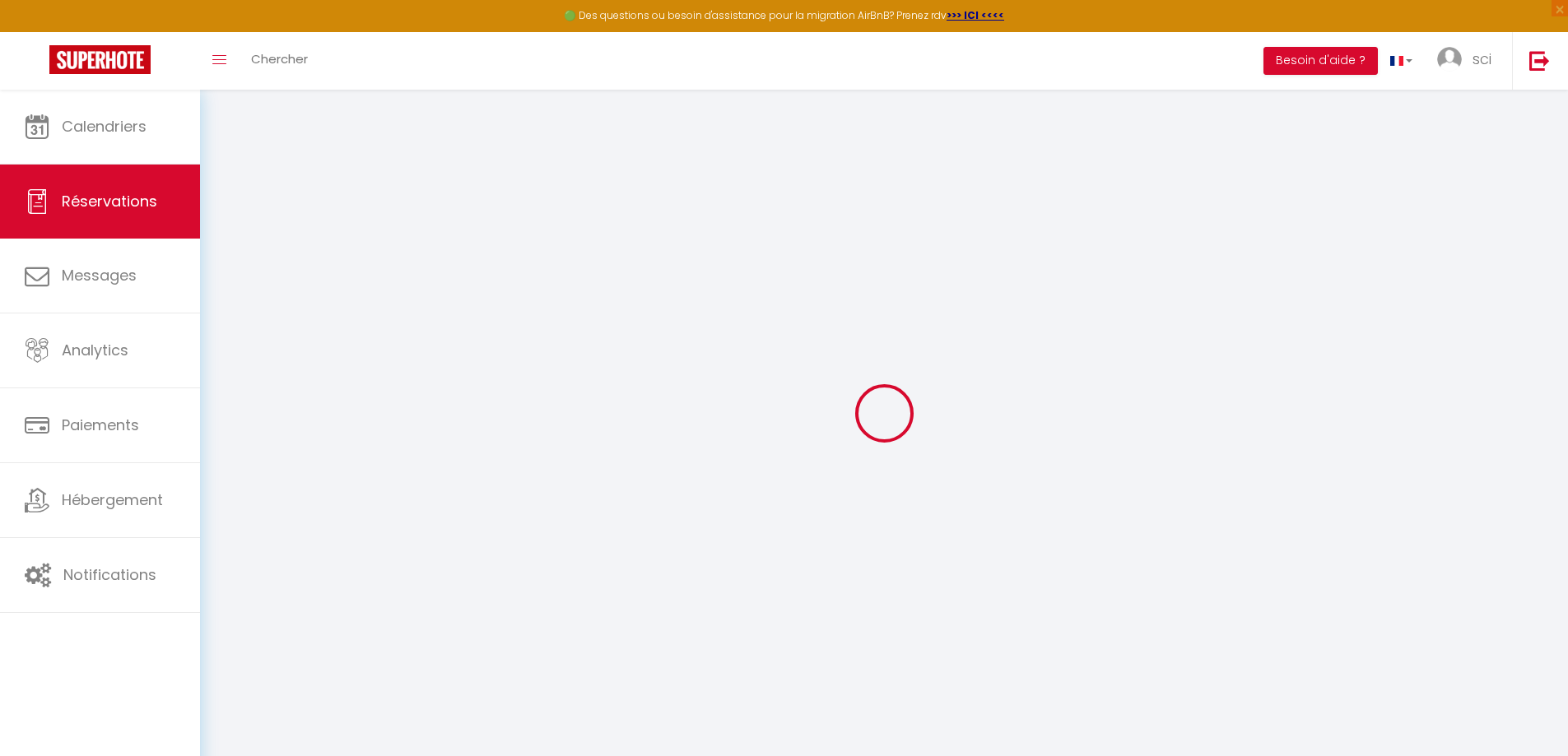
select select
checkbox input "false"
select select
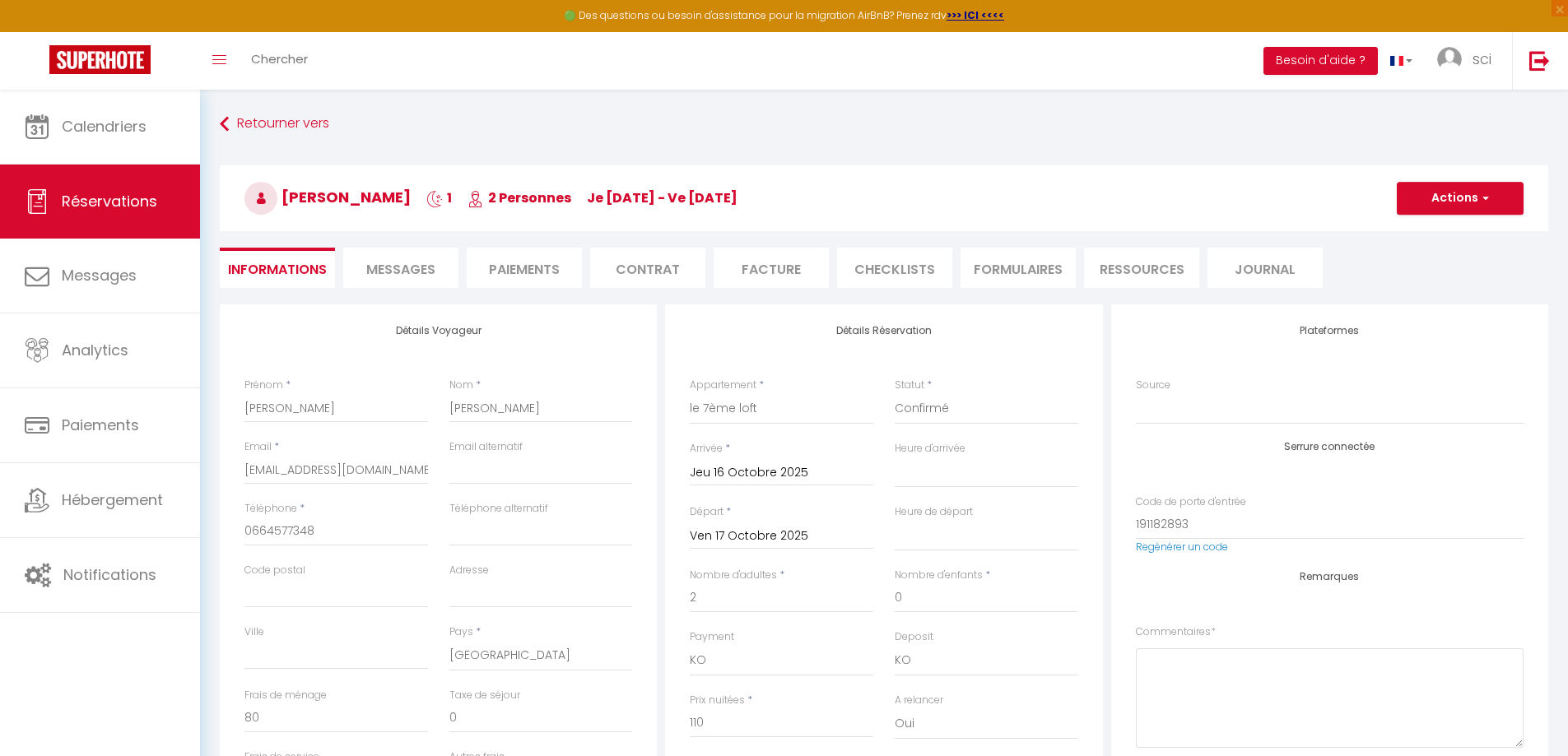
scroll to position [438, 0]
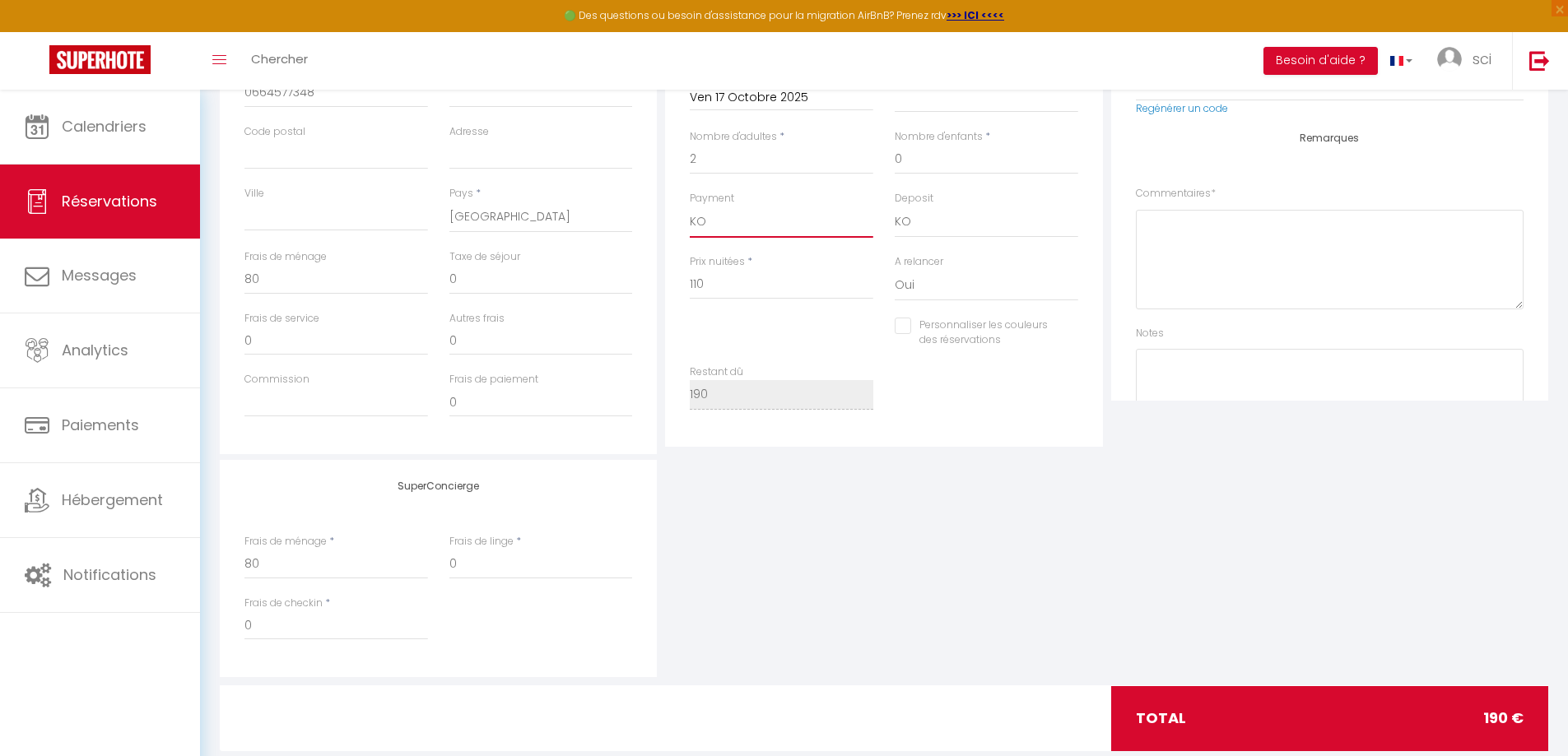
click at [768, 226] on select "OK KO" at bounding box center [781, 222] width 184 height 31
select select "12"
click at [690, 207] on select "OK KO" at bounding box center [781, 222] width 184 height 31
select select
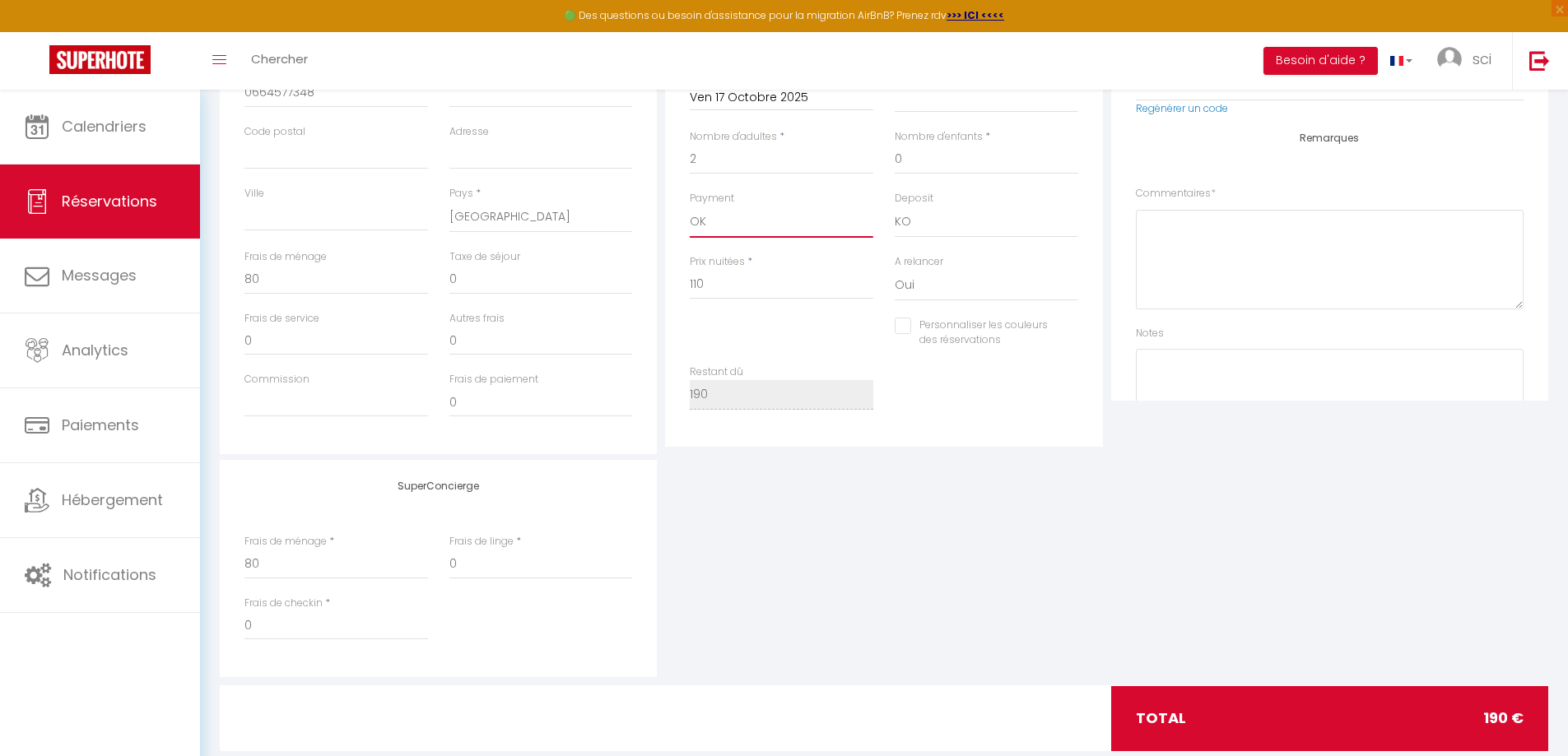
checkbox input "false"
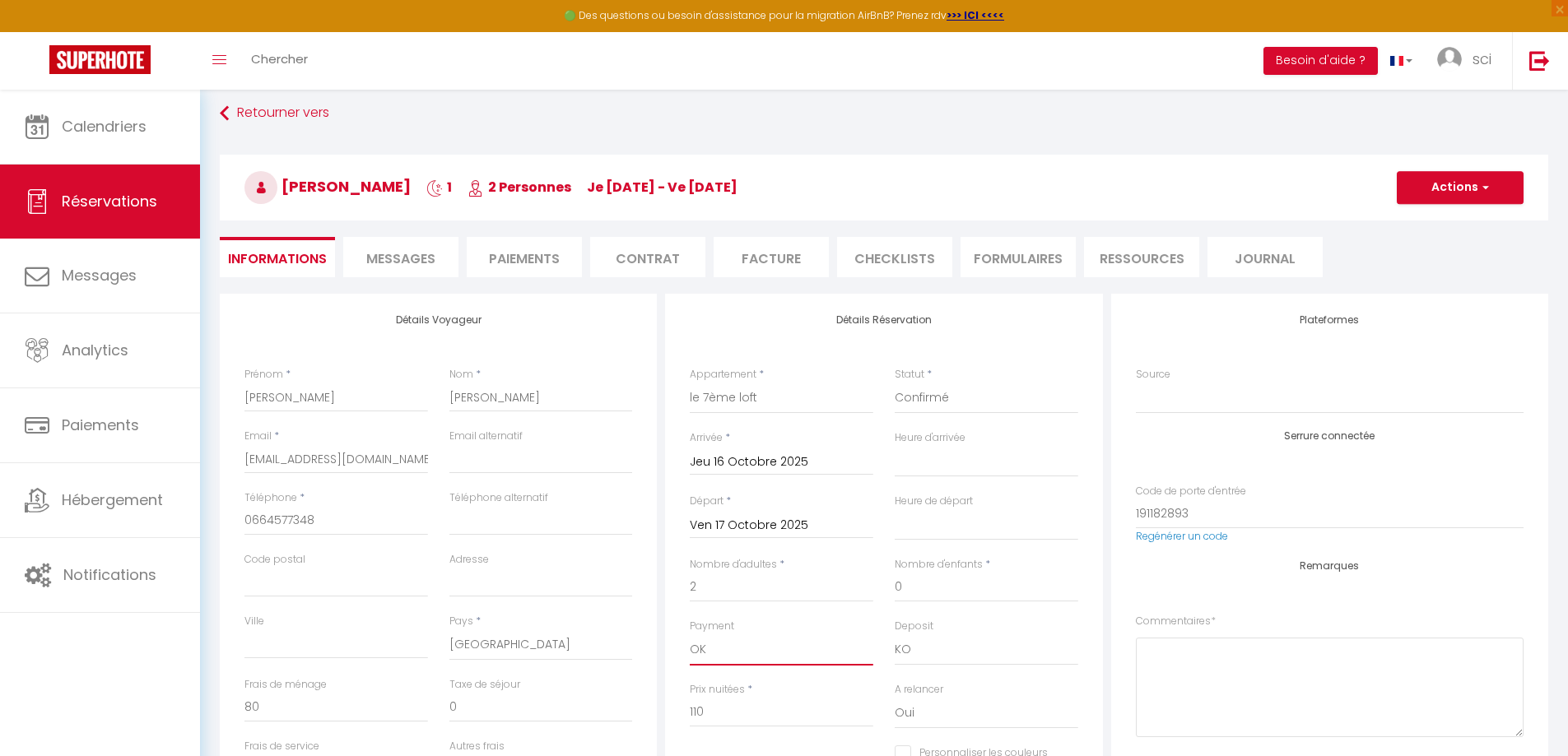
scroll to position [0, 0]
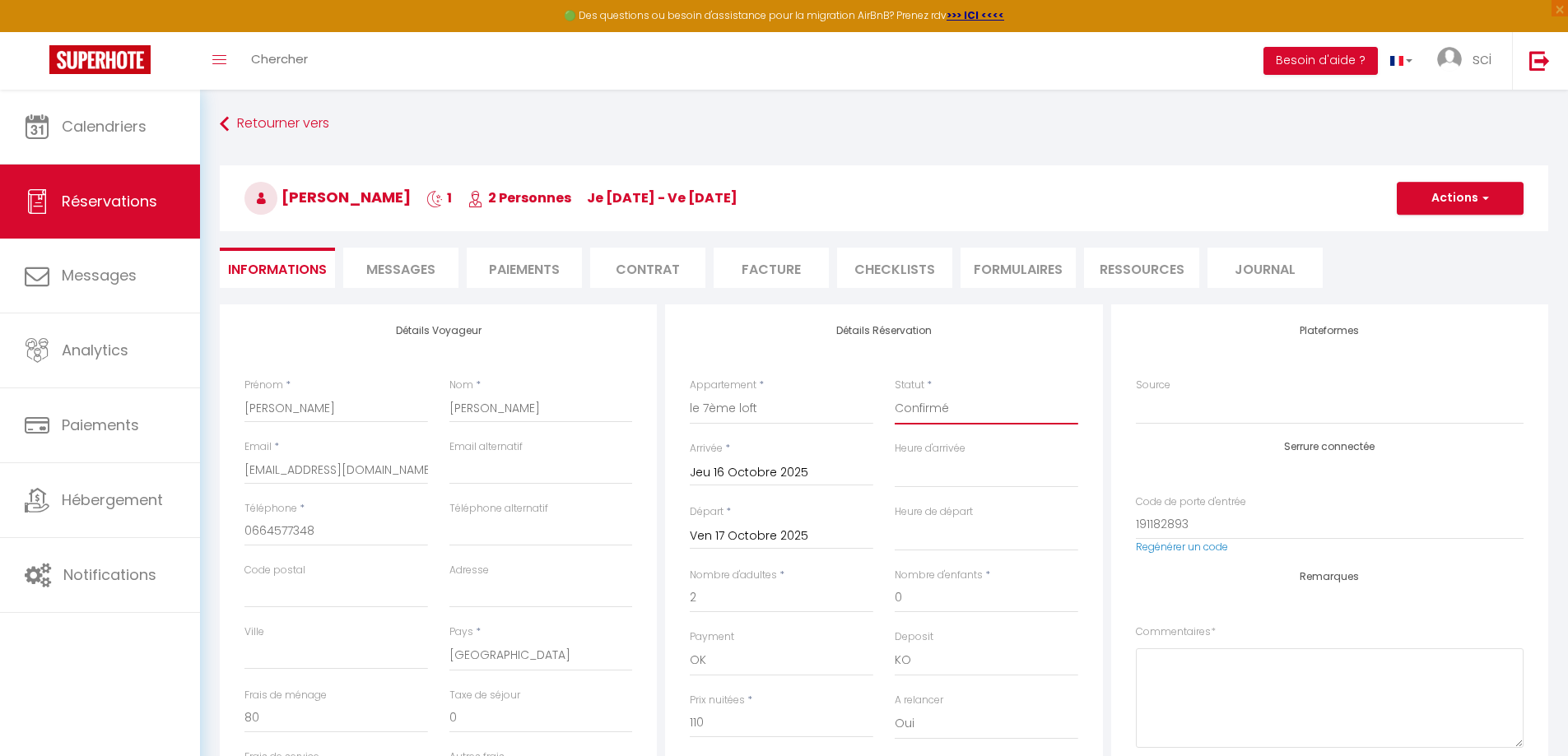
click at [965, 408] on select "Confirmé Non Confirmé [PERSON_NAME] par le voyageur No Show Request" at bounding box center [986, 409] width 184 height 31
select select "1"
click at [895, 393] on select "Confirmé Non Confirmé [PERSON_NAME] par le voyageur No Show Request" at bounding box center [986, 409] width 184 height 31
select select
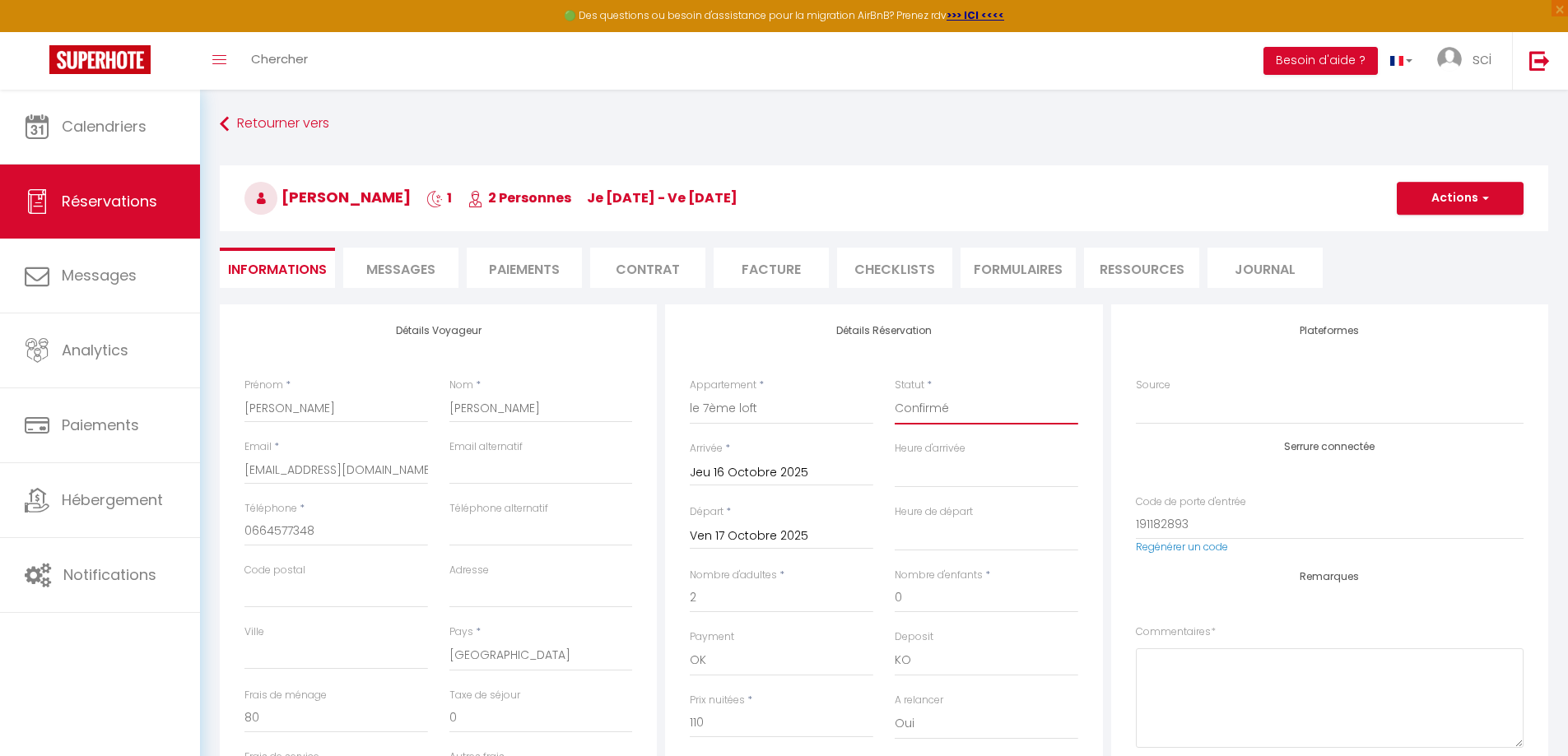
checkbox input "false"
click at [1468, 200] on button "Actions" at bounding box center [1459, 198] width 127 height 33
click at [1445, 235] on link "Enregistrer" at bounding box center [1443, 234] width 130 height 21
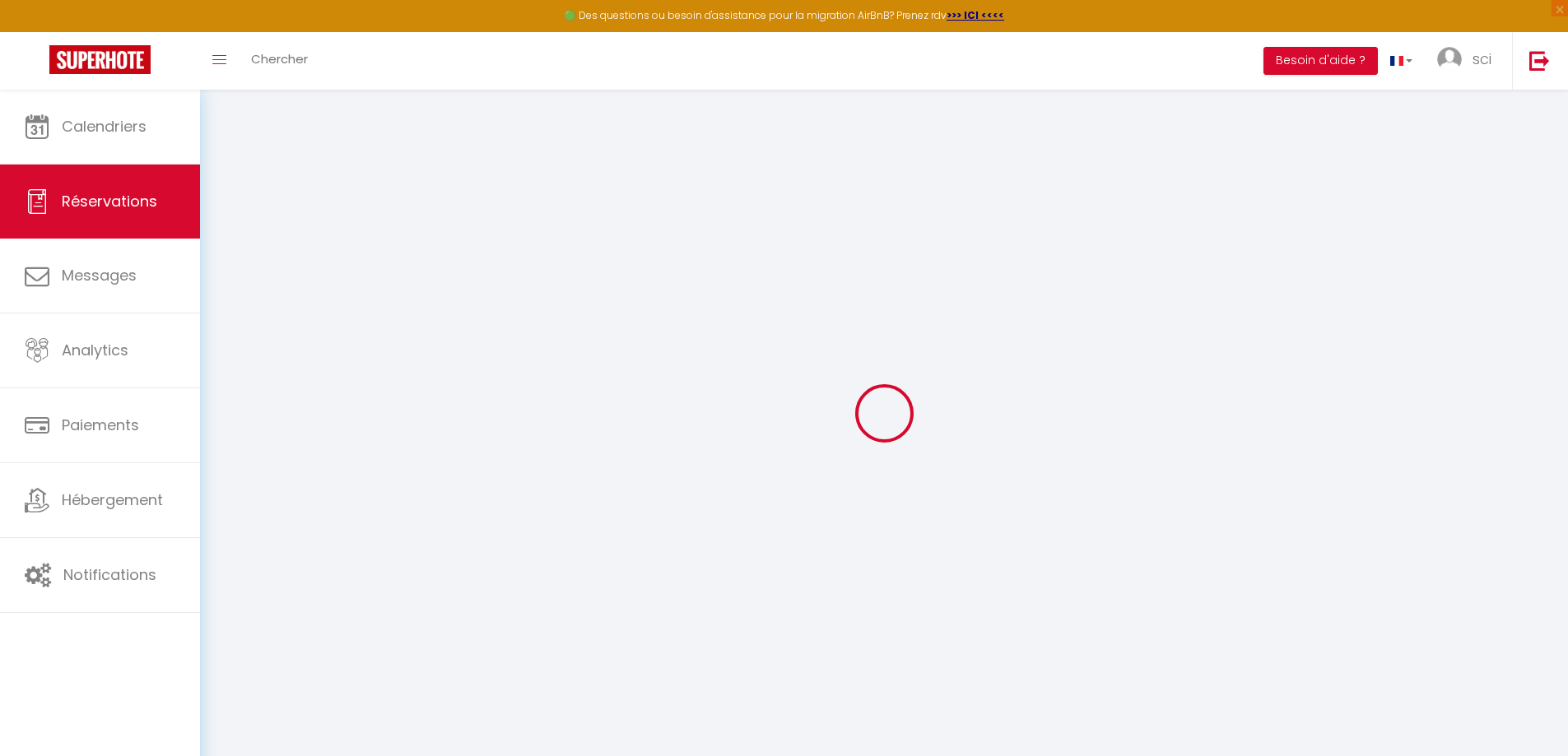
select select "not_cancelled"
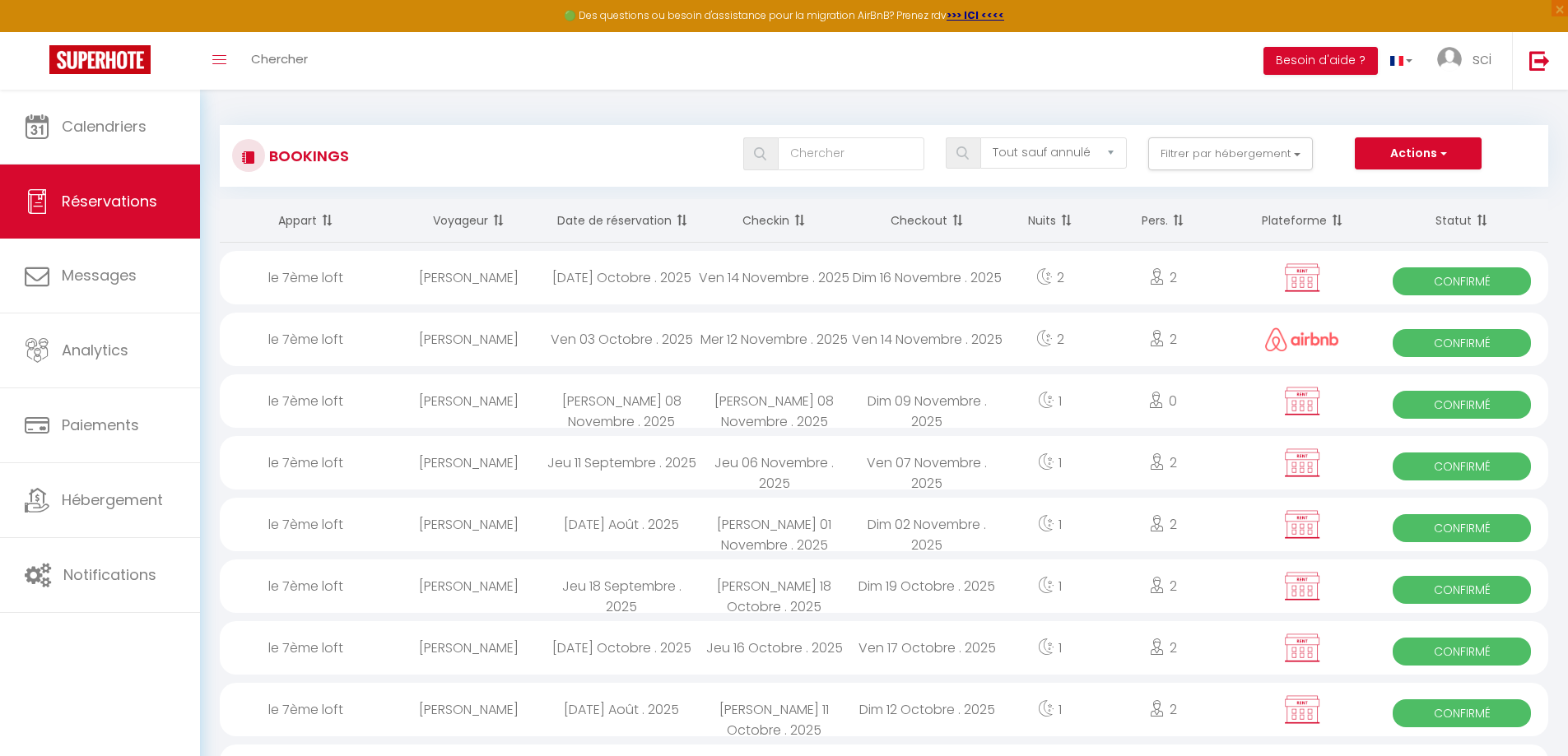
click at [509, 641] on div "[PERSON_NAME]" at bounding box center [469, 648] width 153 height 54
select select "OK"
select select "KO"
select select "0"
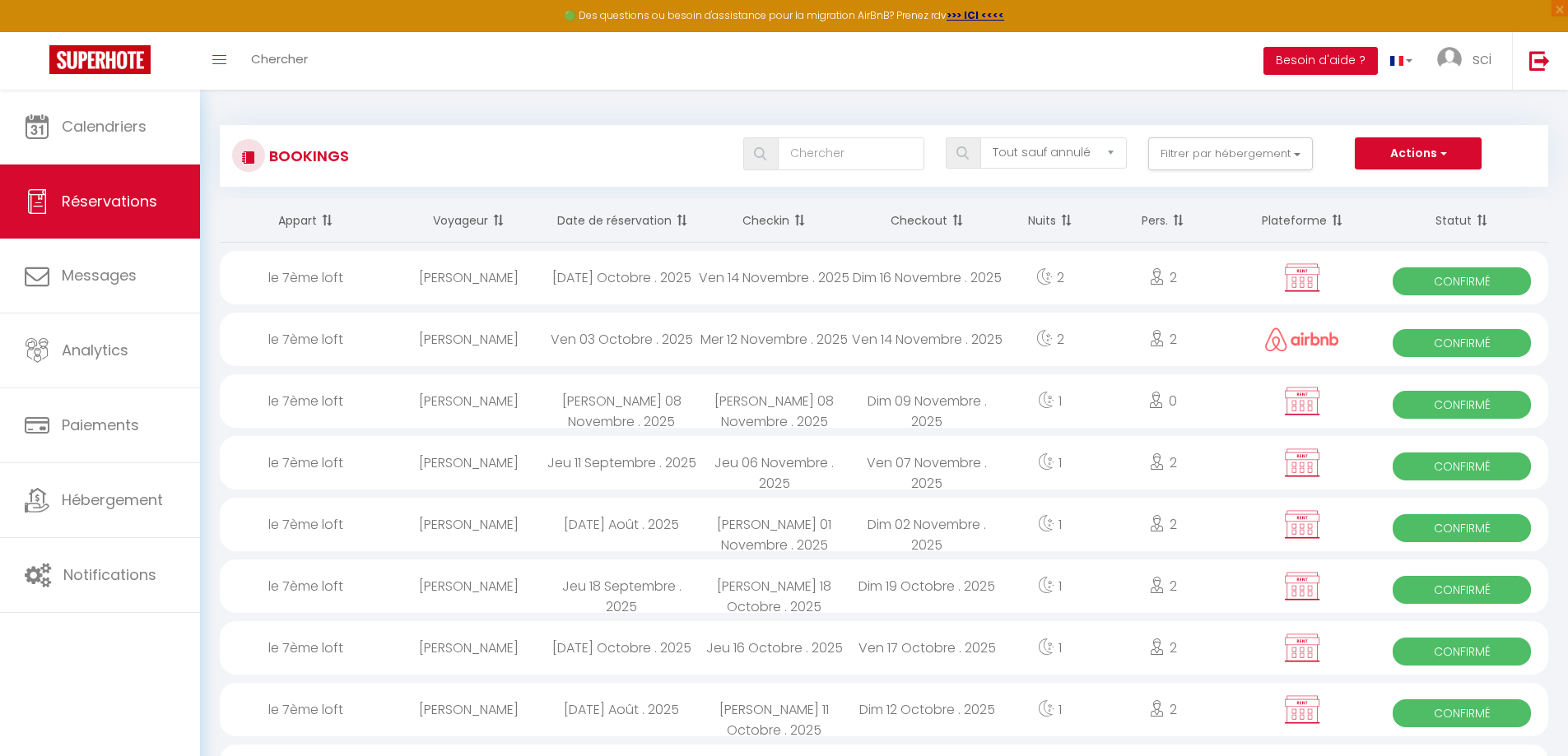
select select "1"
select select
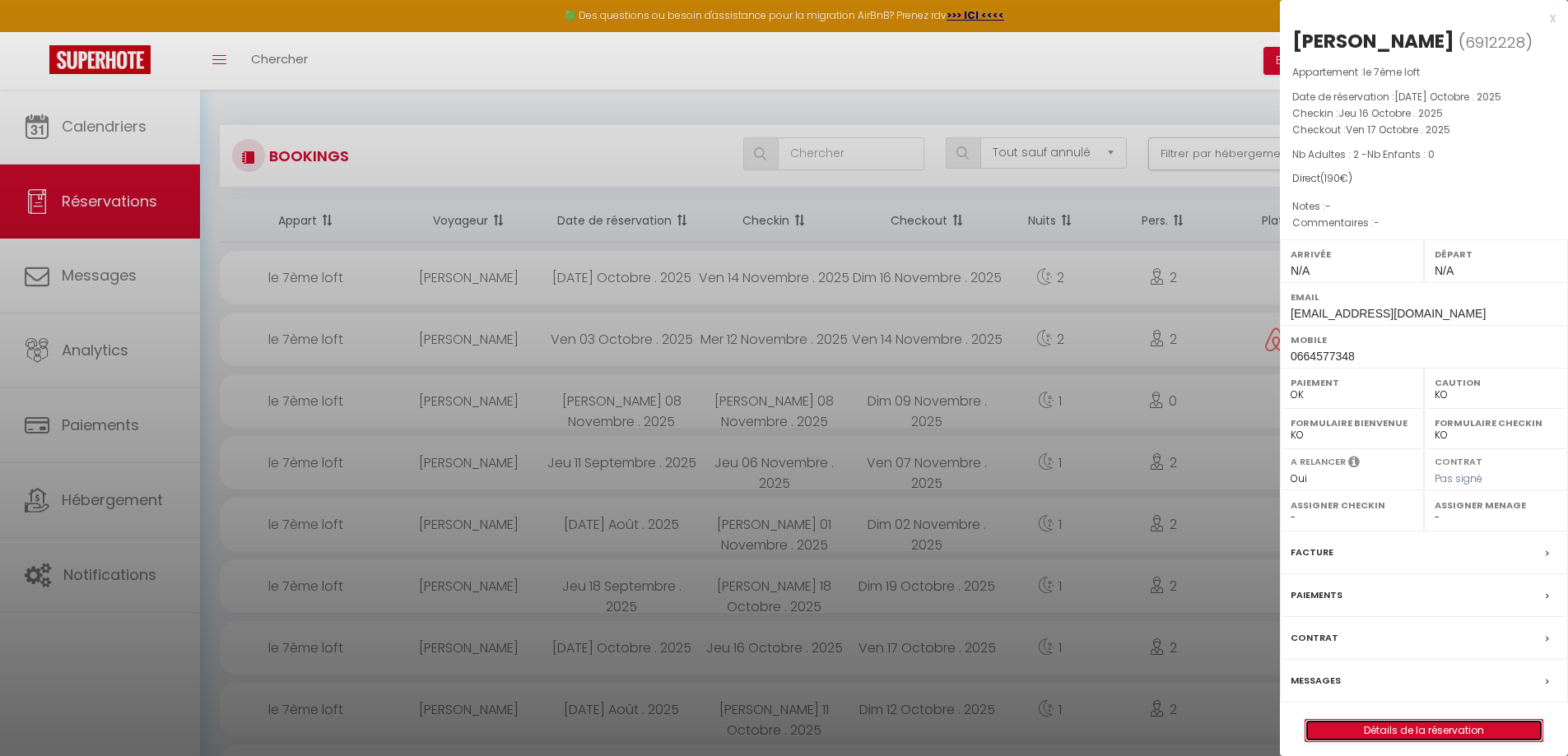
click at [1418, 735] on link "Détails de la réservation" at bounding box center [1423, 730] width 237 height 21
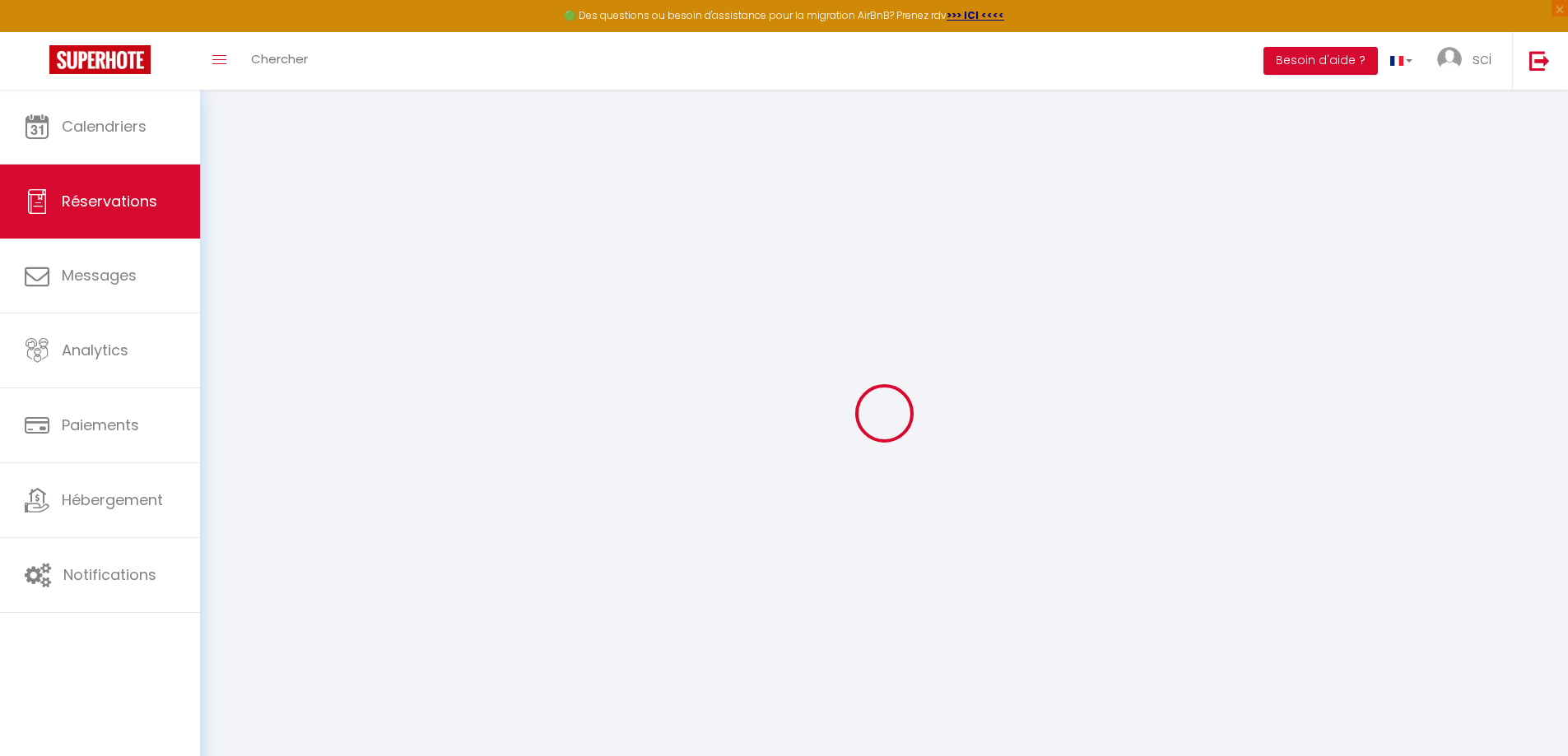
select select "not_cancelled"
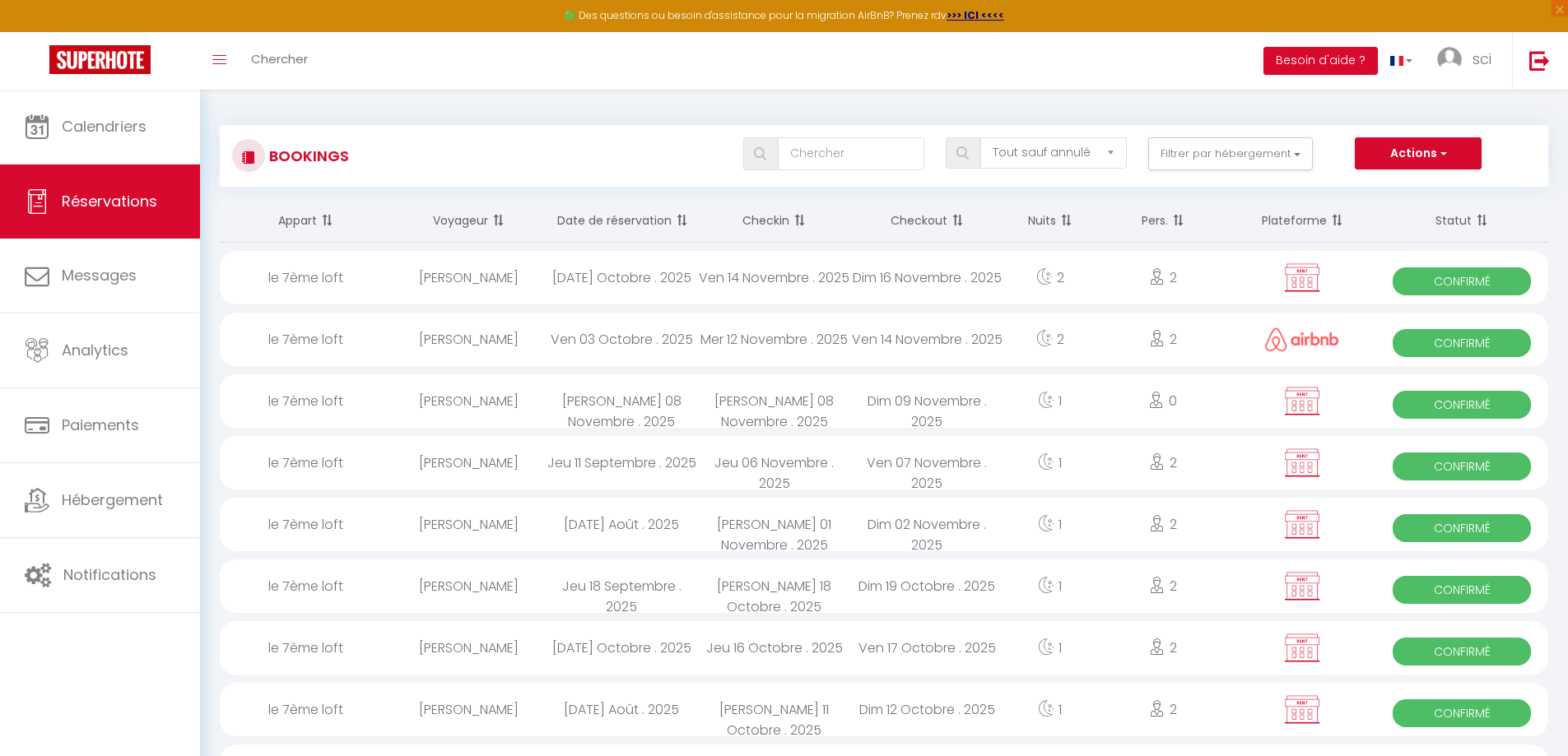
click at [508, 650] on div "[PERSON_NAME]" at bounding box center [469, 648] width 153 height 54
select select "OK"
select select "KO"
select select "0"
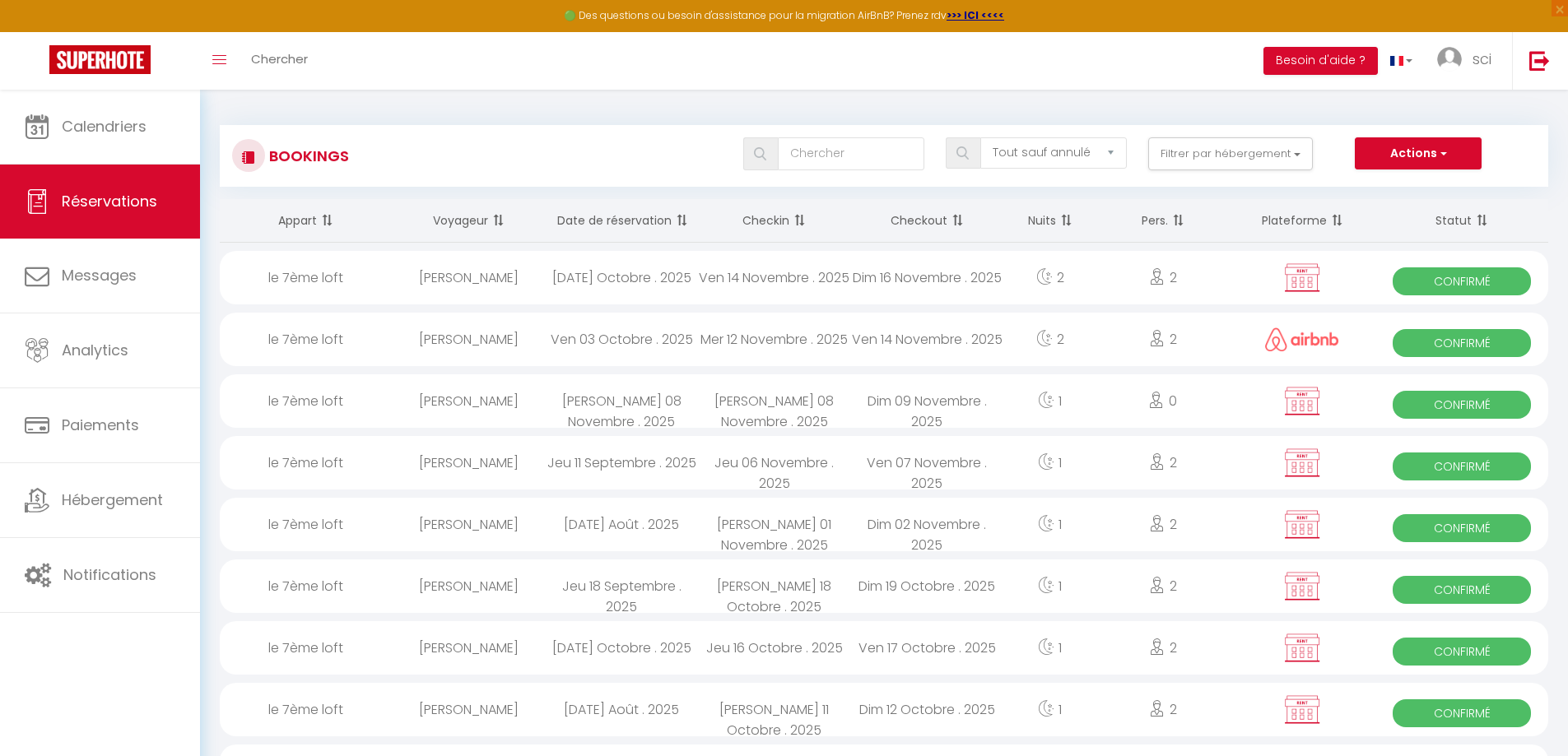
select select "1"
select select
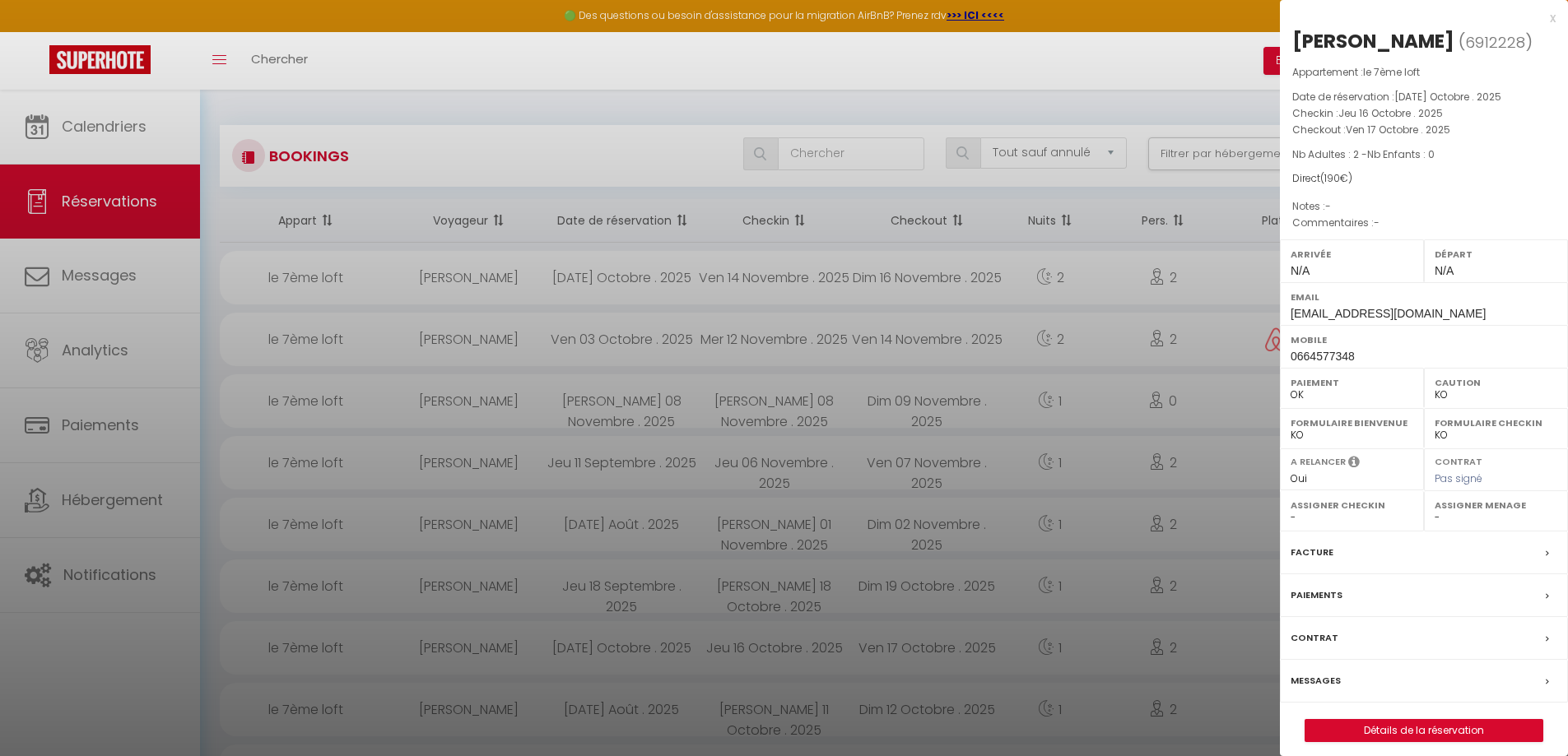
click at [1318, 682] on label "Messages" at bounding box center [1315, 680] width 50 height 18
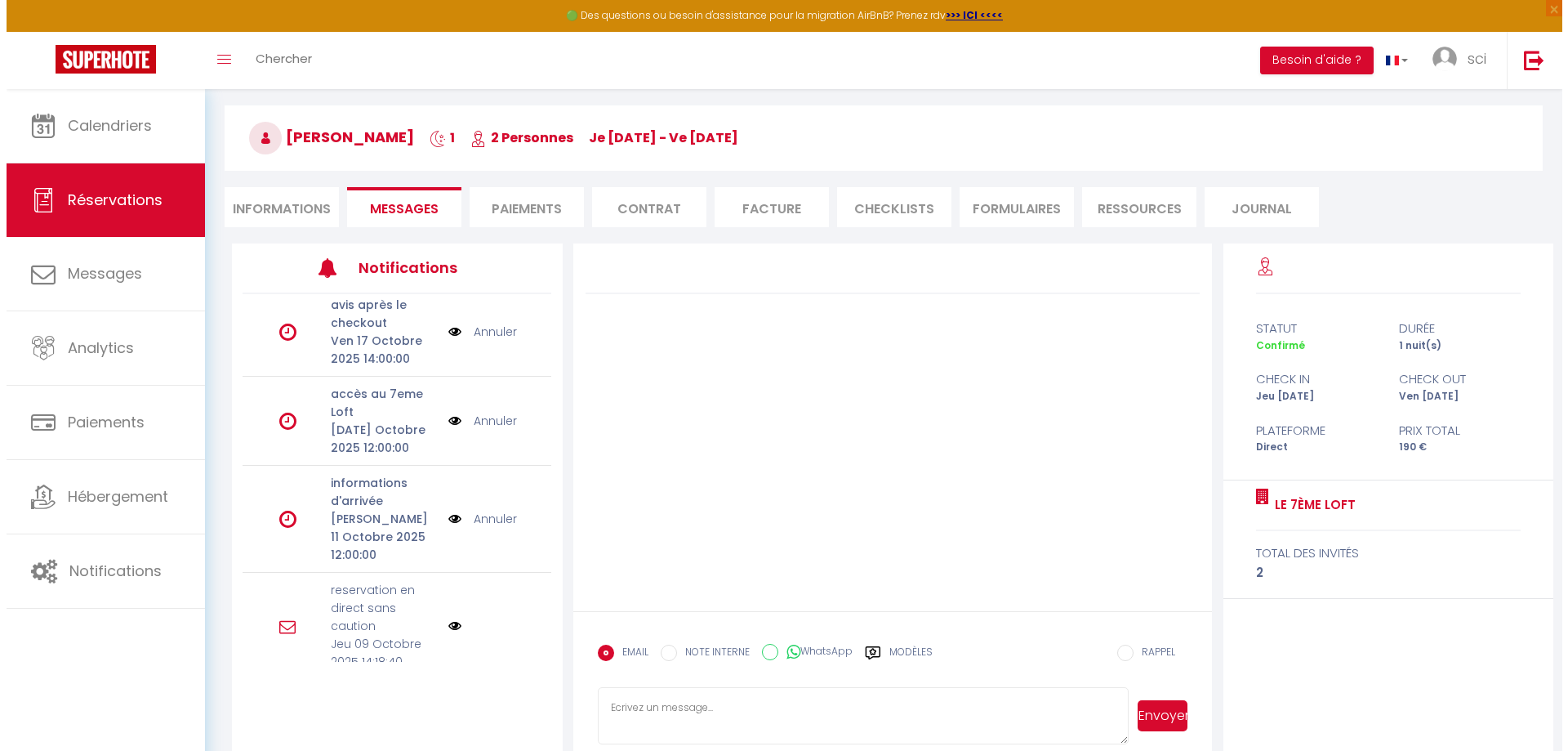
scroll to position [89, 0]
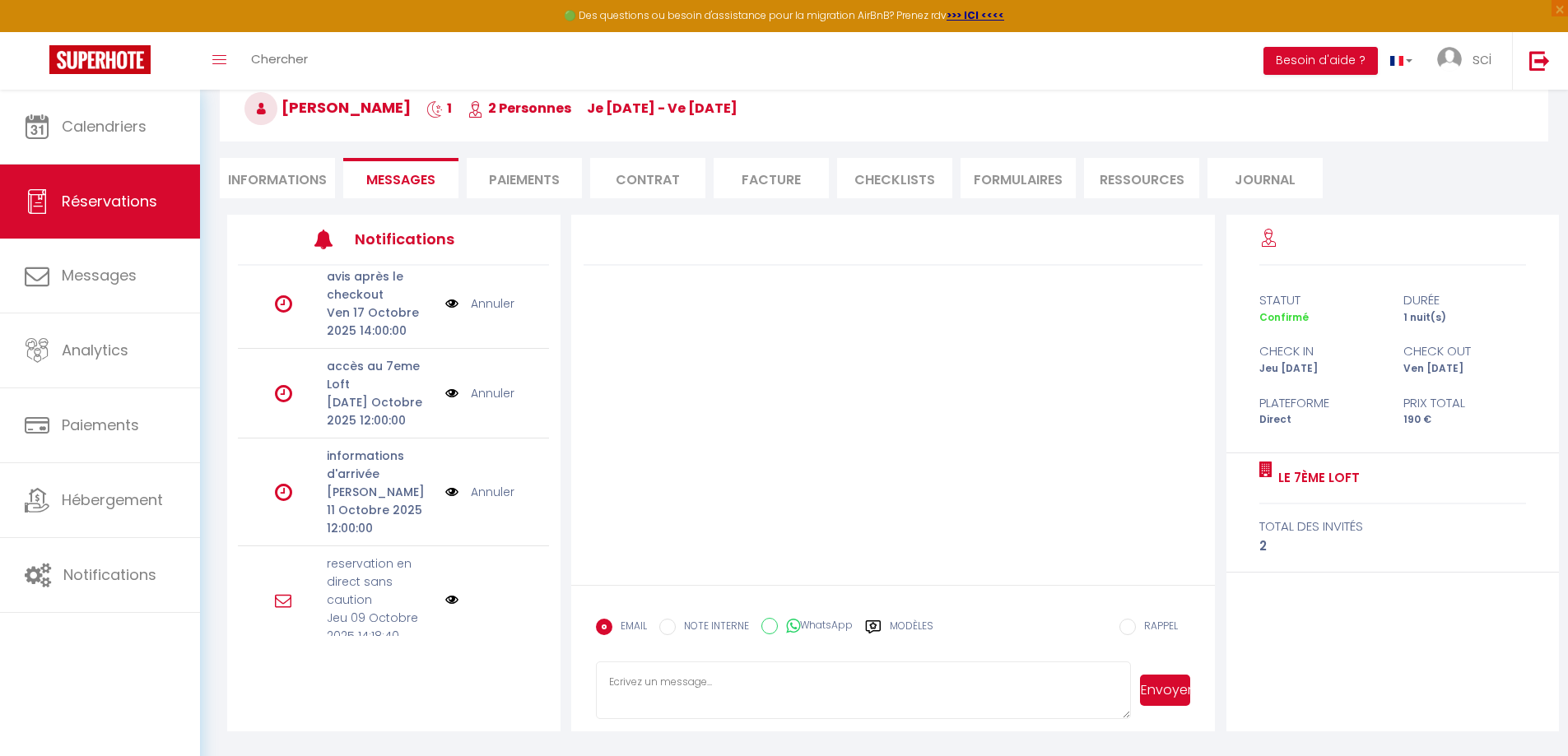
click at [445, 593] on img at bounding box center [452, 599] width 13 height 13
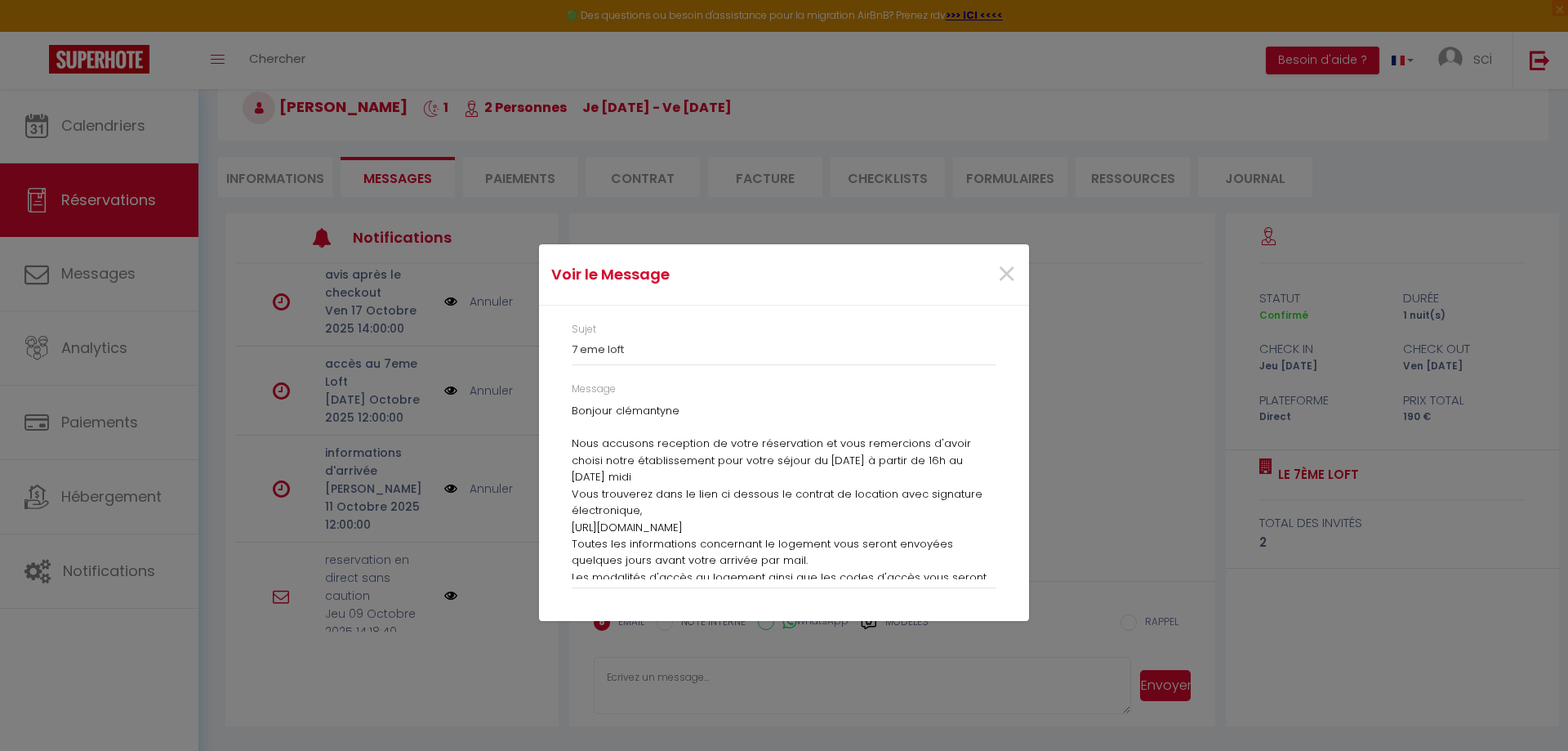
scroll to position [174, 0]
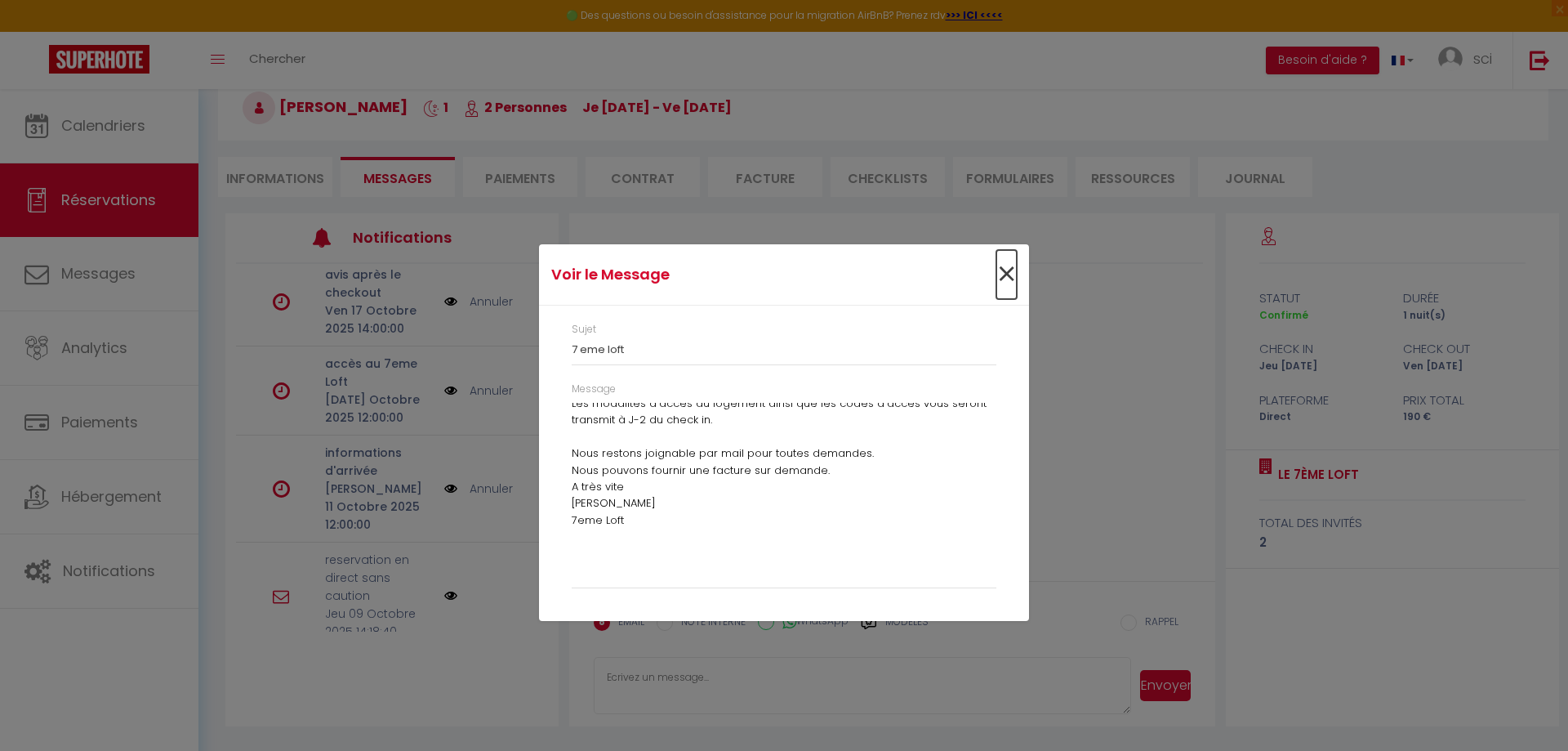
click at [998, 271] on span "×" at bounding box center [1006, 274] width 20 height 49
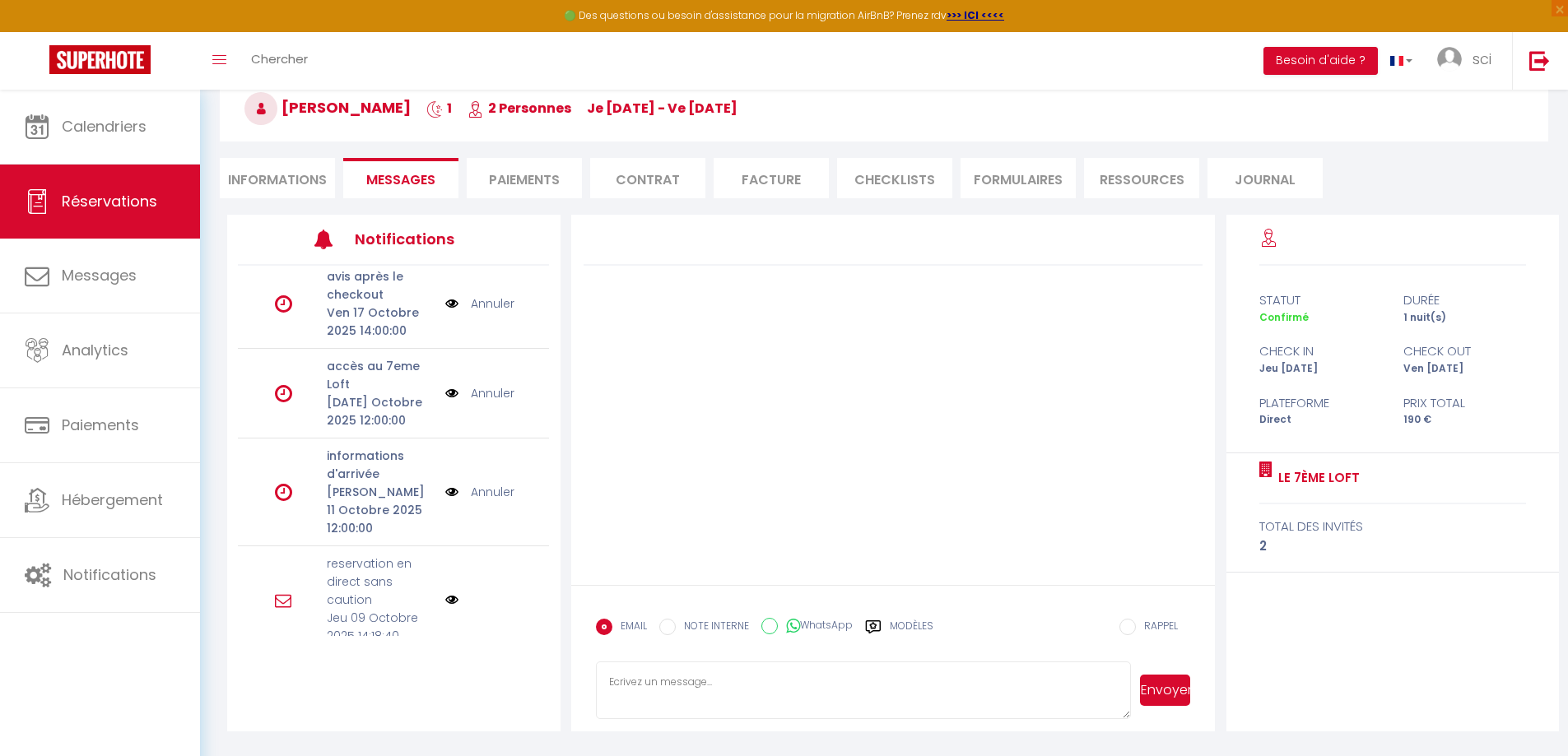
click at [380, 584] on p "reservation en direct sans caution" at bounding box center [380, 582] width 108 height 54
click at [445, 593] on img at bounding box center [452, 599] width 13 height 13
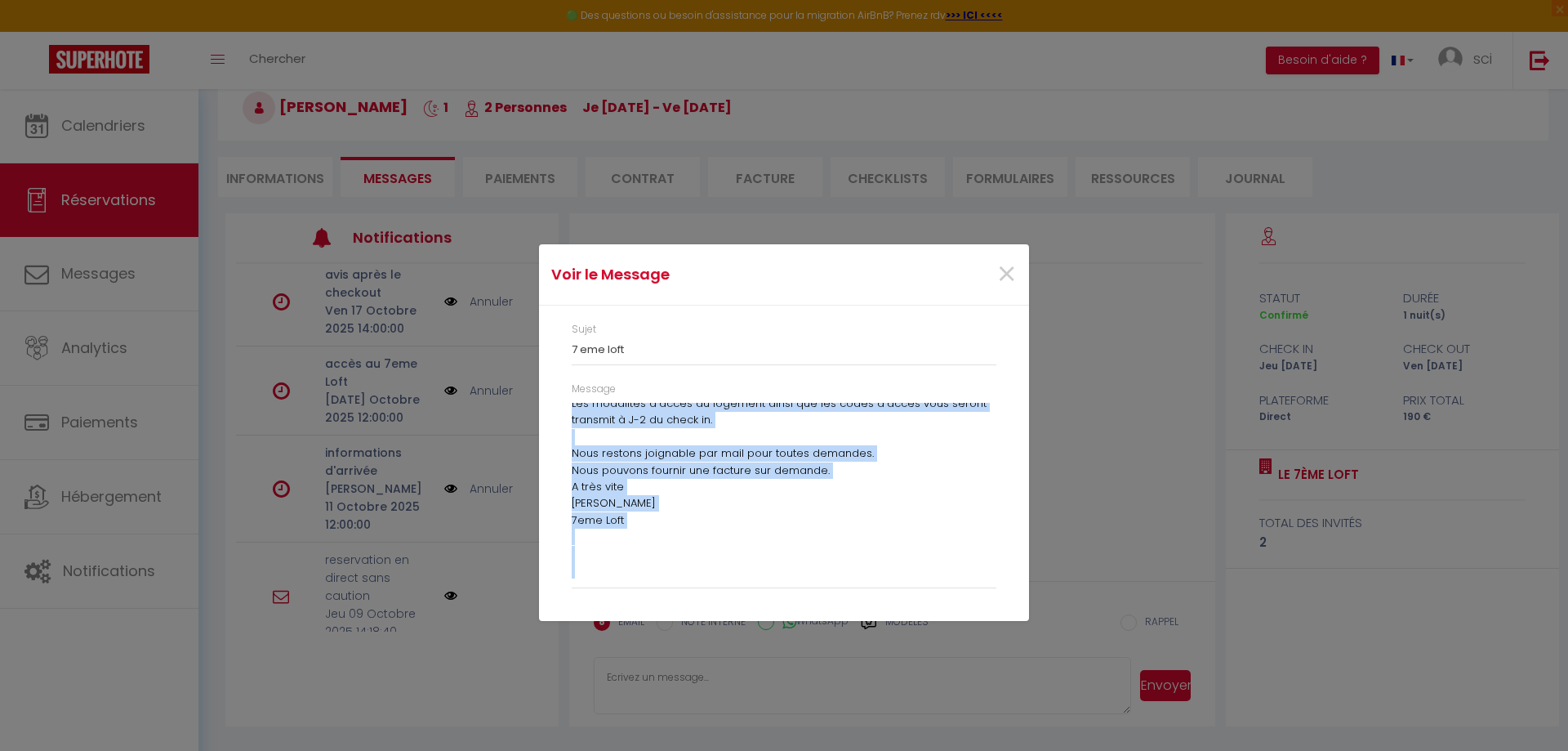
drag, startPoint x: 571, startPoint y: 409, endPoint x: 963, endPoint y: 629, distance: 449.5
click at [963, 629] on div "Voir le Message × Sujet 7 eme loft Message Bonjour clémantyne Nous accusons rec…" at bounding box center [784, 375] width 490 height 751
copy div "Bonjour clémantyne Nous accusons reception de votre réservation et vous remerci…"
click at [705, 693] on div "Voir le Message × Sujet 7 eme loft Message Bonjour clémantyne Nous accusons rec…" at bounding box center [784, 375] width 490 height 751
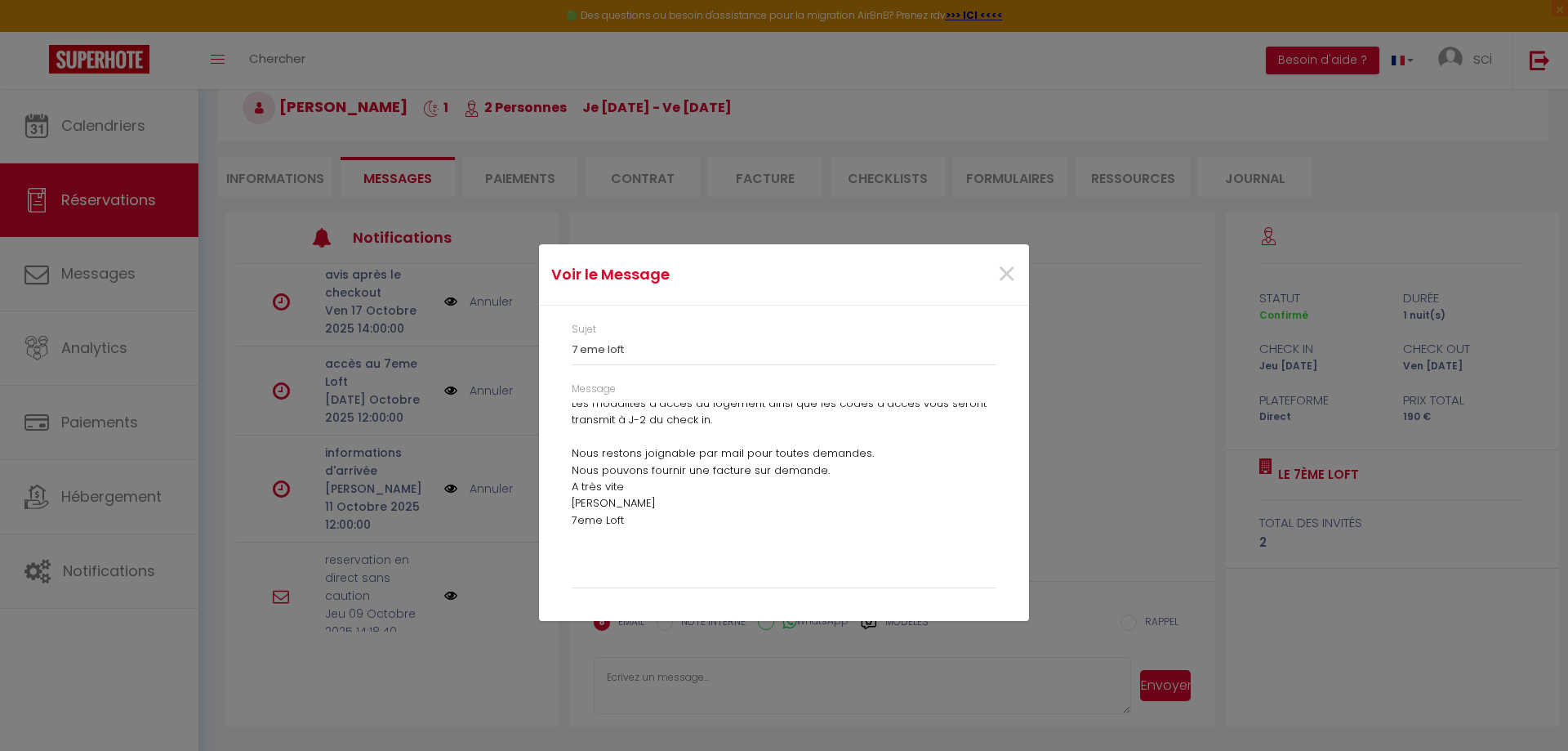
click at [660, 671] on div "Voir le Message × Sujet 7 eme loft Message Bonjour clémantyne Nous accusons rec…" at bounding box center [784, 375] width 490 height 751
click at [1003, 263] on span "×" at bounding box center [1006, 274] width 20 height 49
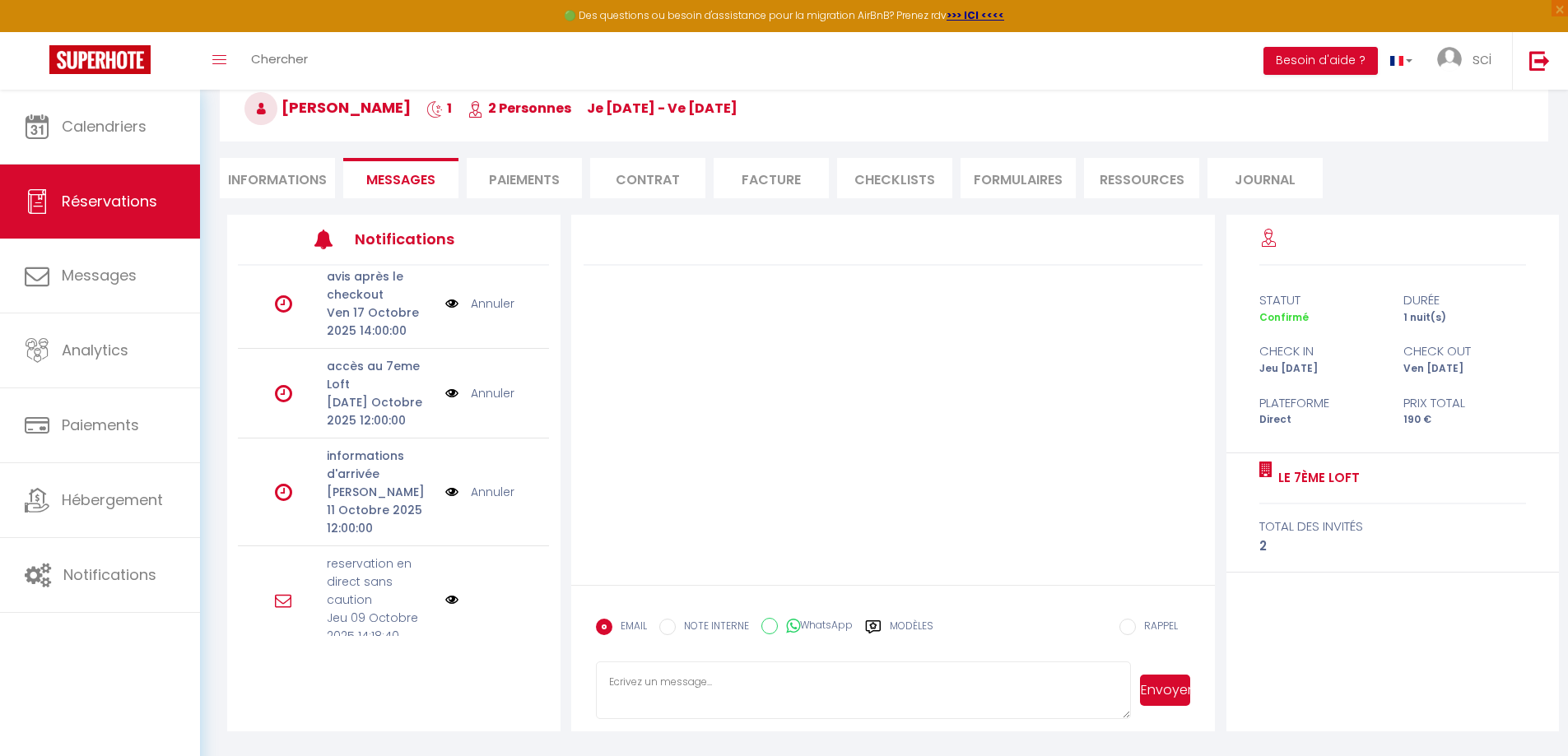
click at [658, 679] on textarea at bounding box center [863, 690] width 536 height 57
paste textarea "Bonjour clémantyne Nous accusons reception de votre réservation et vous remerci…"
type textarea "Bonjour clémantyne Nous accusons reception de votre réservation et vous remerci…"
click at [1175, 695] on button "Envoyer" at bounding box center [1164, 690] width 50 height 31
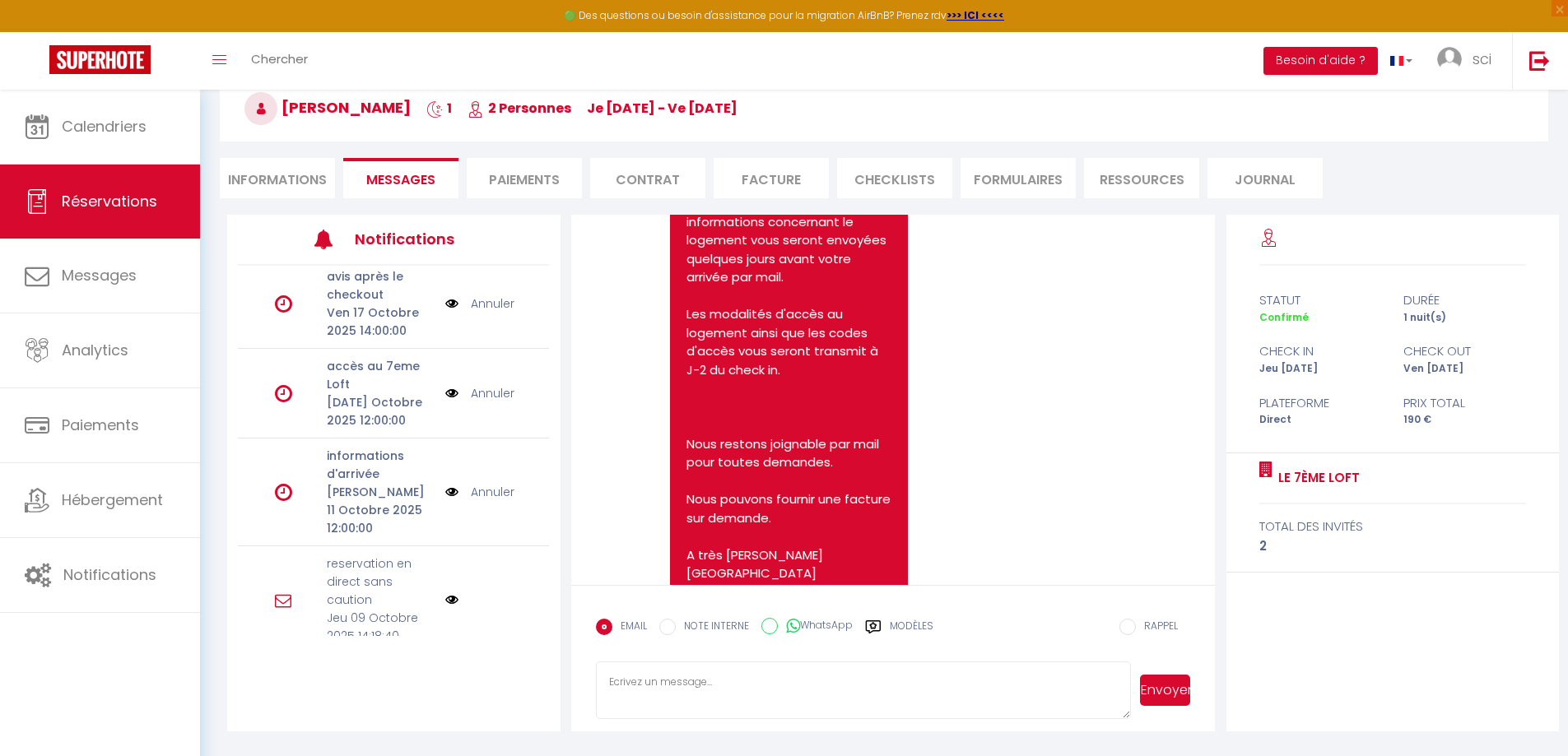
scroll to position [0, 0]
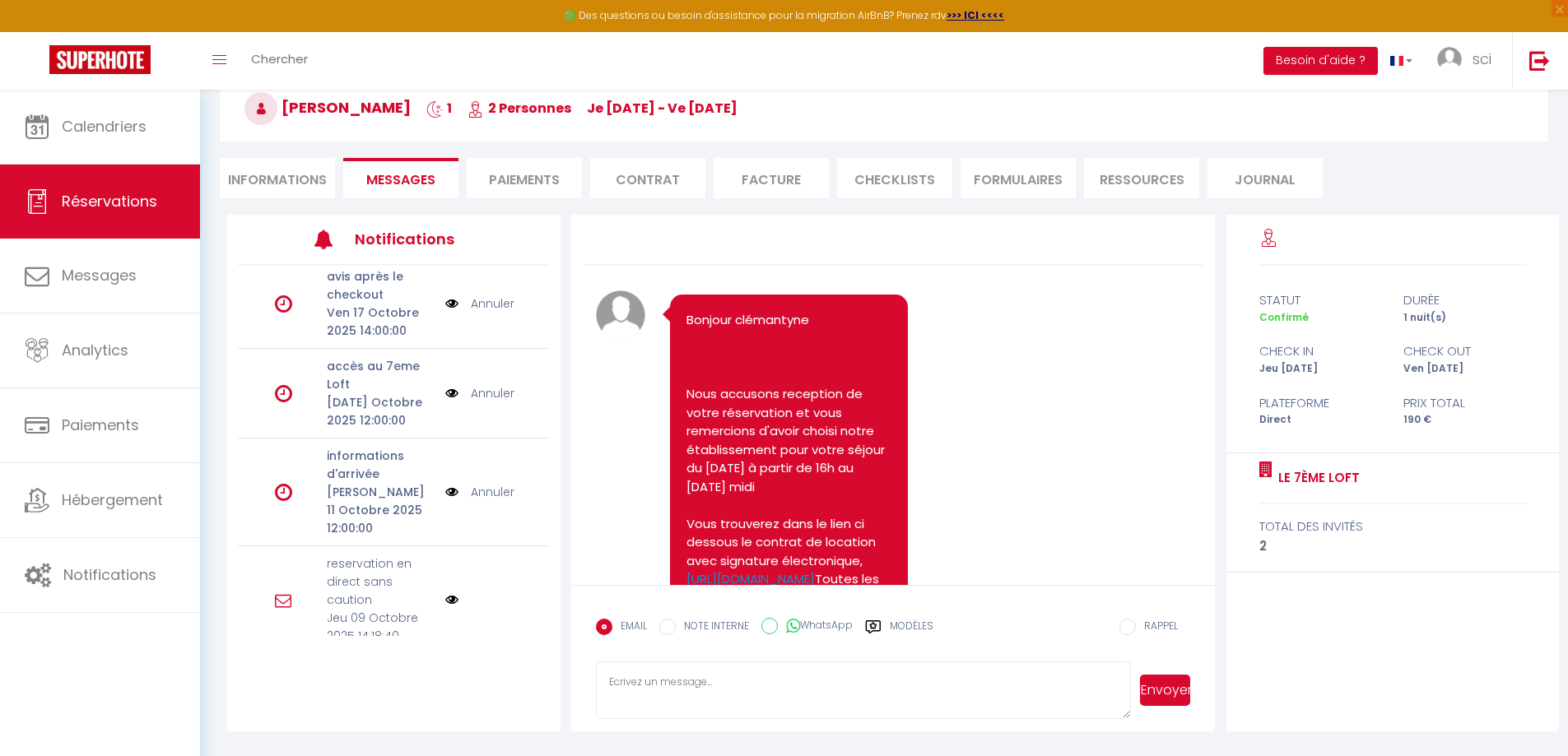
click at [291, 116] on span "[PERSON_NAME]" at bounding box center [328, 107] width 166 height 20
select select "not_cancelled"
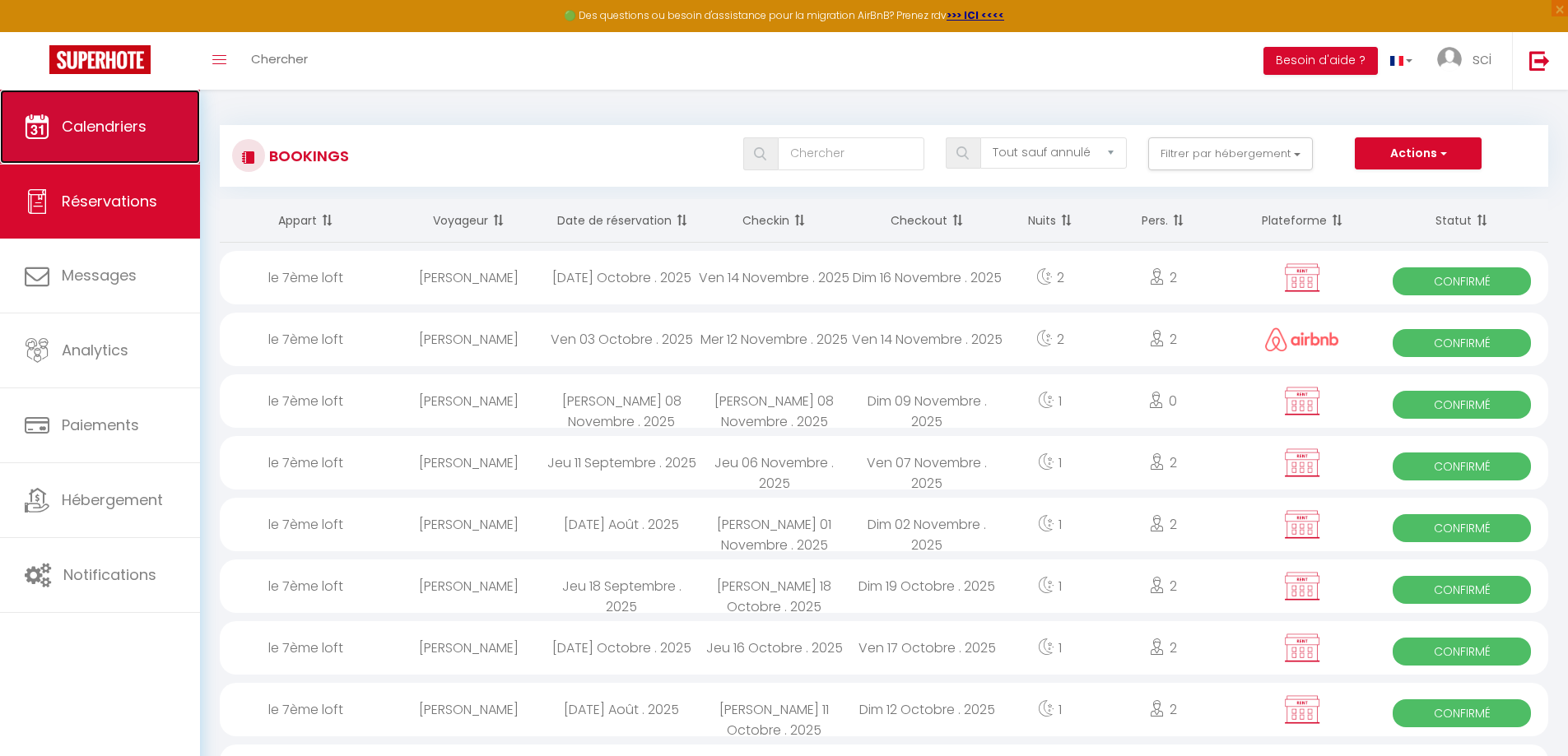
click at [101, 133] on span "Calendriers" at bounding box center [104, 126] width 85 height 20
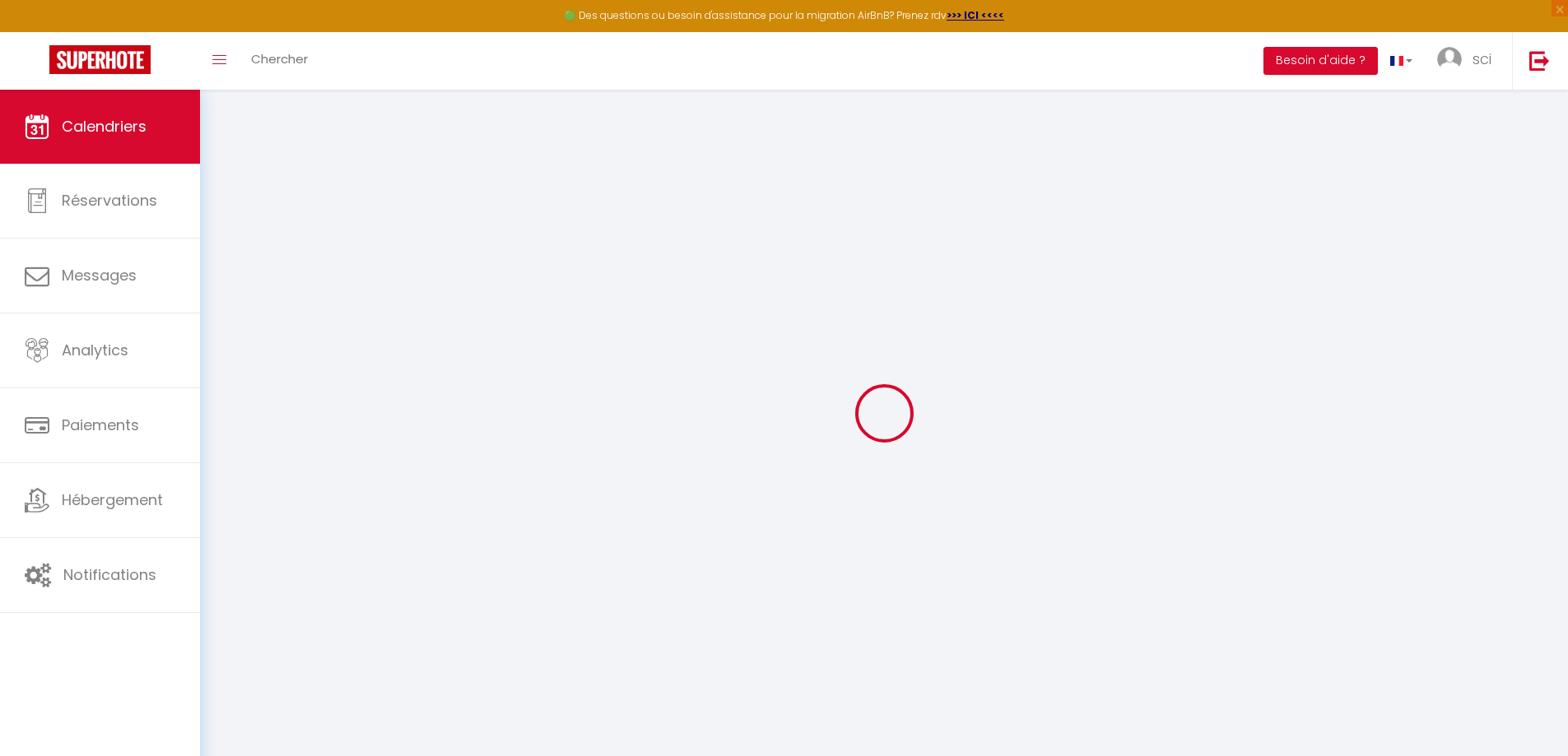
select select
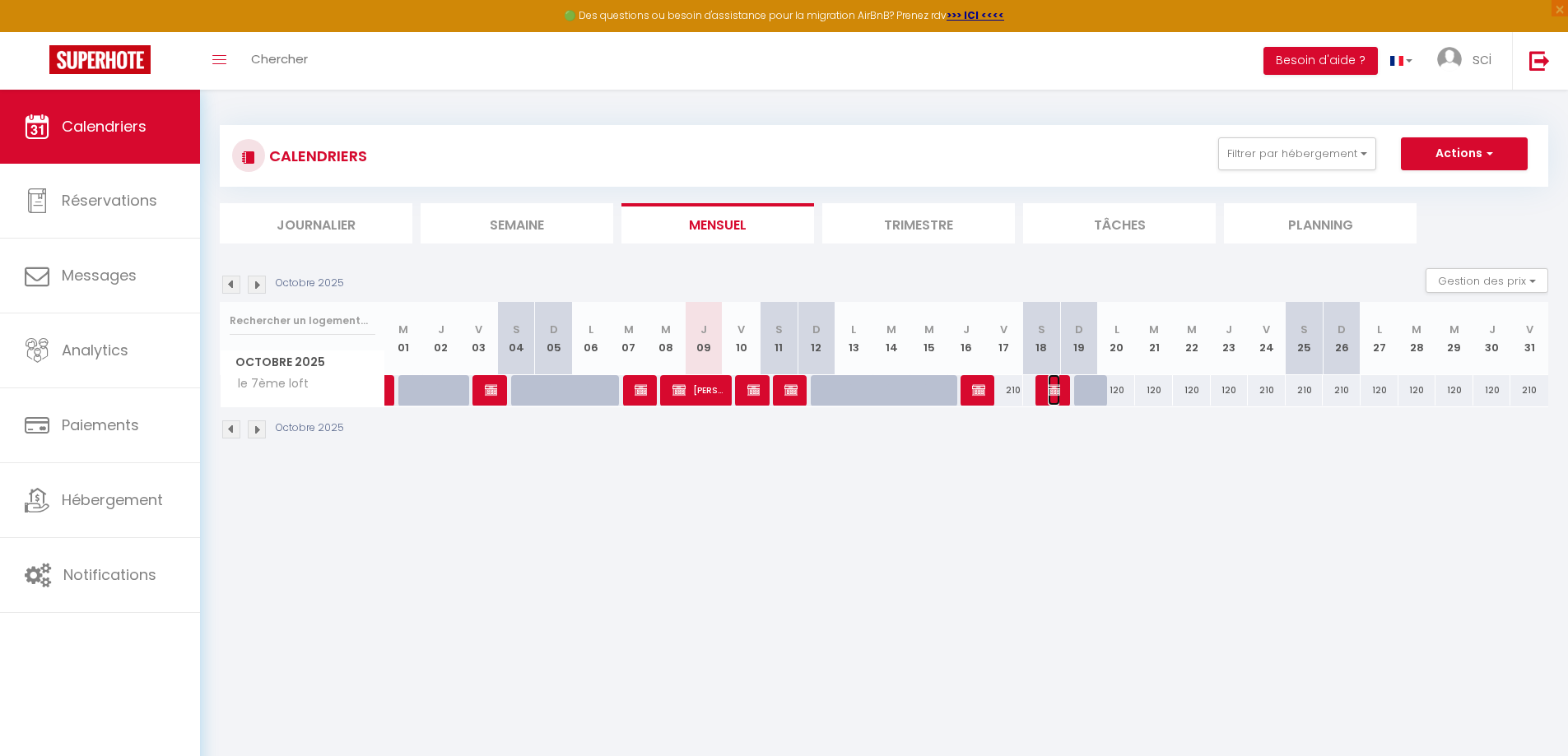
click at [1054, 389] on img at bounding box center [1054, 390] width 13 height 13
select select "OK"
select select "KO"
select select "0"
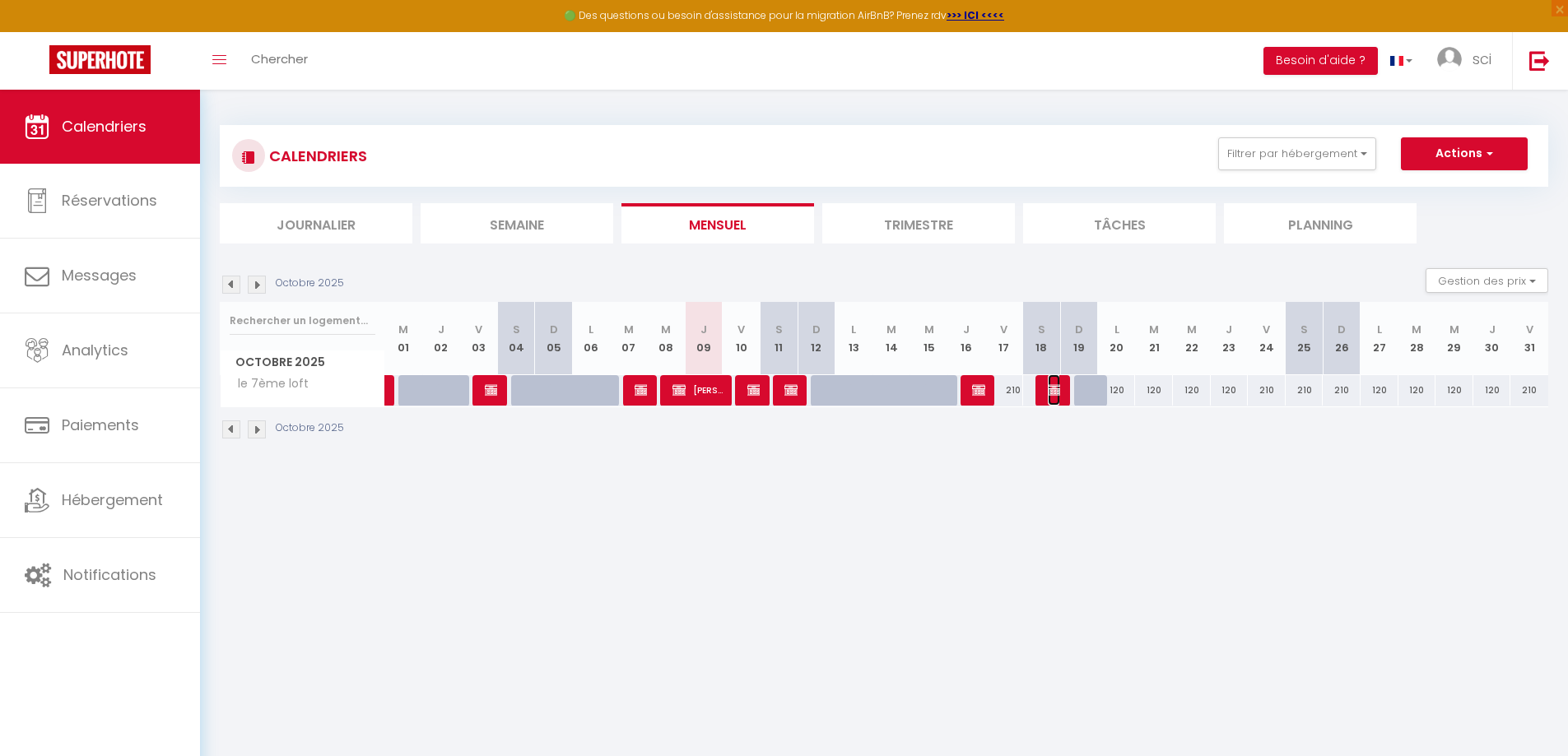
select select "1"
select select
select select "31066"
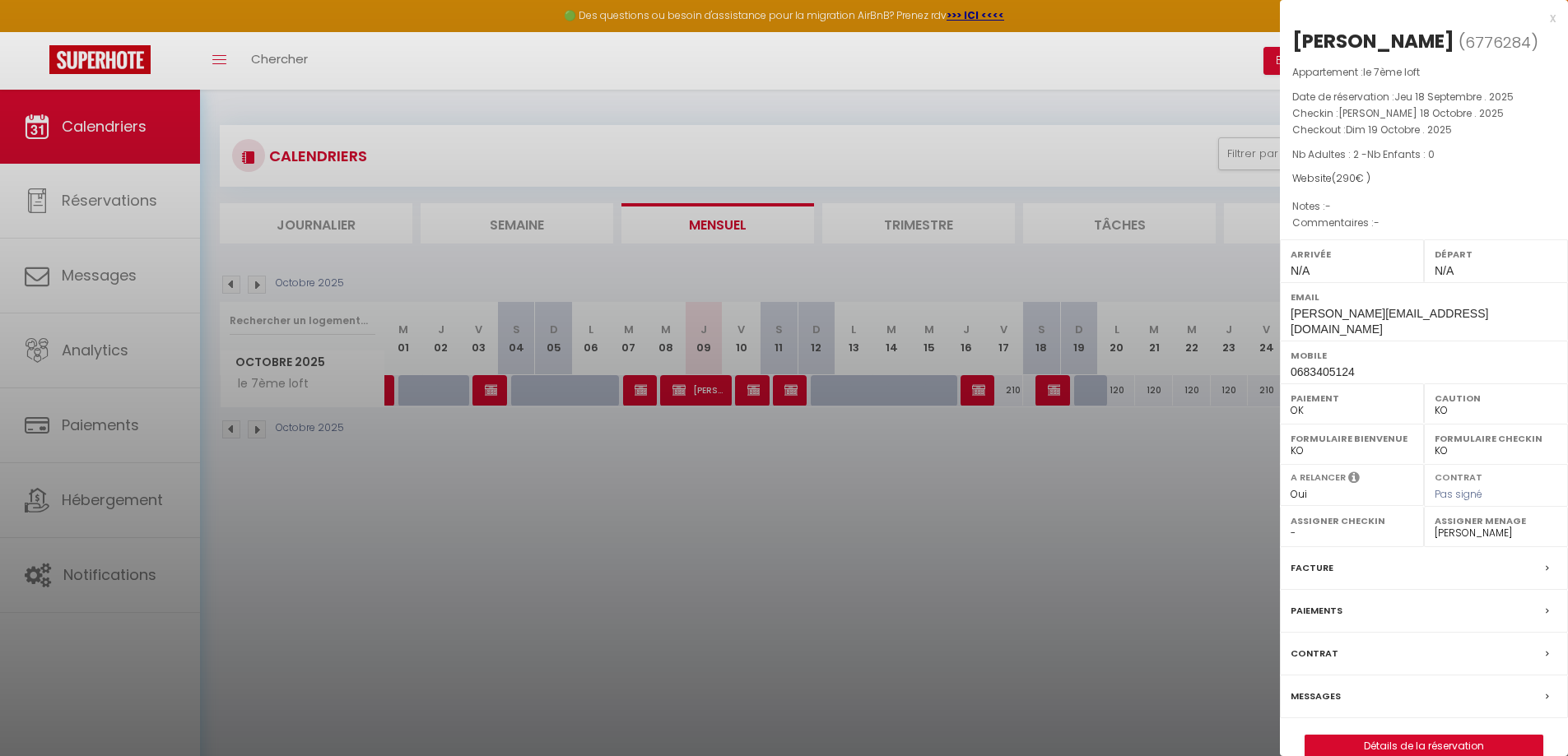
click at [979, 388] on div at bounding box center [784, 378] width 1568 height 756
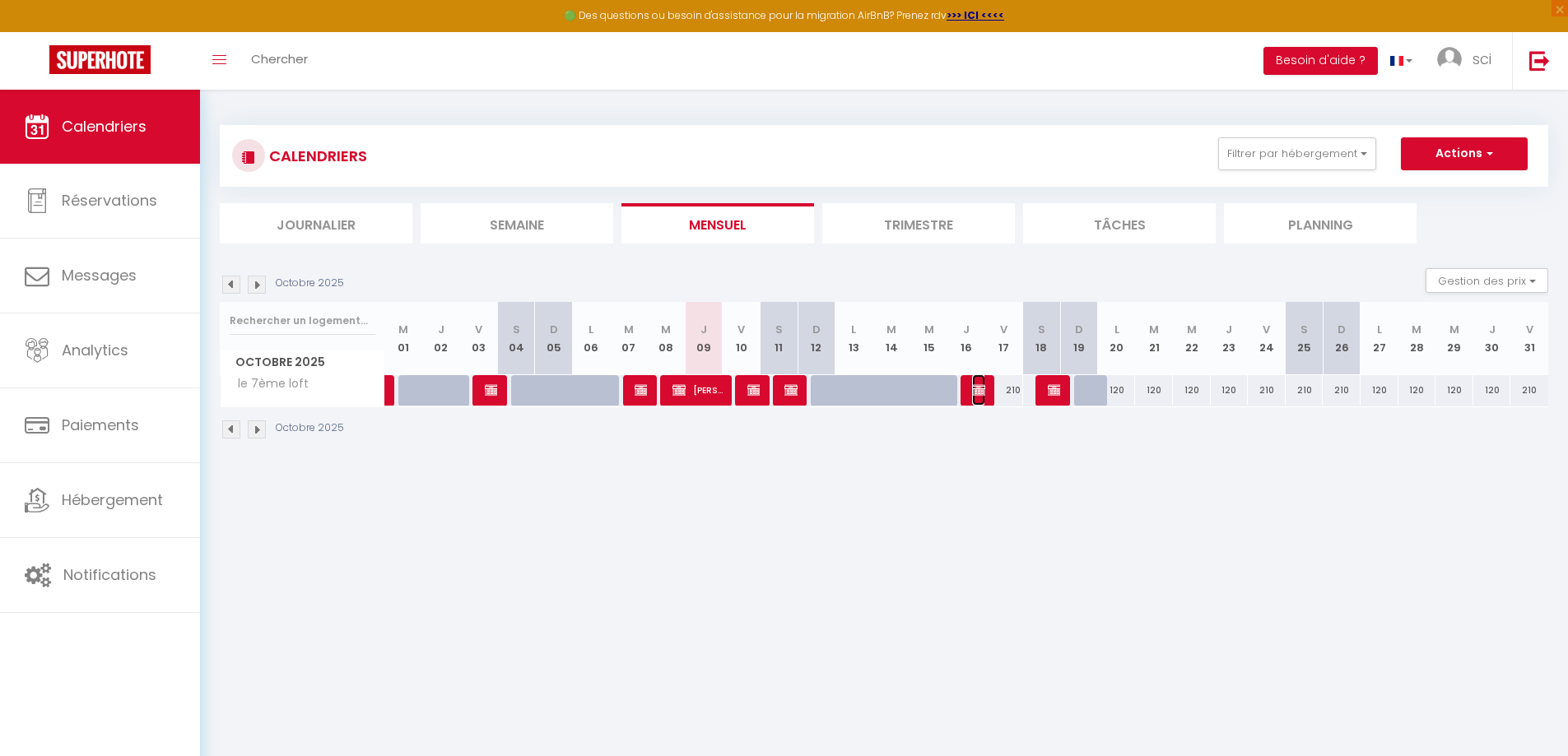
click at [979, 388] on img at bounding box center [978, 390] width 13 height 13
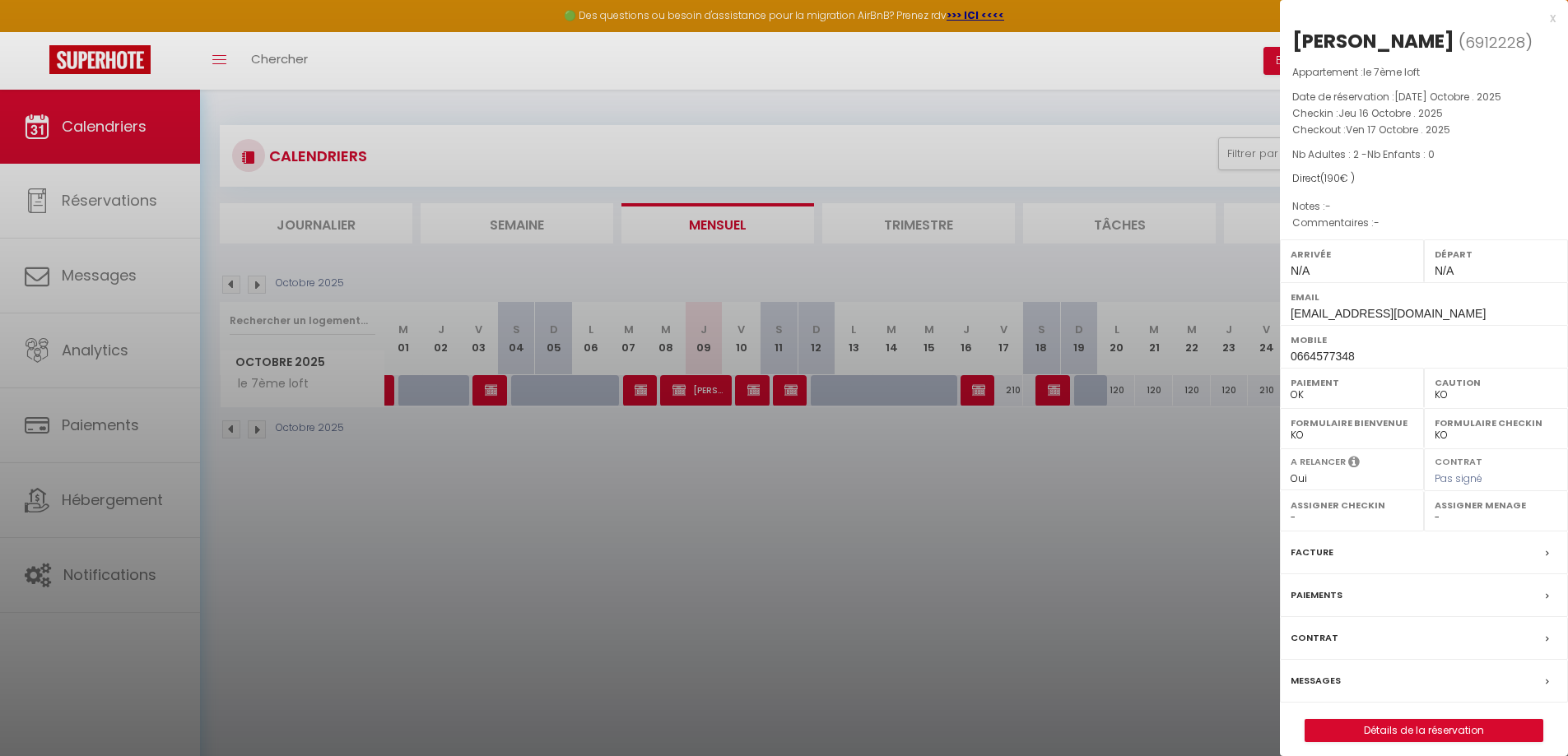
click at [1489, 522] on select "- mylene renard adeline gronlier" at bounding box center [1495, 517] width 123 height 15
click at [1434, 510] on select "- mylene renard adeline gronlier" at bounding box center [1495, 517] width 123 height 15
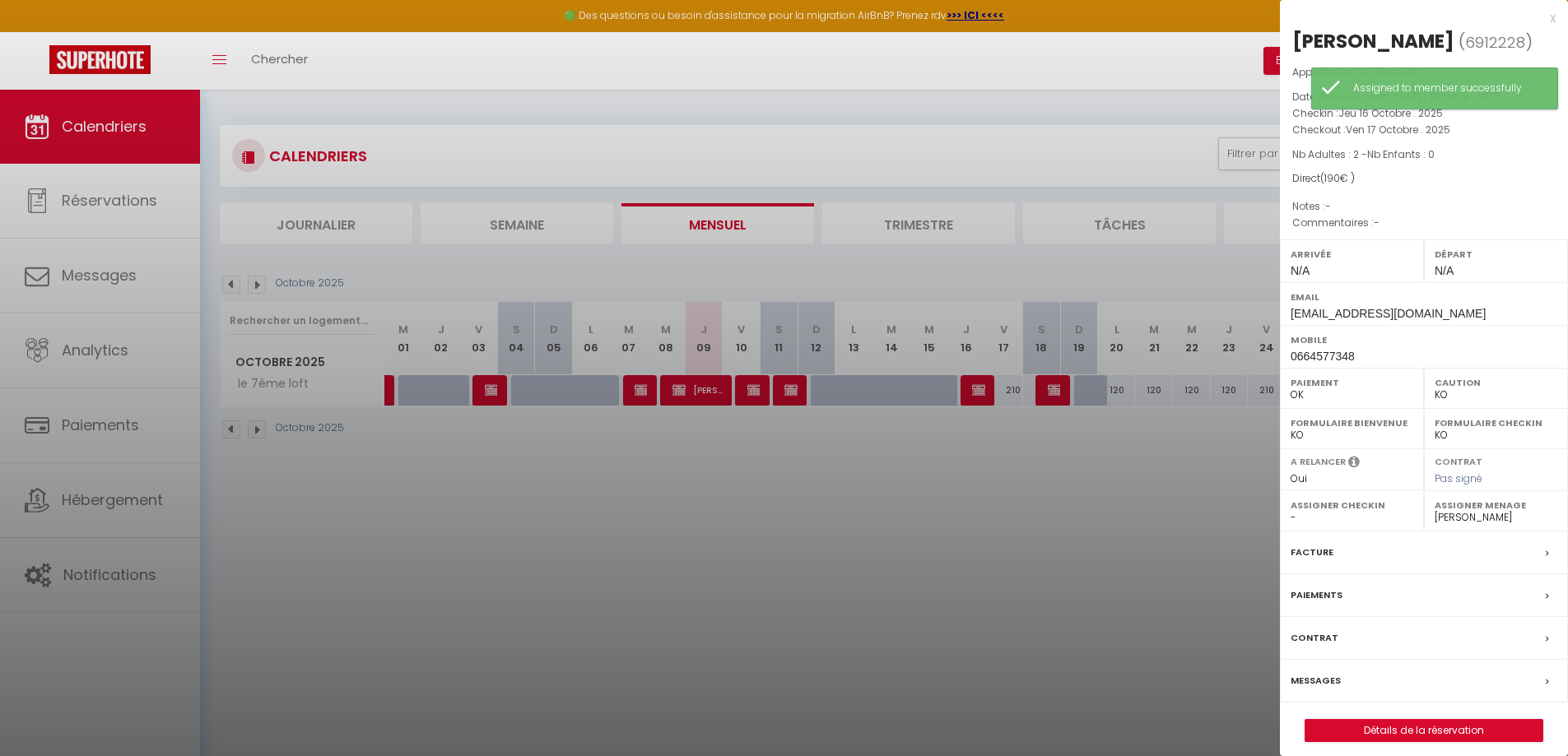
click at [916, 540] on div at bounding box center [784, 378] width 1568 height 756
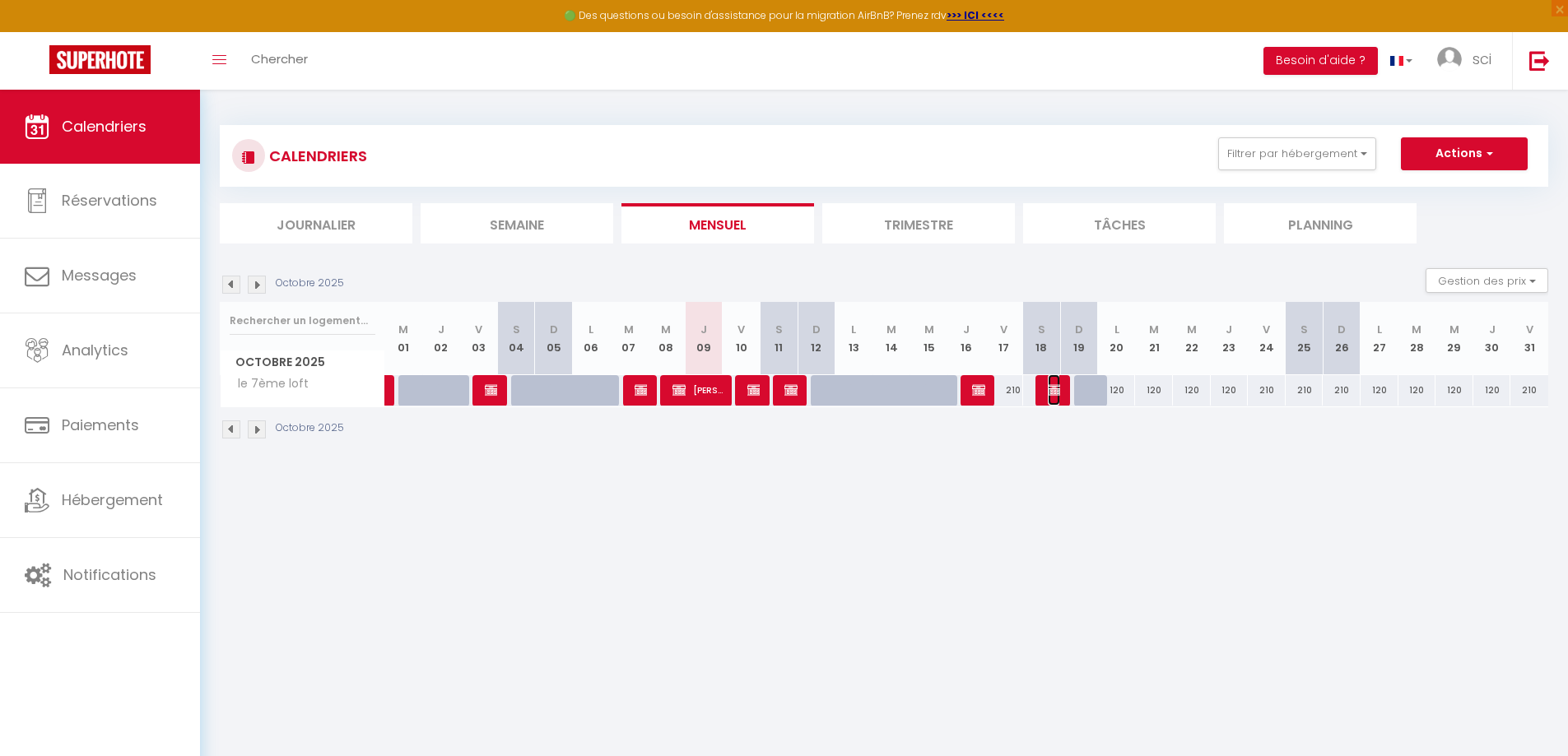
click at [1055, 384] on img at bounding box center [1054, 390] width 13 height 13
select select "31066"
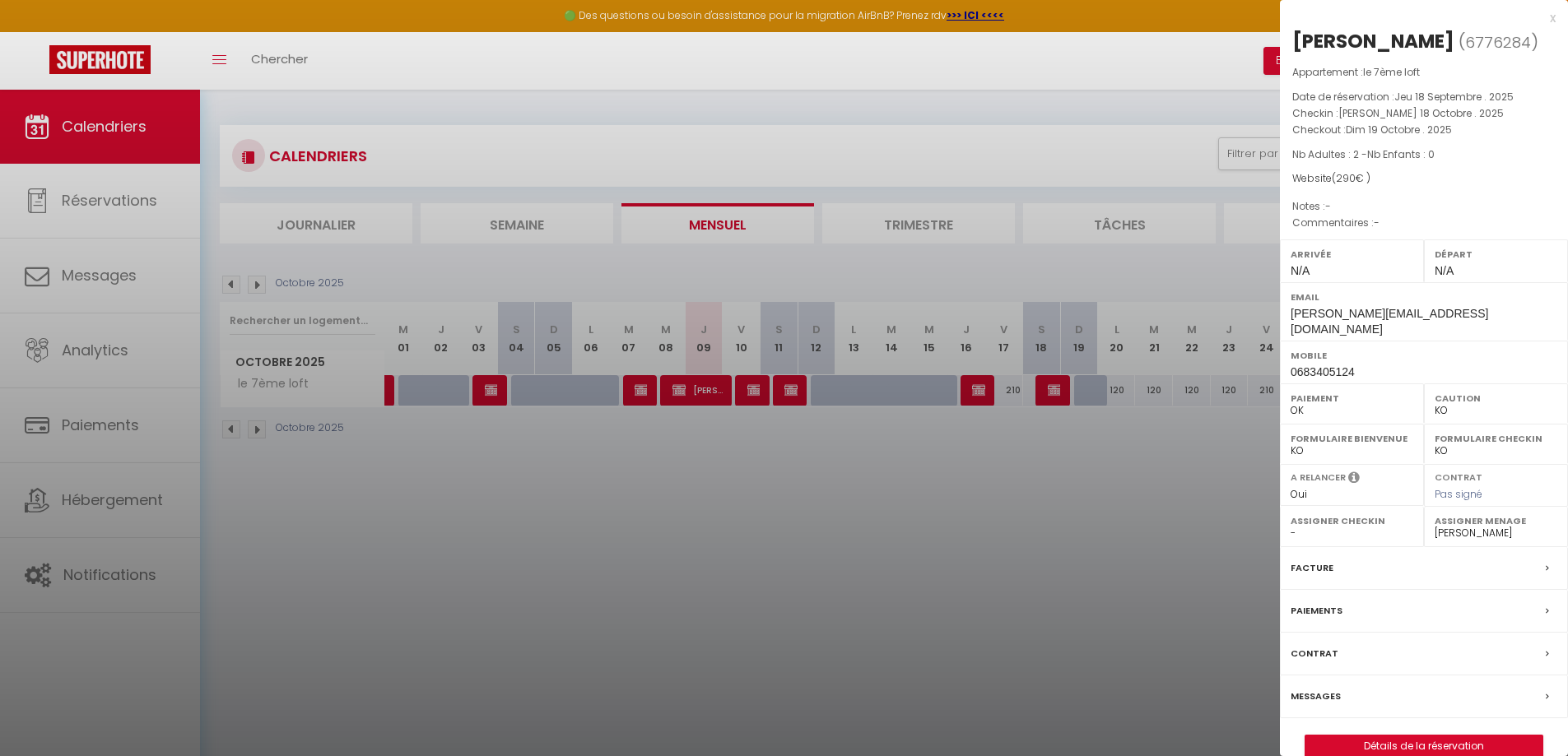
click at [1036, 533] on div at bounding box center [784, 378] width 1568 height 756
